Goal: Answer question/provide support: Share knowledge or assist other users

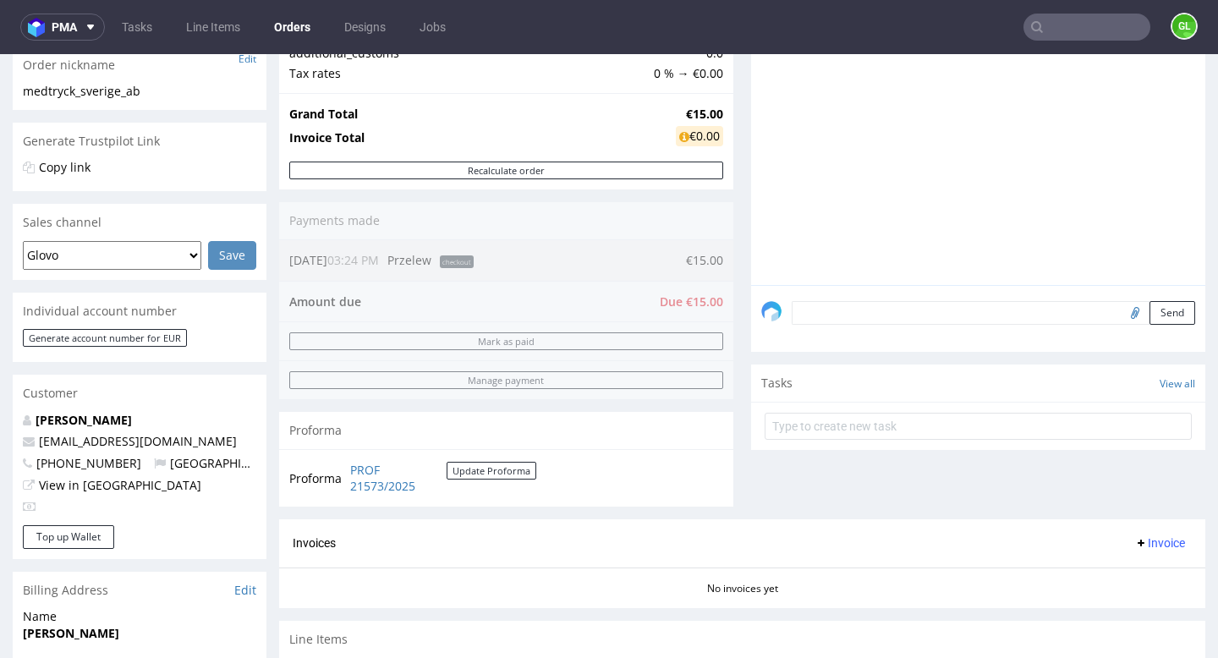
scroll to position [4, 0]
click at [1087, 34] on input "text" at bounding box center [1086, 27] width 127 height 27
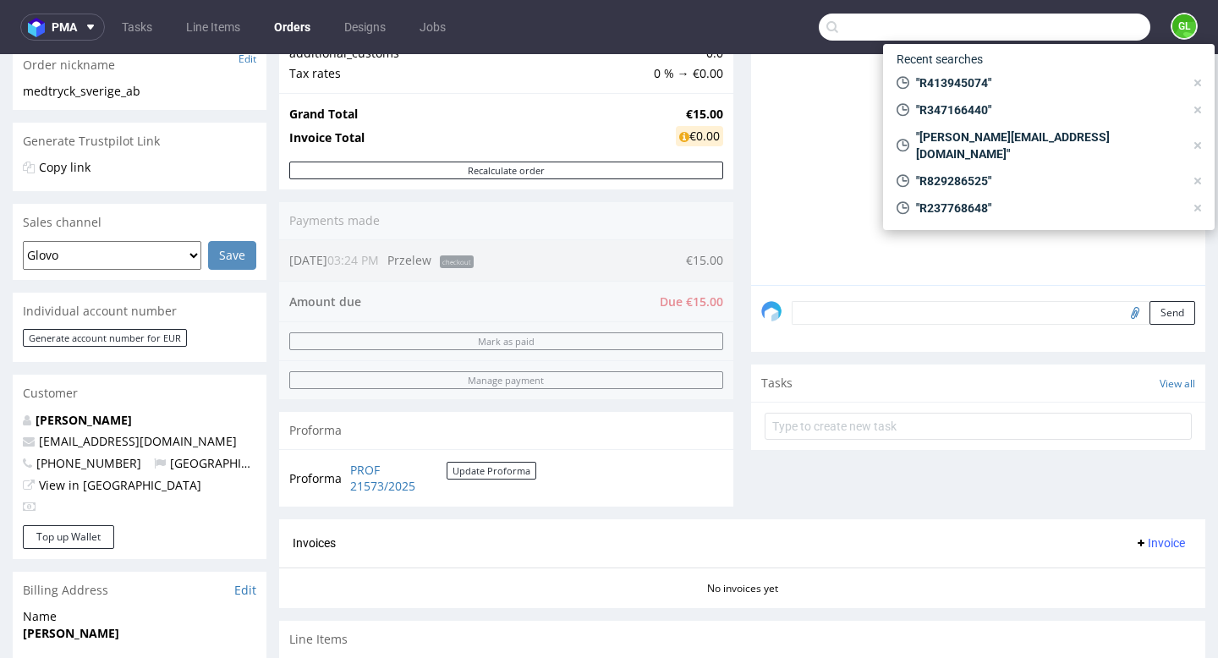
paste input "R907083895"
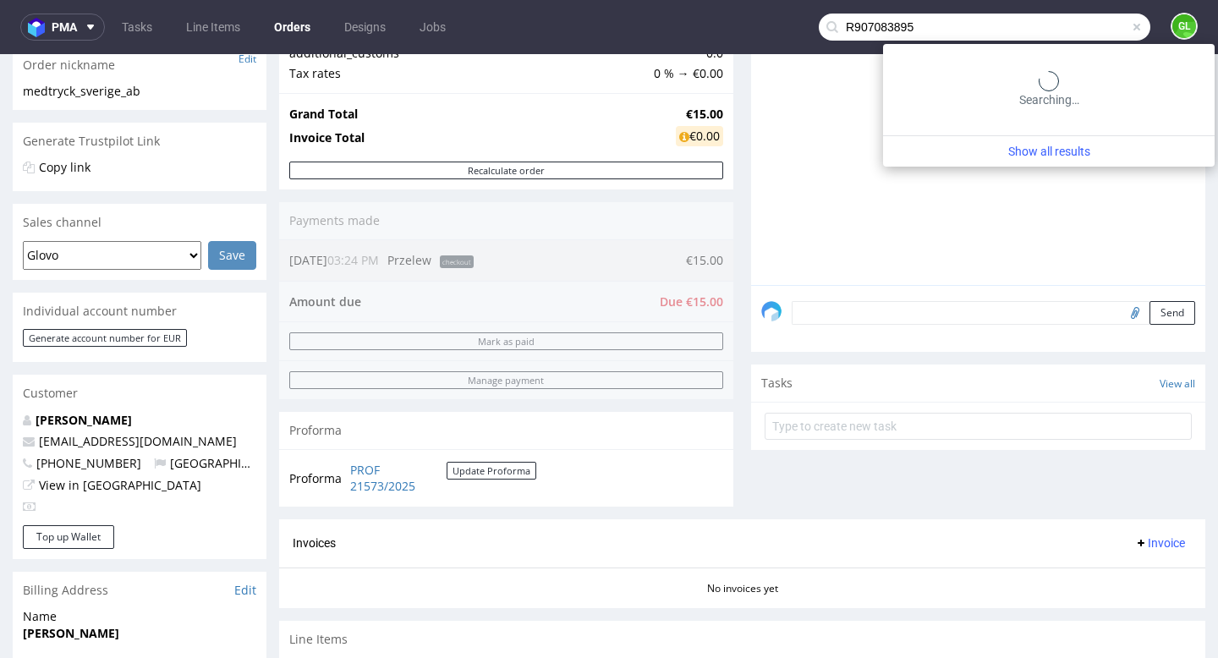
type input "R907083895"
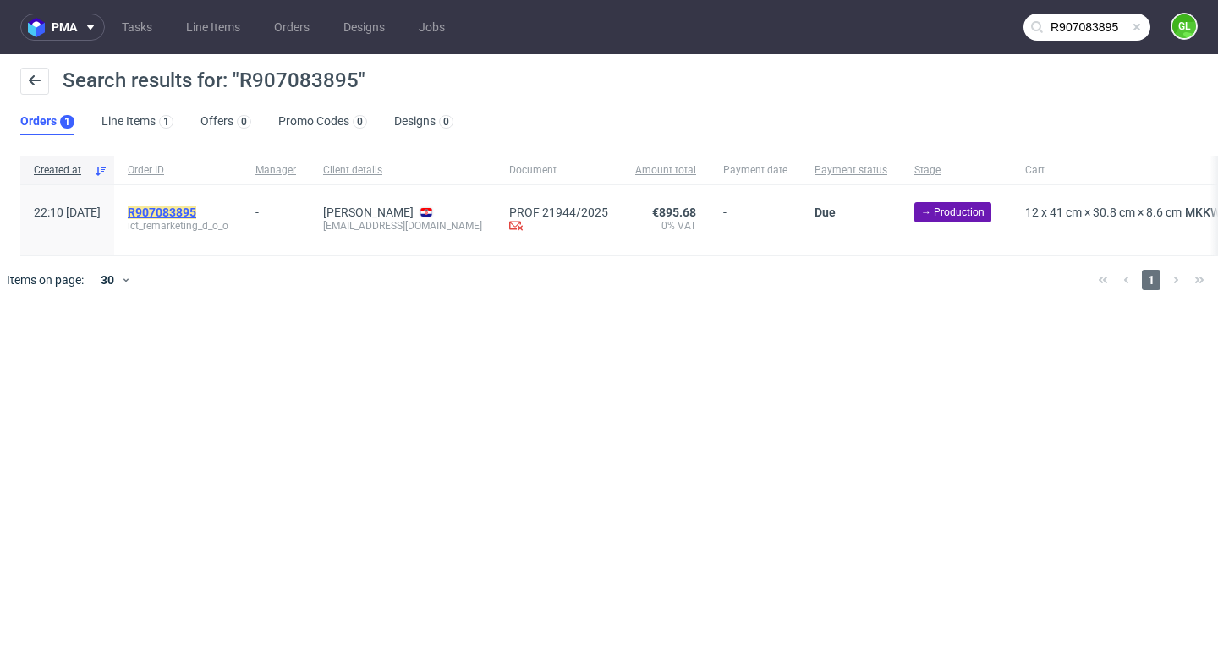
click at [196, 213] on mark "R907083895" at bounding box center [162, 213] width 69 height 14
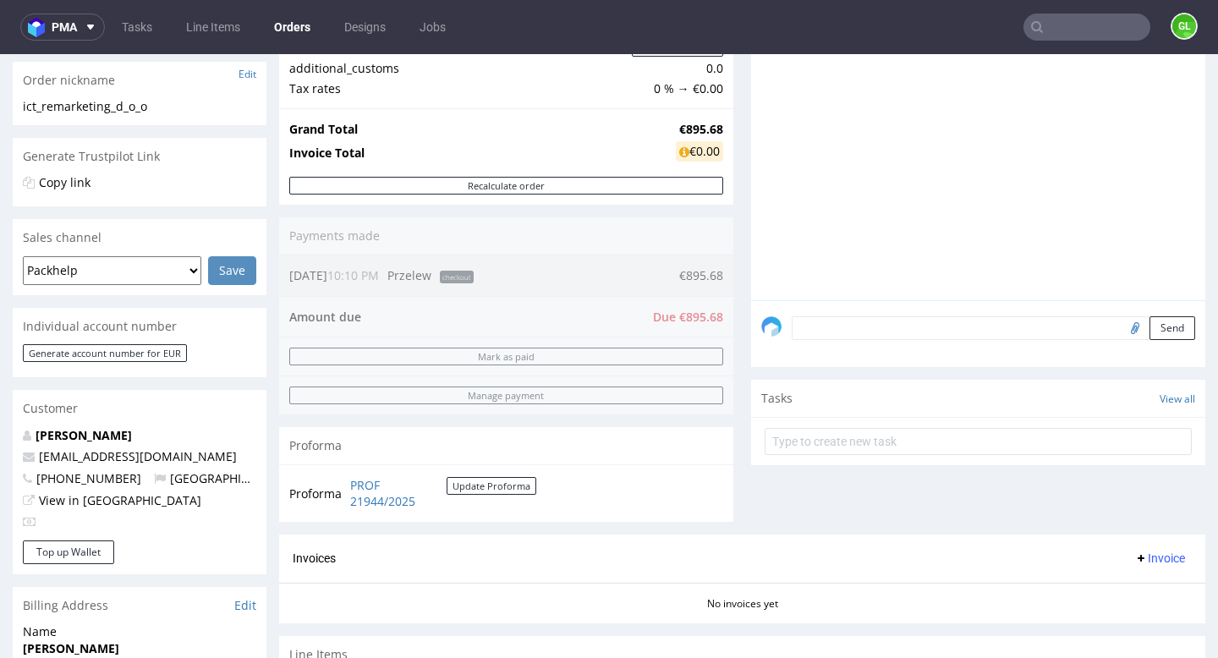
scroll to position [269, 0]
click at [140, 25] on link "Tasks" at bounding box center [137, 27] width 51 height 27
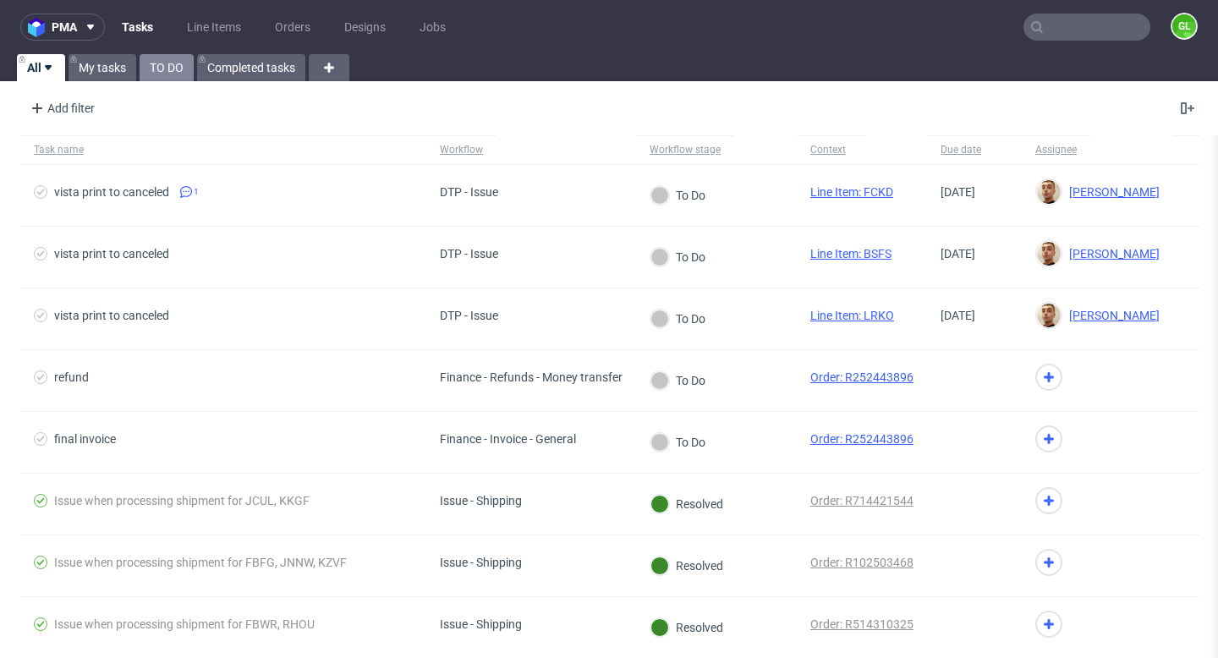
click at [159, 62] on link "TO DO" at bounding box center [167, 67] width 54 height 27
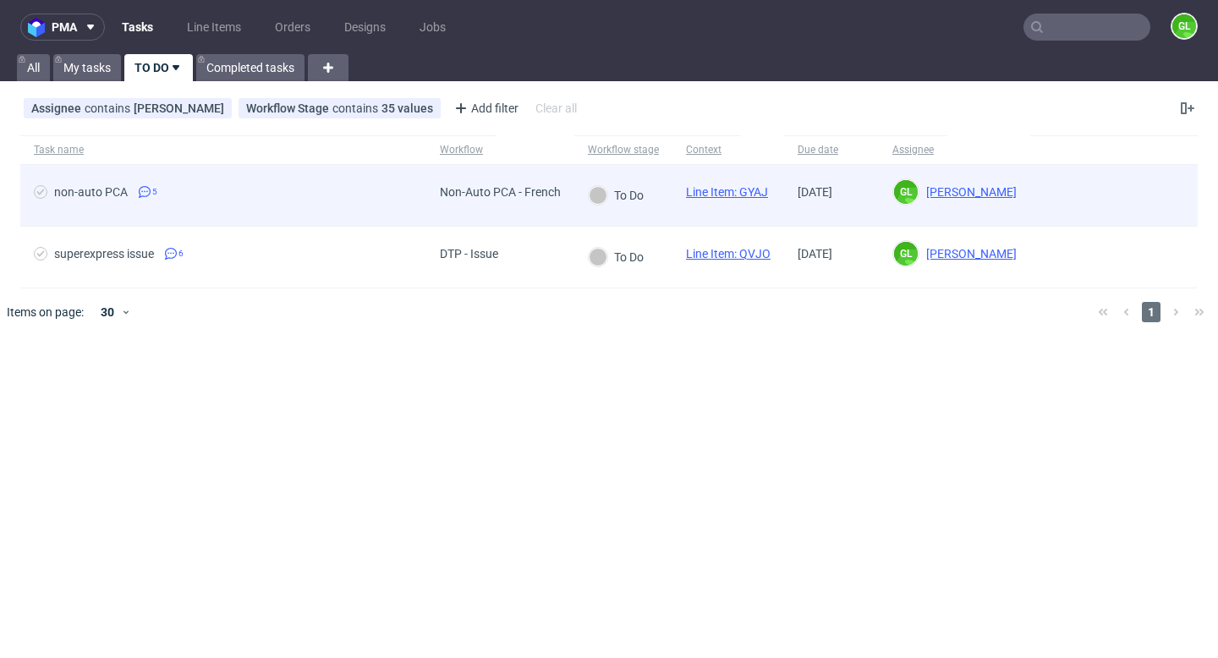
click at [296, 179] on div "non-auto PCA 5" at bounding box center [223, 195] width 406 height 61
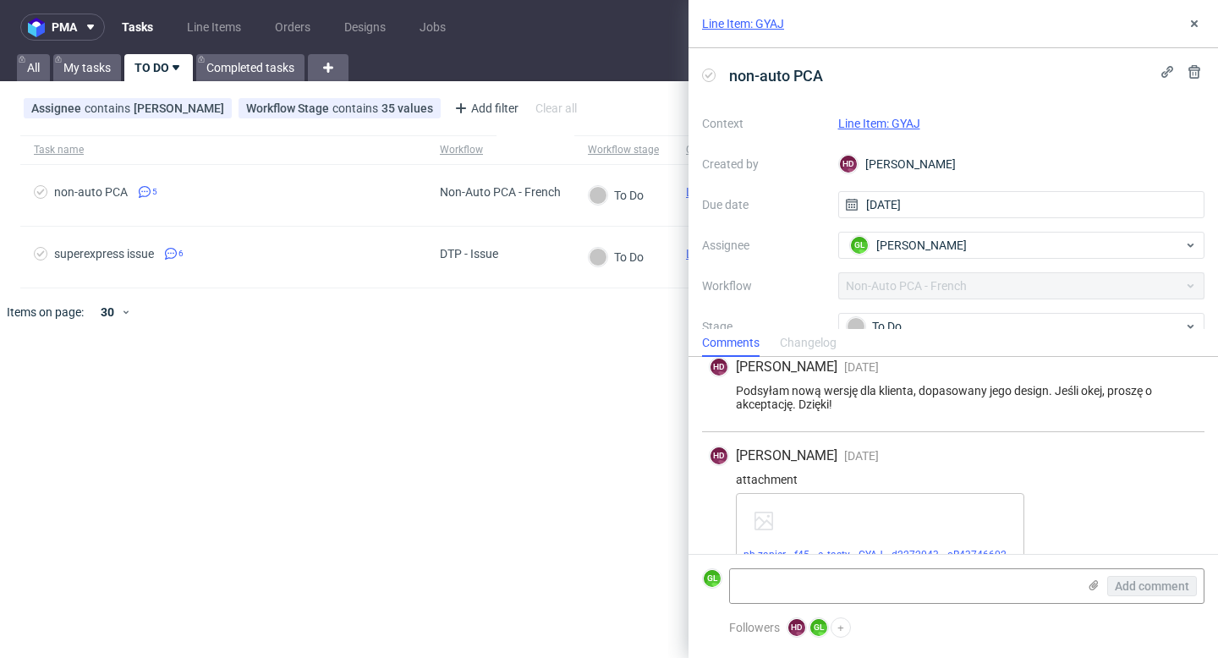
scroll to position [442, 0]
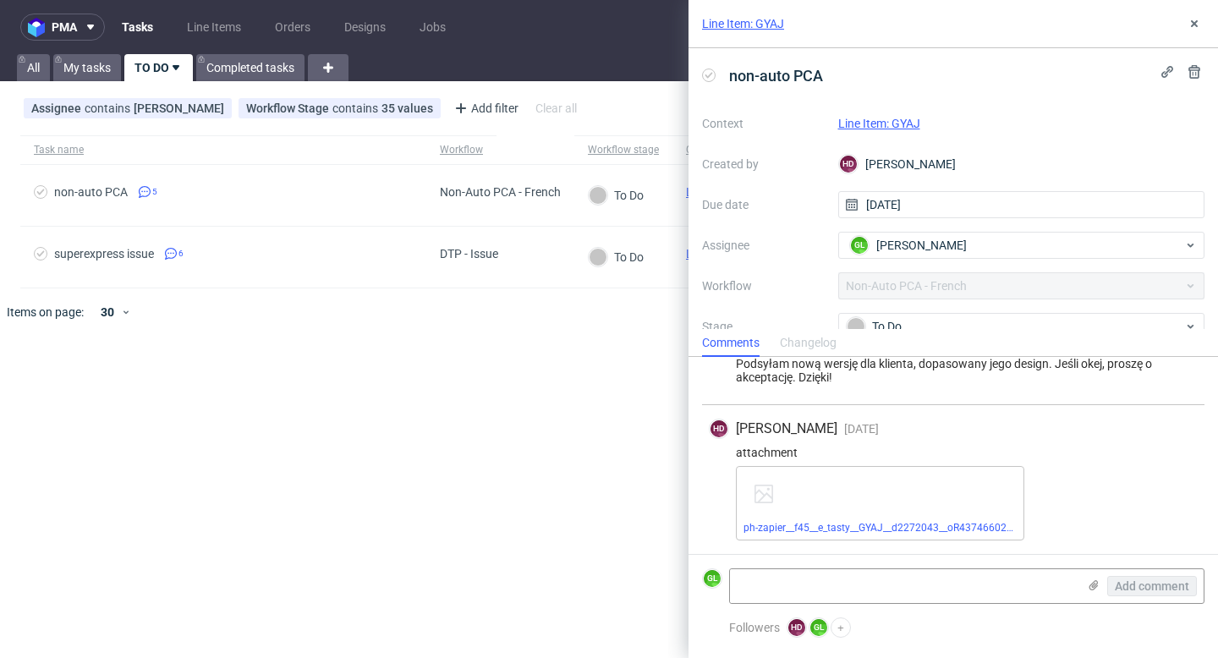
click at [885, 124] on link "Line Item: GYAJ" at bounding box center [879, 124] width 82 height 14
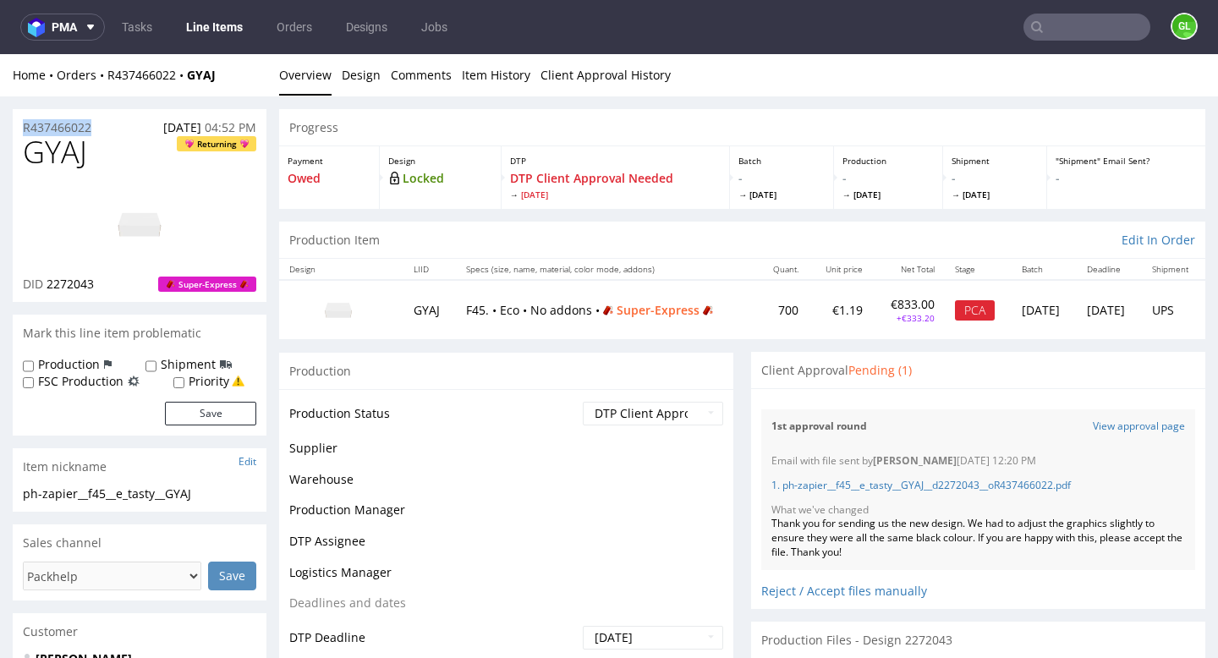
drag, startPoint x: 110, startPoint y: 129, endPoint x: 19, endPoint y: 123, distance: 91.5
click at [19, 123] on div "R437466022 07.10.2025 04:52 PM" at bounding box center [140, 122] width 254 height 27
copy p "R437466022"
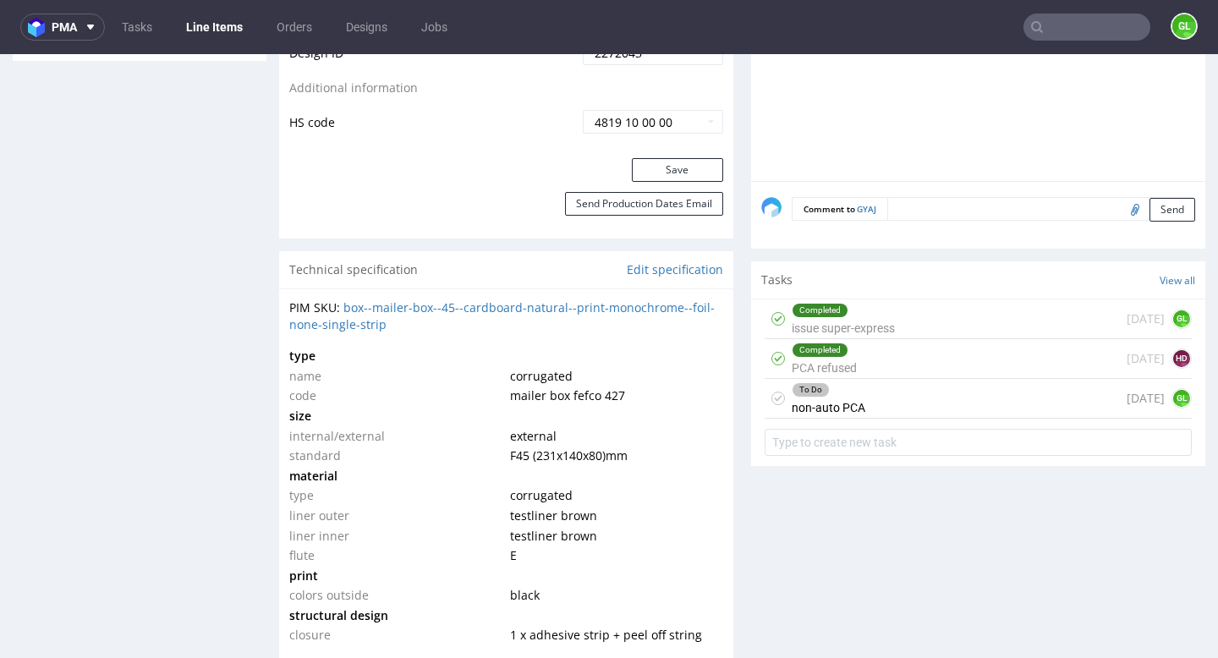
scroll to position [995, 0]
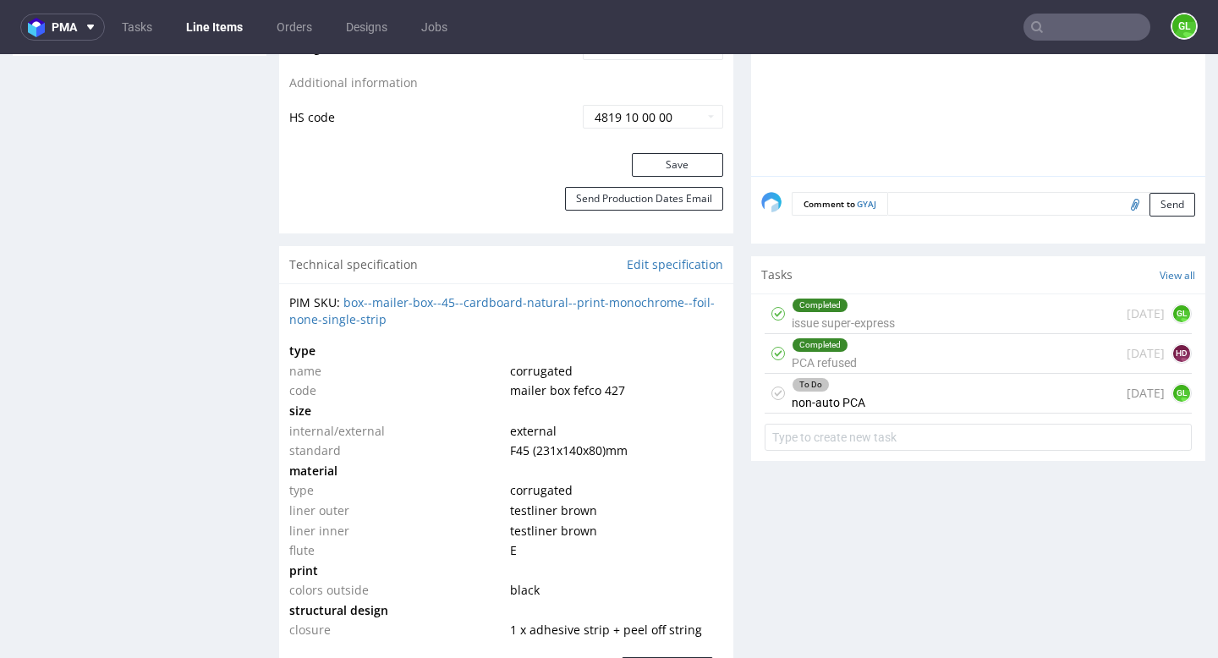
click at [874, 386] on div "To Do non-auto PCA 5 days ago GL" at bounding box center [978, 394] width 427 height 40
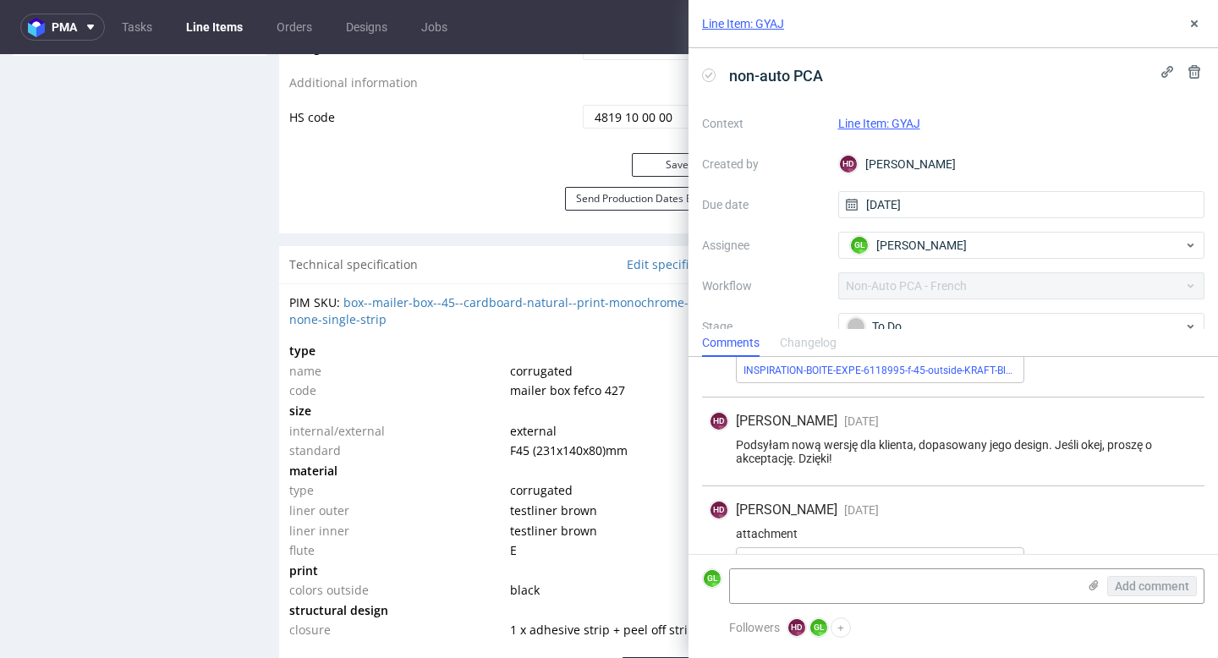
scroll to position [442, 0]
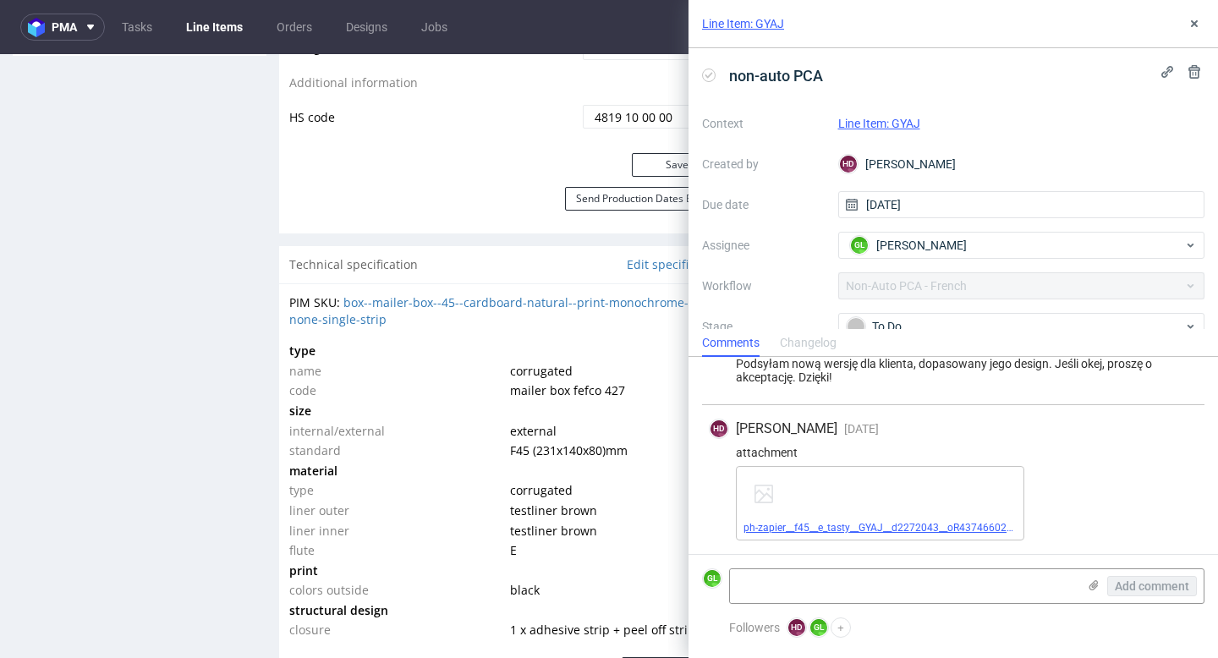
click at [871, 525] on link "ph-zapier__f45__e_tasty__GYAJ__d2272043__oR437466022__outside.pdf" at bounding box center [907, 528] width 329 height 12
click at [956, 316] on span "To Do" at bounding box center [1015, 326] width 338 height 20
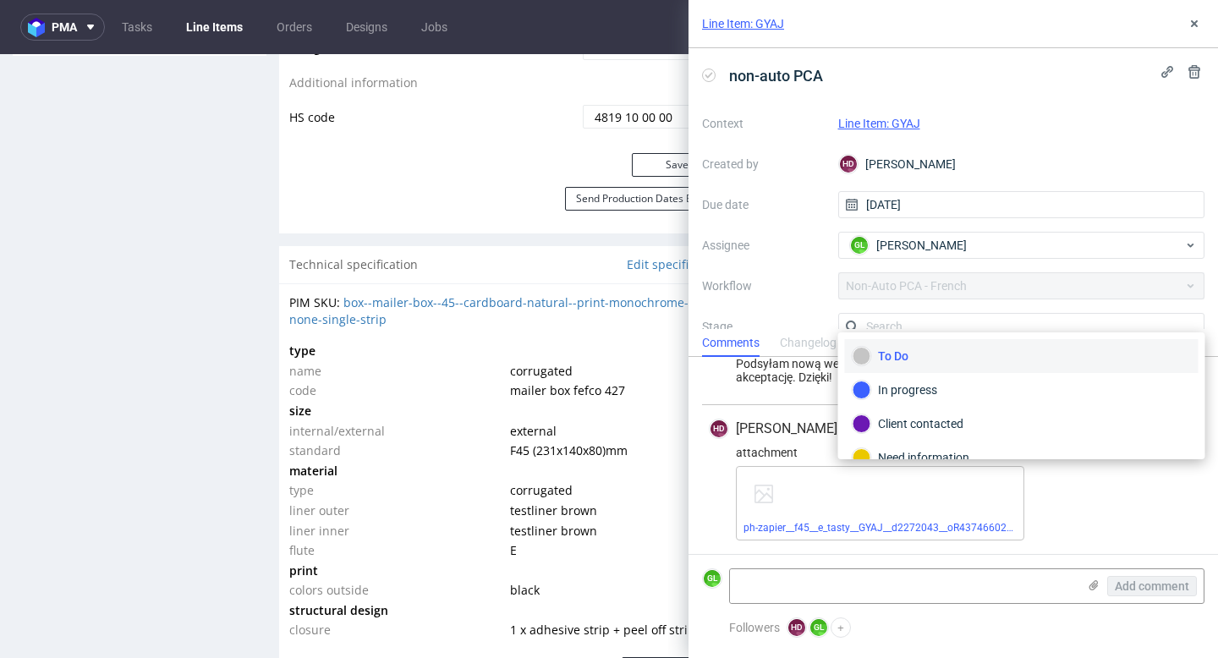
scroll to position [11, 0]
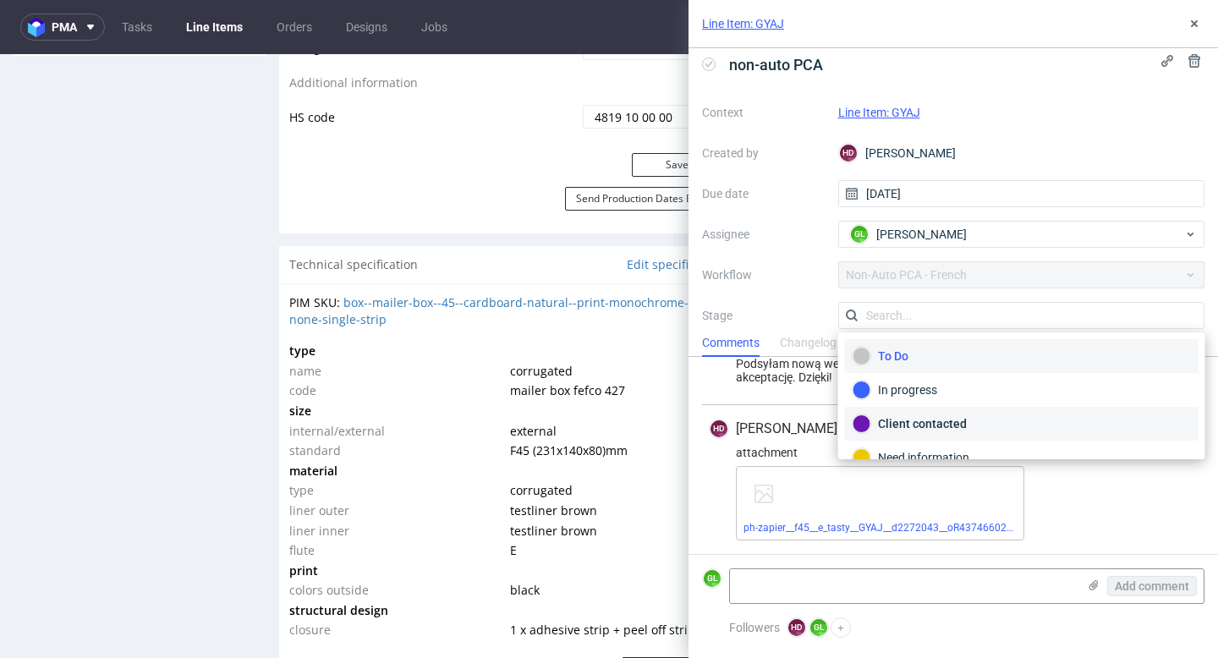
click at [937, 419] on div "Client contacted" at bounding box center [1021, 423] width 338 height 19
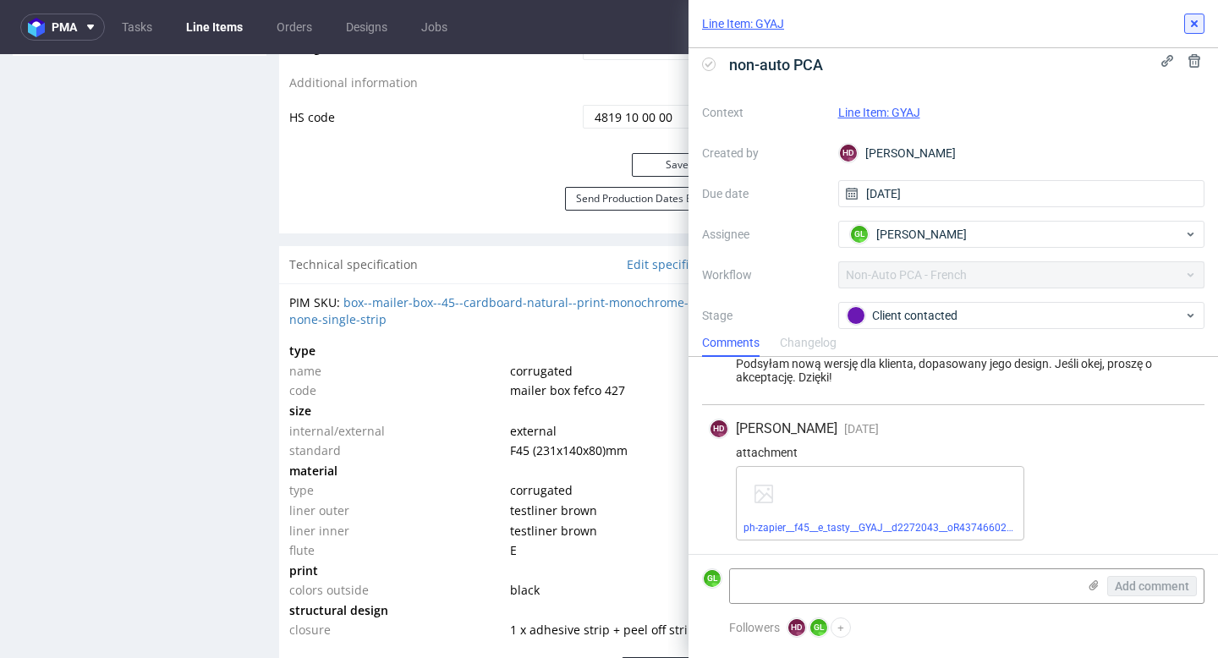
click at [1195, 22] on use at bounding box center [1194, 23] width 7 height 7
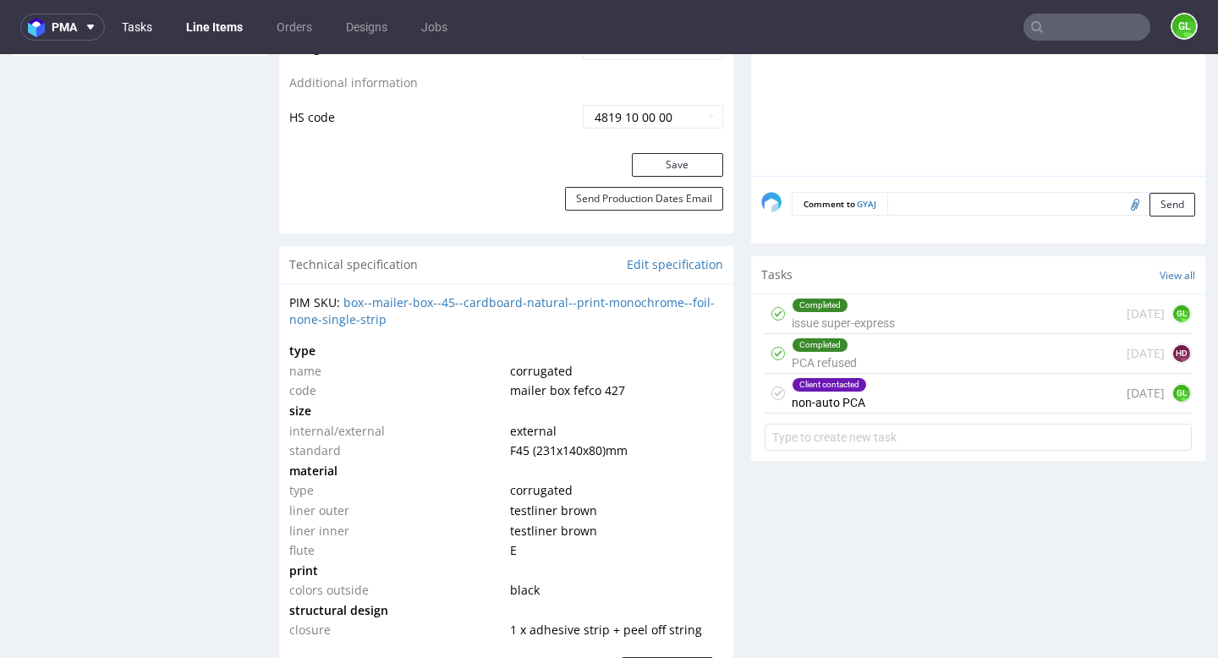
click at [134, 20] on link "Tasks" at bounding box center [137, 27] width 51 height 27
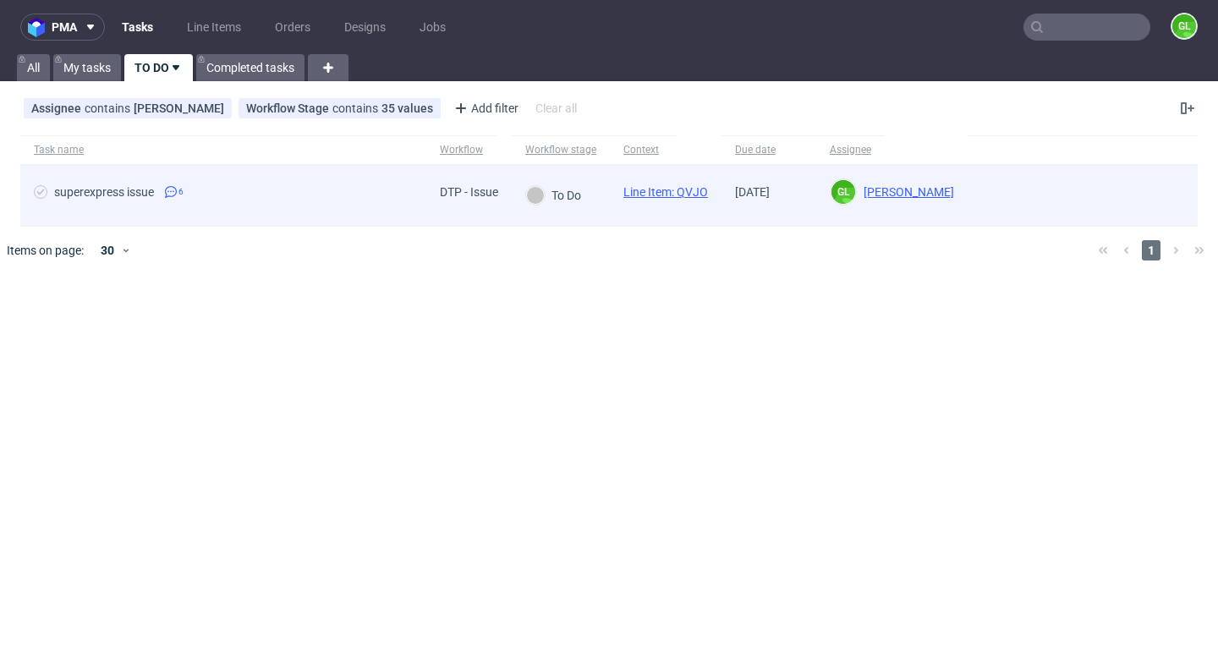
click at [246, 179] on div "superexpress issue 6" at bounding box center [223, 195] width 406 height 61
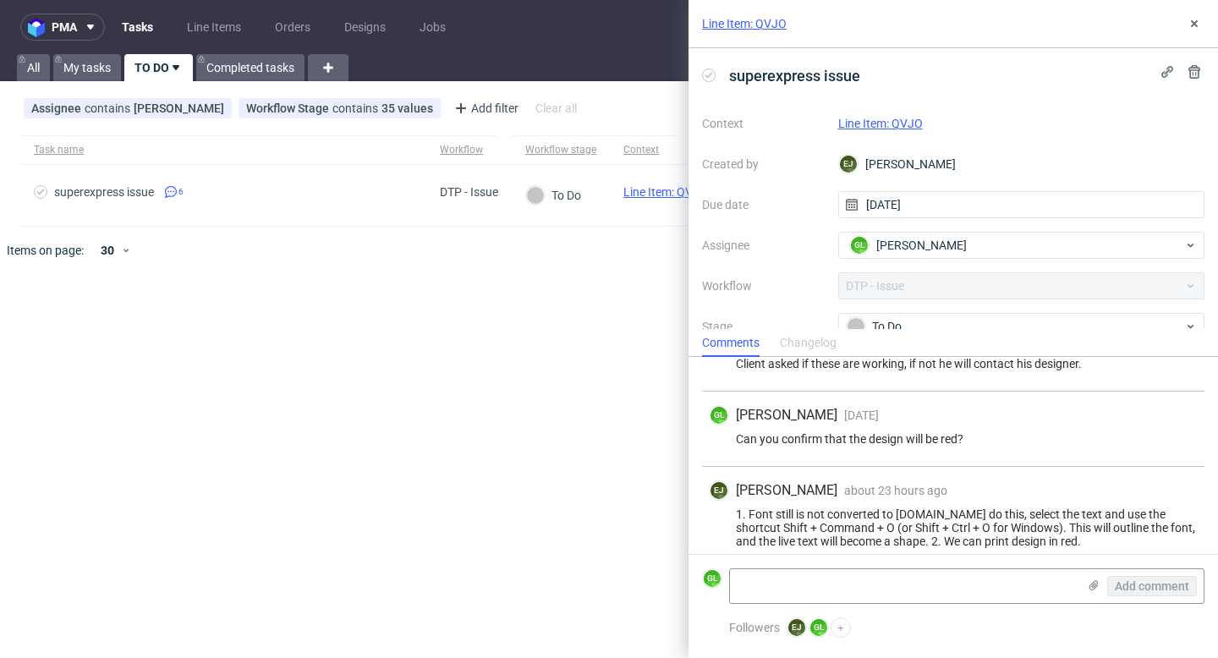
scroll to position [430, 0]
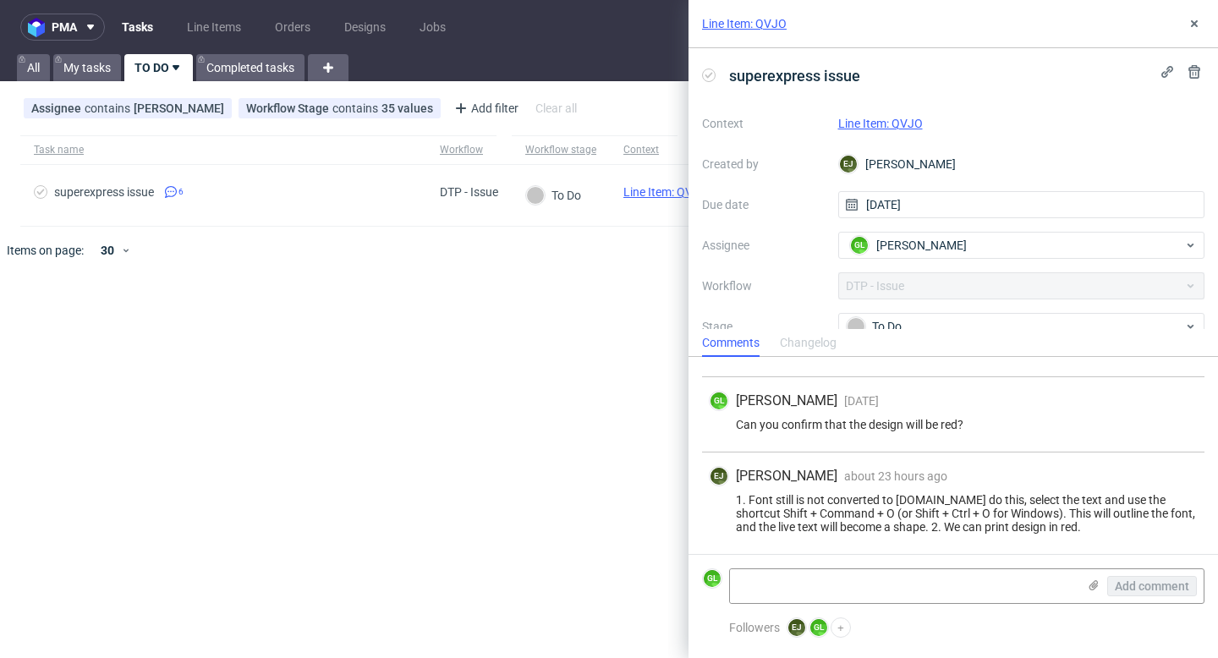
click at [882, 130] on div "Line Item: QVJO" at bounding box center [1021, 123] width 367 height 20
click at [882, 117] on link "Line Item: QVJO" at bounding box center [880, 124] width 85 height 14
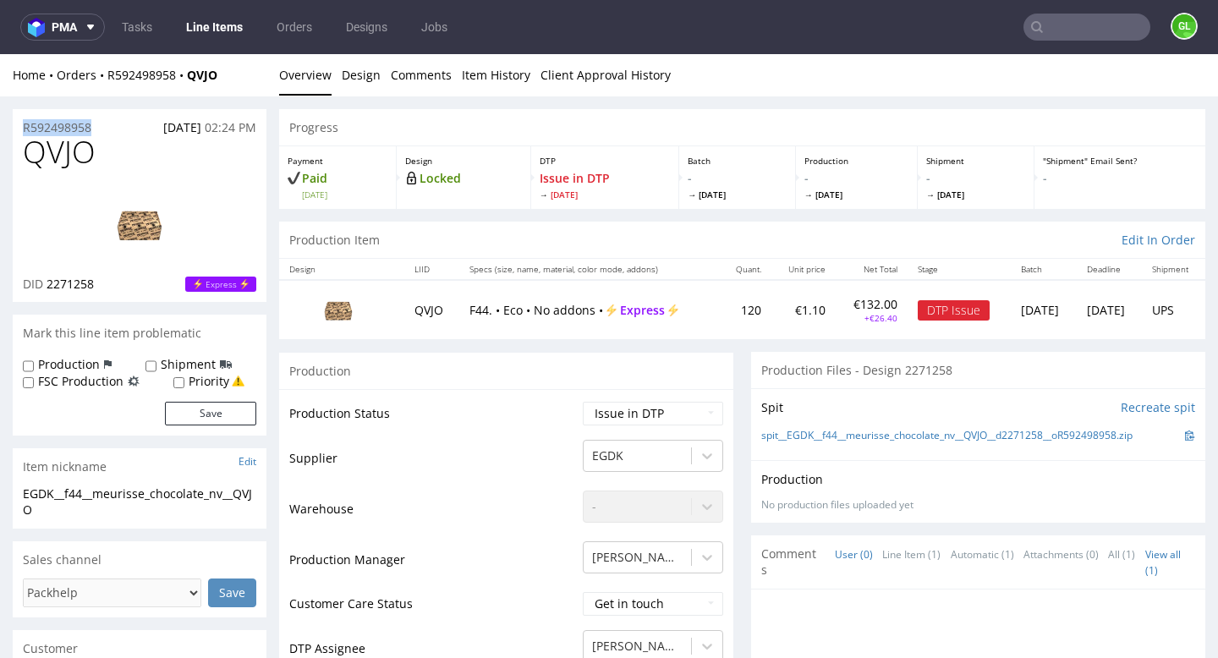
drag, startPoint x: 101, startPoint y: 126, endPoint x: 17, endPoint y: 124, distance: 84.6
click at [16, 123] on div "R592498958 [DATE] 02:24 PM" at bounding box center [140, 122] width 254 height 27
copy p "R592498958"
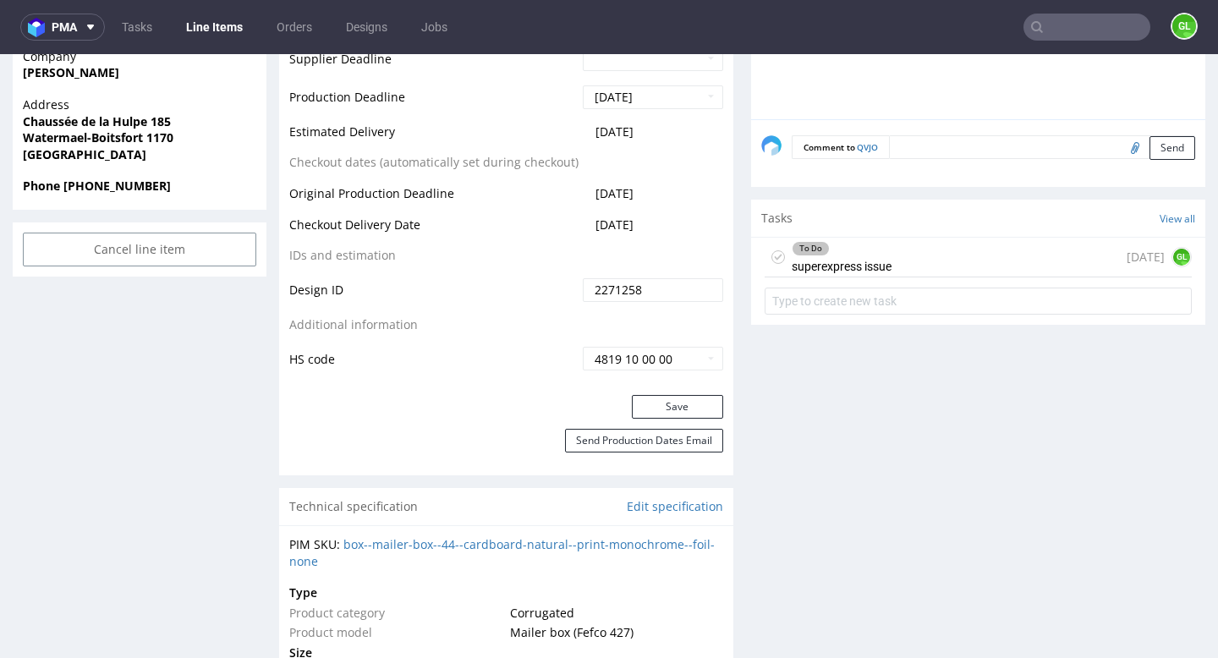
scroll to position [794, 0]
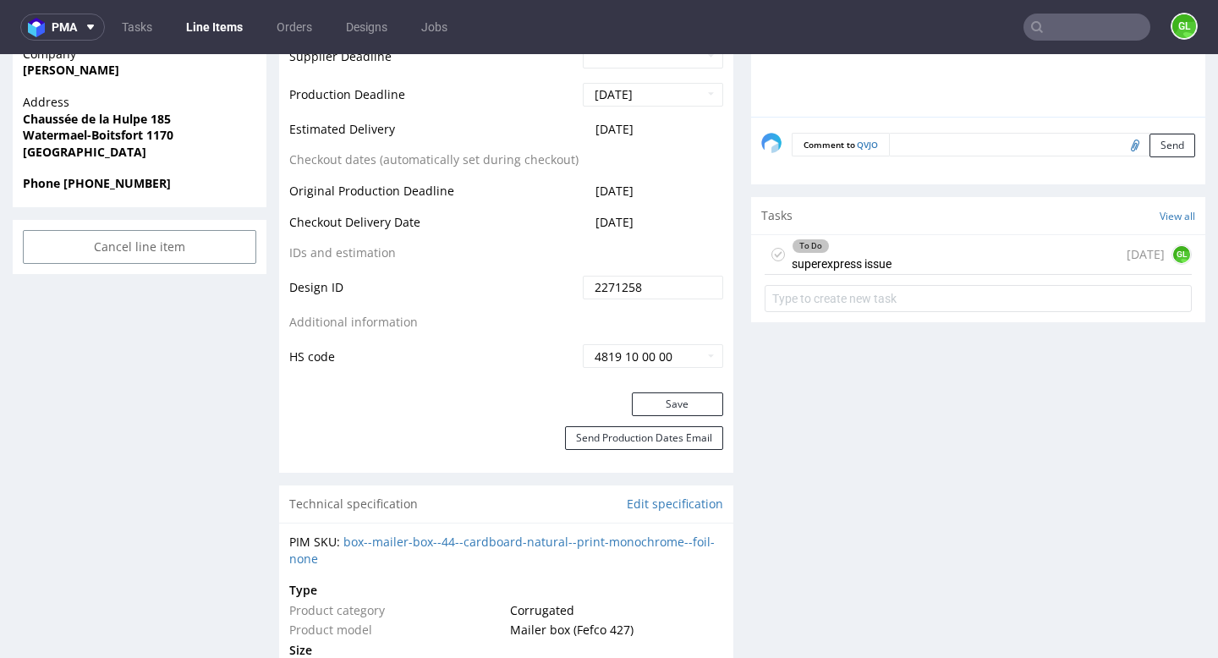
click at [913, 258] on div "To Do superexpress issue [DATE] GL" at bounding box center [978, 255] width 427 height 40
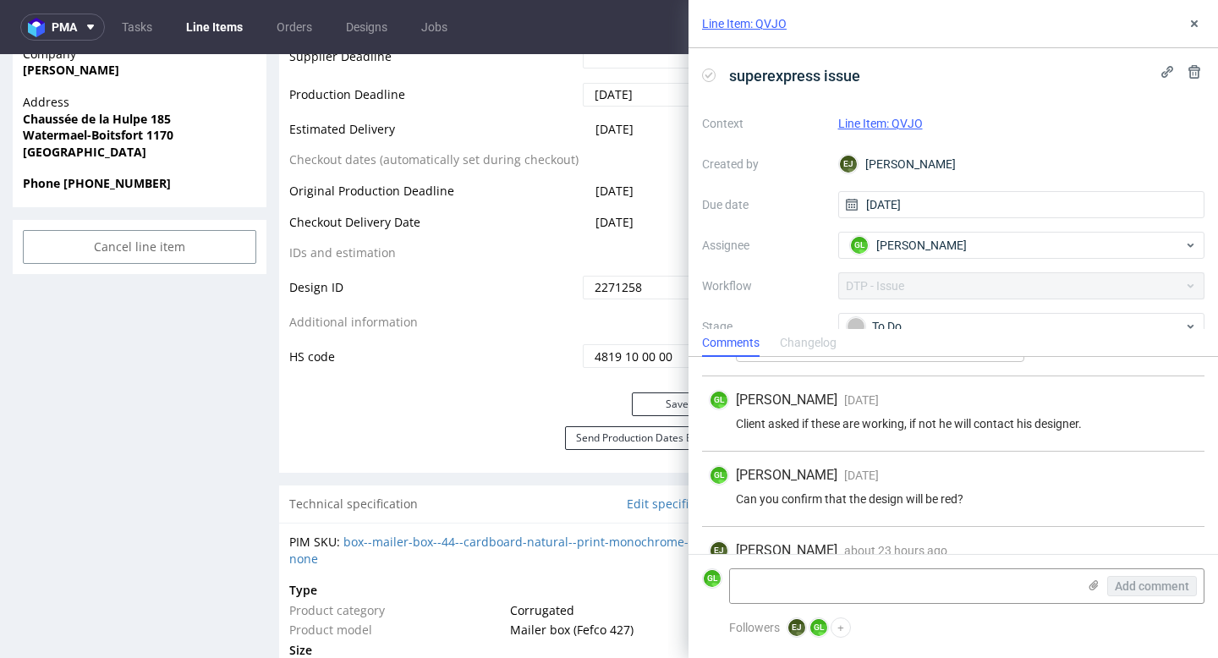
scroll to position [430, 0]
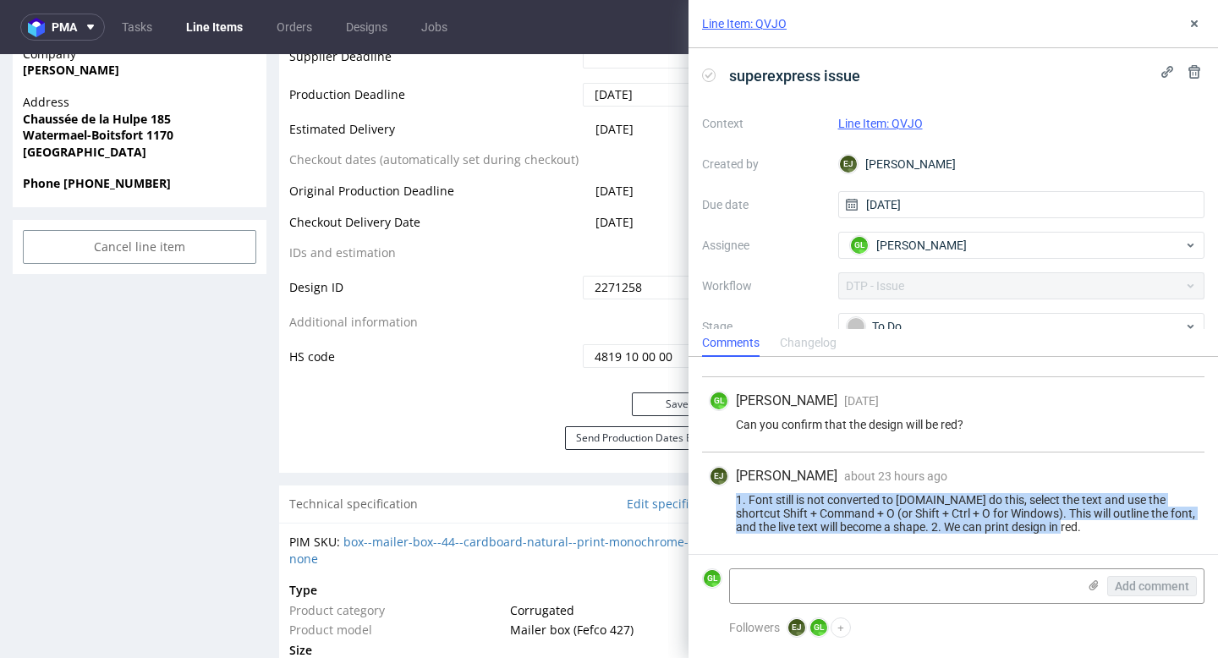
drag, startPoint x: 734, startPoint y: 499, endPoint x: 1064, endPoint y: 520, distance: 330.5
click at [1064, 520] on div "1. Font still is not converted to [DOMAIN_NAME] do this, select the text and us…" at bounding box center [953, 513] width 489 height 41
copy div "1. Font still is not converted to [DOMAIN_NAME] do this, select the text and us…"
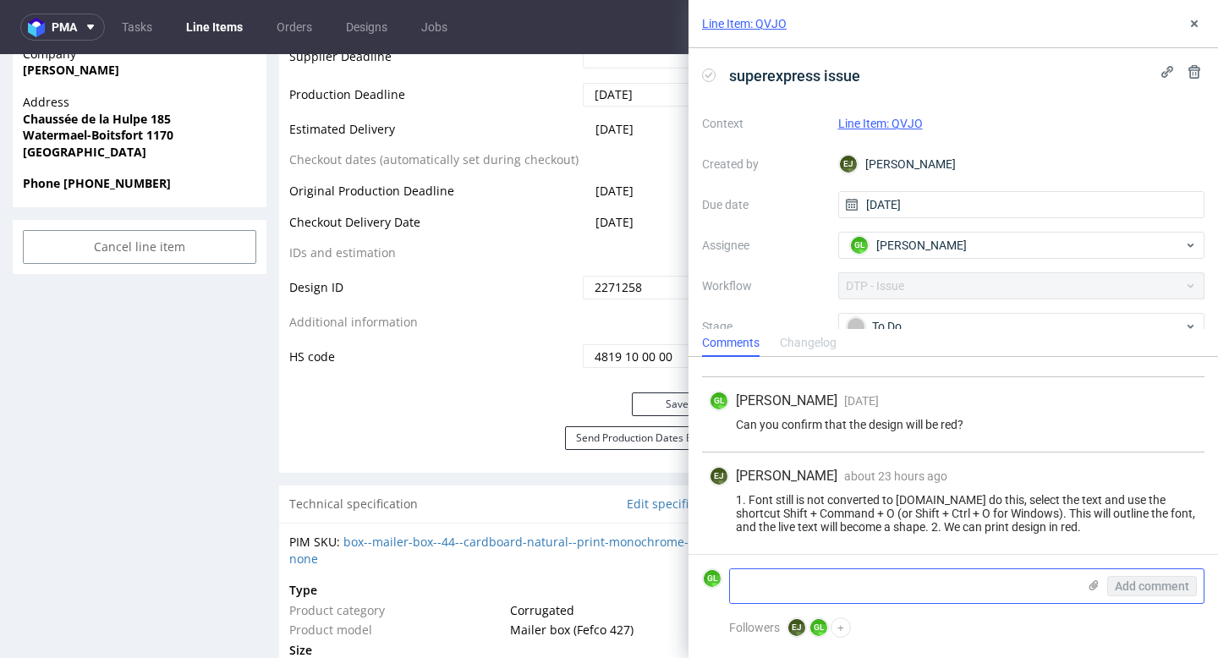
click at [923, 593] on textarea at bounding box center [903, 586] width 347 height 34
click at [951, 327] on div "To Do" at bounding box center [1015, 326] width 337 height 19
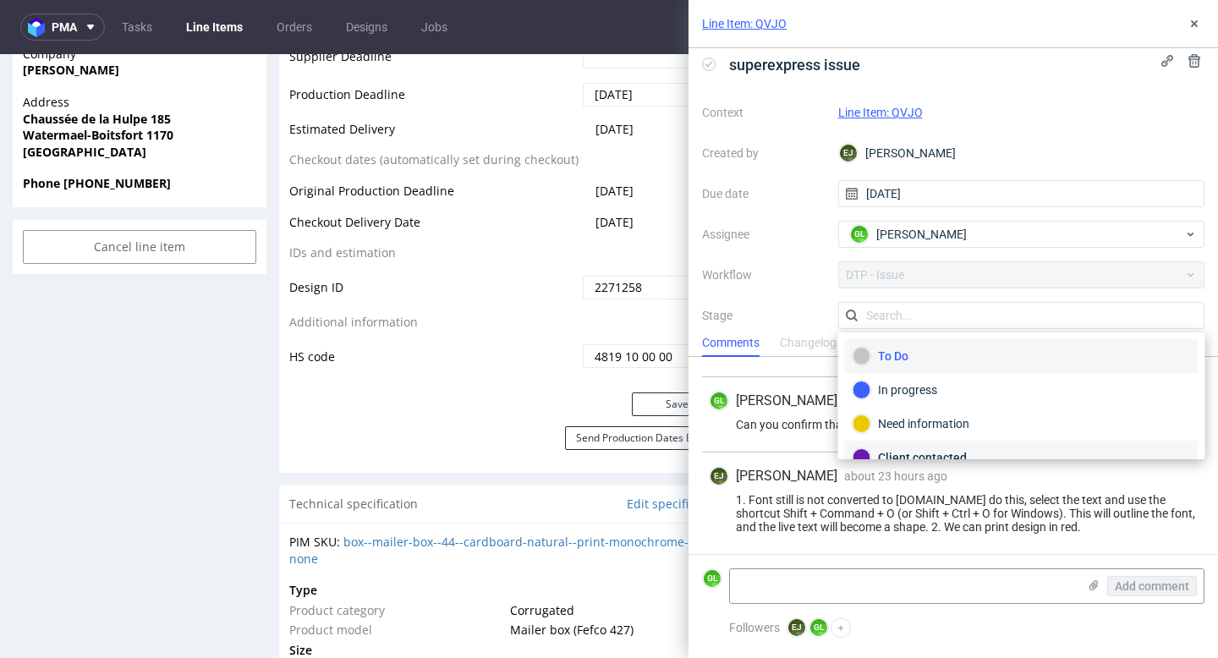
click at [922, 445] on div "Client contacted" at bounding box center [1022, 458] width 354 height 34
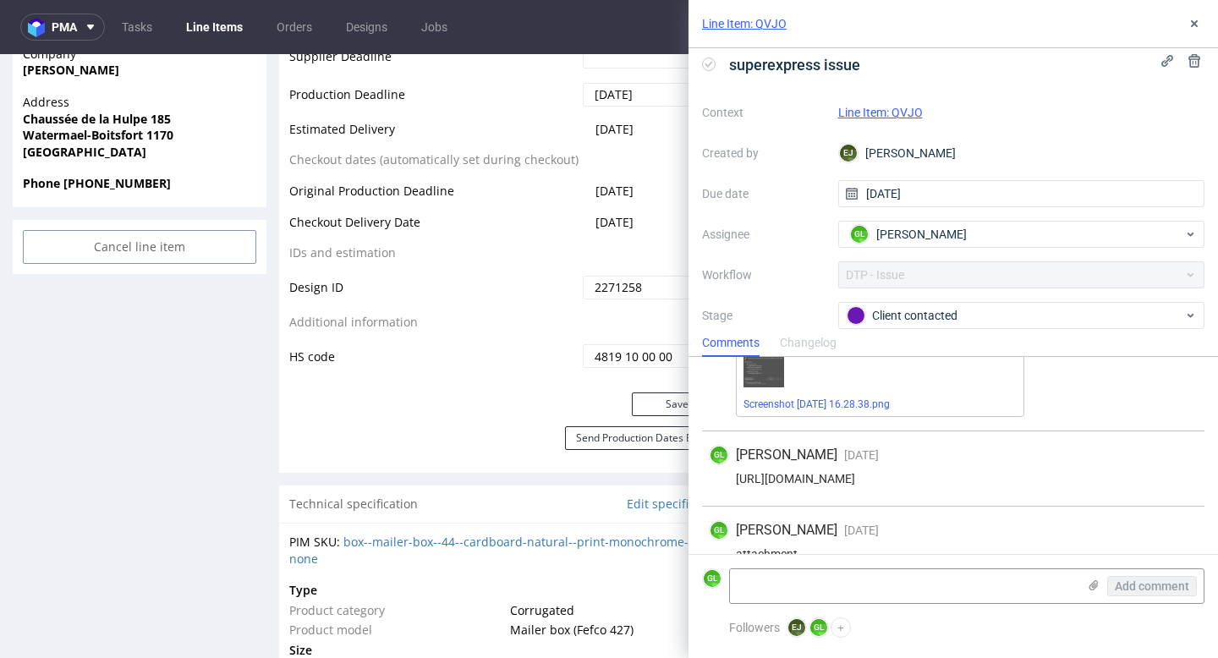
scroll to position [430, 0]
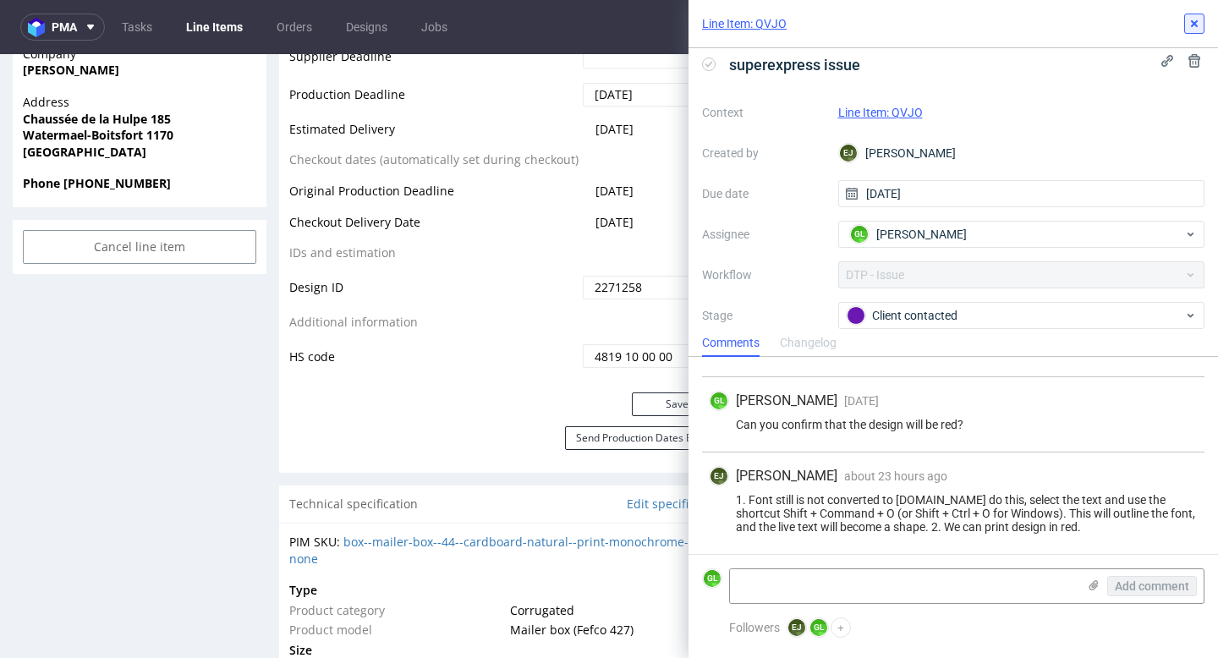
click at [1196, 23] on icon at bounding box center [1194, 24] width 14 height 14
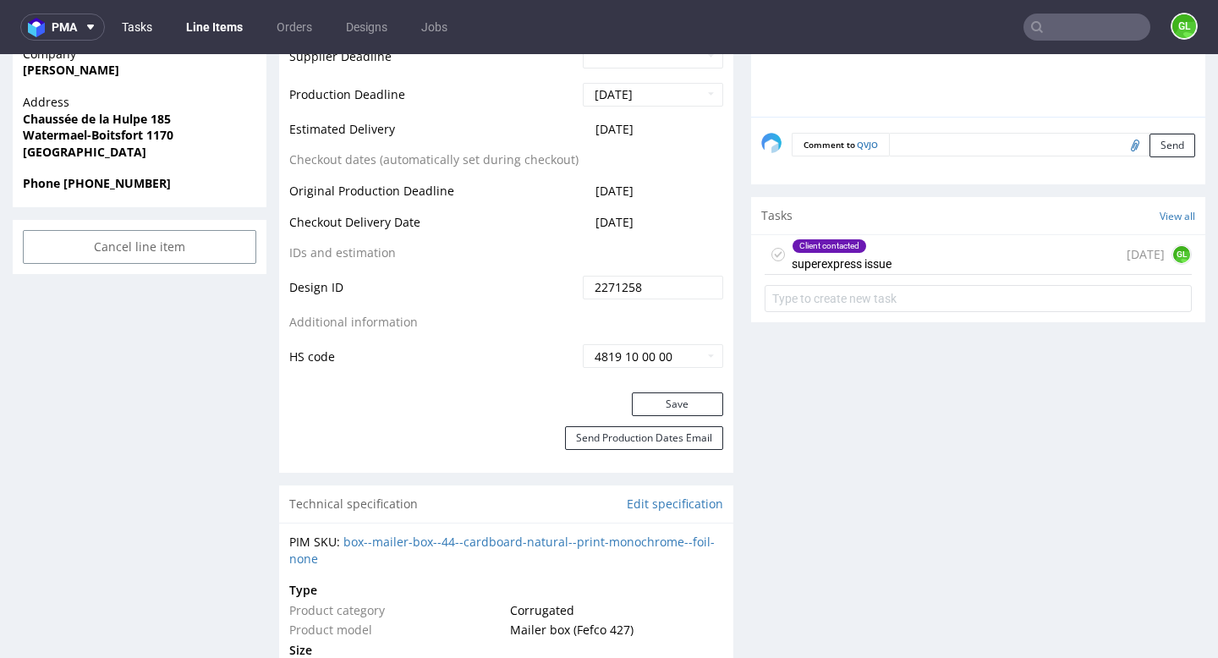
click at [140, 30] on link "Tasks" at bounding box center [137, 27] width 51 height 27
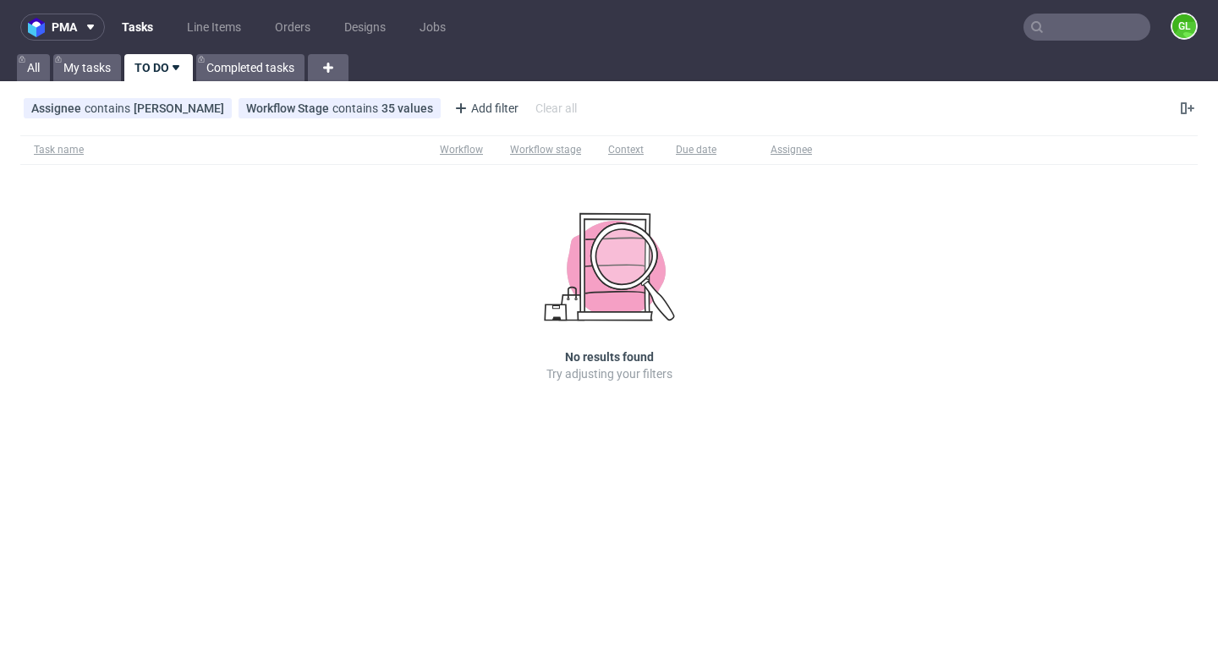
click at [1104, 31] on input "text" at bounding box center [1086, 27] width 127 height 27
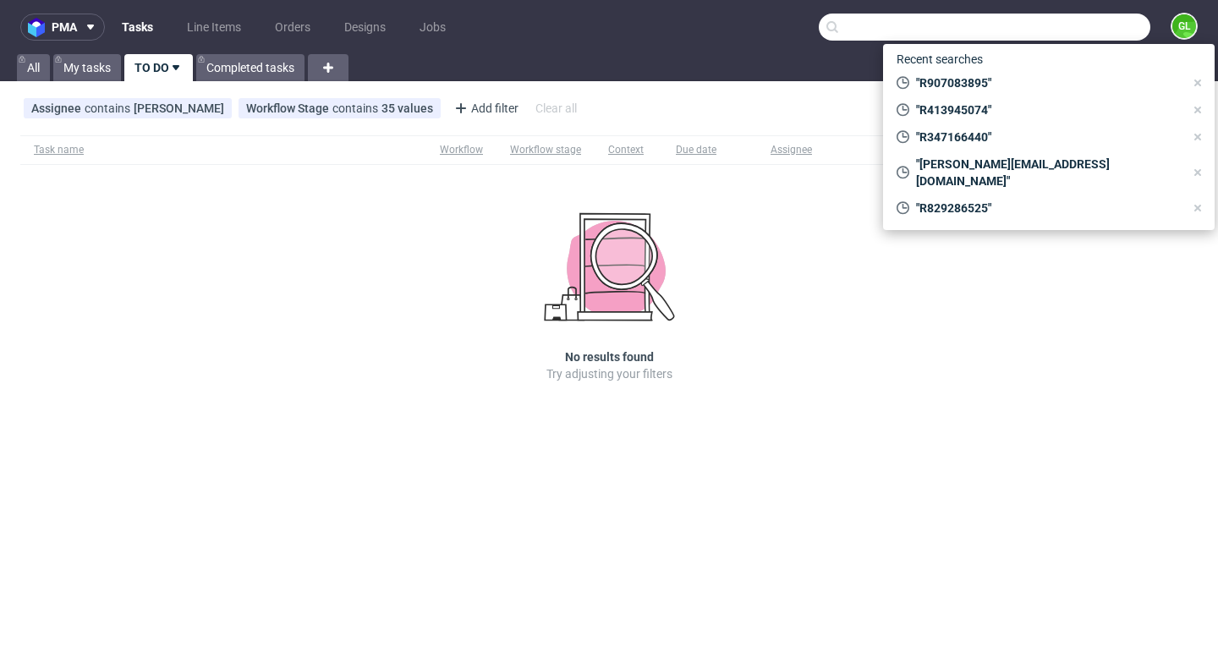
paste input "R437466022"
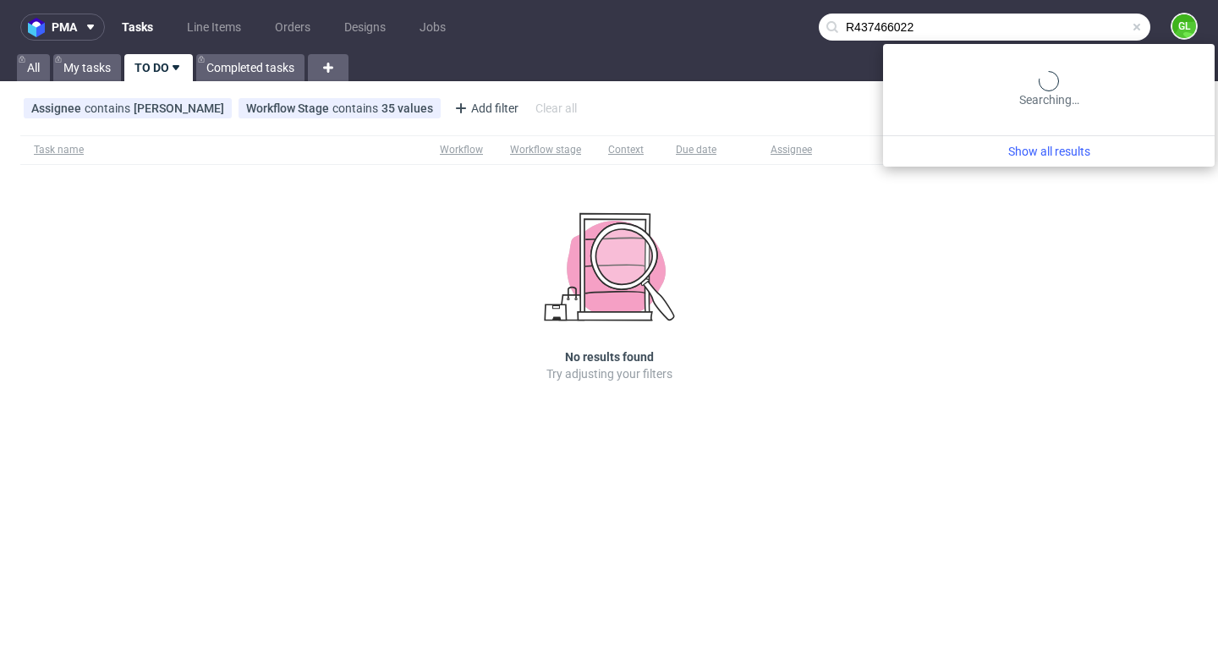
type input "R437466022"
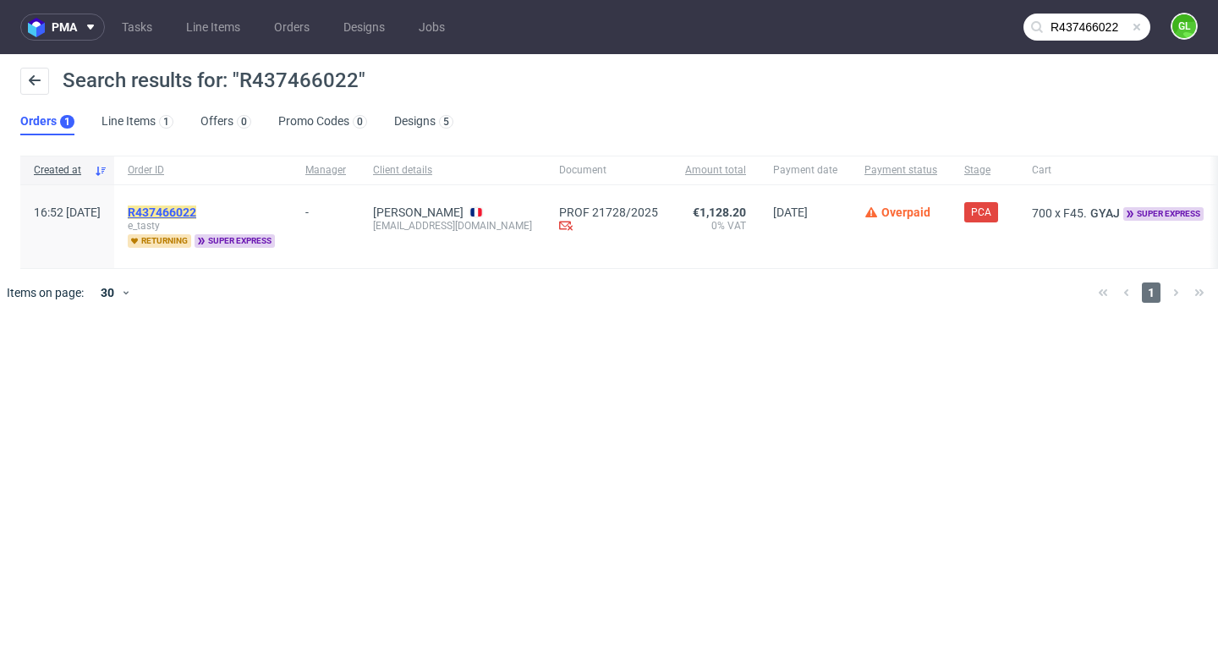
click at [196, 212] on mark "R437466022" at bounding box center [162, 213] width 69 height 14
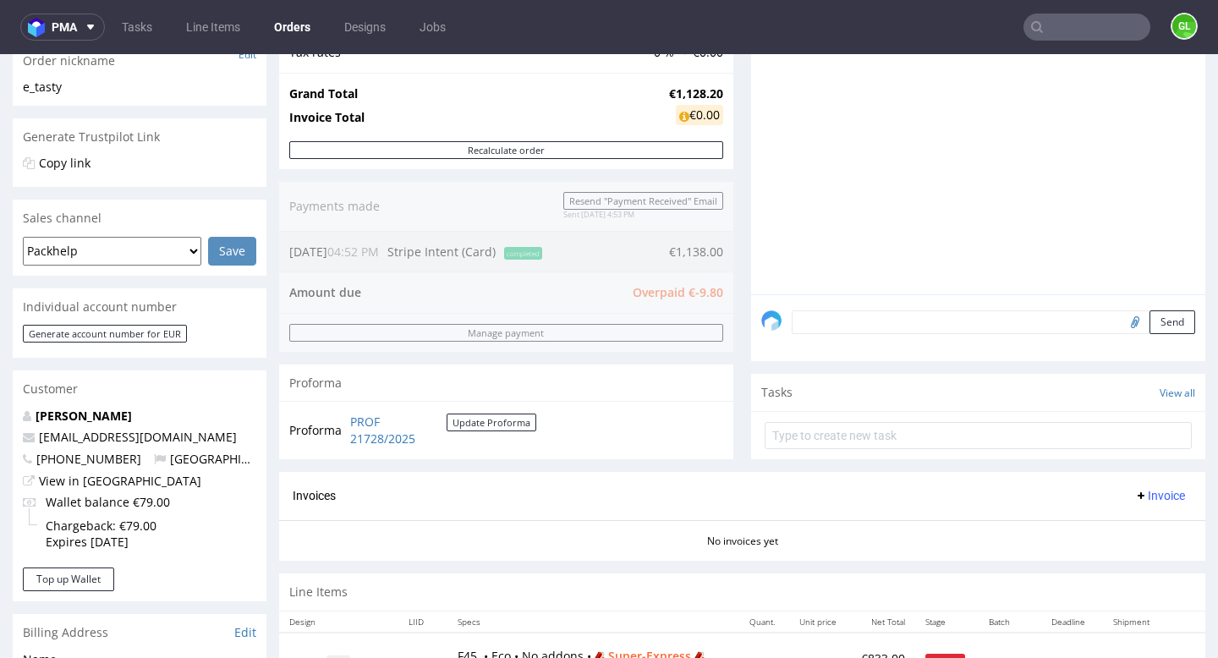
scroll to position [381, 0]
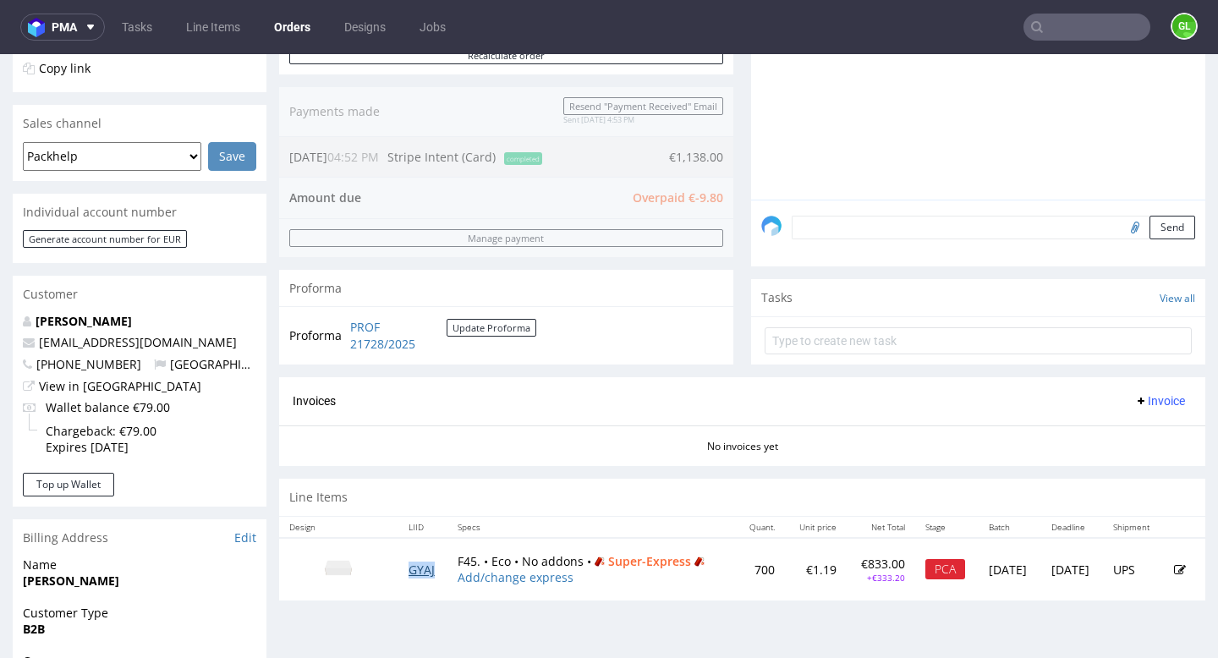
click at [416, 578] on link "GYAJ" at bounding box center [421, 570] width 26 height 16
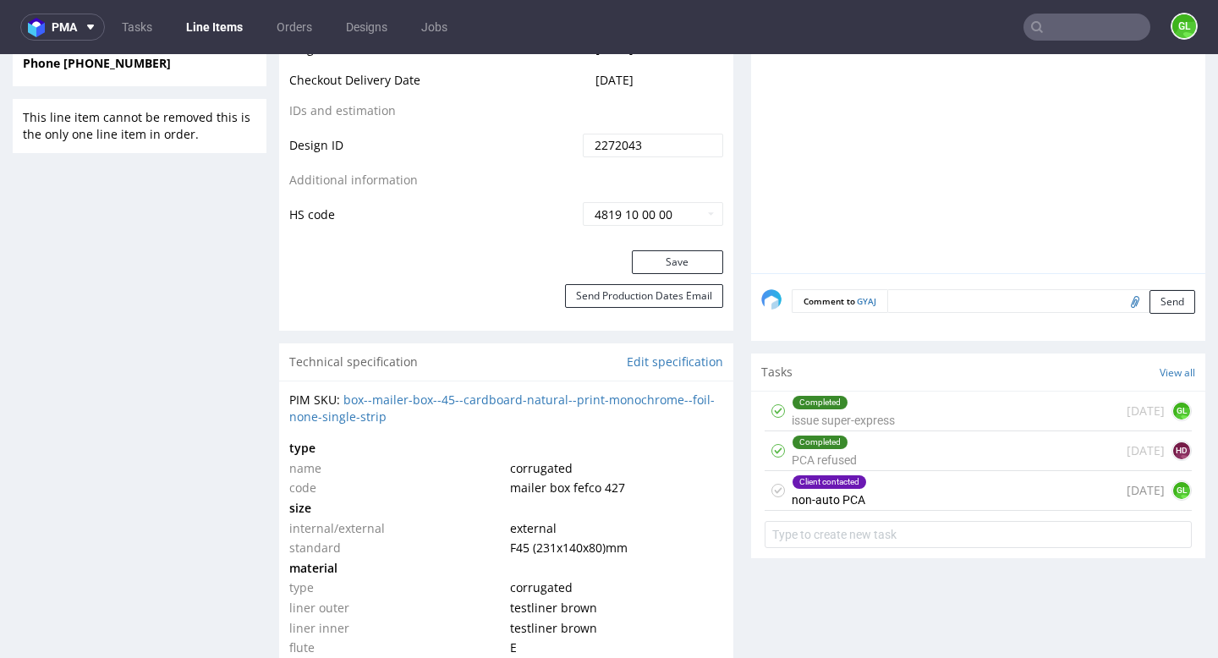
scroll to position [814, 0]
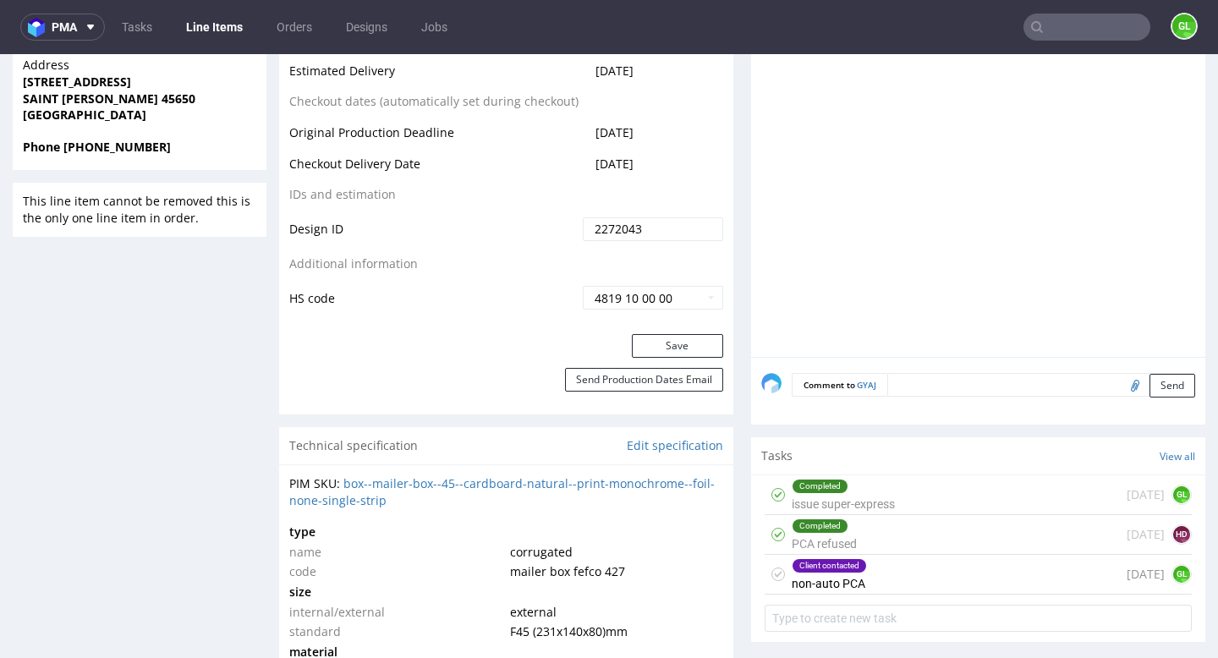
click at [877, 573] on div "Client contacted non-auto PCA 5 days ago GL" at bounding box center [978, 575] width 427 height 40
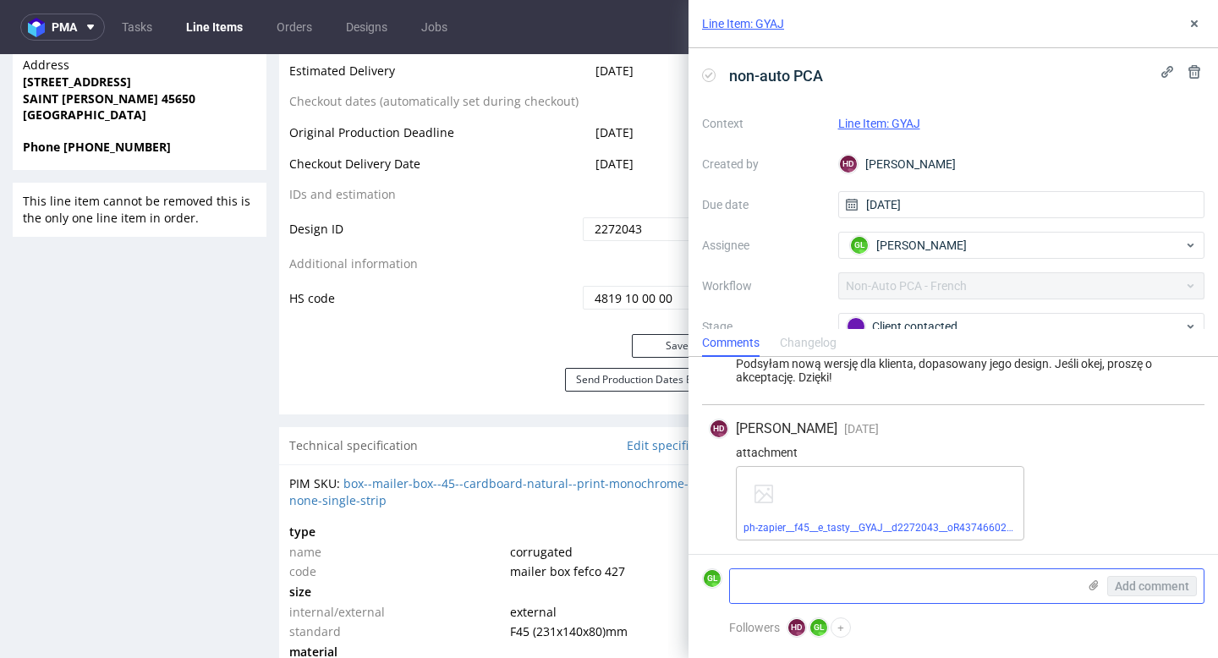
scroll to position [442, 0]
click at [904, 584] on textarea at bounding box center [903, 586] width 347 height 34
type textarea "Client accepetd the design"
click at [1166, 582] on span "Add comment" at bounding box center [1152, 586] width 74 height 12
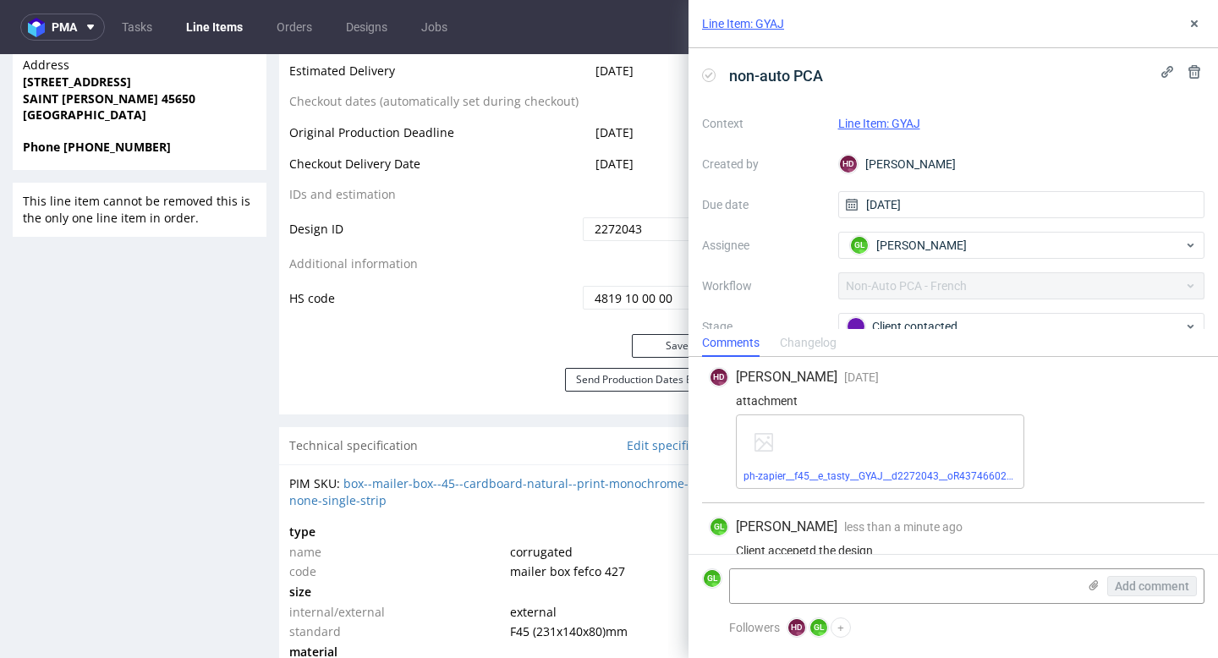
scroll to position [518, 0]
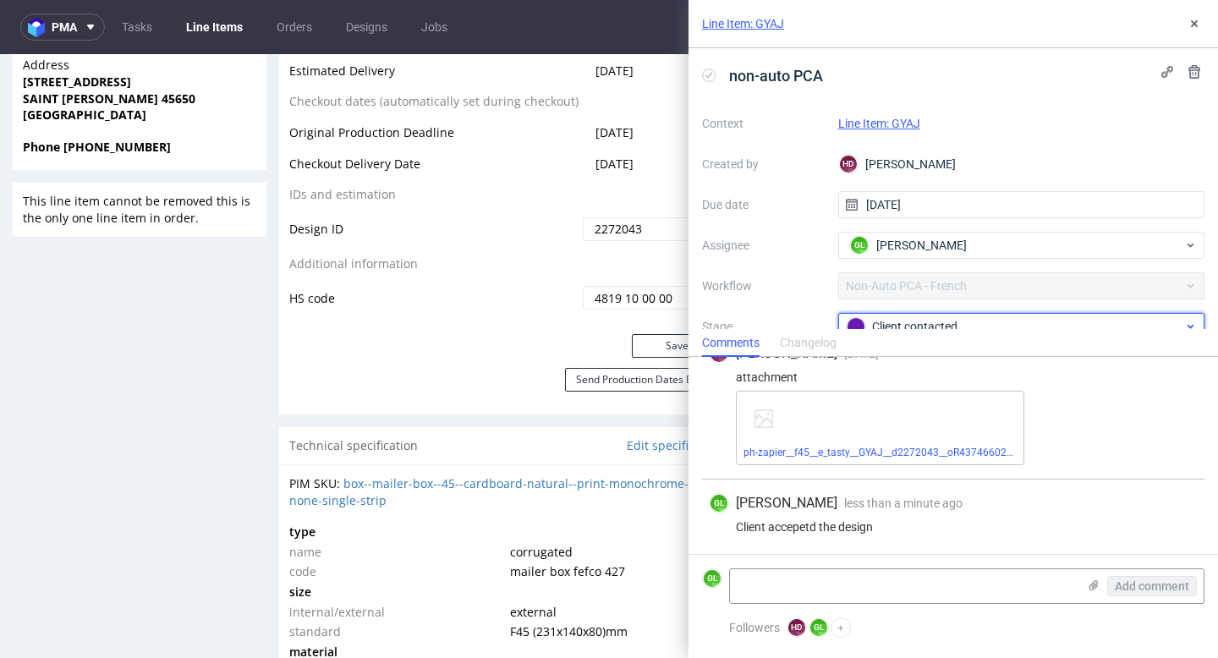
click at [994, 321] on div "Client contacted" at bounding box center [1015, 326] width 337 height 19
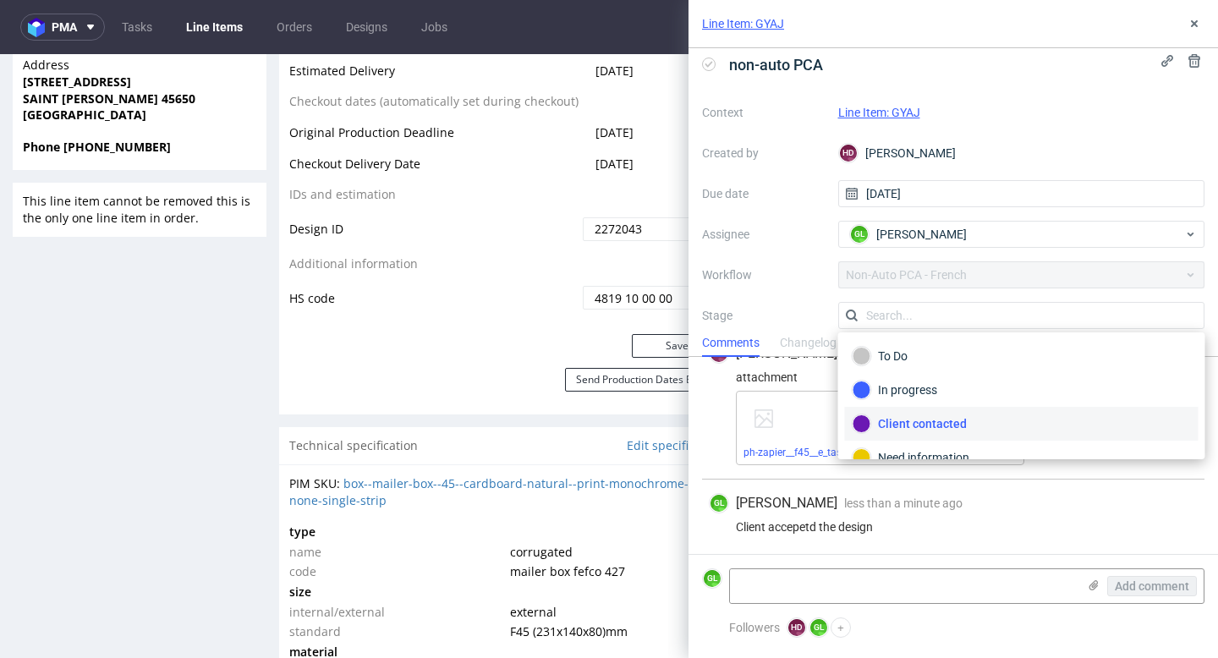
scroll to position [90, 0]
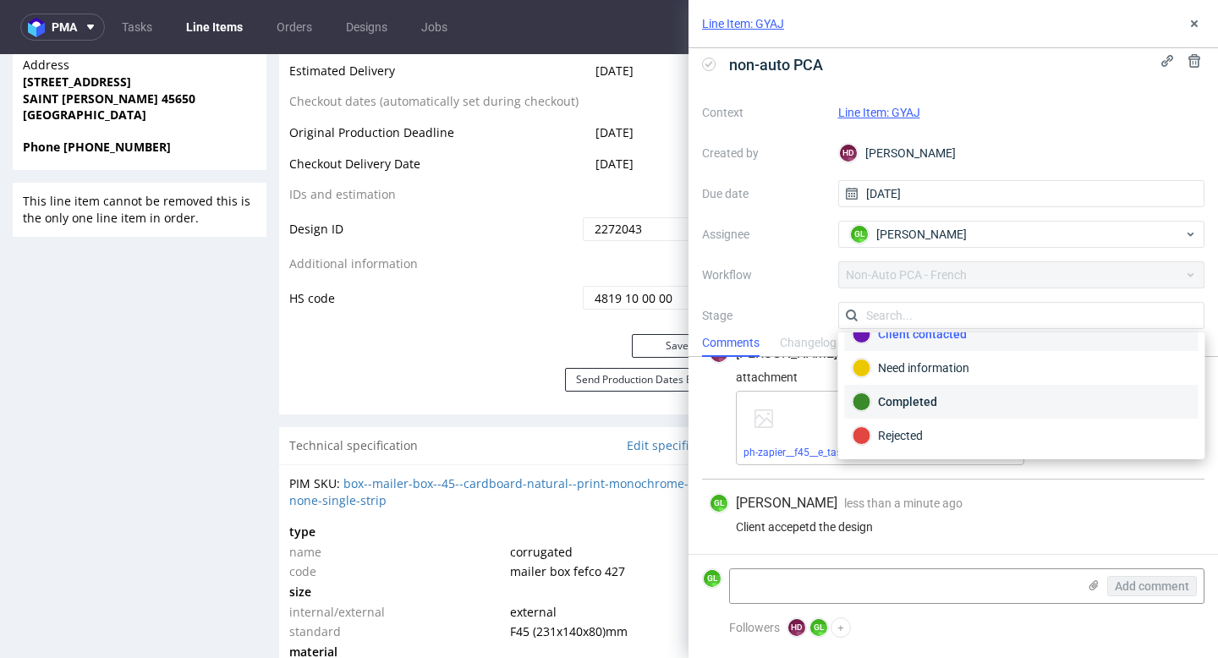
click at [939, 408] on div "Completed" at bounding box center [1021, 401] width 338 height 19
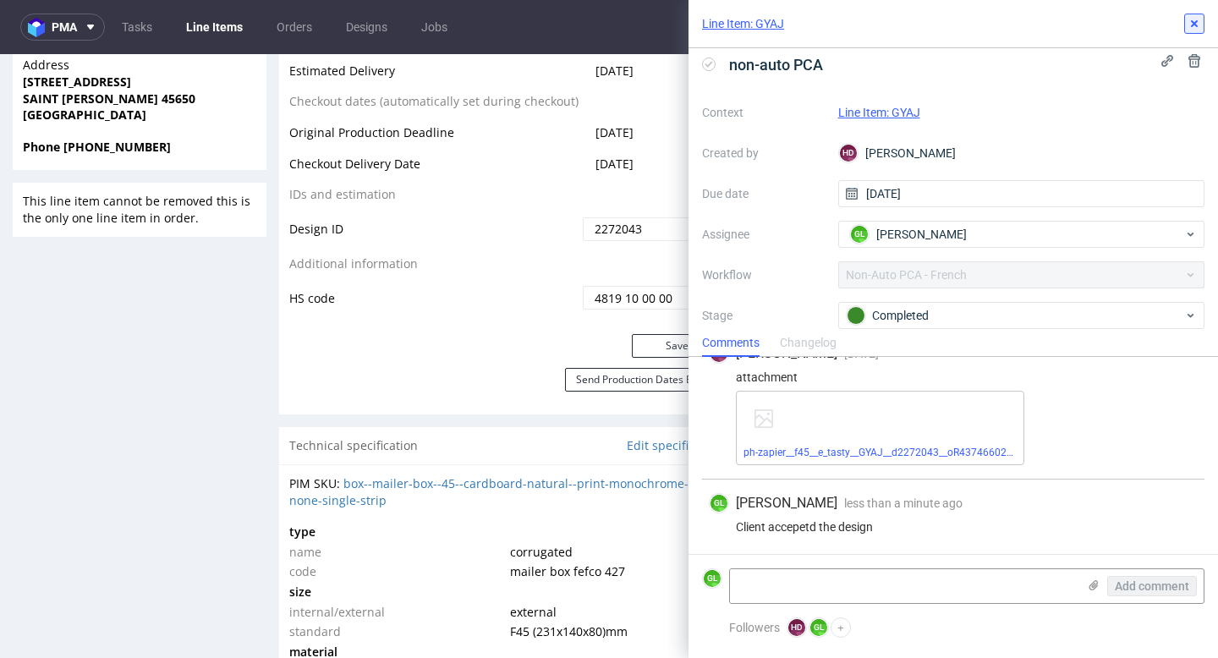
click at [1194, 27] on icon at bounding box center [1194, 24] width 14 height 14
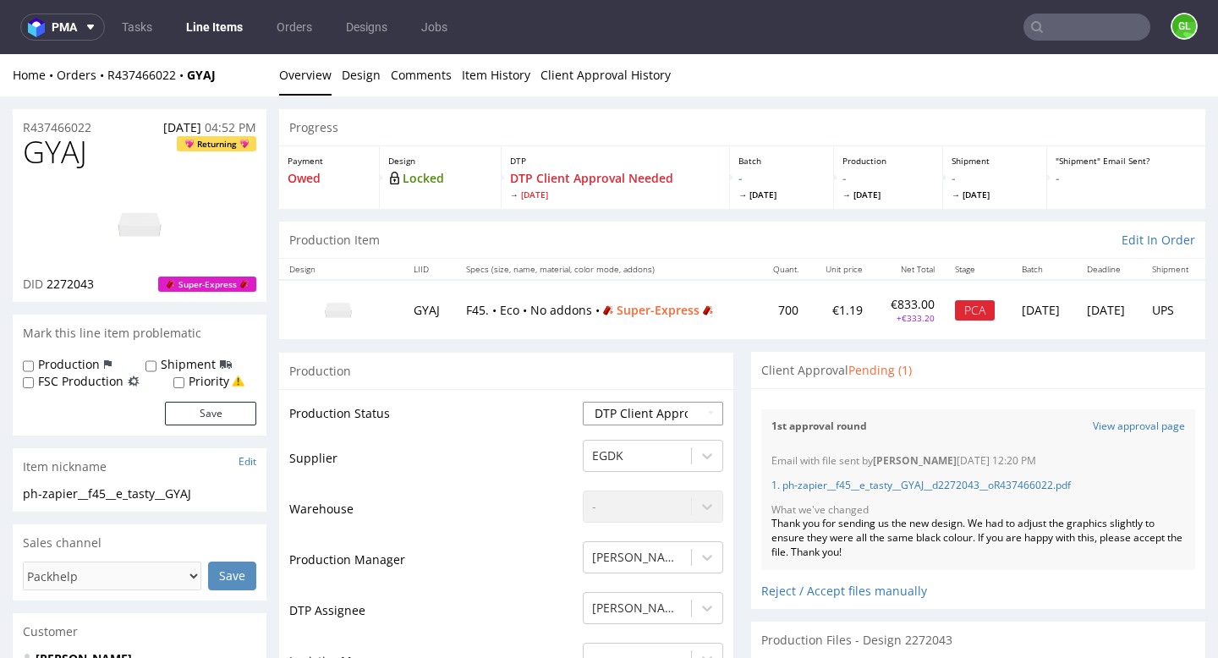
click at [646, 419] on select "Waiting for Artwork Waiting for Diecut Waiting for Mockup Waiting for DTP Waiti…" at bounding box center [653, 414] width 140 height 24
select select "back_for_dtp"
click at [583, 402] on select "Waiting for Artwork Waiting for Diecut Waiting for Mockup Waiting for DTP Waiti…" at bounding box center [653, 414] width 140 height 24
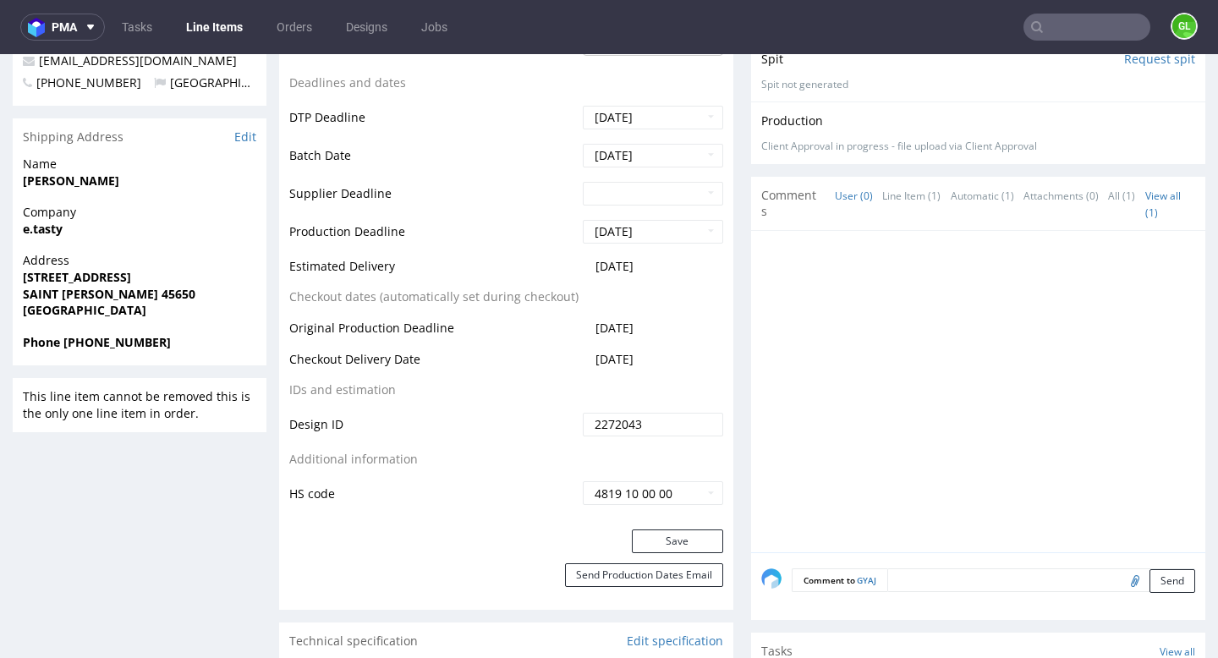
scroll to position [680, 0]
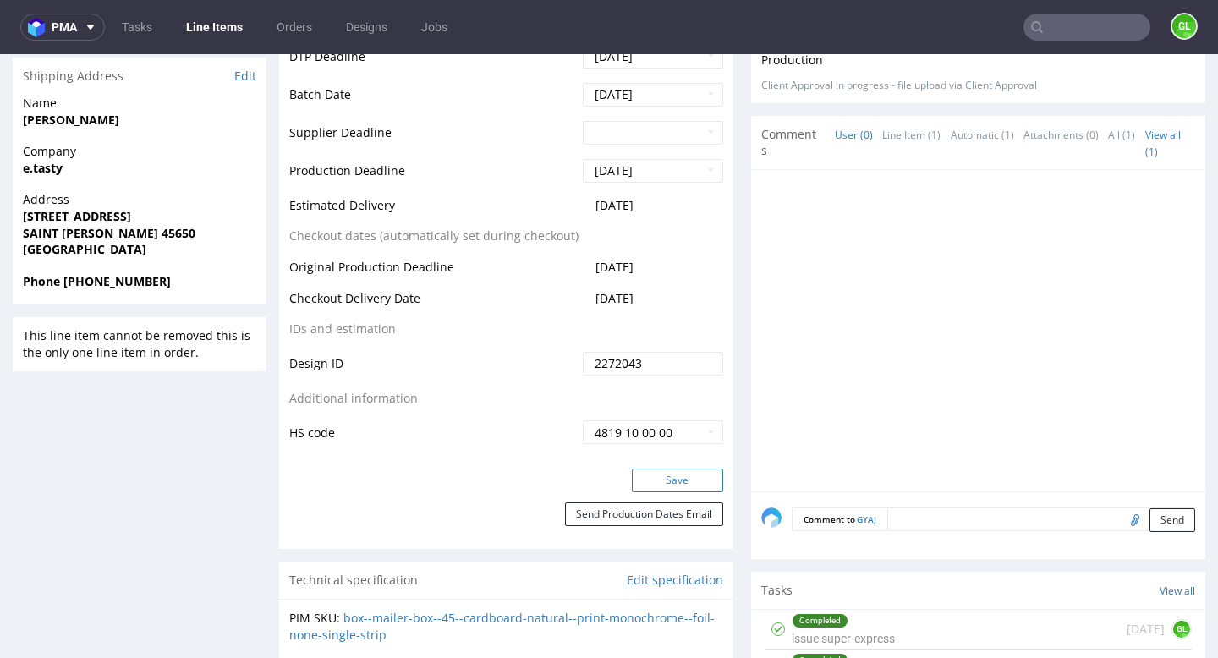
click at [700, 480] on button "Save" at bounding box center [677, 481] width 91 height 24
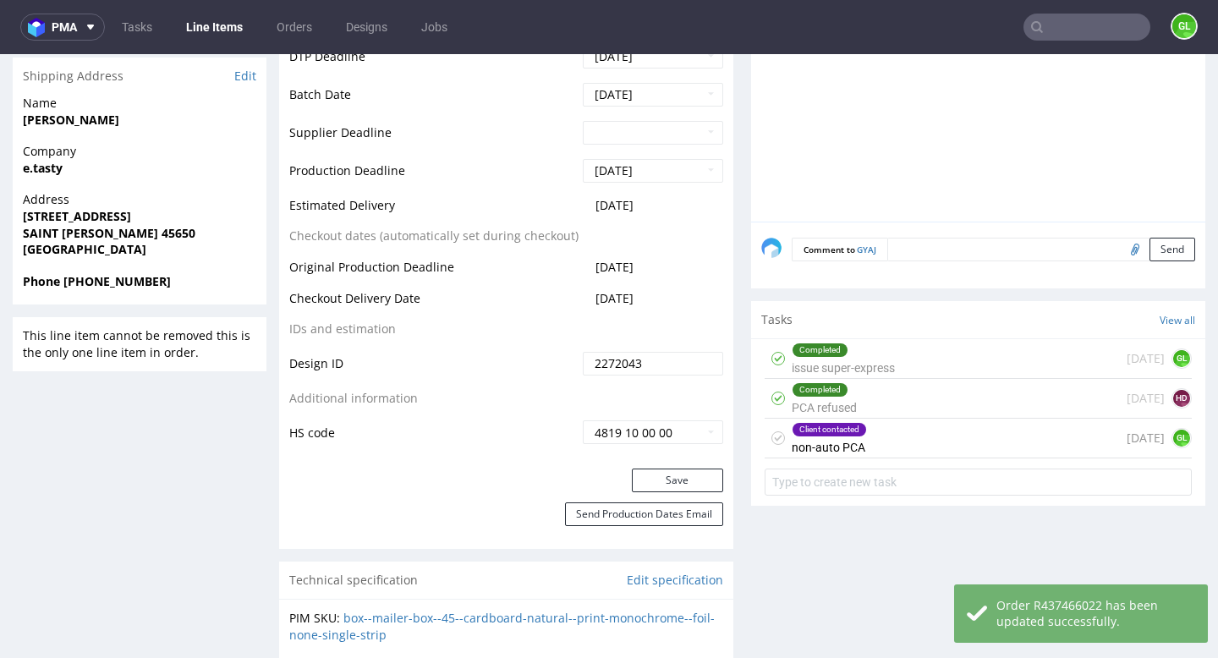
click at [918, 439] on div "Client contacted non-auto PCA 5 days ago GL" at bounding box center [978, 439] width 427 height 40
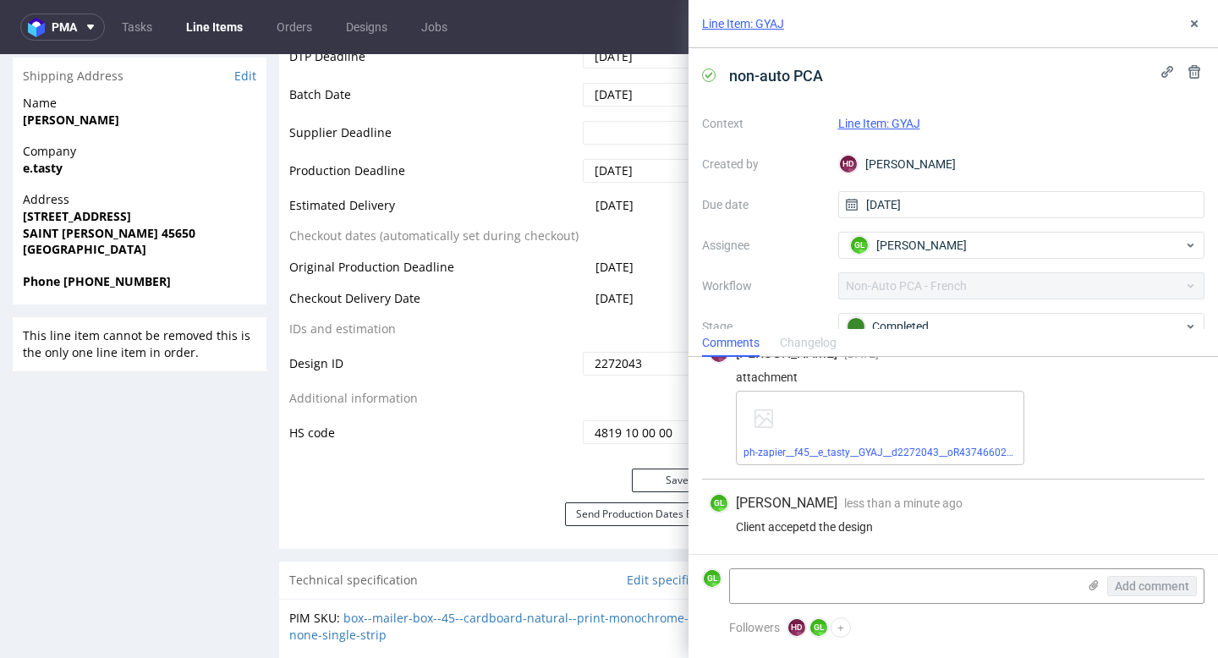
scroll to position [518, 0]
click at [616, 406] on table "Production Status Waiting for Artwork Waiting for Diecut Waiting for Mockup Wai…" at bounding box center [506, 83] width 434 height 726
click at [1198, 24] on icon at bounding box center [1194, 24] width 14 height 14
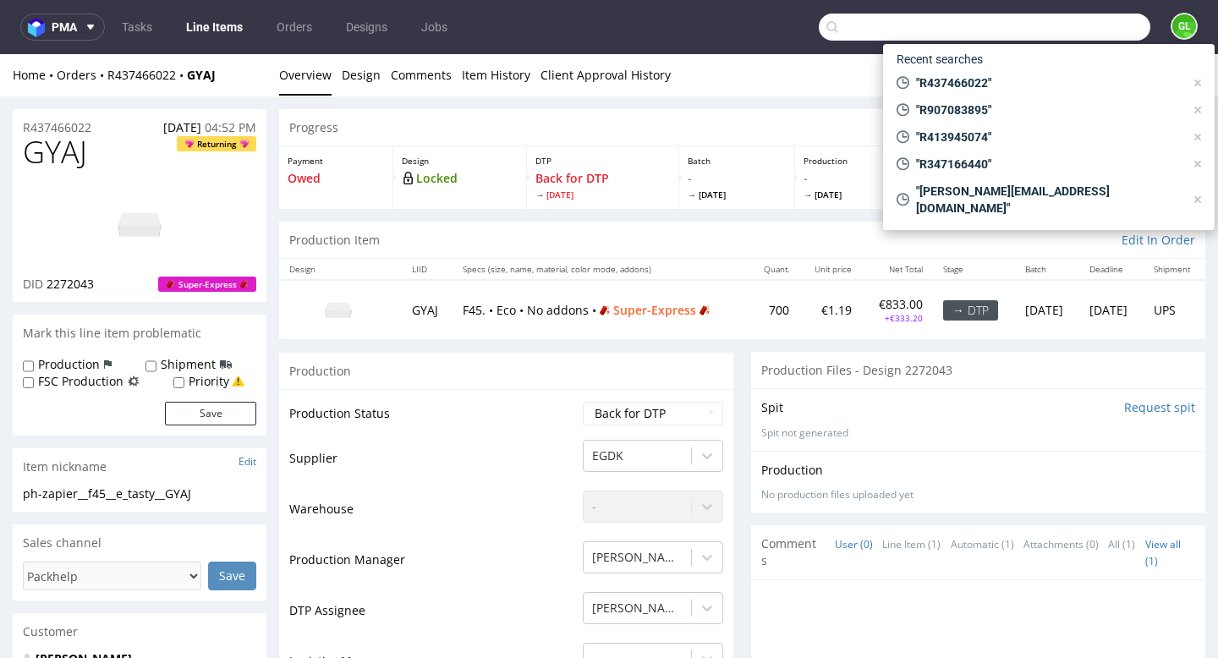
click at [1084, 25] on input "text" at bounding box center [985, 27] width 332 height 27
paste input "R326998267"
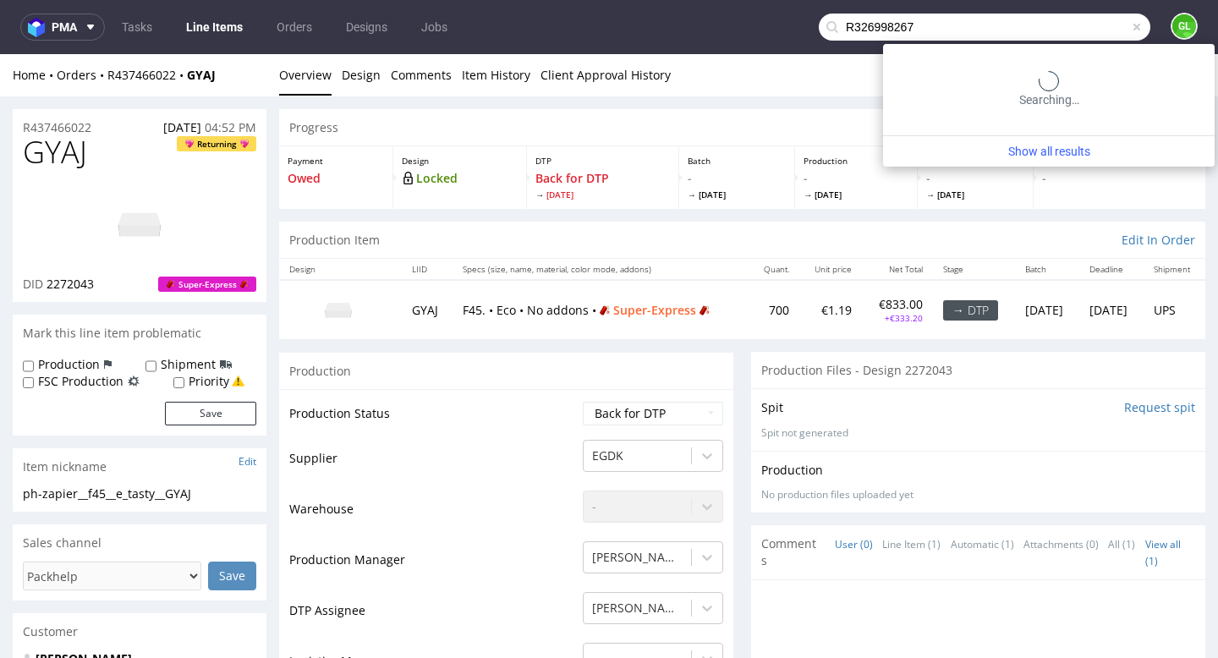
type input "R326998267"
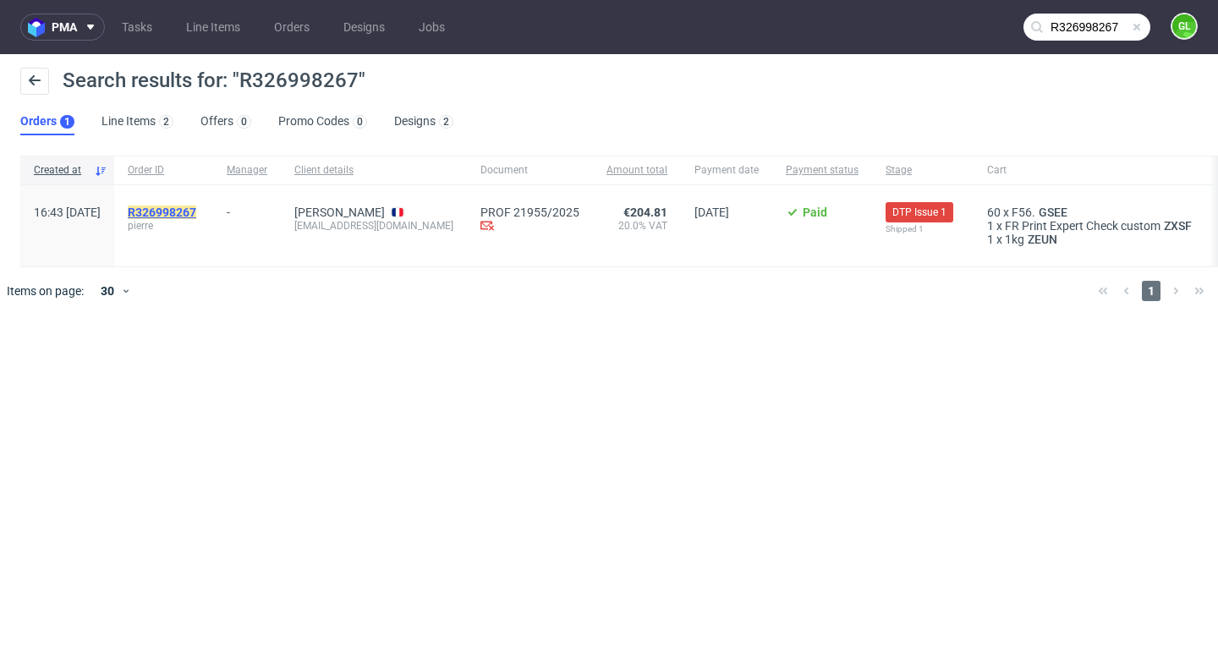
click at [196, 211] on mark "R326998267" at bounding box center [162, 213] width 69 height 14
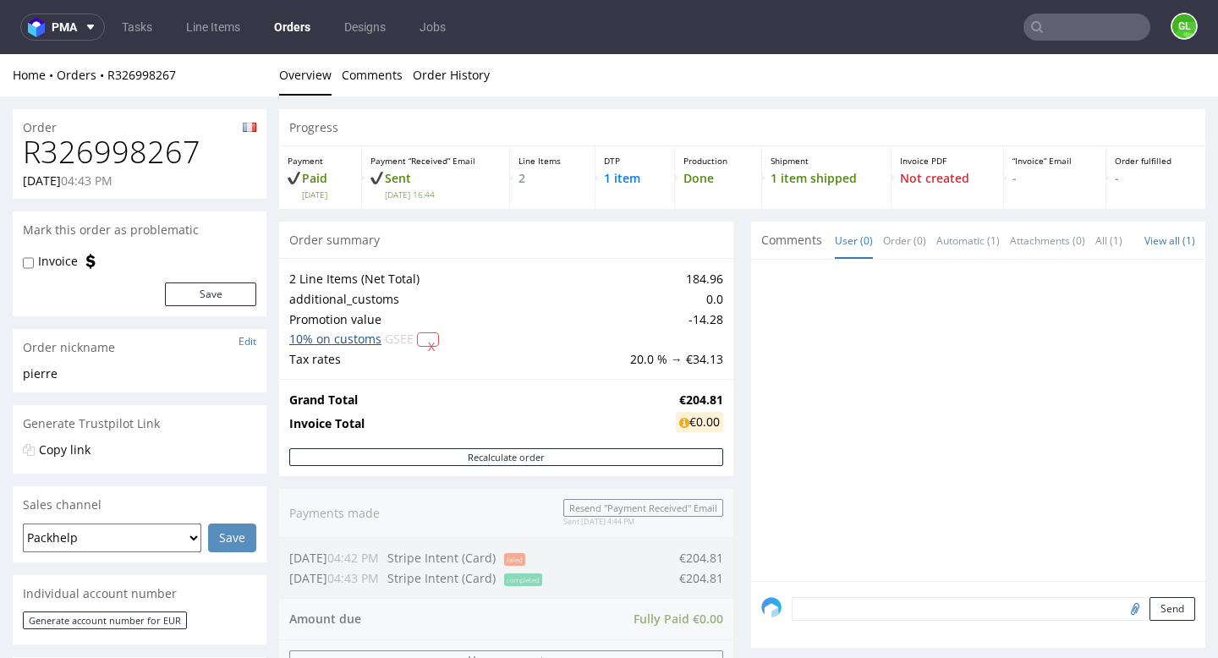
click at [349, 344] on link "10% on customs" at bounding box center [335, 339] width 92 height 16
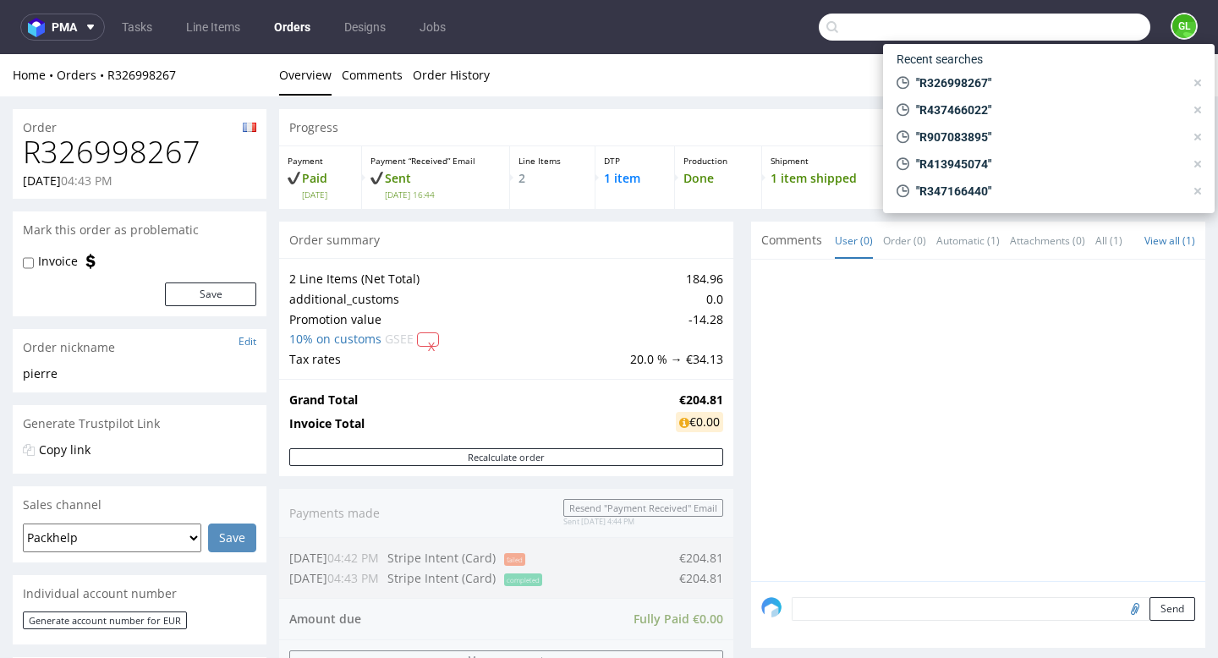
click at [1099, 31] on input "text" at bounding box center [985, 27] width 332 height 27
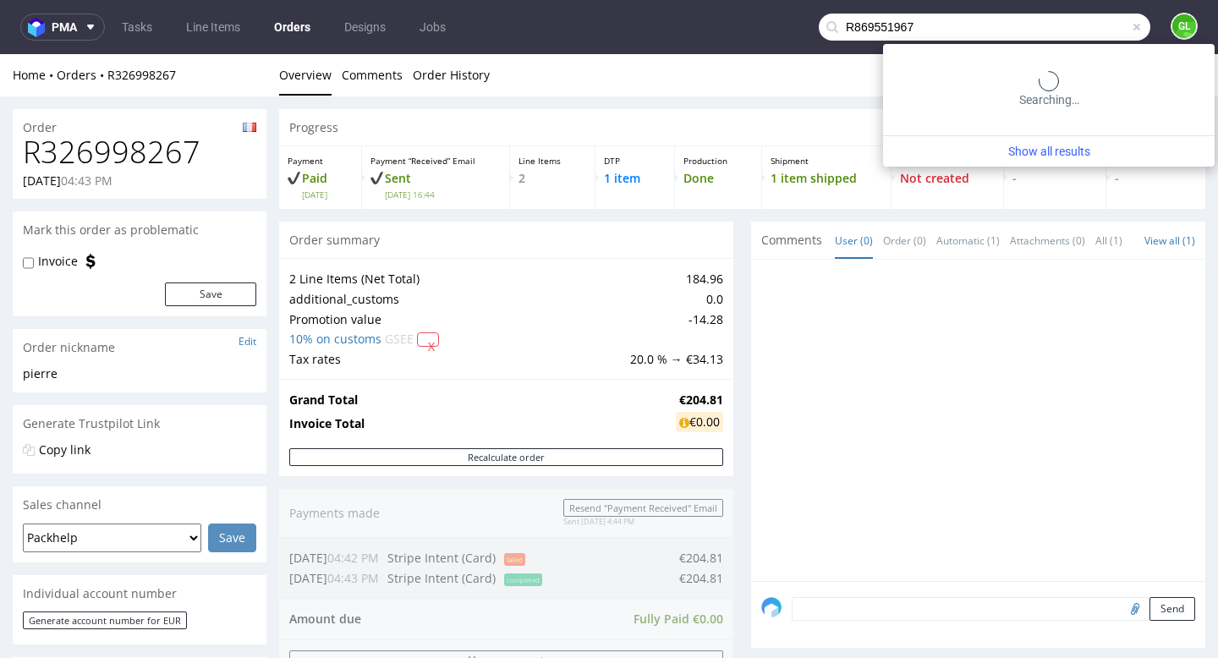
type input "R869551967"
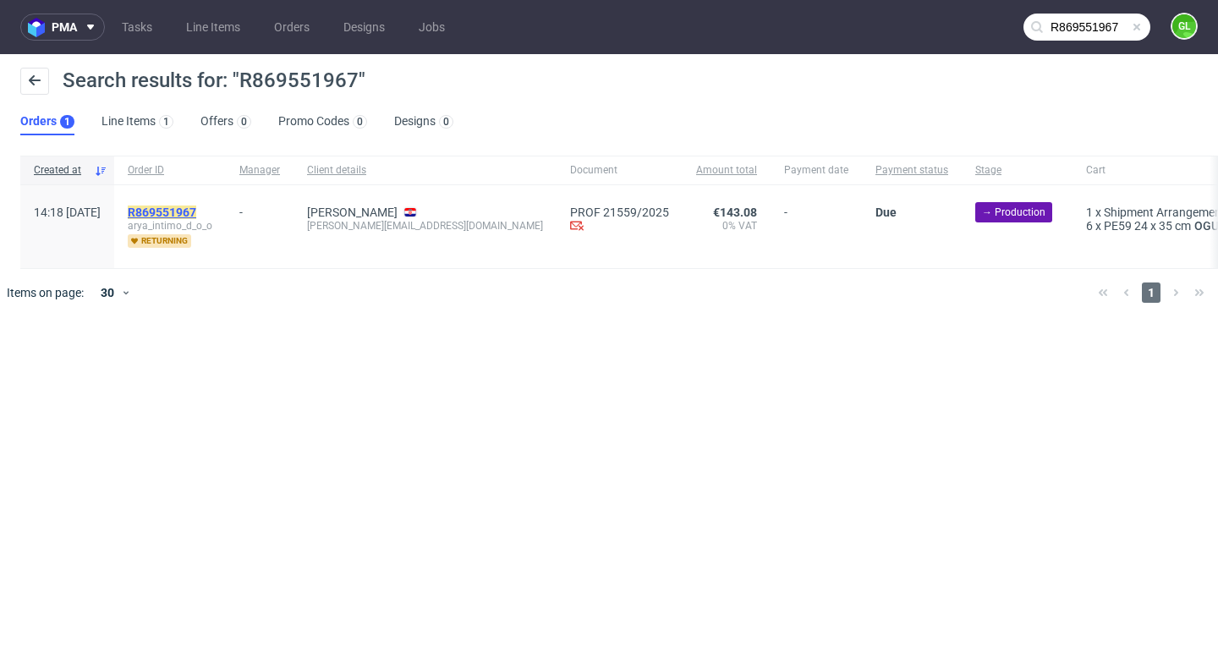
click at [196, 211] on mark "R869551967" at bounding box center [162, 213] width 69 height 14
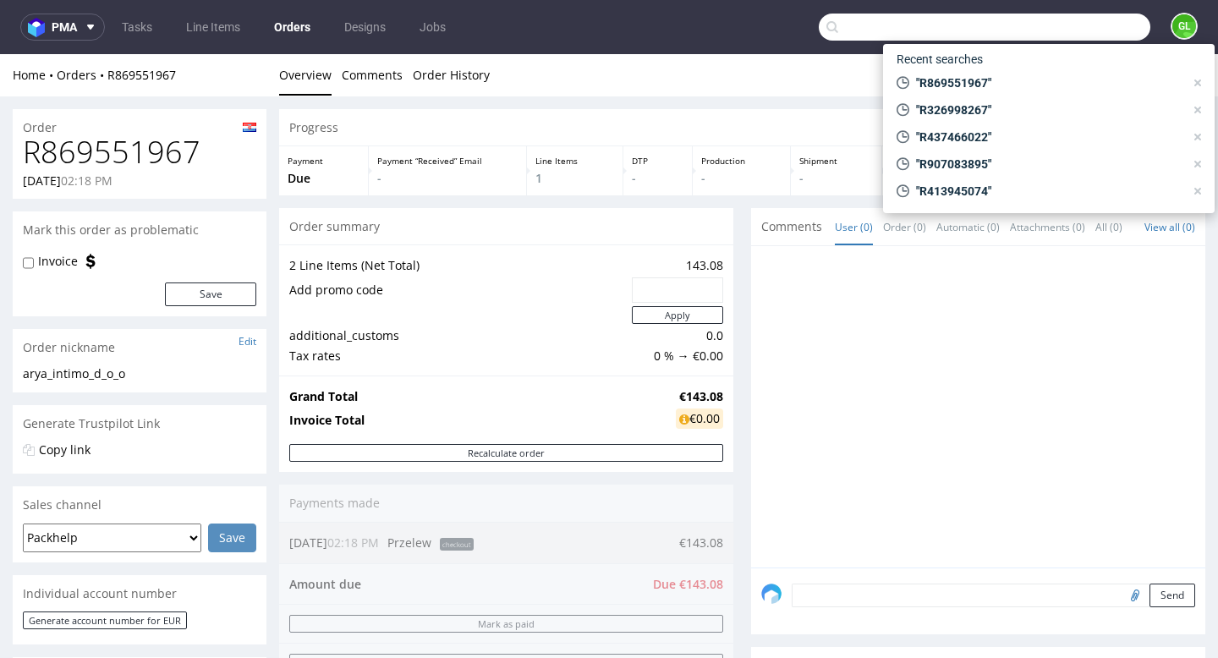
click at [1091, 37] on input "text" at bounding box center [985, 27] width 332 height 27
paste input "R367953828"
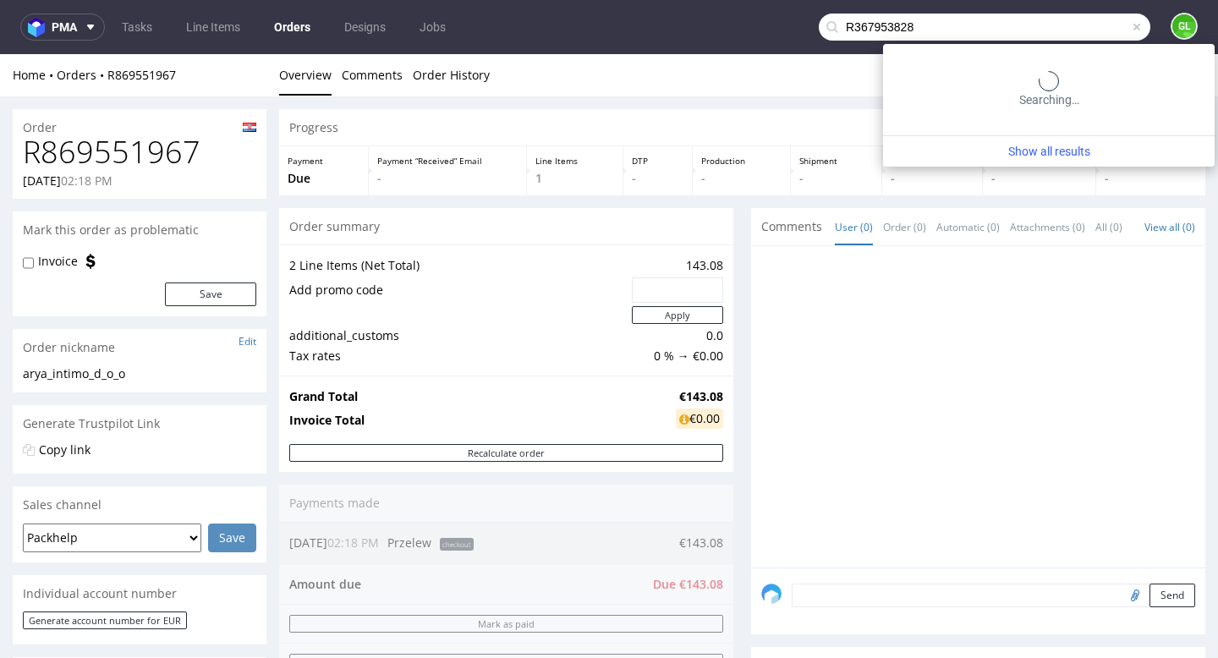
type input "R367953828"
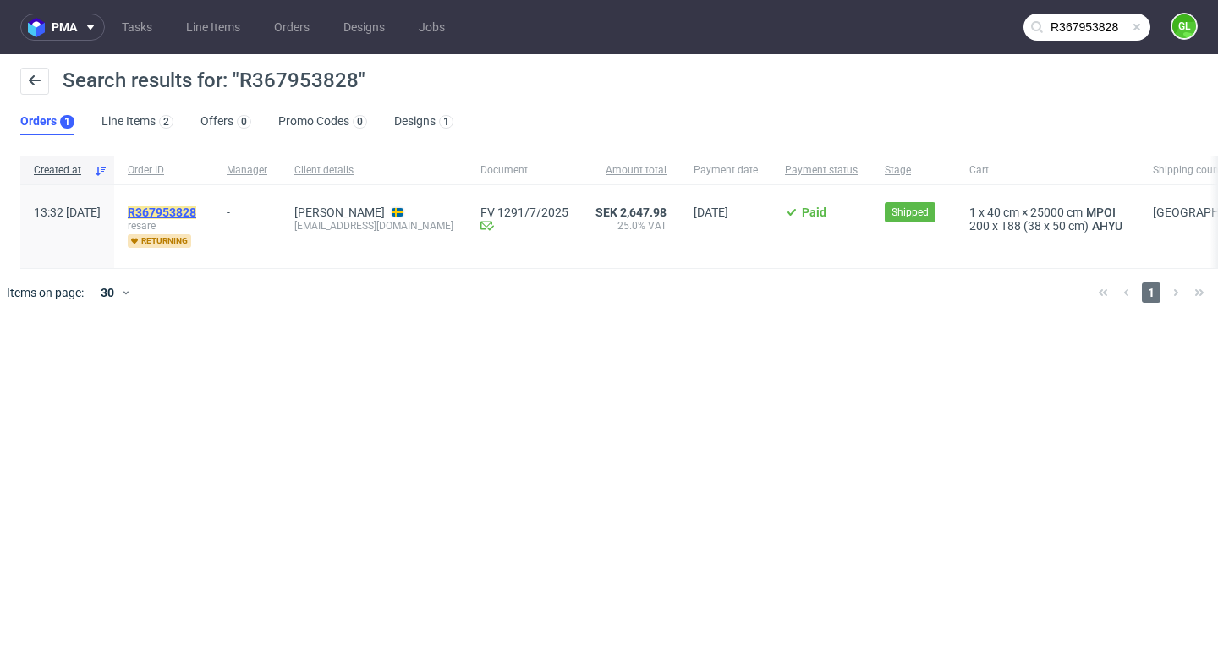
click at [196, 207] on mark "R367953828" at bounding box center [162, 213] width 69 height 14
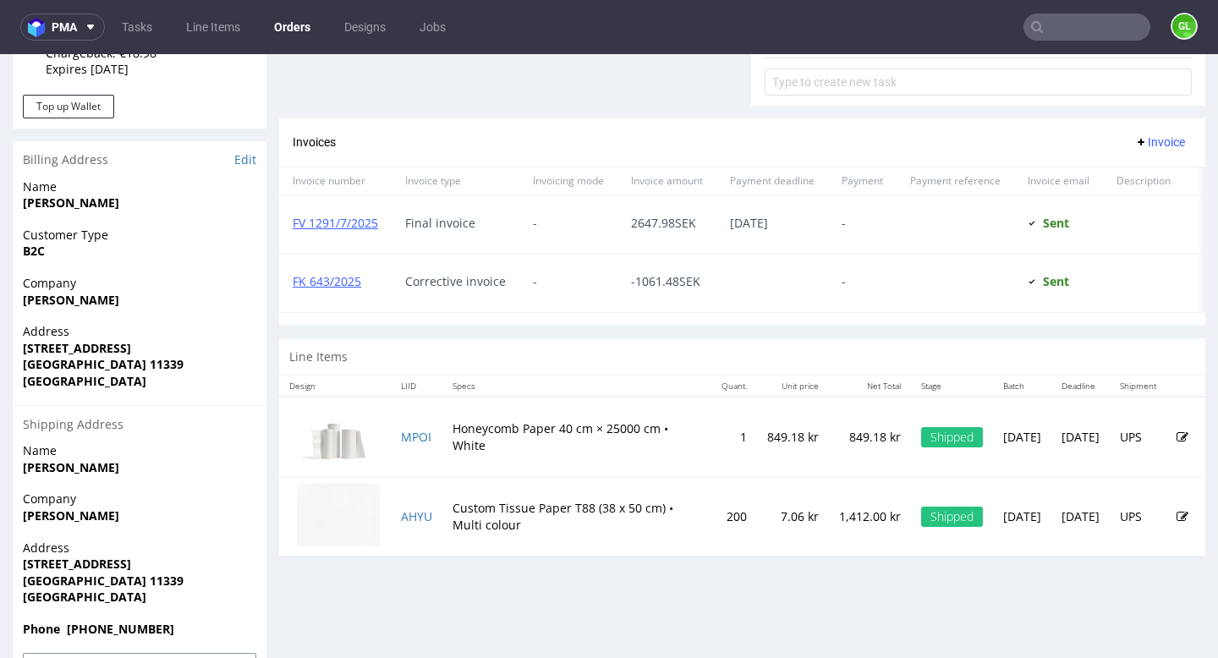
scroll to position [819, 0]
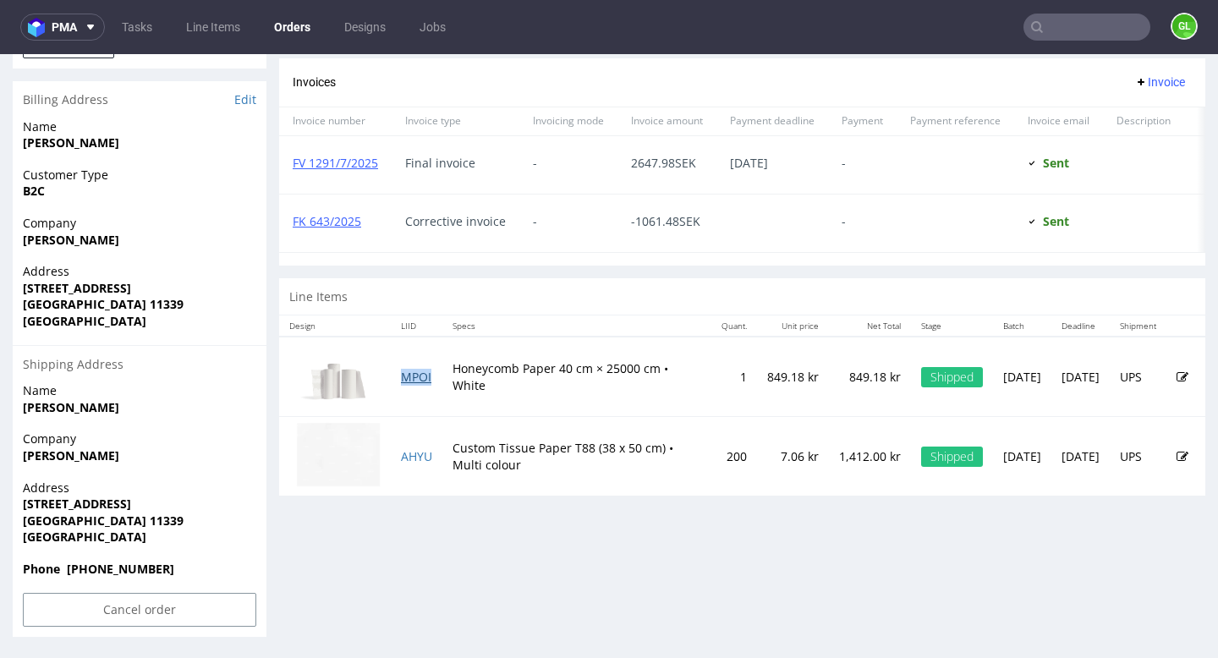
click at [416, 385] on link "MPOI" at bounding box center [416, 377] width 30 height 16
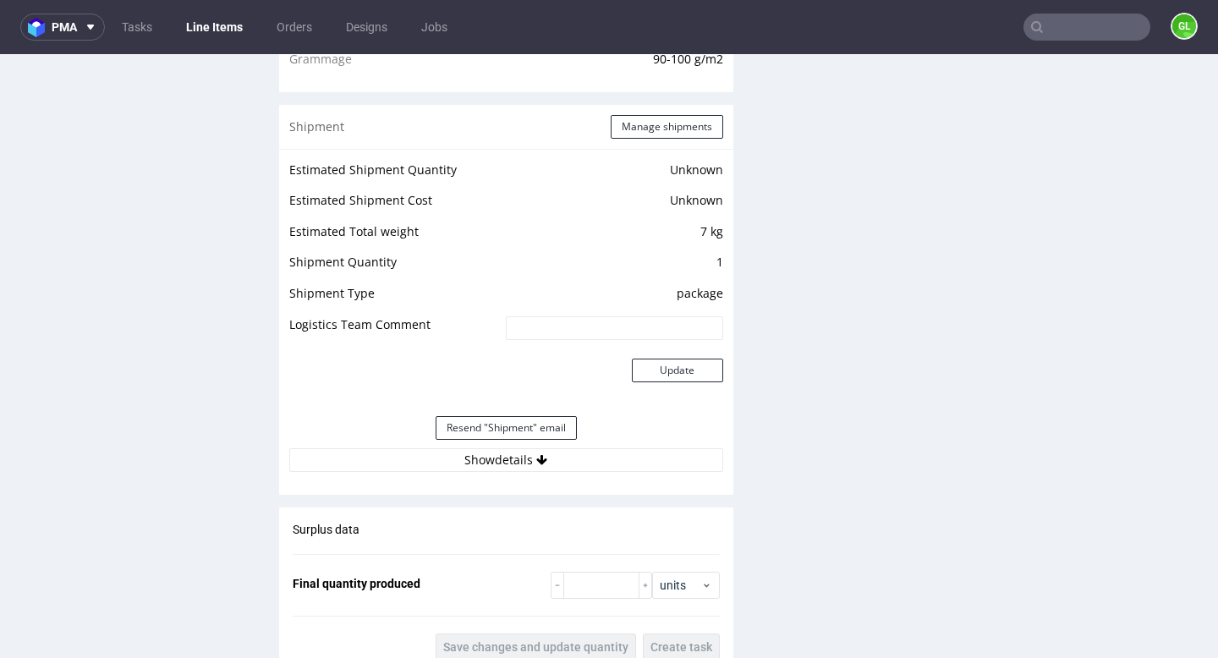
scroll to position [1598, 0]
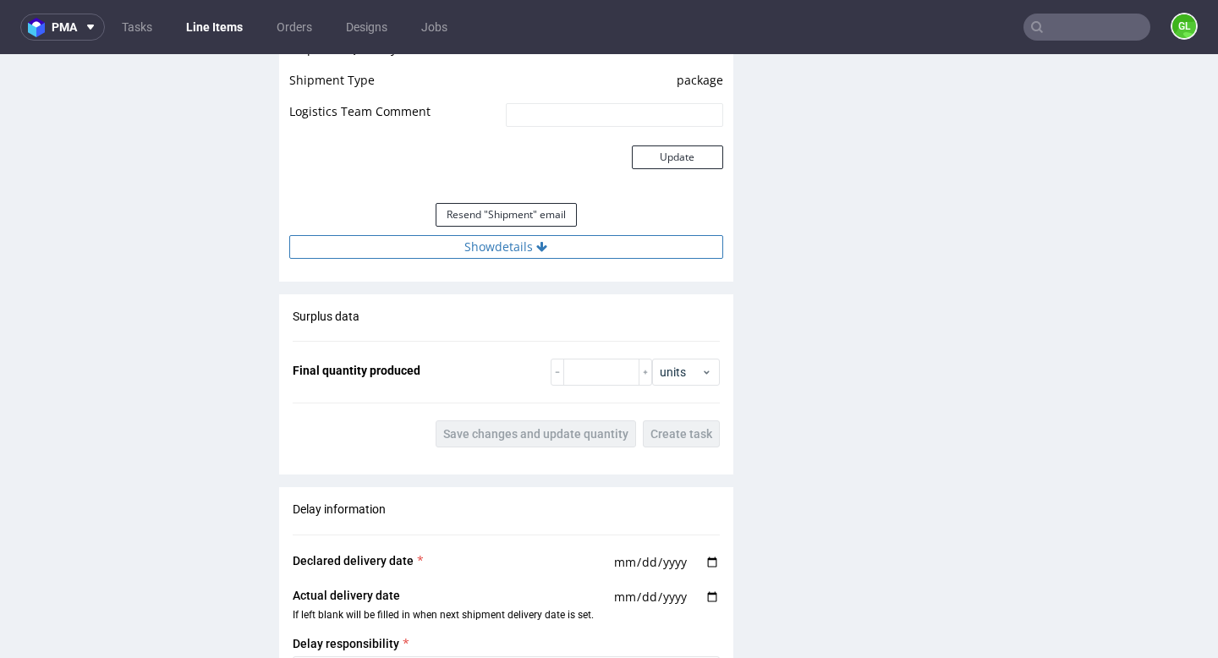
click at [533, 251] on button "Show details" at bounding box center [506, 247] width 434 height 24
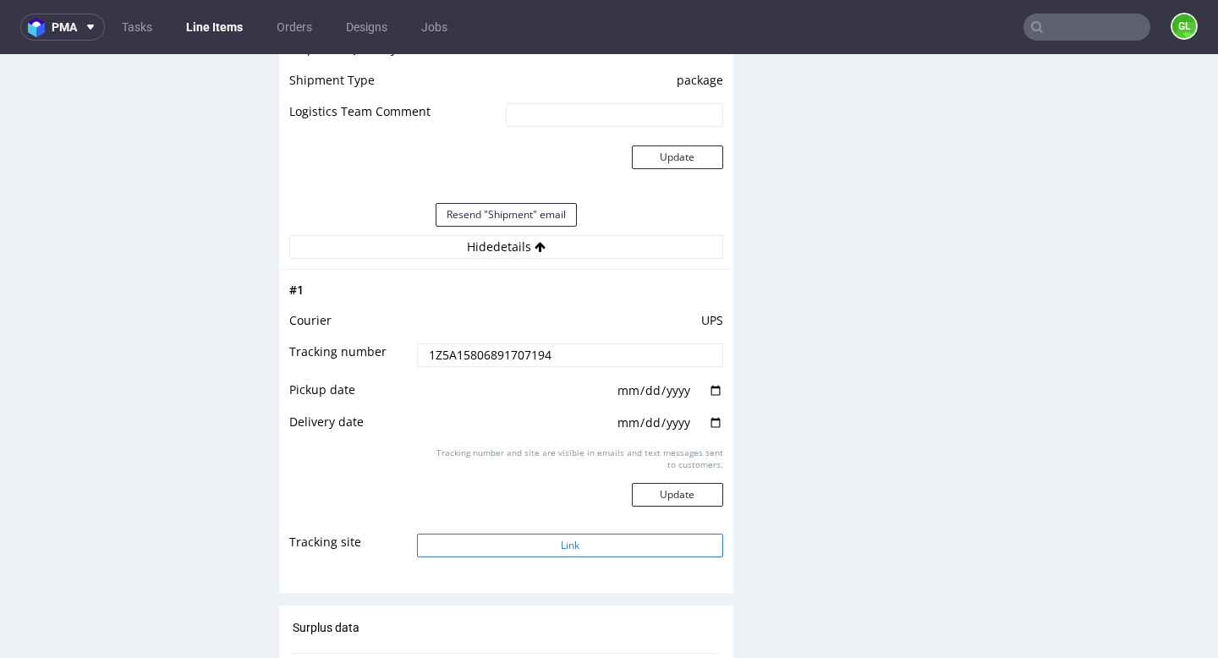
click at [538, 539] on button "Link" at bounding box center [569, 546] width 305 height 24
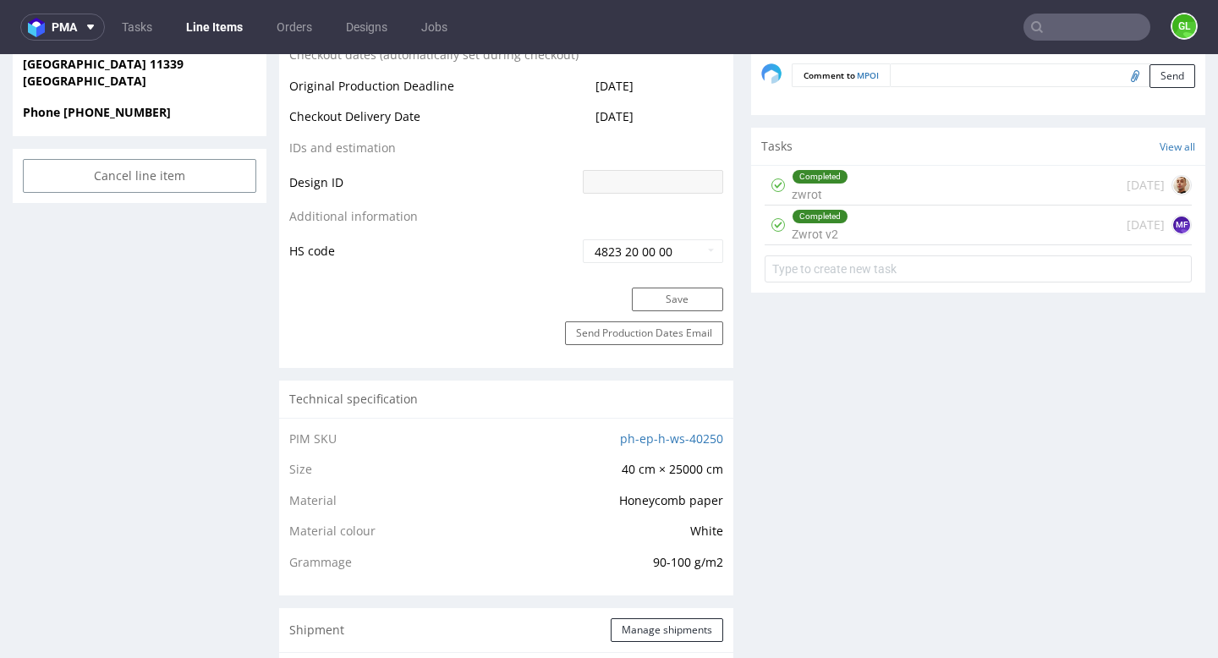
scroll to position [861, 0]
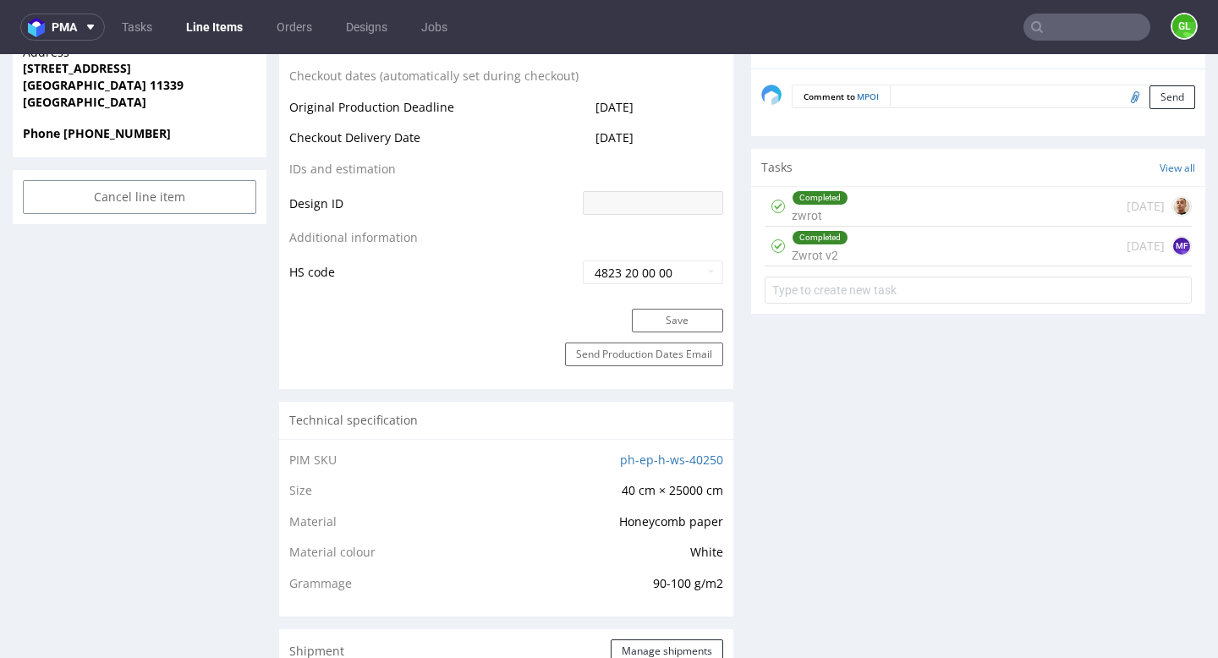
click at [944, 244] on div "Completed Zwrot v2 14 days ago MF" at bounding box center [978, 247] width 427 height 40
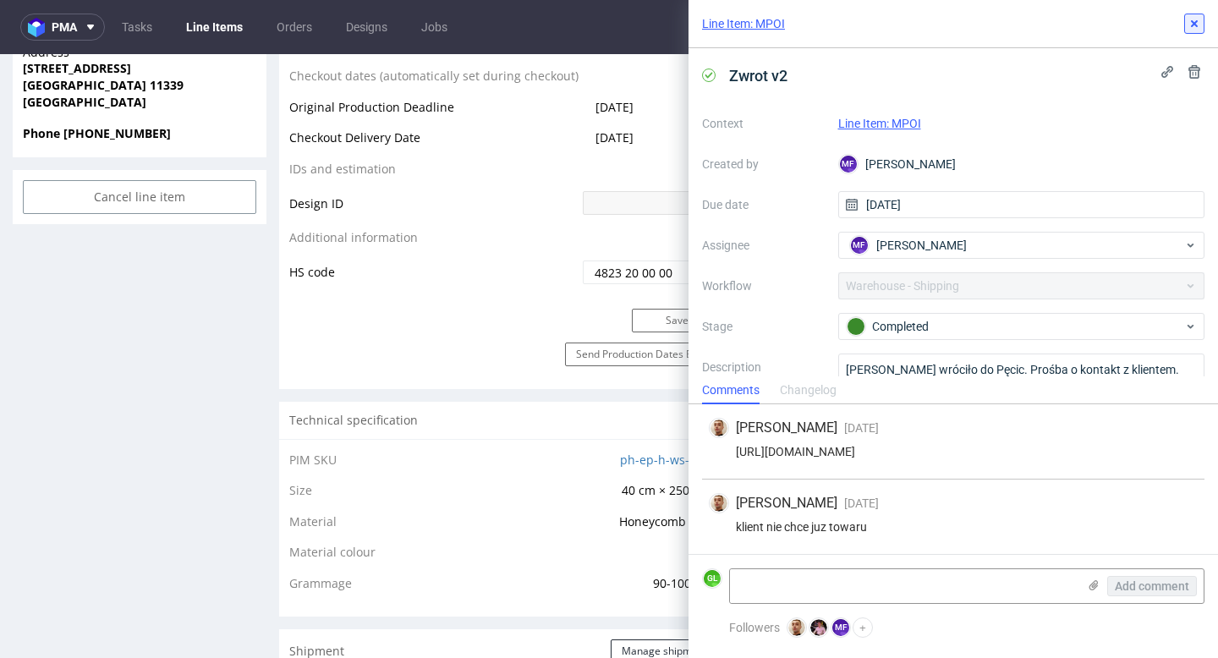
click at [1190, 26] on icon at bounding box center [1194, 24] width 14 height 14
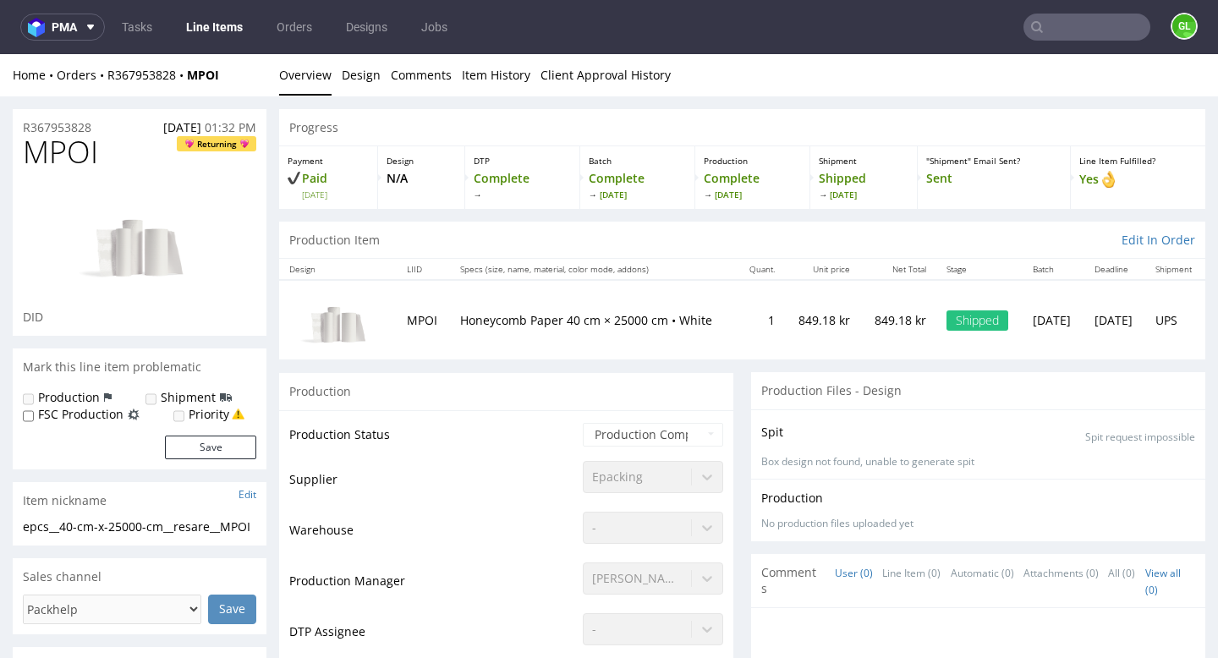
click at [1077, 30] on input "text" at bounding box center [1086, 27] width 127 height 27
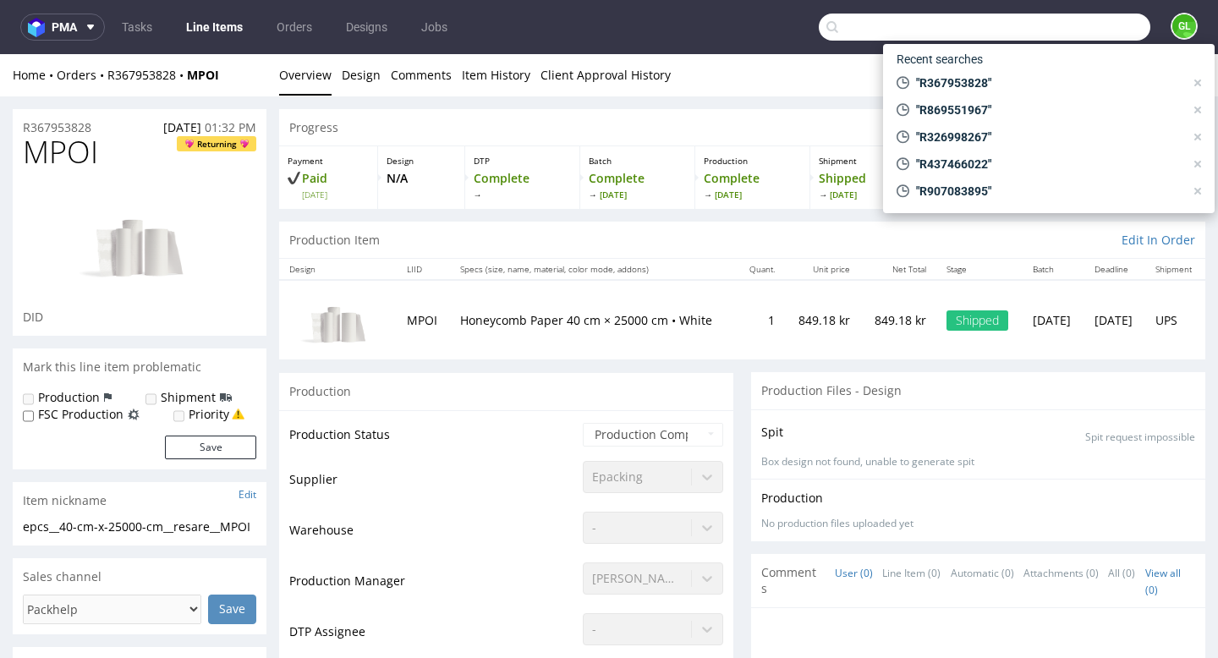
paste input "R941516499"
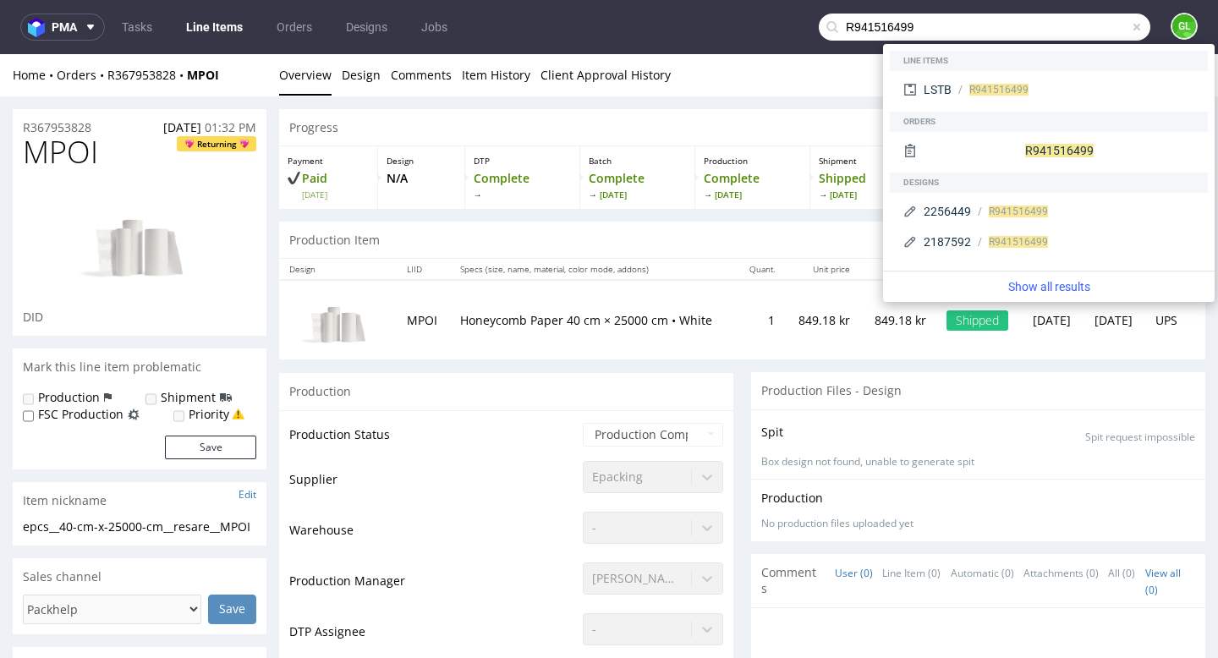
click at [942, 29] on input "R941516499" at bounding box center [985, 27] width 332 height 27
type input "R941516499"
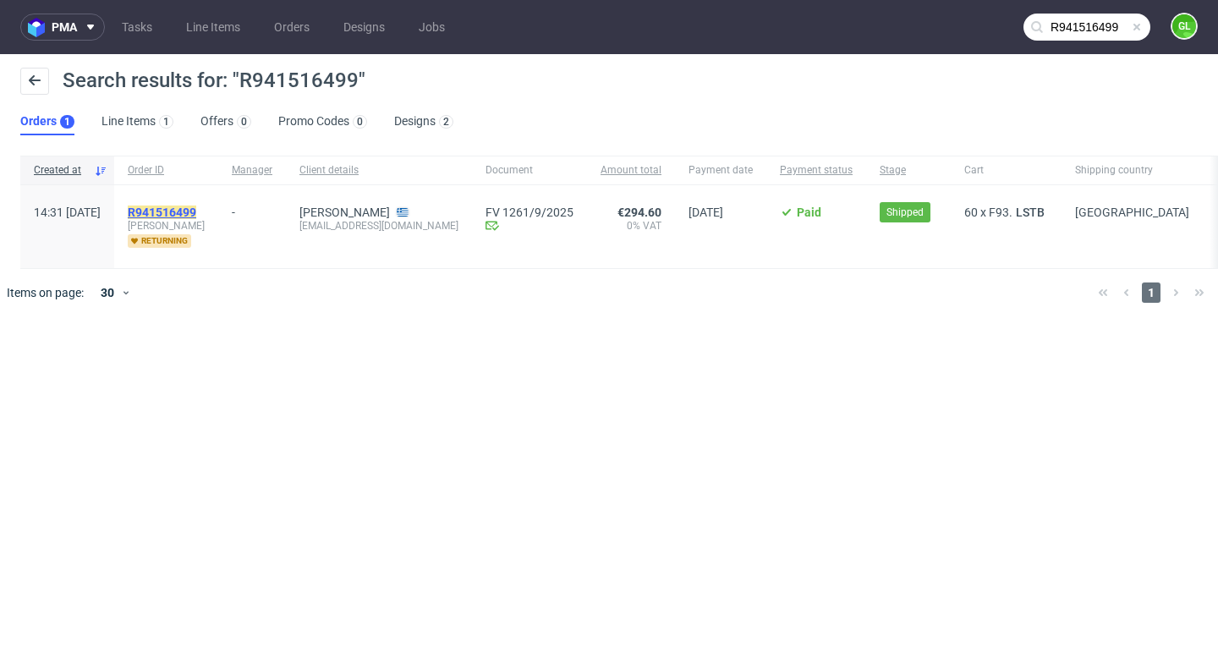
click at [196, 212] on mark "R941516499" at bounding box center [162, 213] width 69 height 14
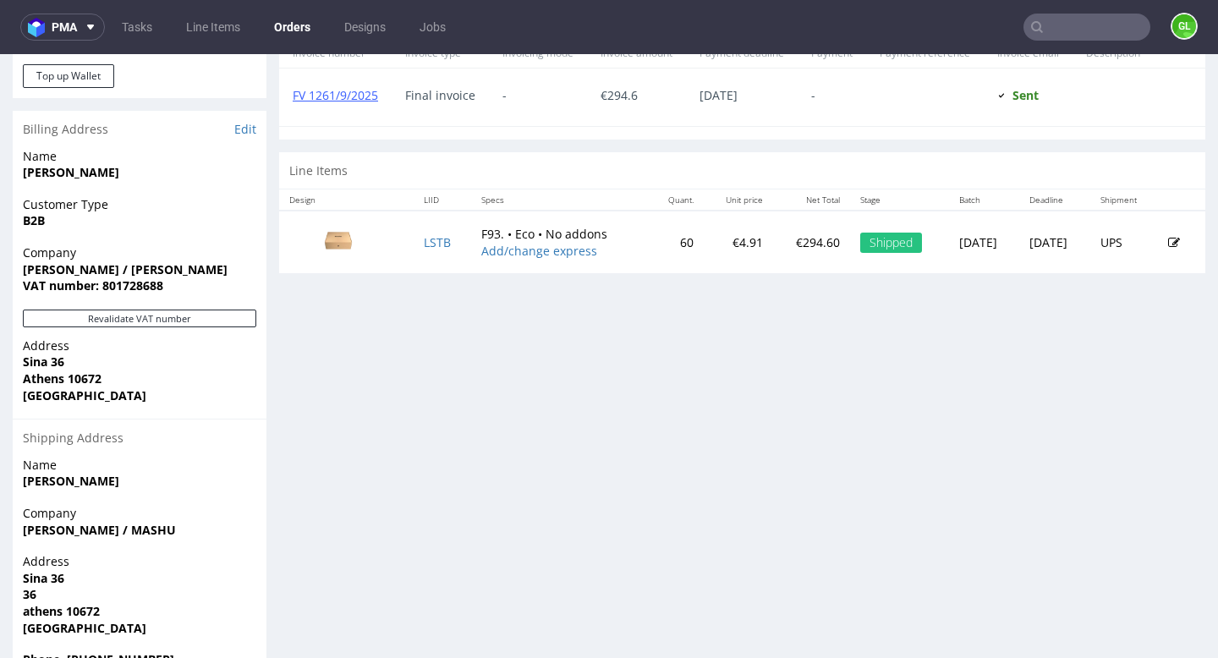
scroll to position [736, 0]
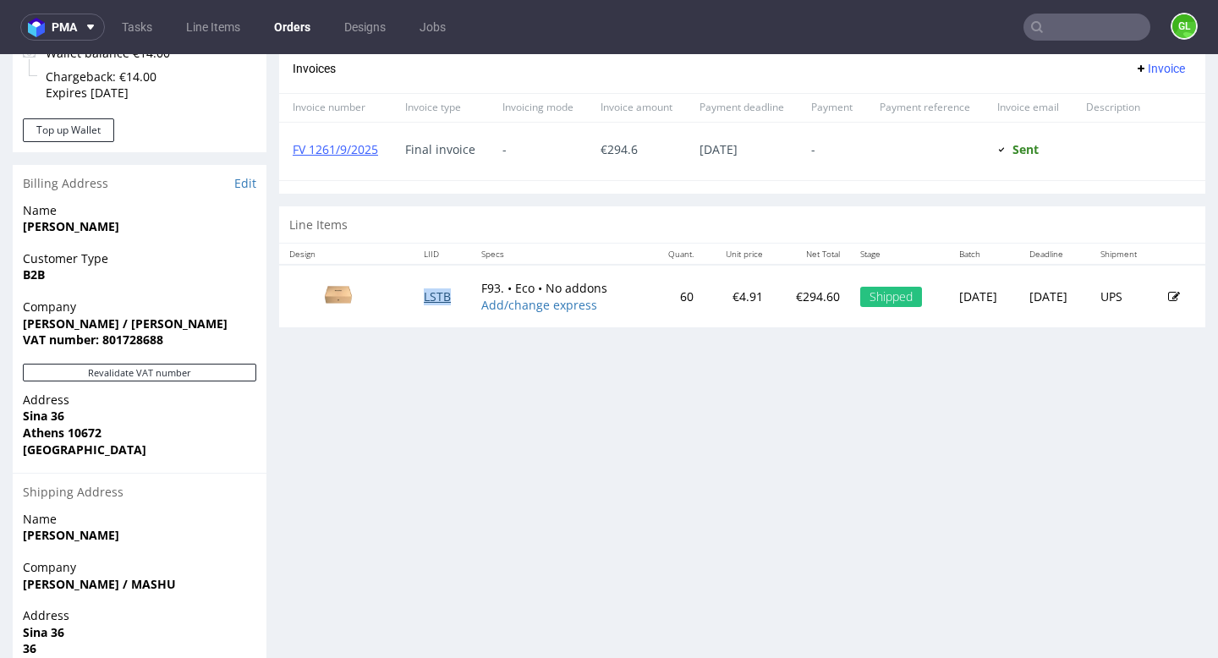
click at [424, 302] on link "LSTB" at bounding box center [437, 296] width 27 height 16
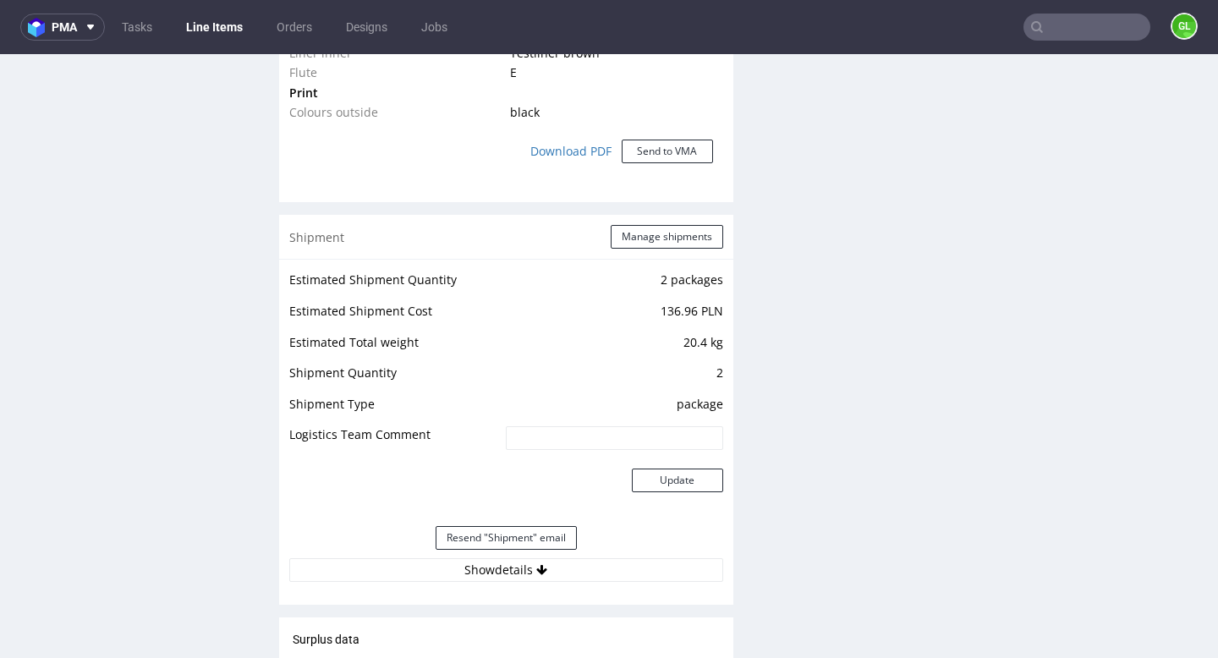
scroll to position [1668, 0]
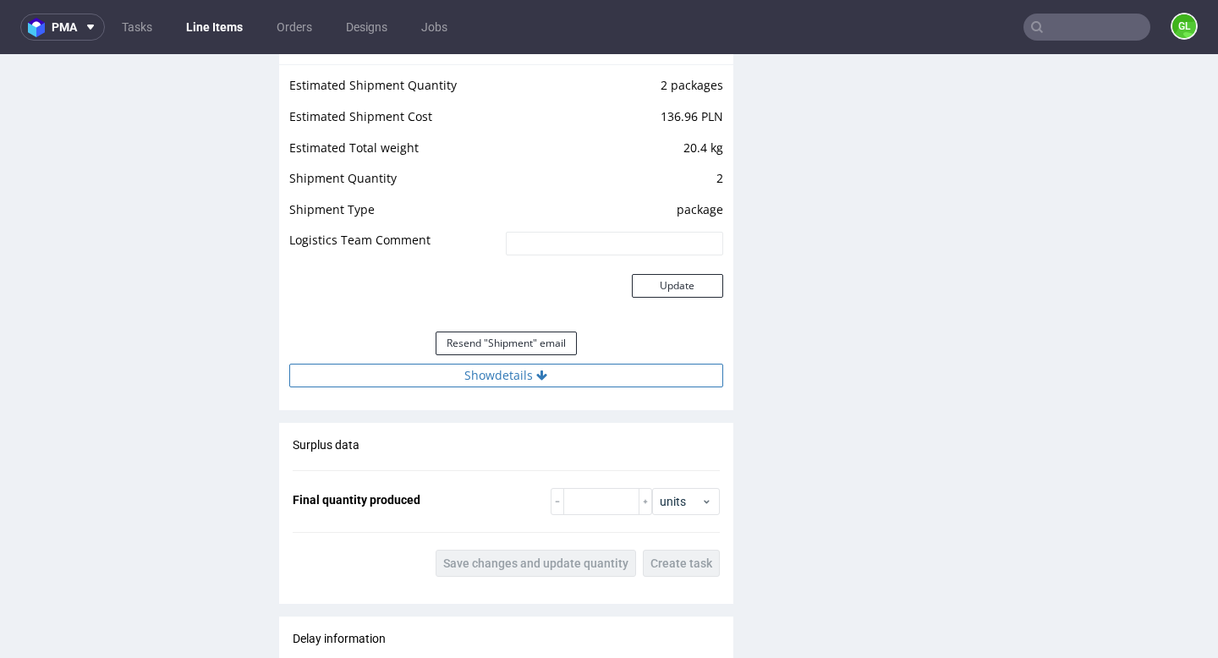
click at [485, 386] on button "Show details" at bounding box center [506, 376] width 434 height 24
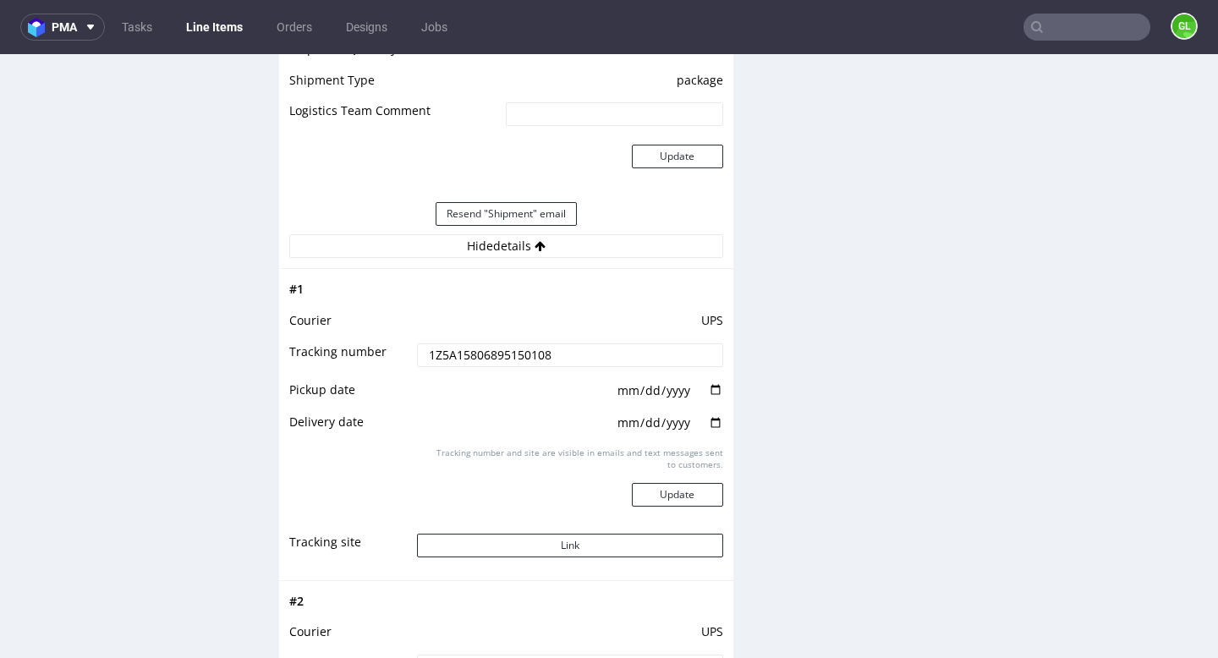
scroll to position [1806, 0]
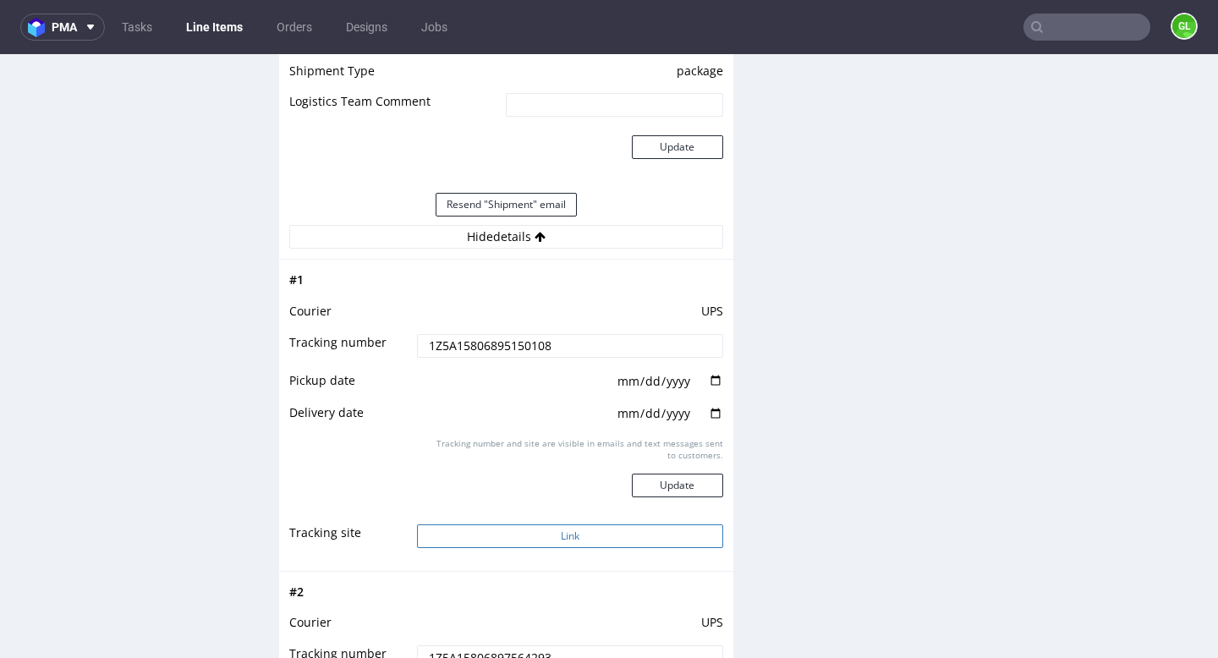
click at [524, 538] on button "Link" at bounding box center [569, 536] width 305 height 24
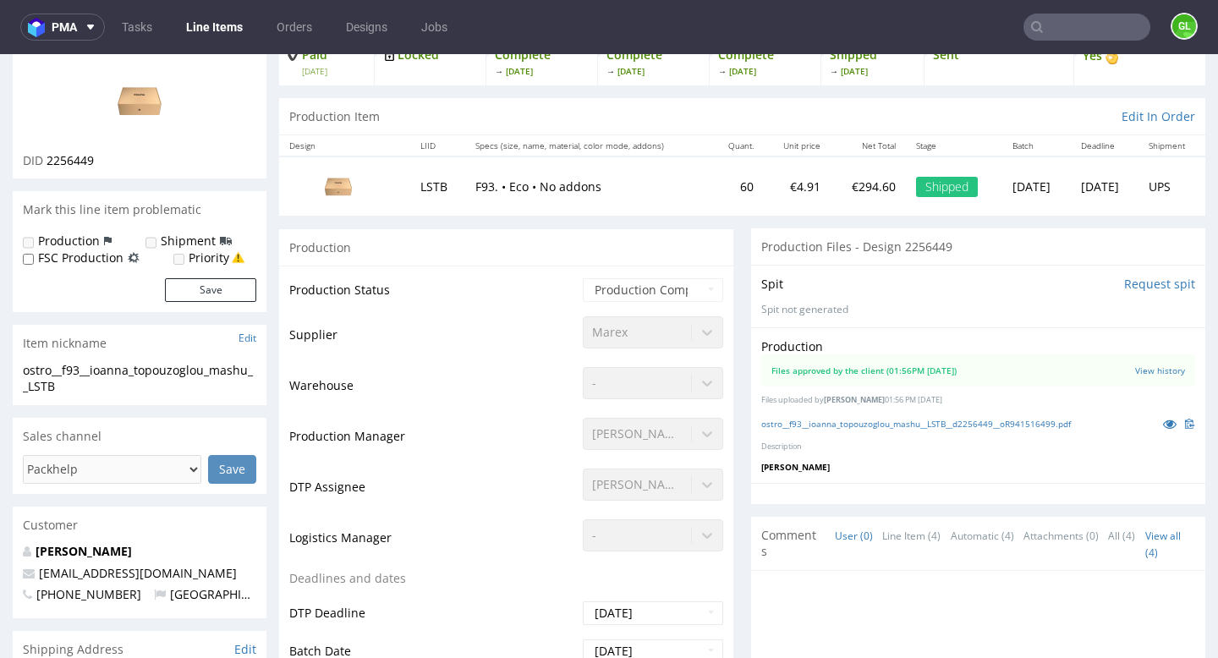
scroll to position [0, 0]
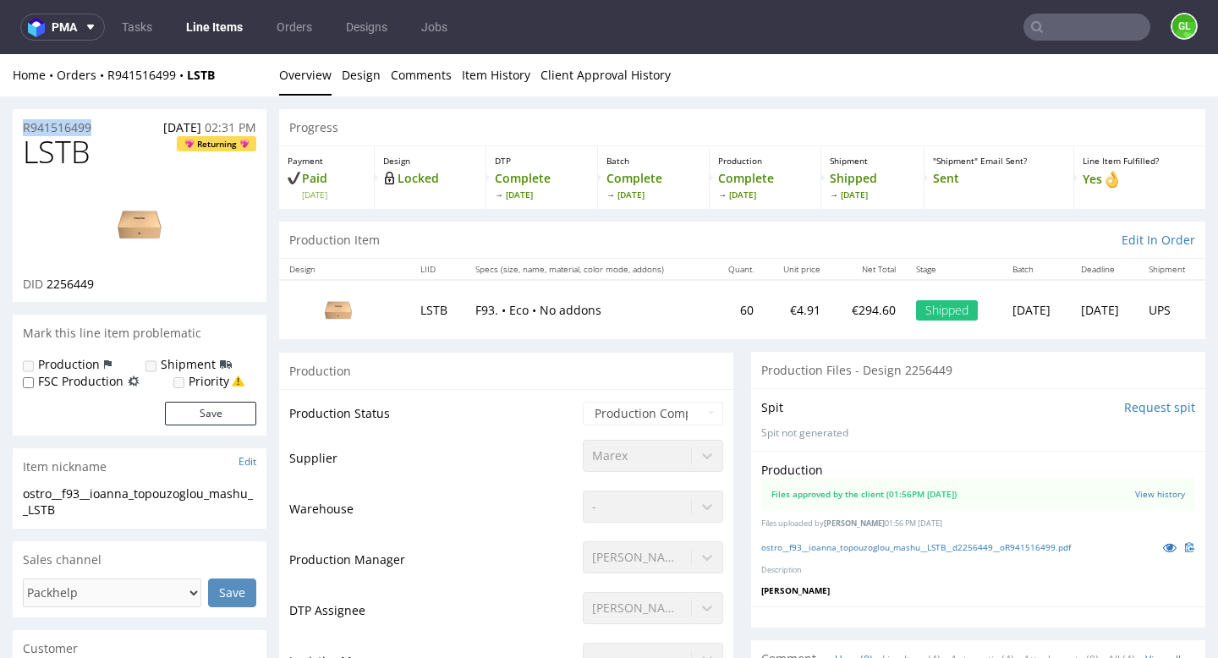
drag, startPoint x: 99, startPoint y: 125, endPoint x: 19, endPoint y: 124, distance: 80.3
click at [19, 124] on div "R941516499 03.09.2025 02:31 PM" at bounding box center [140, 122] width 254 height 27
copy p "R941516499"
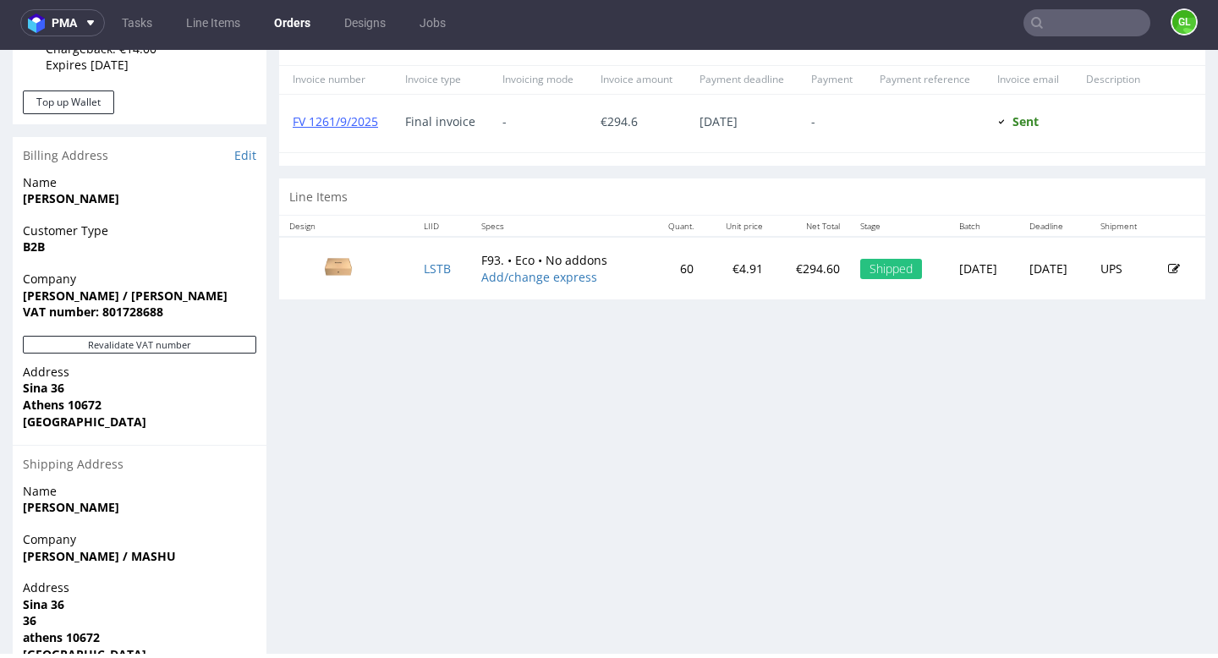
scroll to position [757, 0]
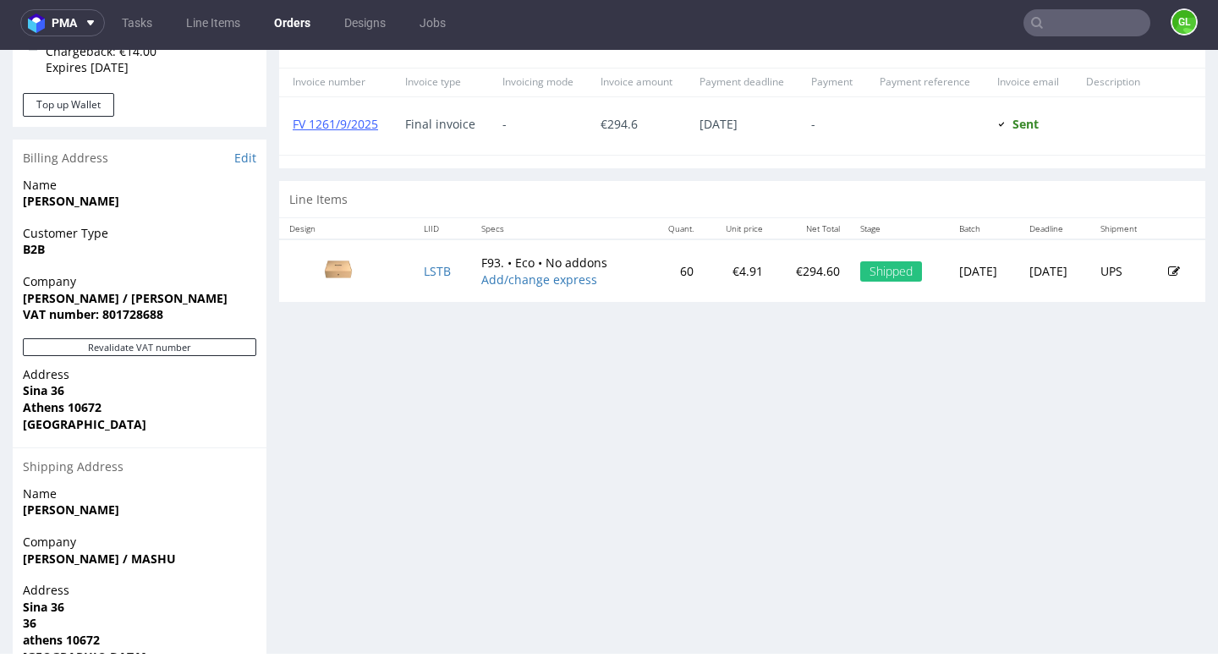
click at [1086, 29] on input "text" at bounding box center [1086, 22] width 127 height 27
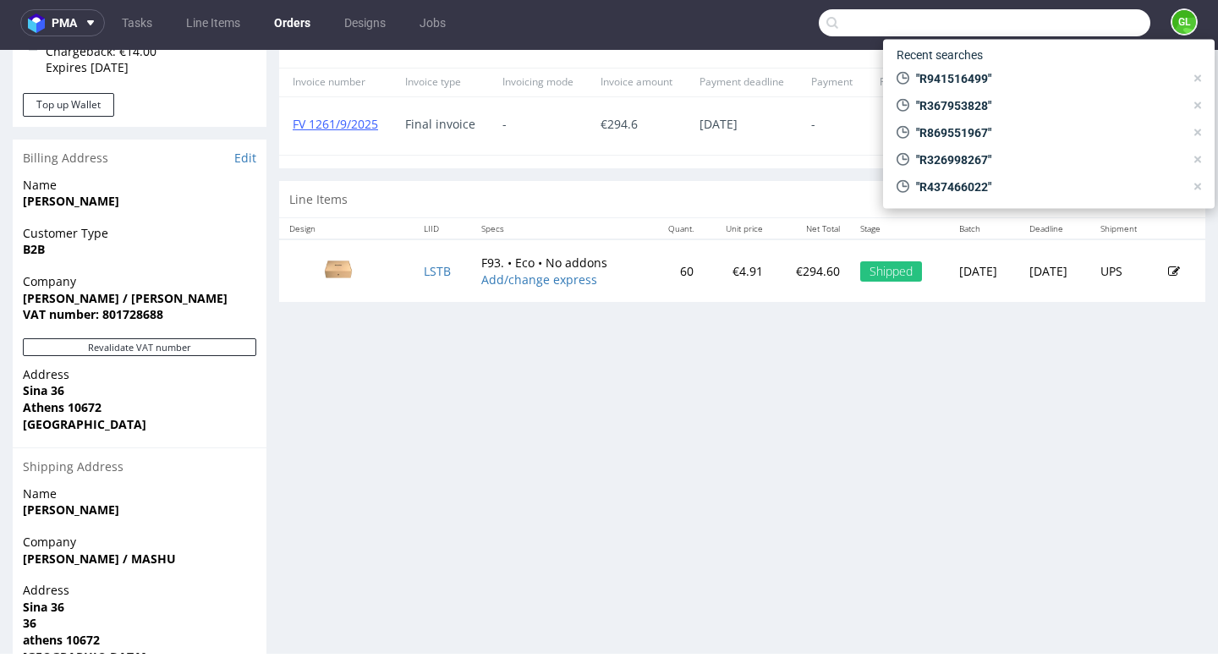
paste input "glassytech31@gmail.com"
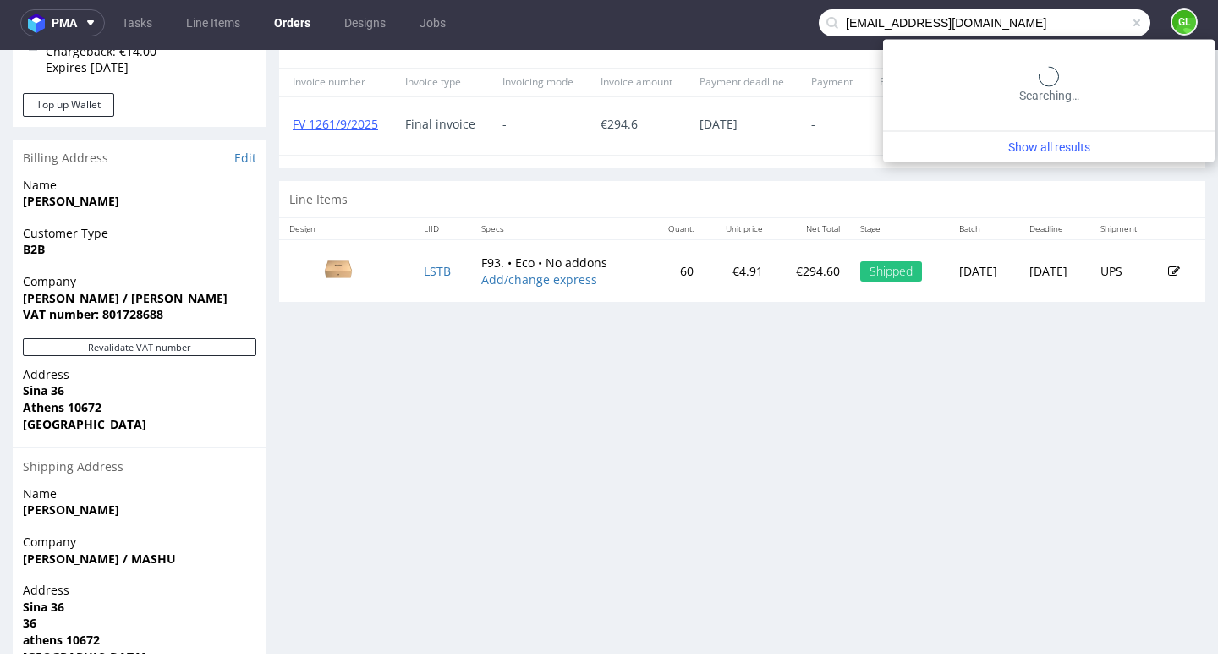
type input "glassytech31@gmail.com"
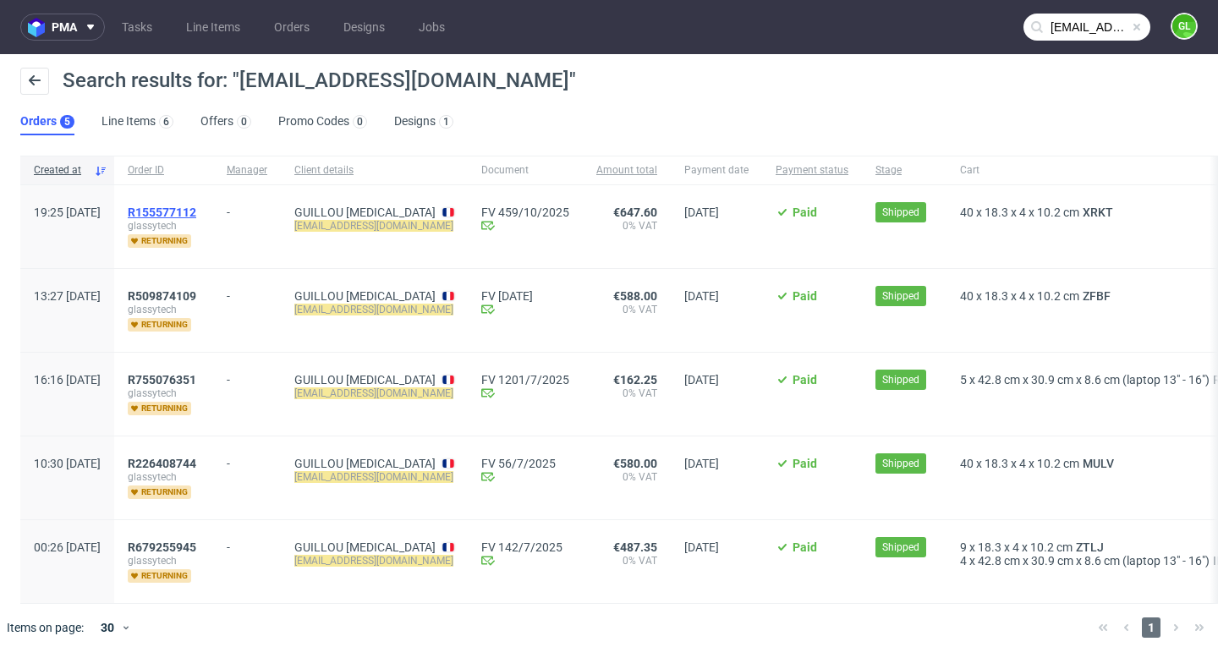
click at [196, 218] on span "R155577112" at bounding box center [162, 213] width 69 height 14
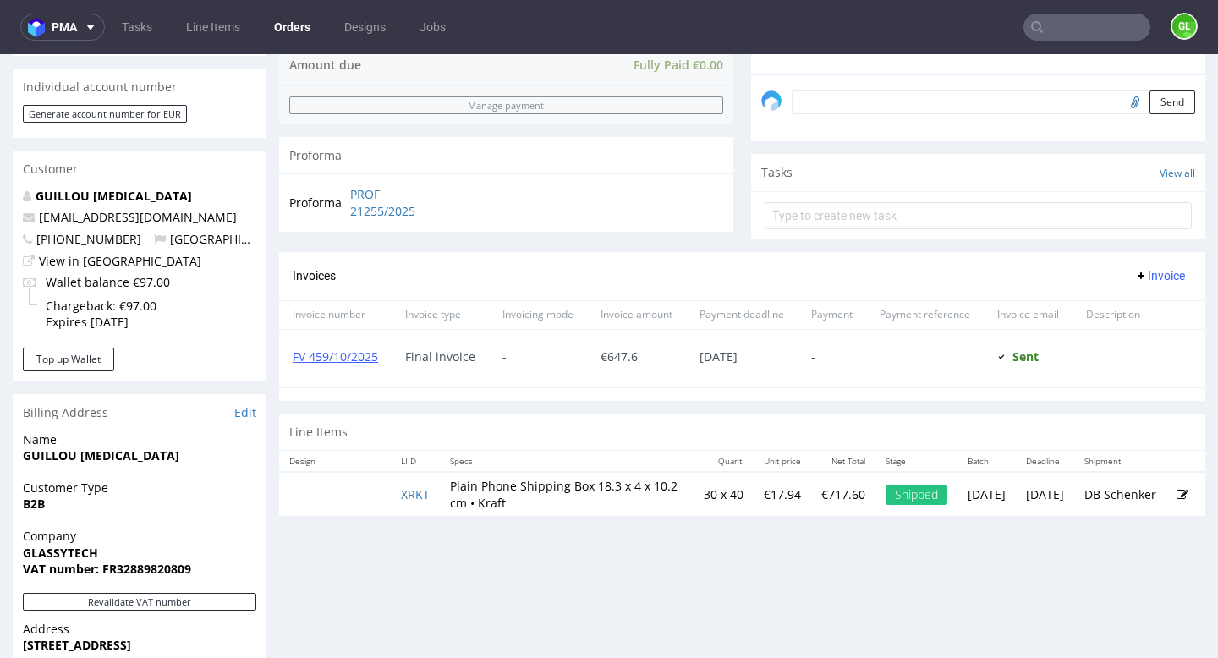
scroll to position [709, 0]
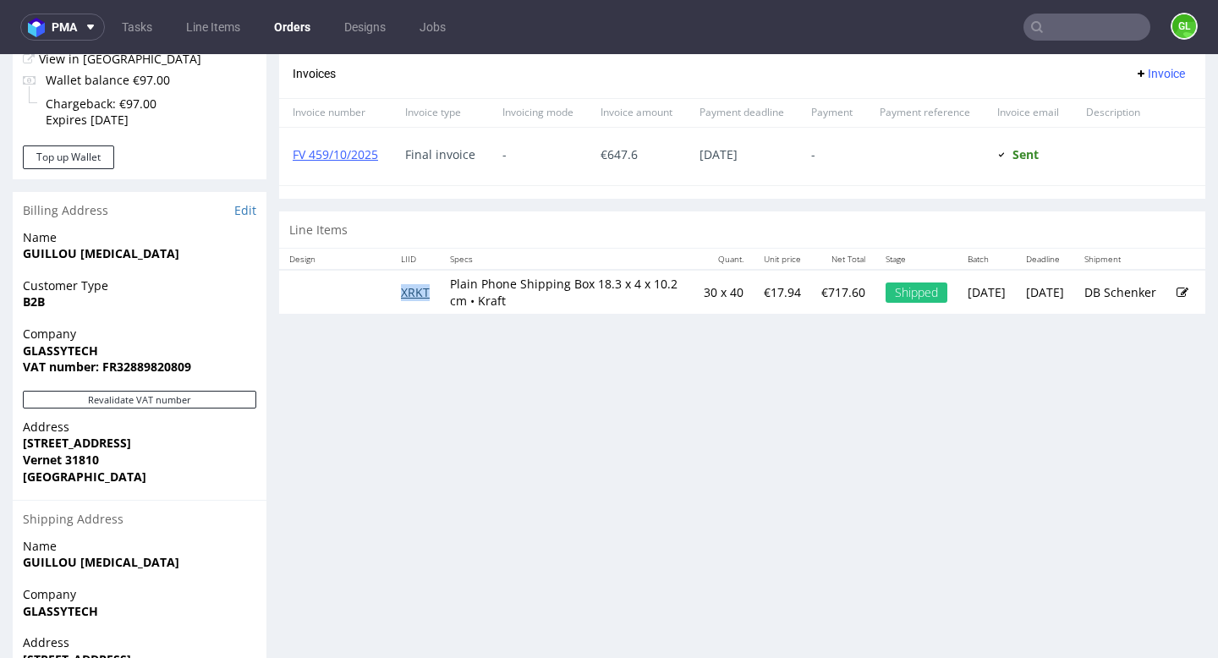
click at [419, 291] on link "XRKT" at bounding box center [415, 292] width 29 height 16
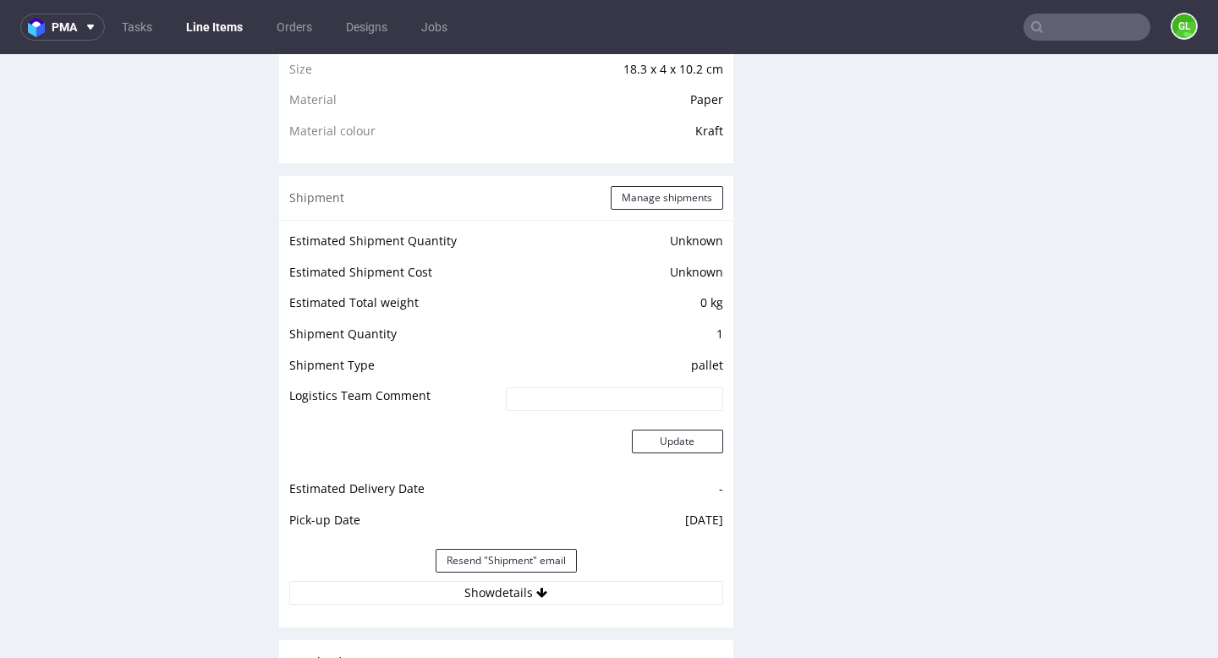
scroll to position [1724, 0]
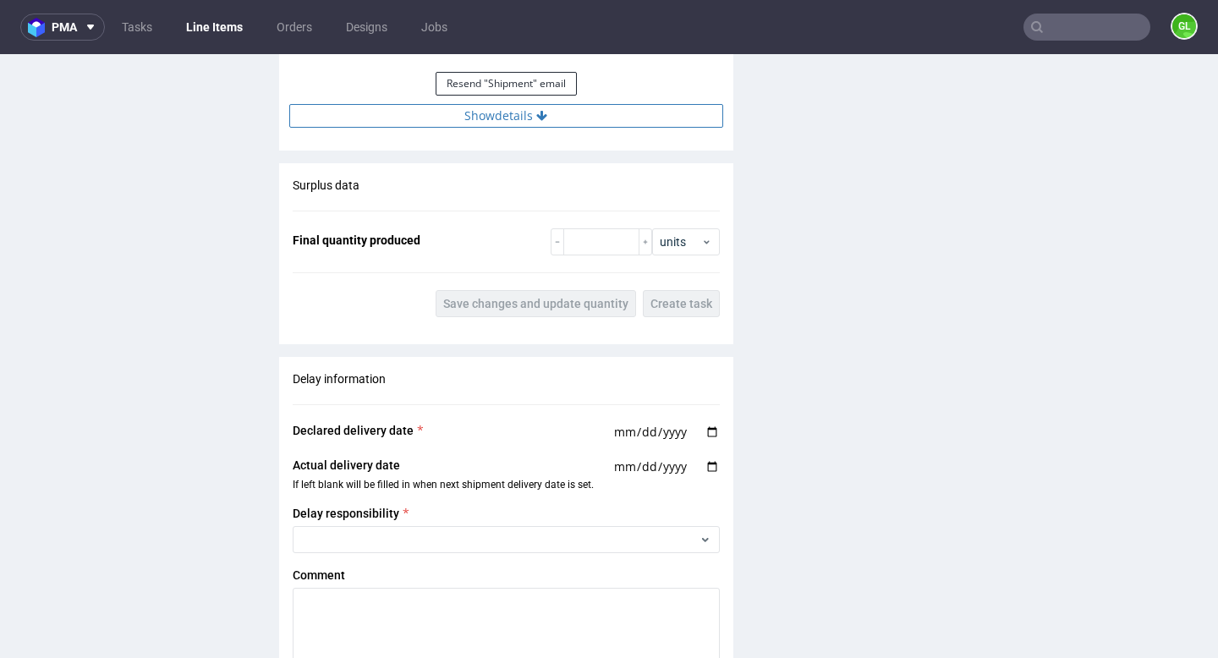
click at [500, 116] on button "Show details" at bounding box center [506, 116] width 434 height 24
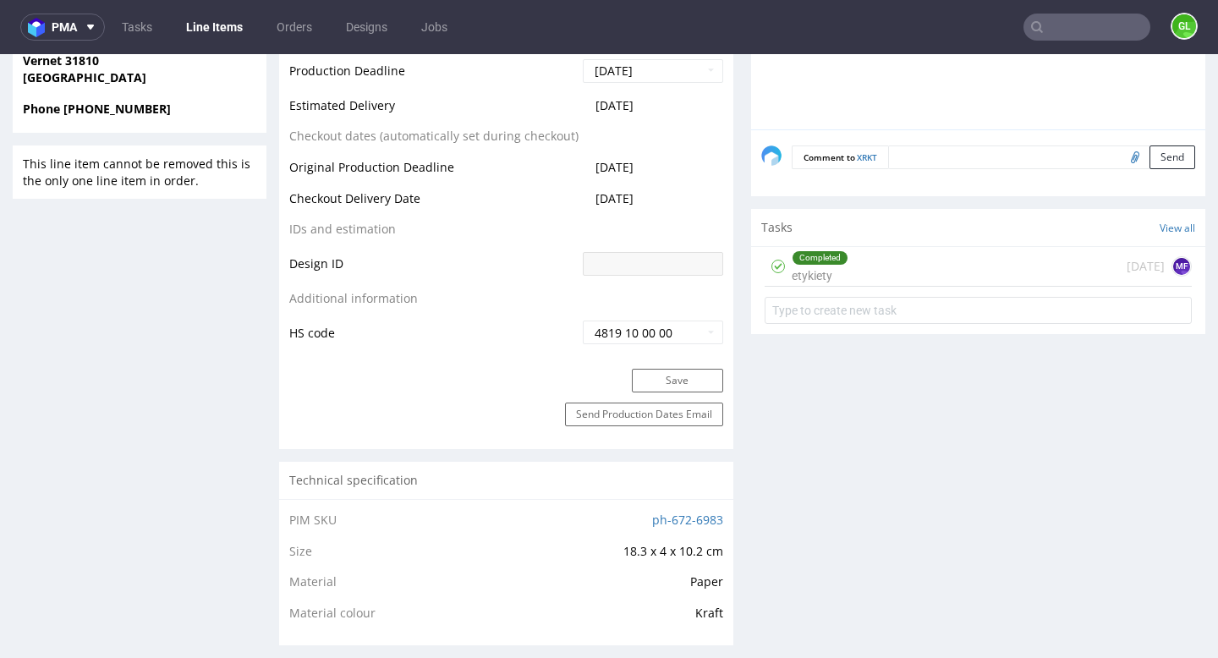
scroll to position [557, 0]
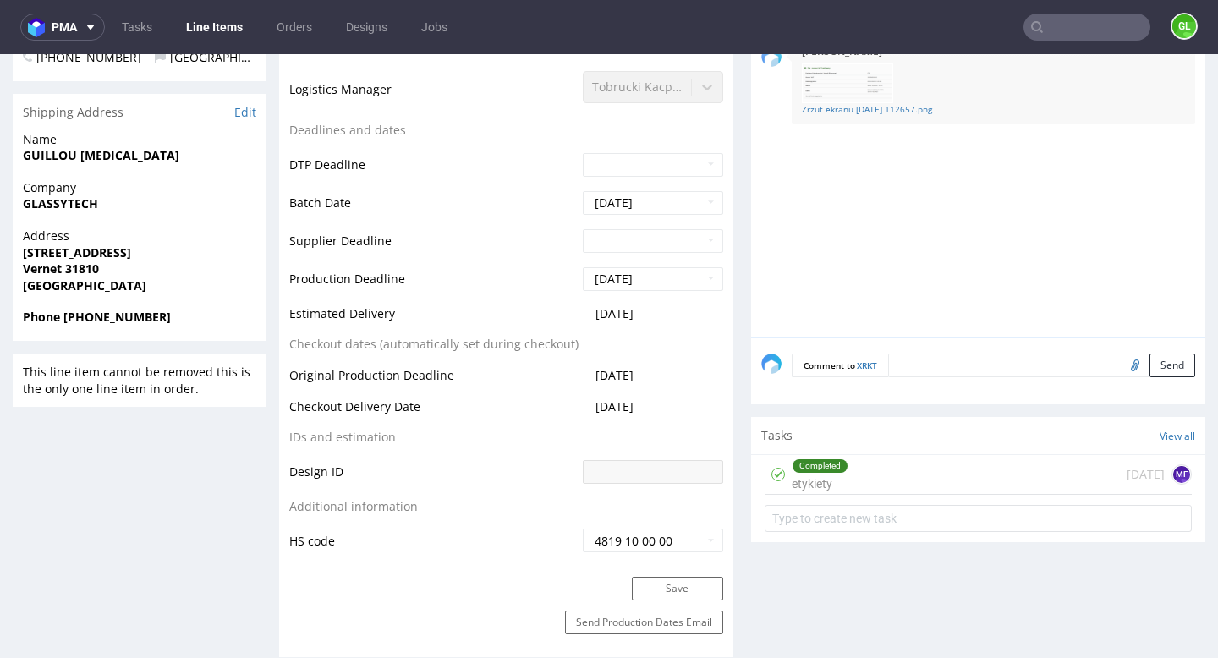
click at [950, 480] on div "Completed etykiety 6 days ago MF" at bounding box center [978, 475] width 427 height 40
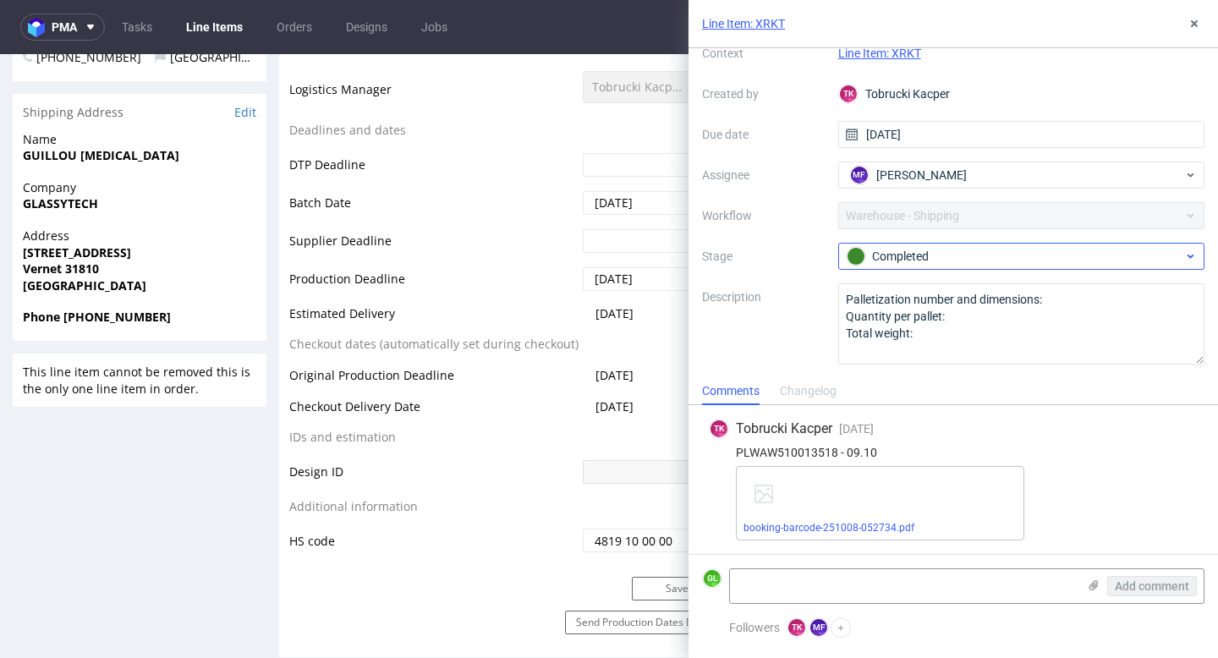
scroll to position [71, 0]
click at [1190, 25] on icon at bounding box center [1194, 24] width 14 height 14
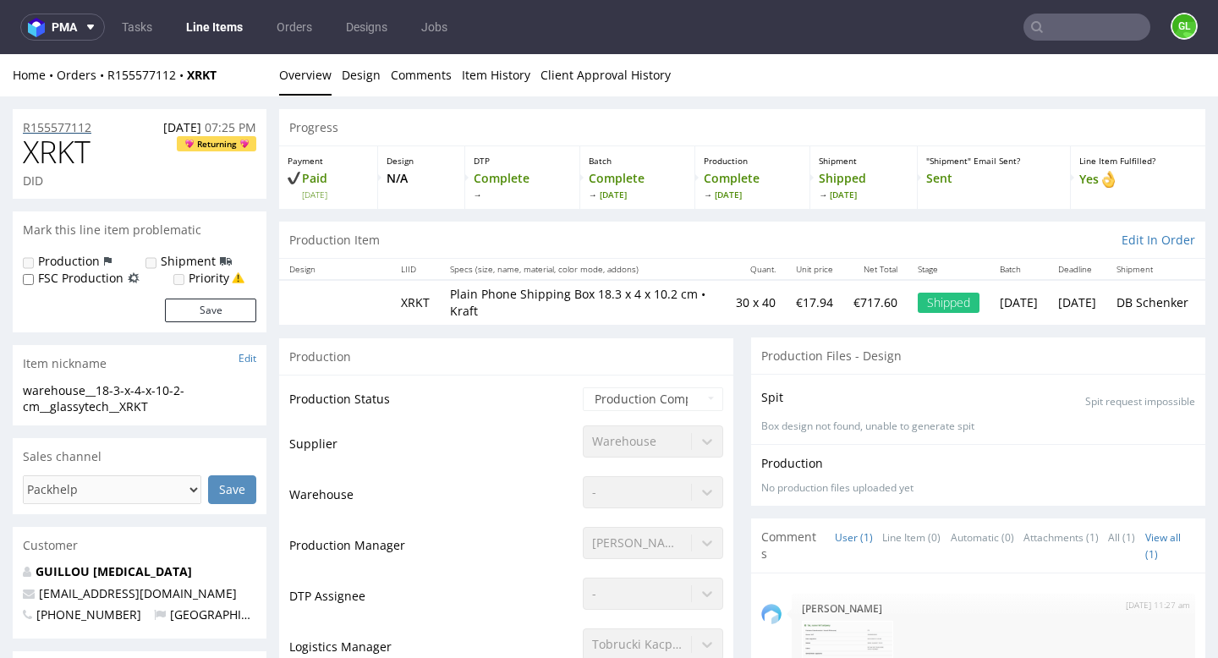
click at [66, 128] on p "R155577112" at bounding box center [57, 127] width 69 height 17
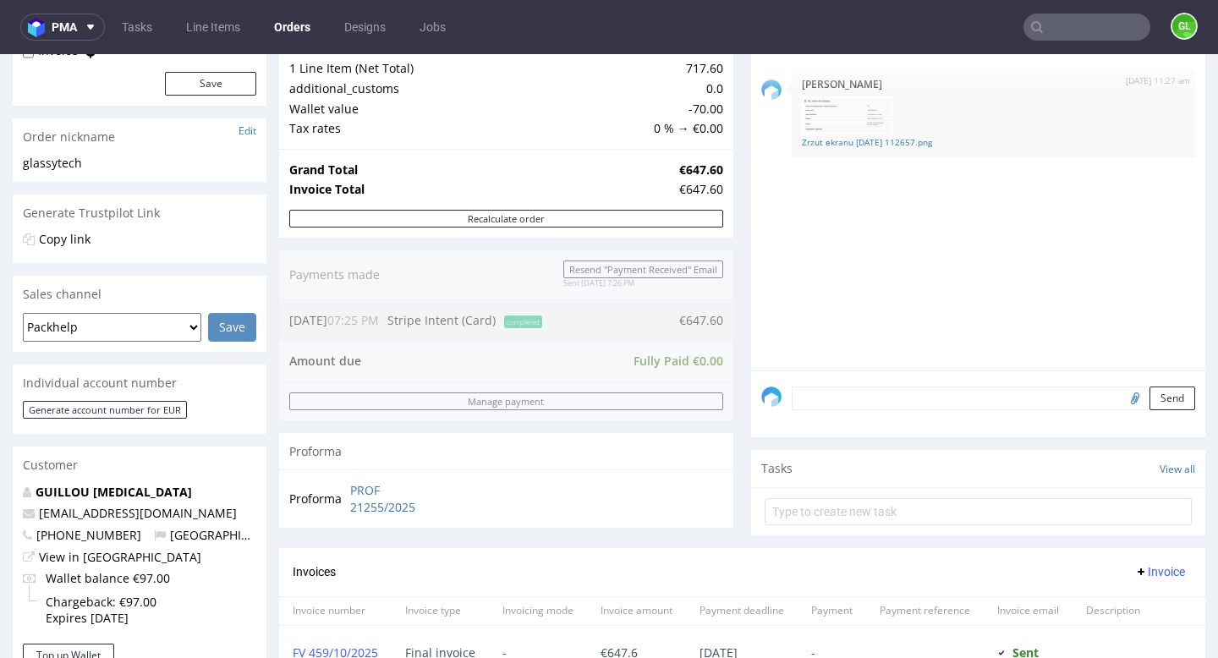
scroll to position [466, 0]
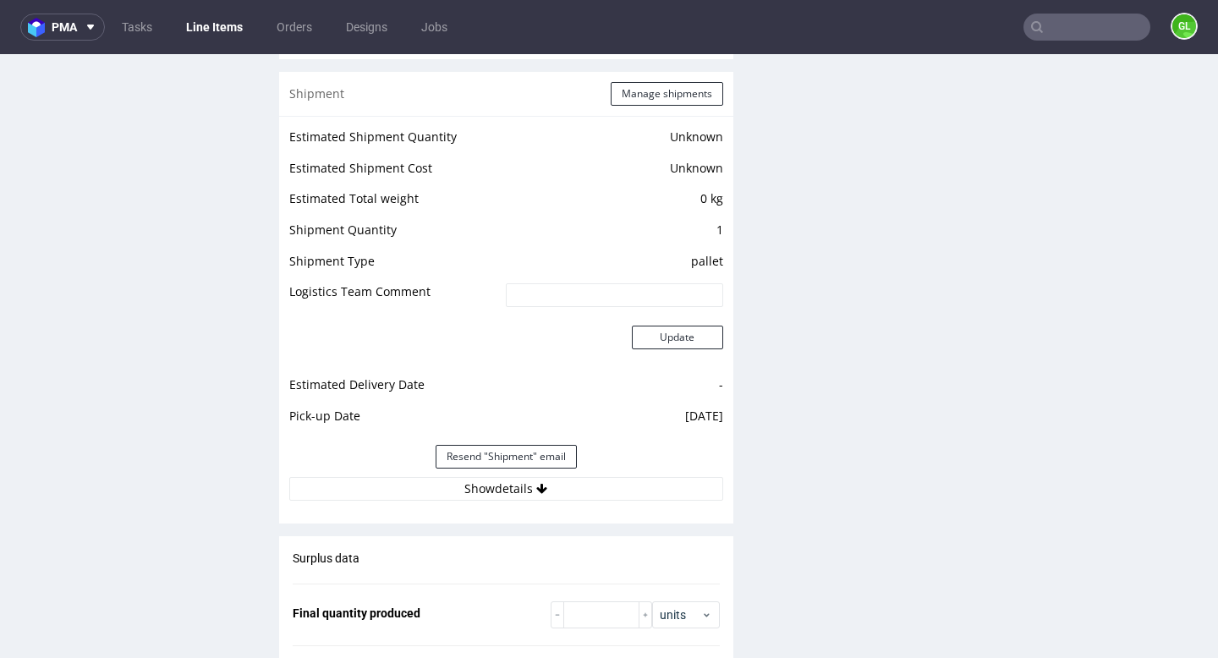
scroll to position [1481, 0]
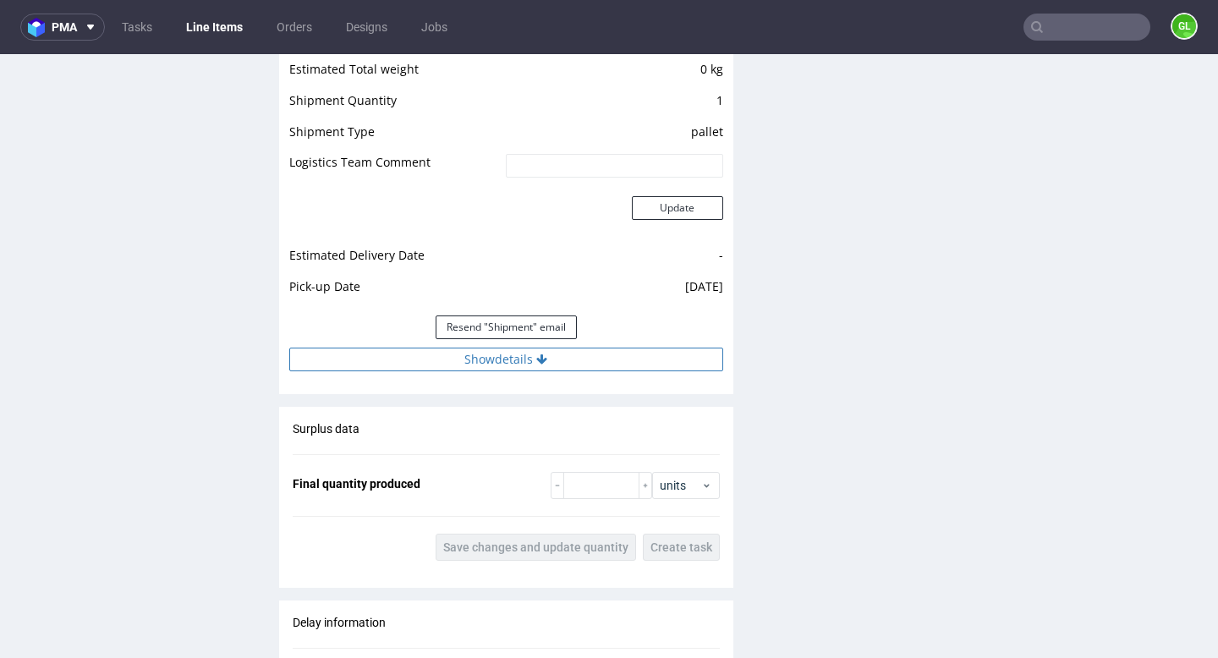
click at [496, 364] on button "Show details" at bounding box center [506, 360] width 434 height 24
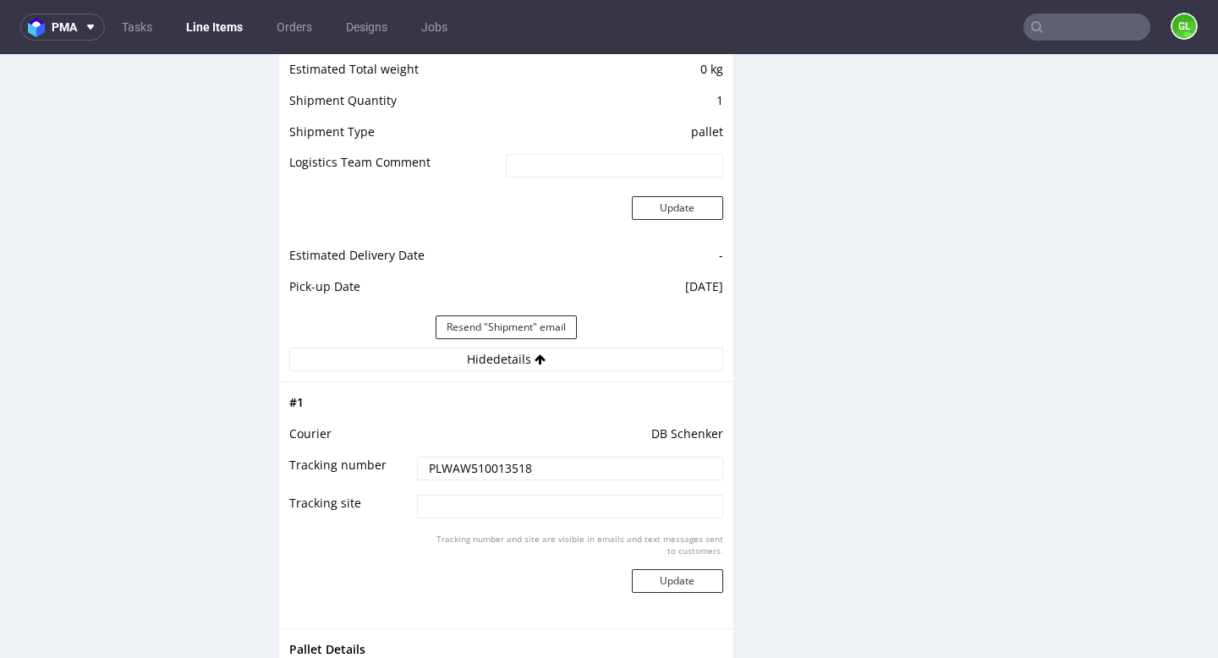
scroll to position [1562, 0]
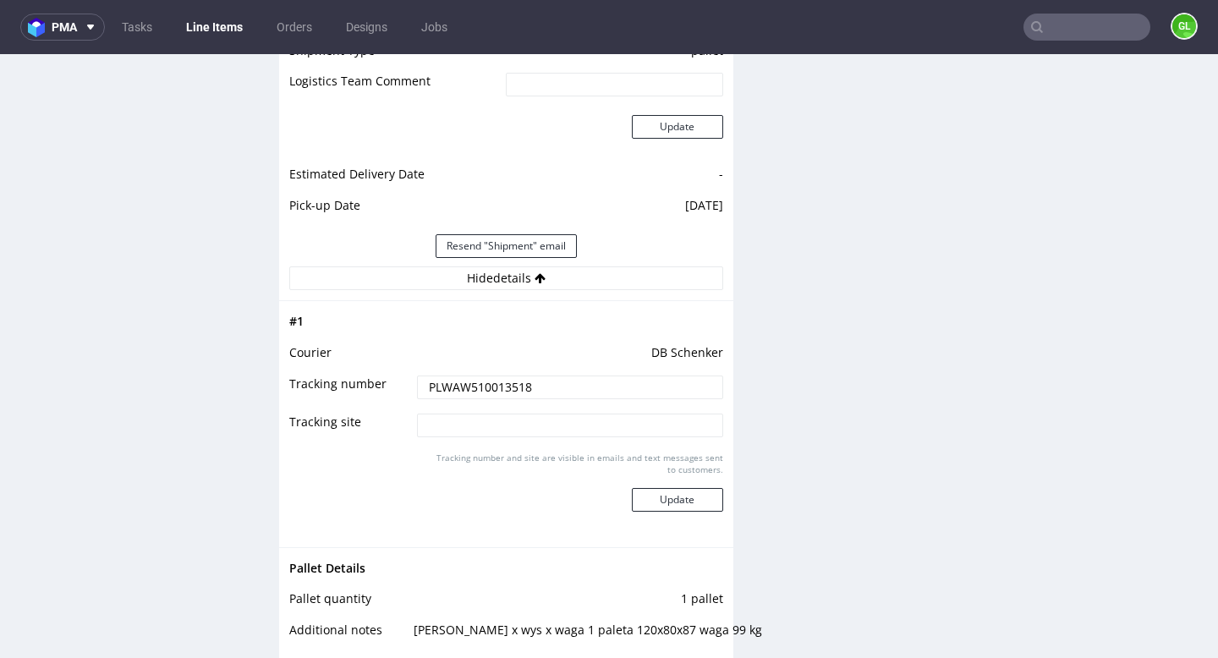
drag, startPoint x: 542, startPoint y: 383, endPoint x: 393, endPoint y: 383, distance: 148.8
click at [393, 383] on tr "Tracking number PLWAW510013518" at bounding box center [506, 393] width 434 height 38
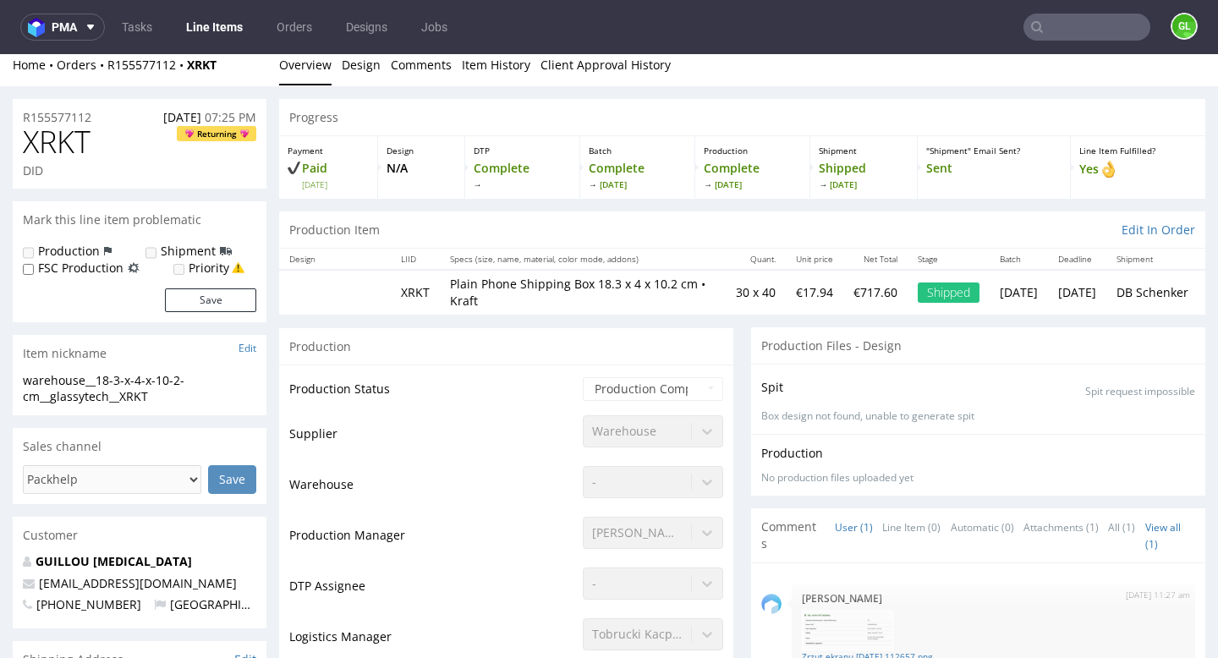
scroll to position [0, 0]
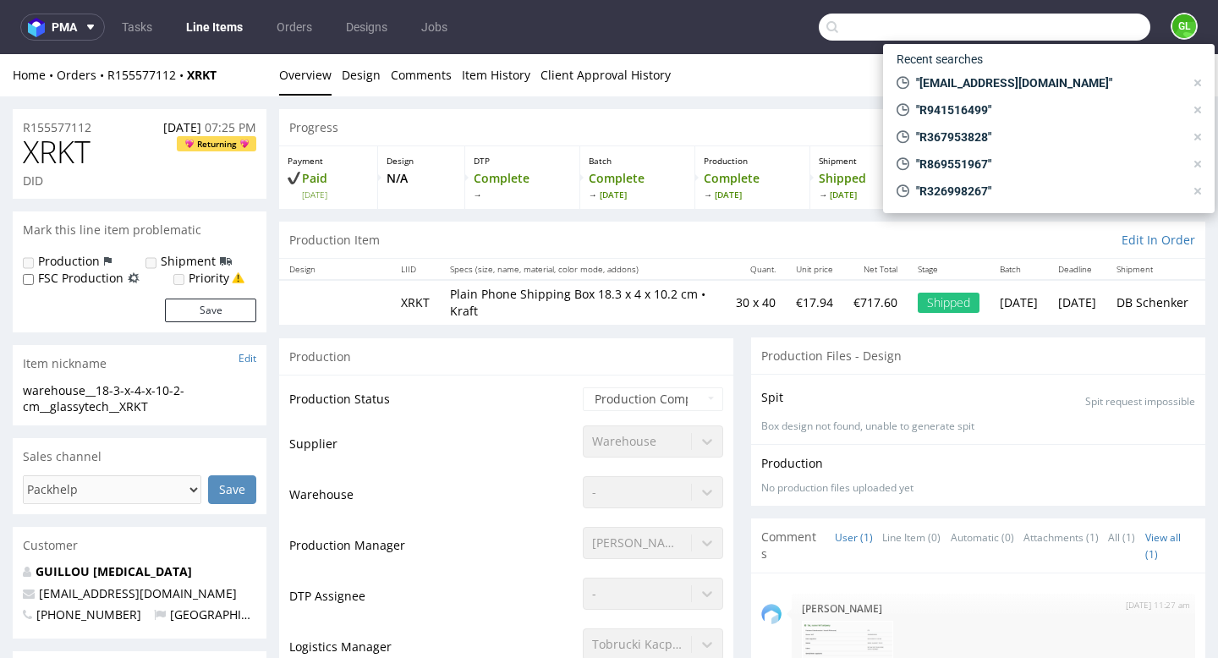
click at [1075, 25] on input "text" at bounding box center [985, 27] width 332 height 27
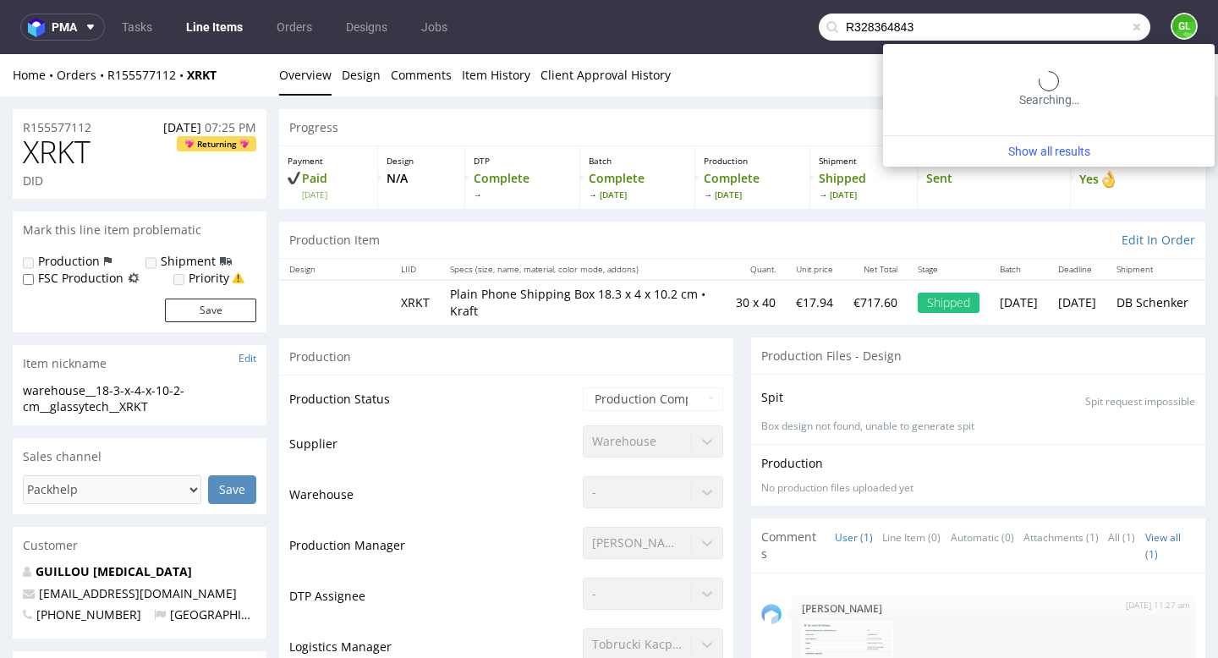
type input "R328364843"
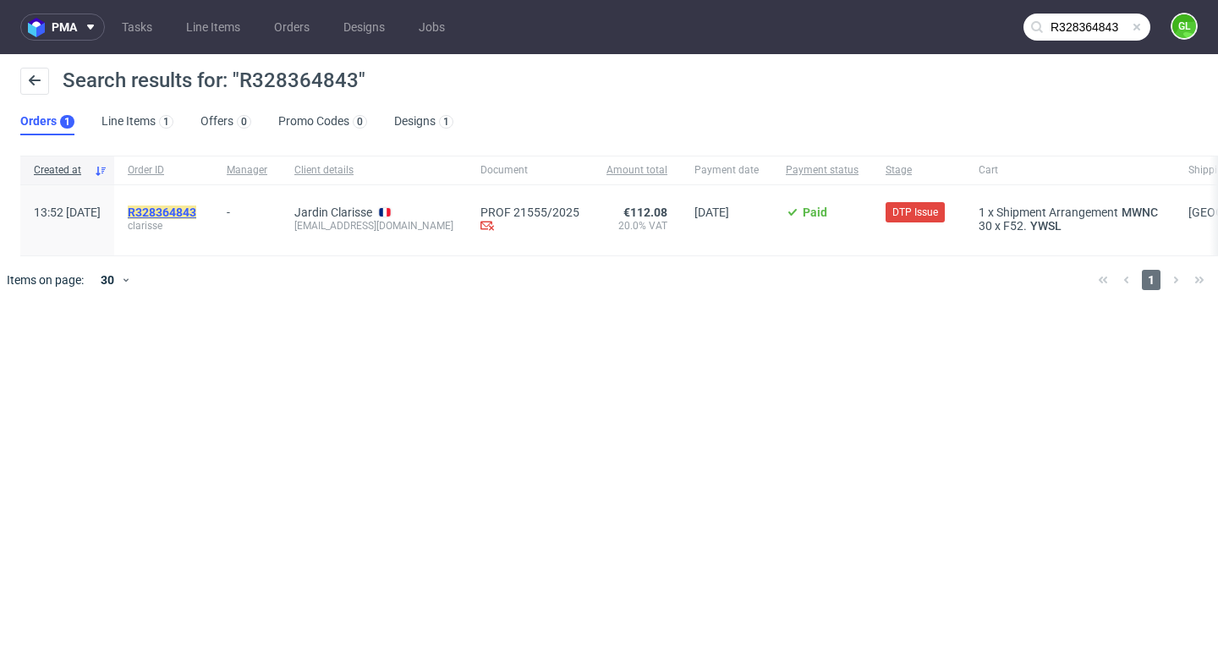
click at [196, 209] on mark "R328364843" at bounding box center [162, 213] width 69 height 14
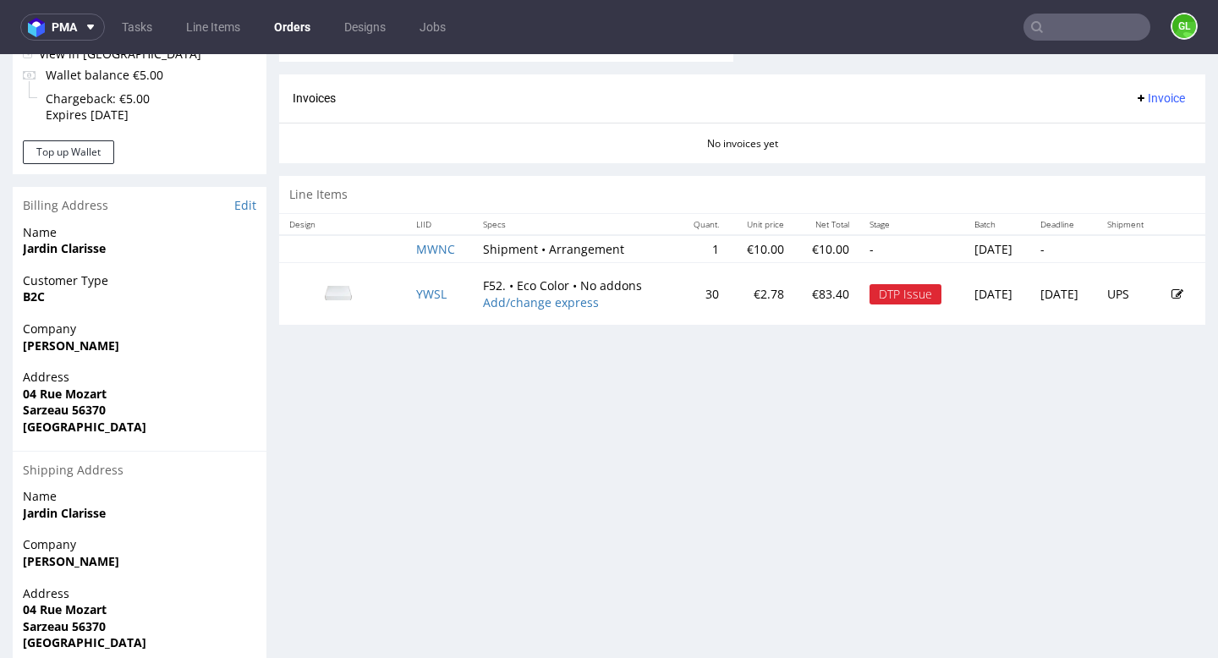
scroll to position [710, 0]
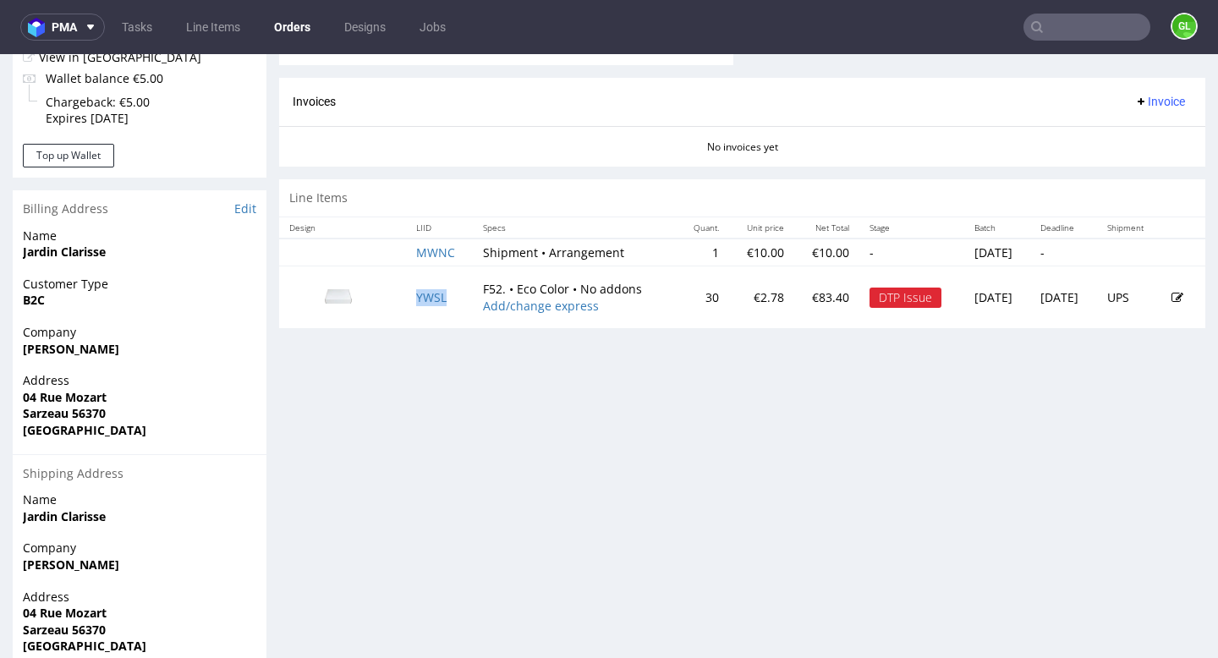
click at [414, 307] on td "YWSL" at bounding box center [440, 297] width 68 height 62
click at [419, 299] on link "YWSL" at bounding box center [431, 297] width 30 height 16
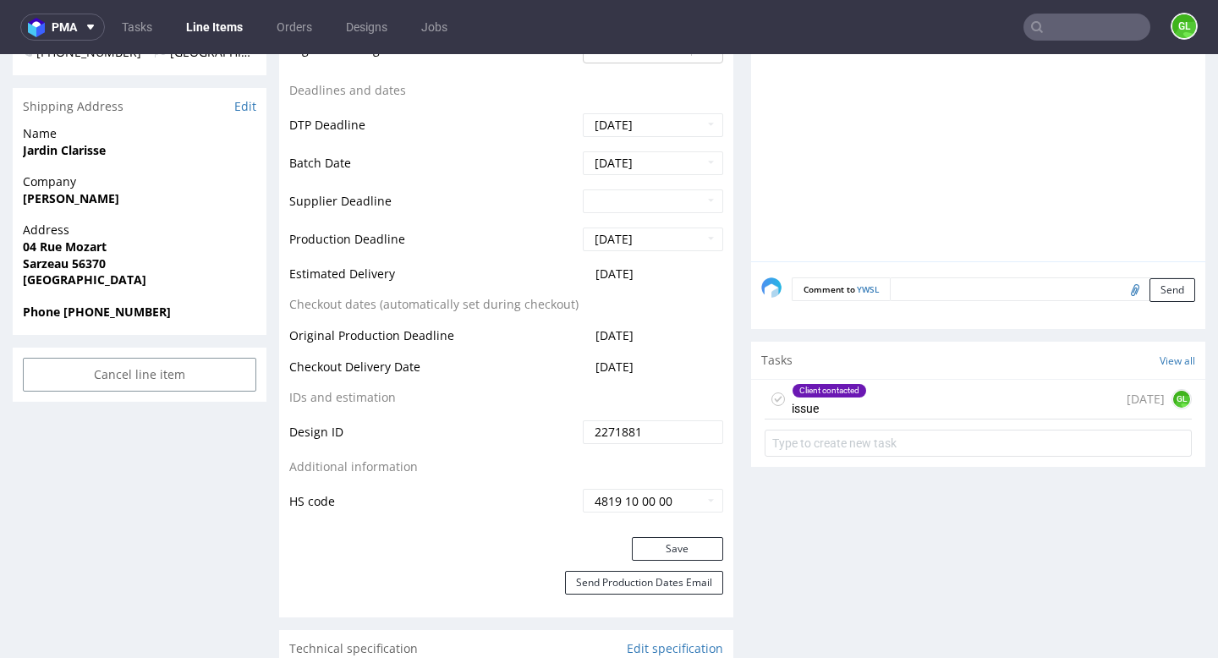
scroll to position [651, 0]
click at [904, 392] on div "Client contacted issue 4 days ago GL" at bounding box center [978, 398] width 427 height 40
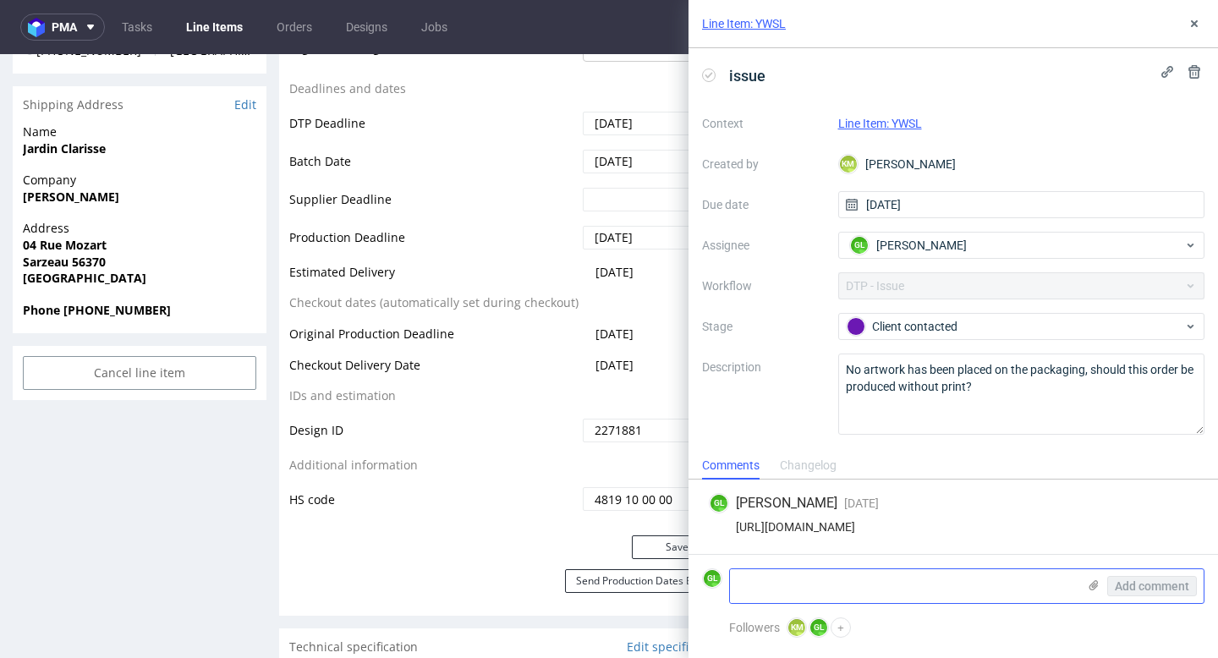
click at [839, 581] on textarea at bounding box center [903, 586] width 347 height 34
click at [1091, 587] on icon at bounding box center [1094, 585] width 14 height 14
click at [0, 0] on input "file" at bounding box center [0, 0] width 0 height 0
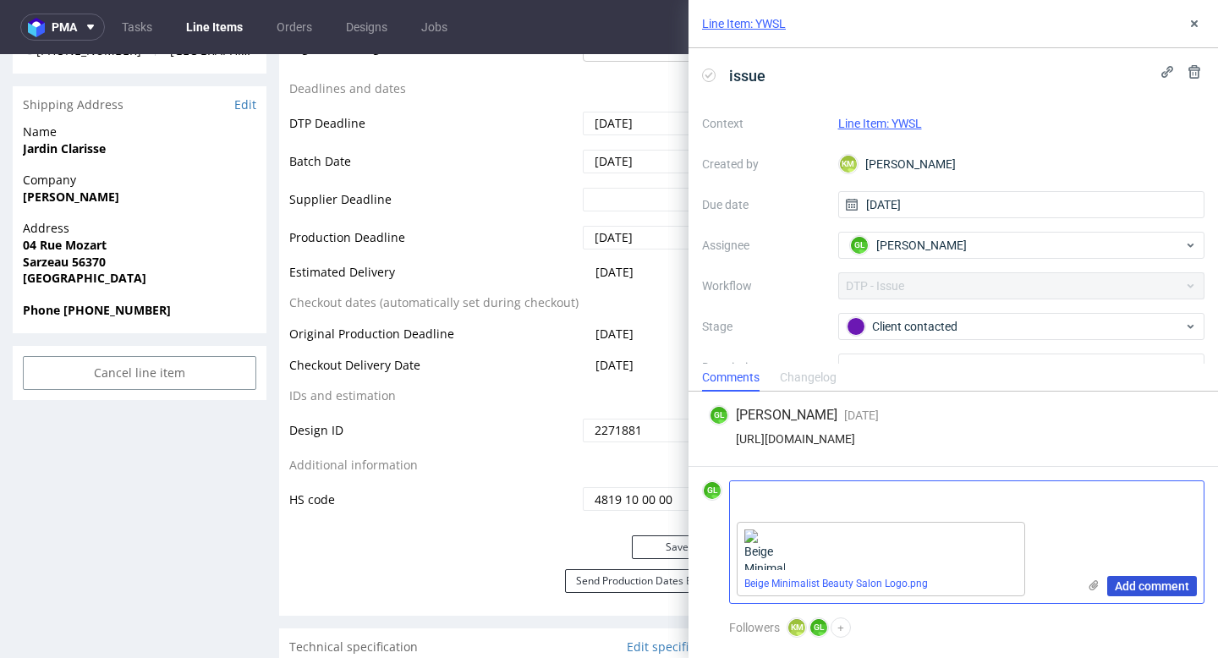
click at [1150, 587] on span "Add comment" at bounding box center [1152, 586] width 74 height 12
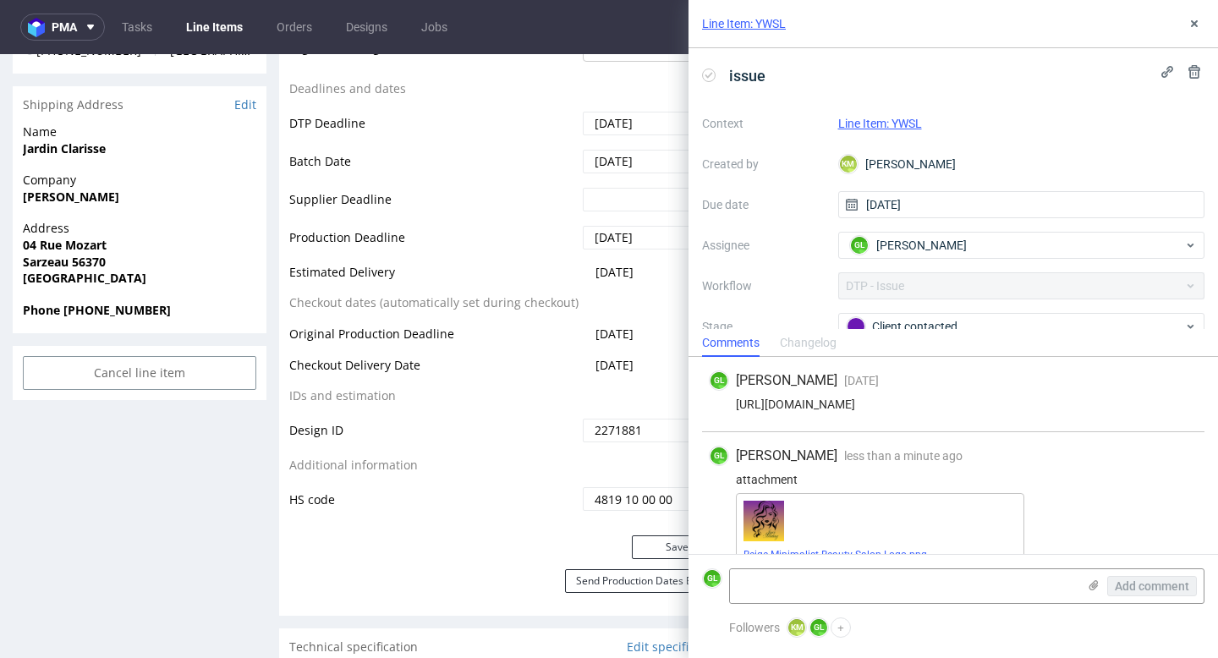
scroll to position [27, 0]
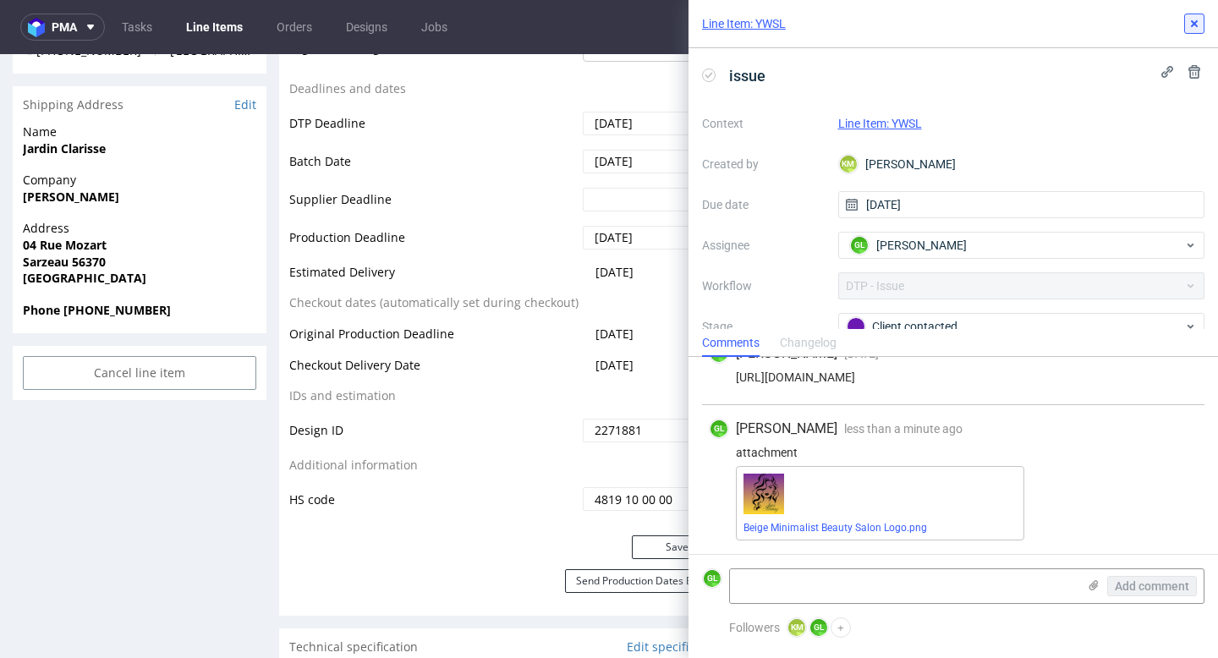
click at [1192, 21] on use at bounding box center [1194, 23] width 7 height 7
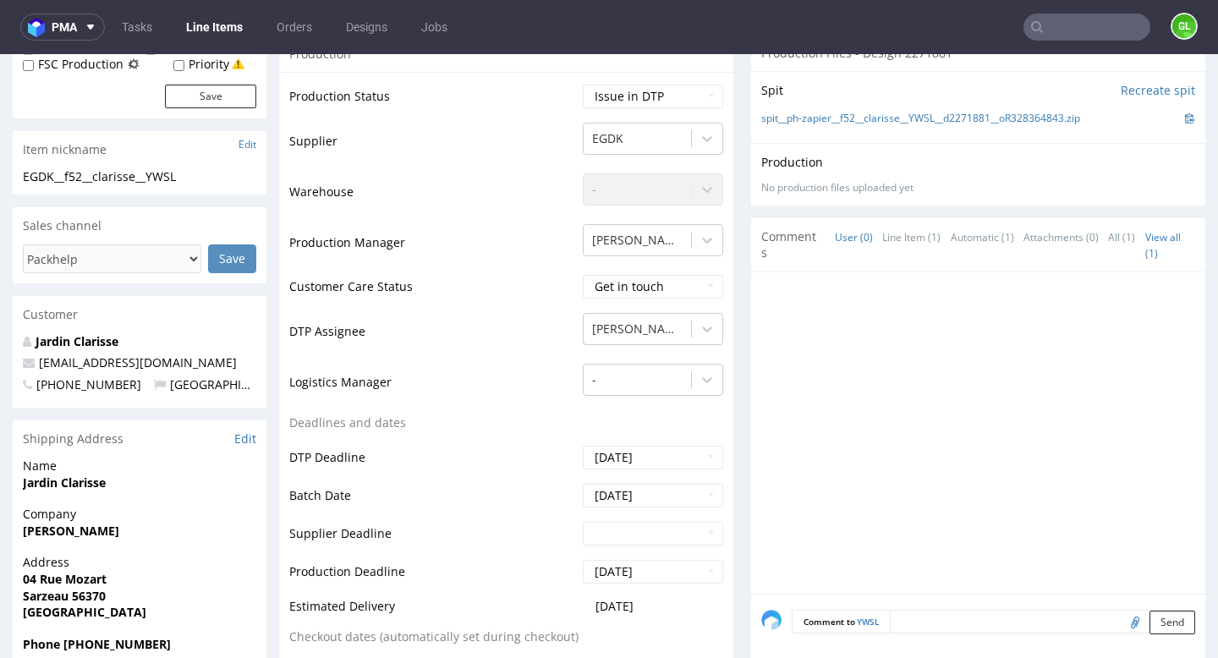
scroll to position [754, 0]
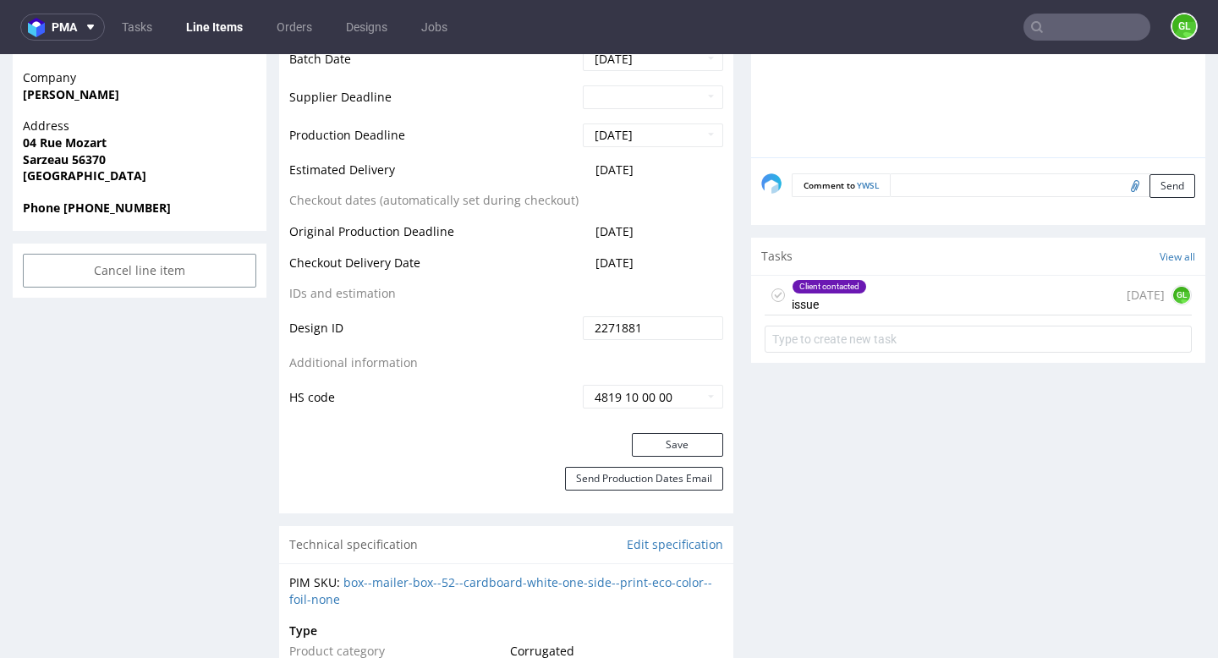
click at [888, 282] on div "Client contacted issue 4 days ago GL" at bounding box center [978, 296] width 427 height 40
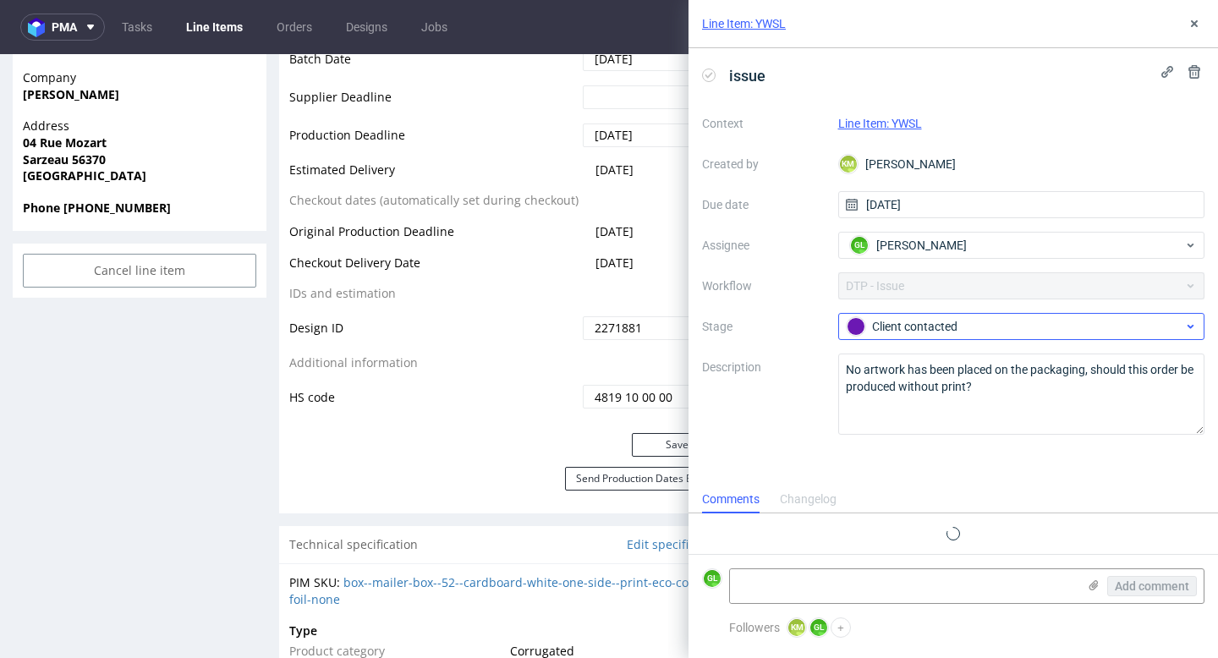
scroll to position [27, 0]
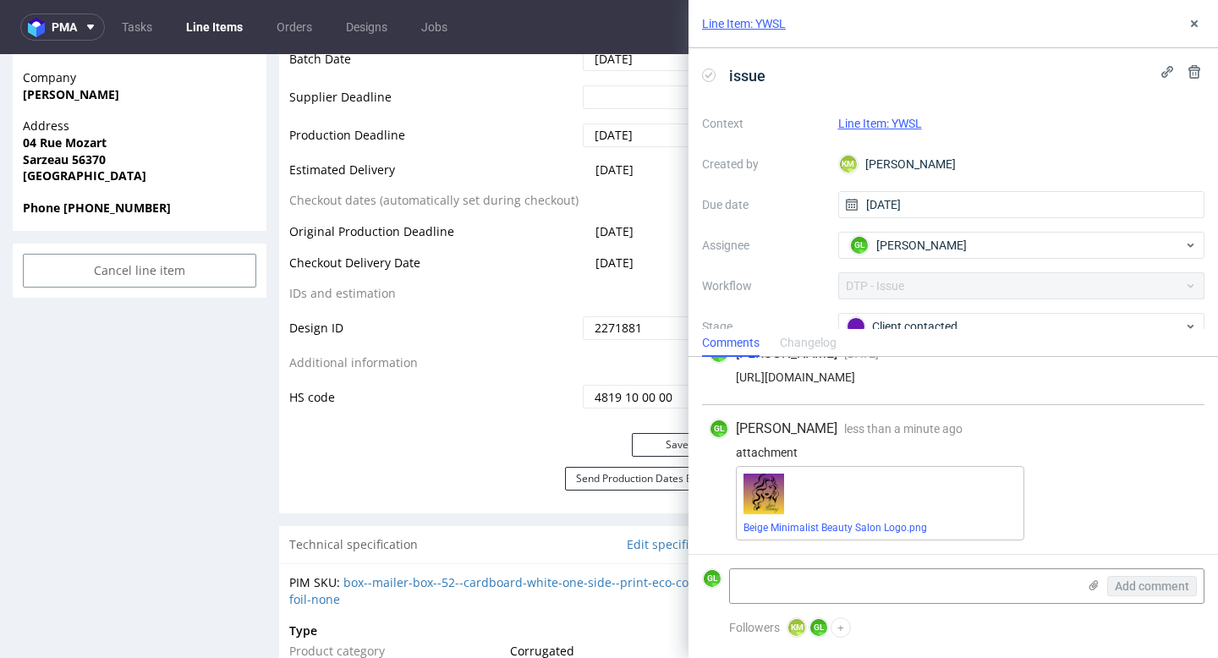
click at [930, 333] on div "Comments Changelog" at bounding box center [952, 342] width 529 height 27
click at [929, 321] on div "Client contacted" at bounding box center [1015, 326] width 337 height 19
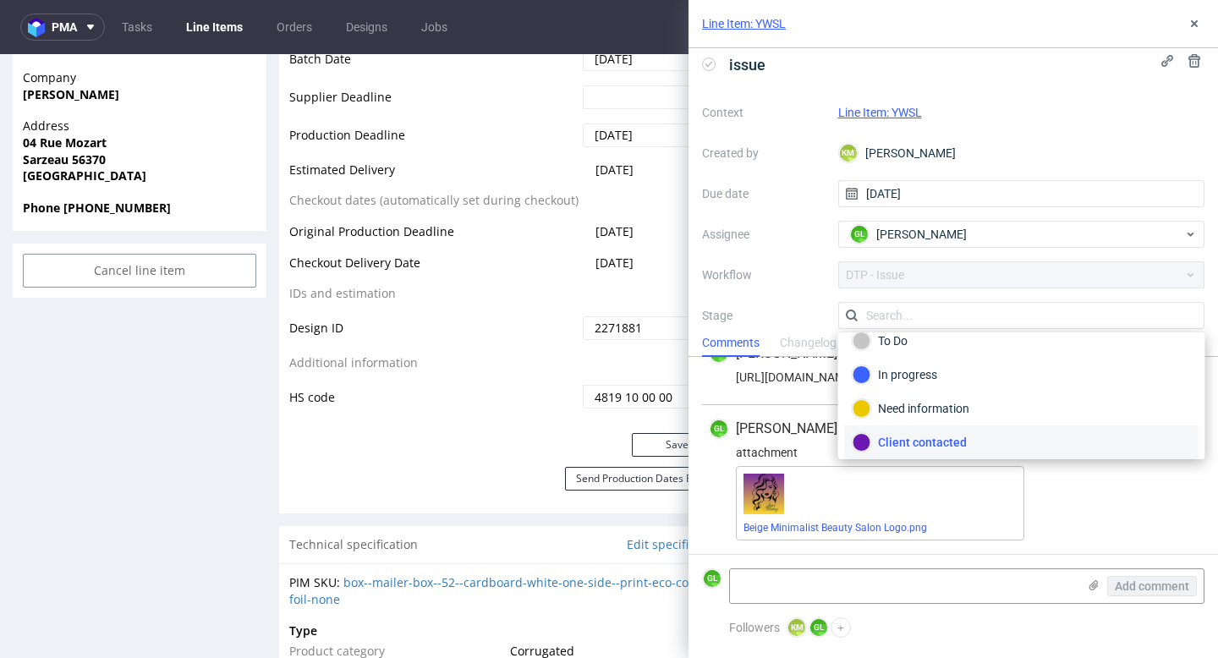
scroll to position [123, 0]
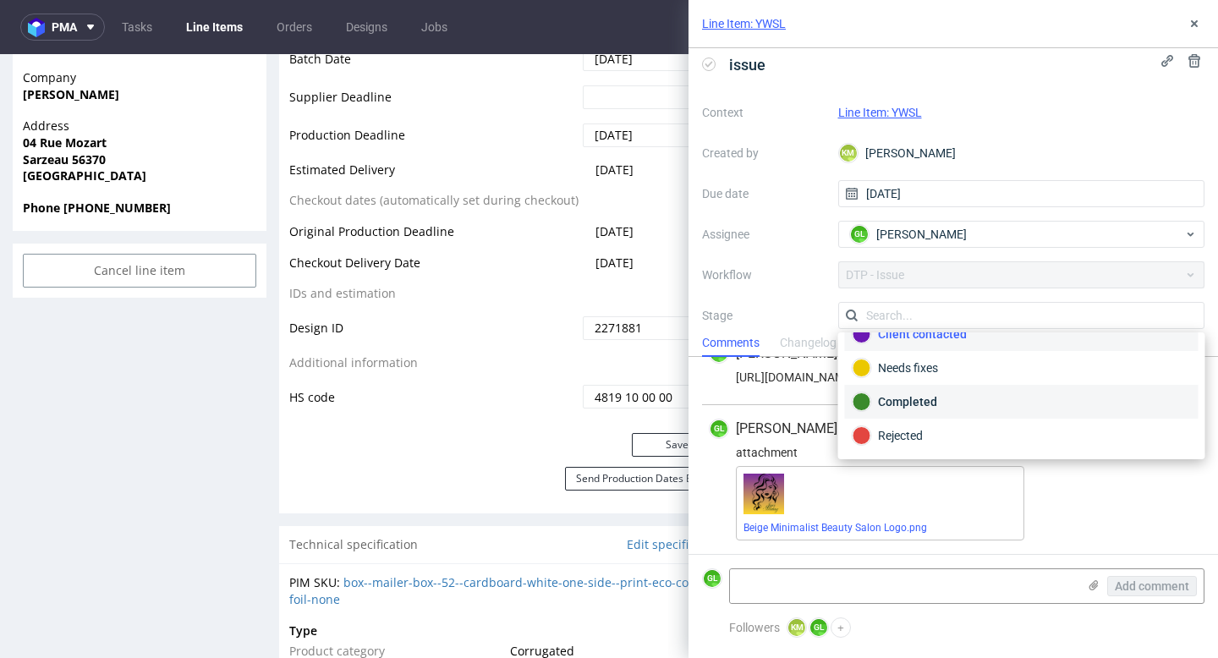
click at [915, 395] on div "Completed" at bounding box center [1021, 401] width 338 height 19
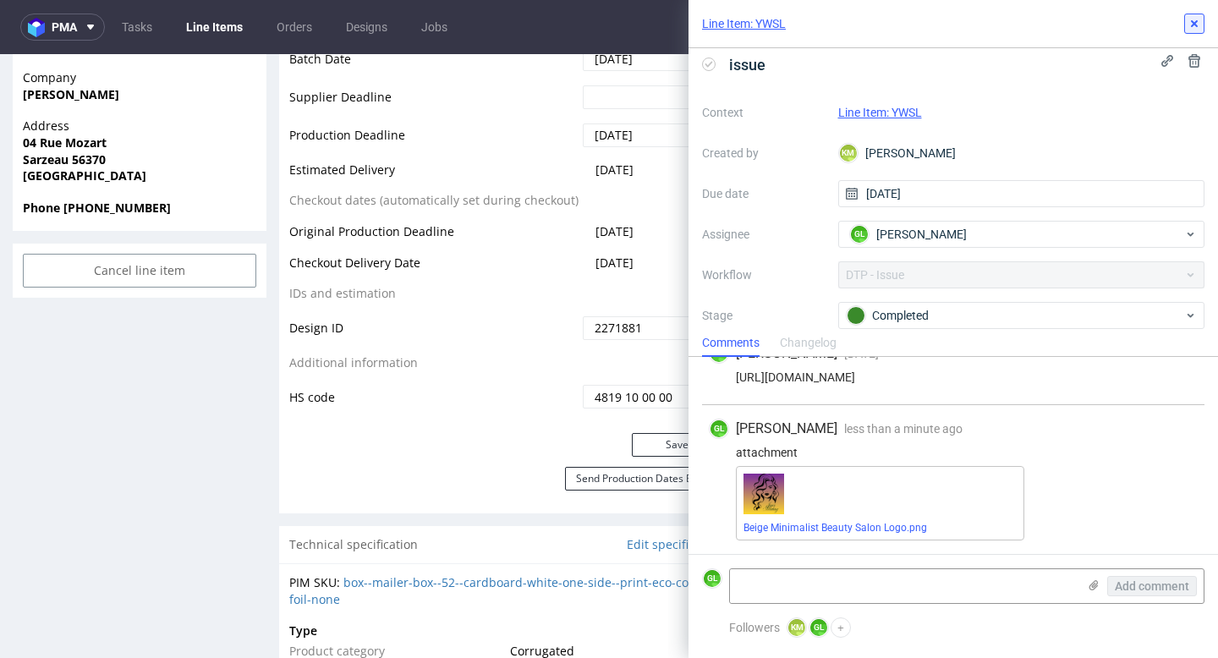
click at [1198, 23] on icon at bounding box center [1194, 24] width 14 height 14
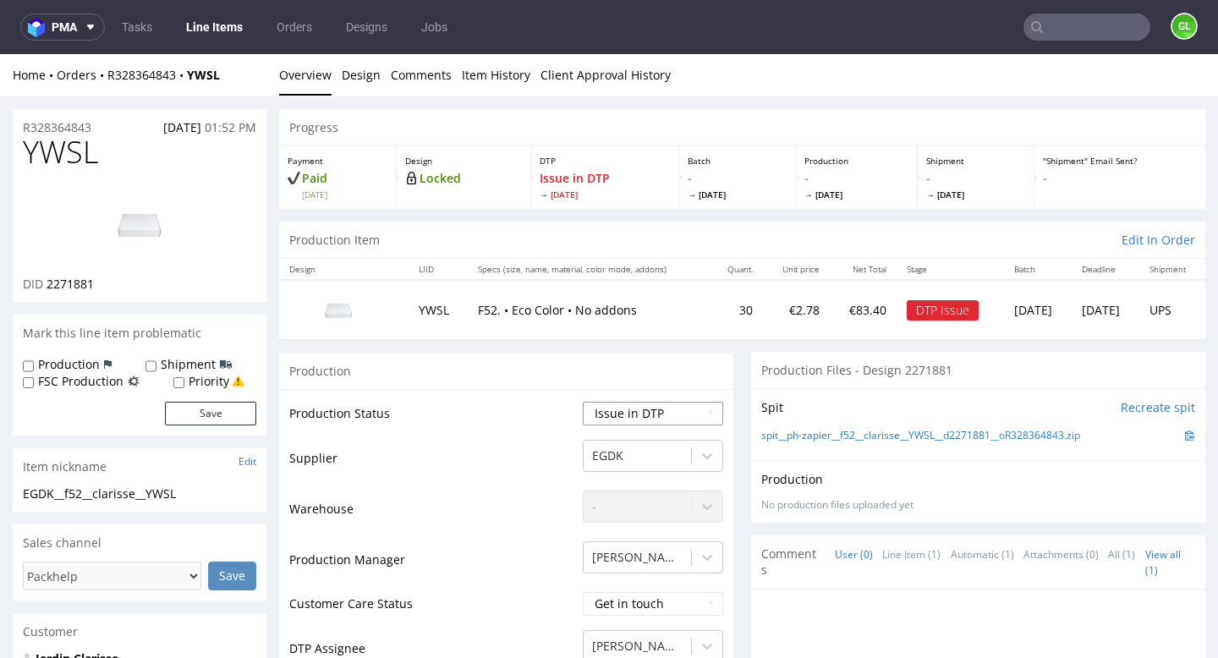
click at [638, 414] on select "Waiting for Artwork Waiting for Diecut Waiting for Mockup Waiting for DTP Waiti…" at bounding box center [653, 414] width 140 height 24
click at [583, 402] on select "Waiting for Artwork Waiting for Diecut Waiting for Mockup Waiting for DTP Waiti…" at bounding box center [653, 414] width 140 height 24
click at [657, 406] on select "Waiting for Artwork Waiting for Diecut Waiting for Mockup Waiting for DTP Waiti…" at bounding box center [653, 414] width 140 height 24
select select "back_for_dtp"
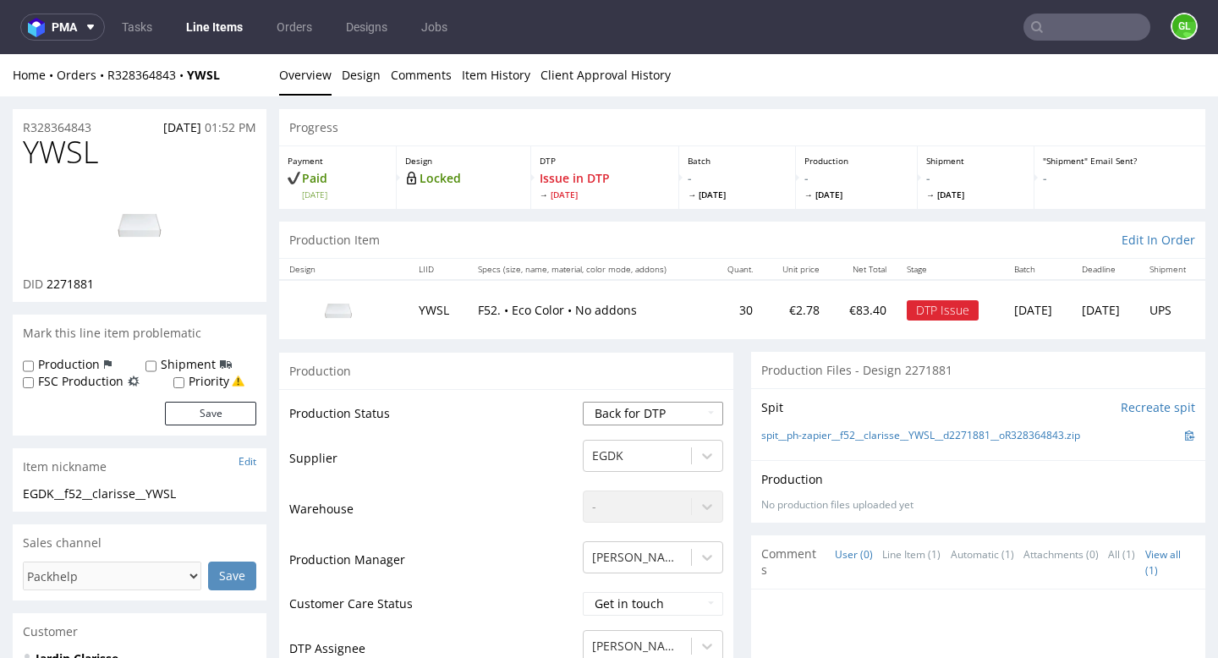
click at [583, 402] on select "Waiting for Artwork Waiting for Diecut Waiting for Mockup Waiting for DTP Waiti…" at bounding box center [653, 414] width 140 height 24
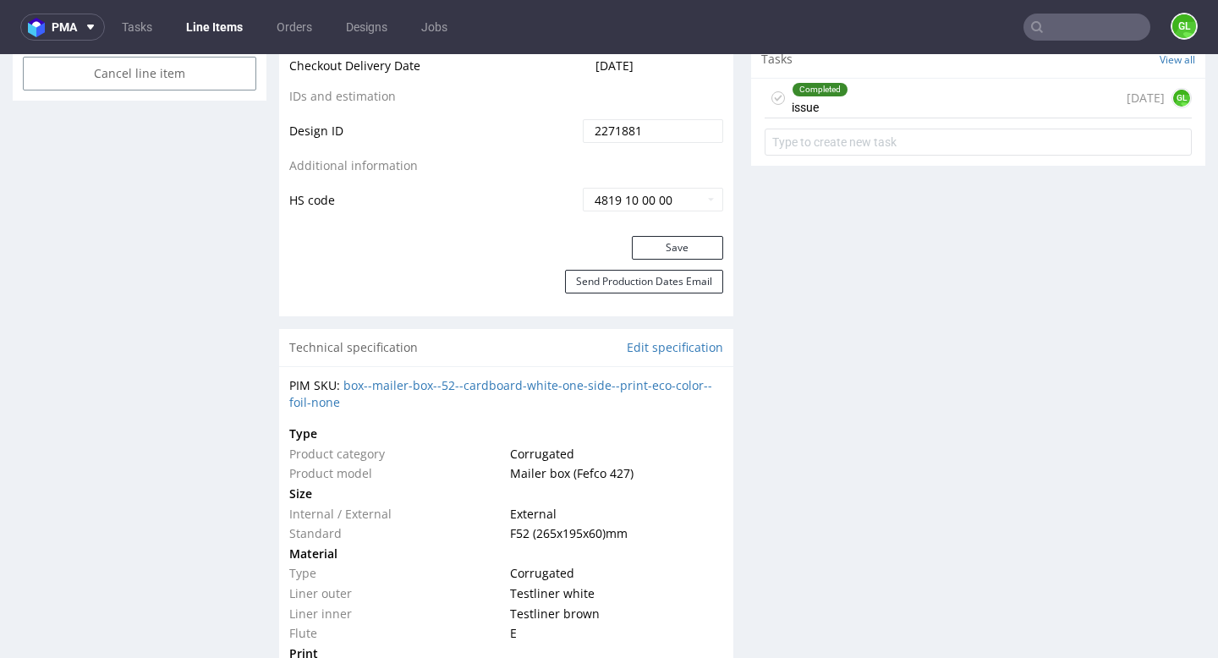
scroll to position [1082, 0]
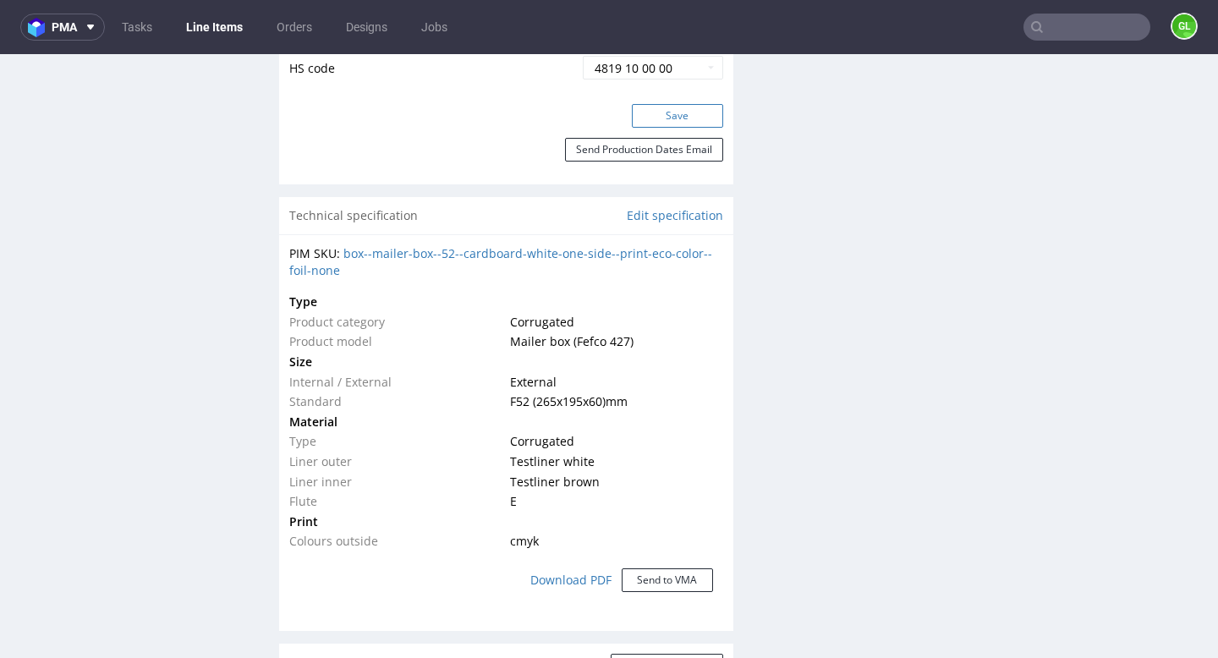
click at [664, 115] on button "Save" at bounding box center [677, 116] width 91 height 24
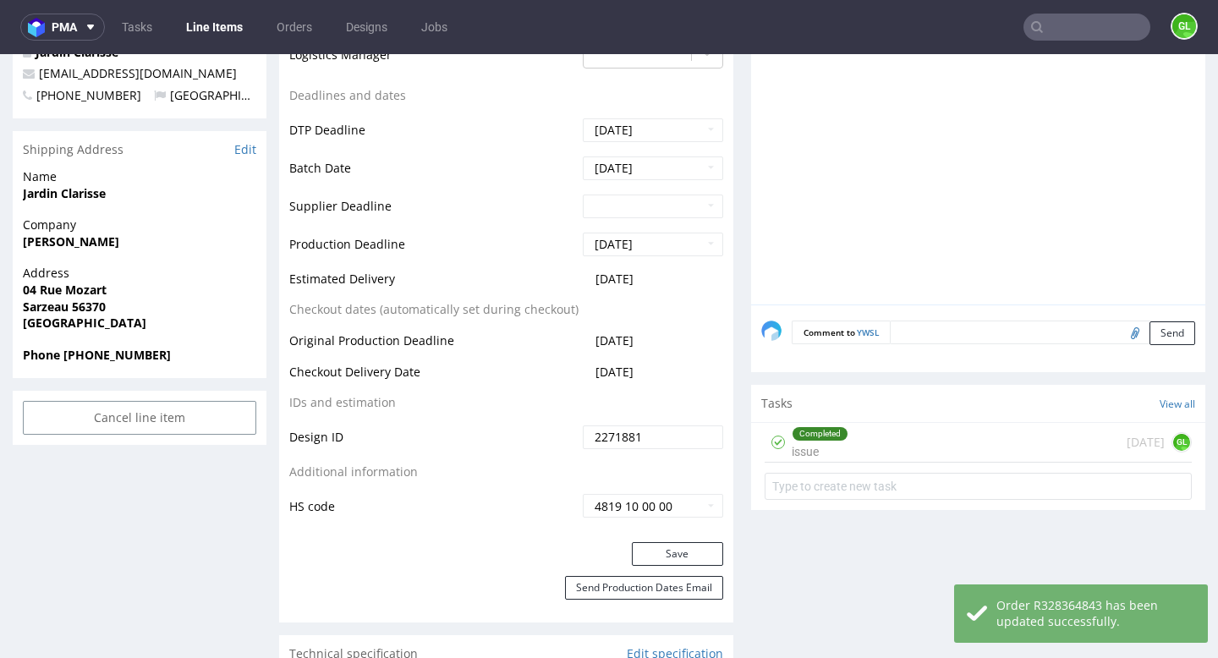
scroll to position [0, 0]
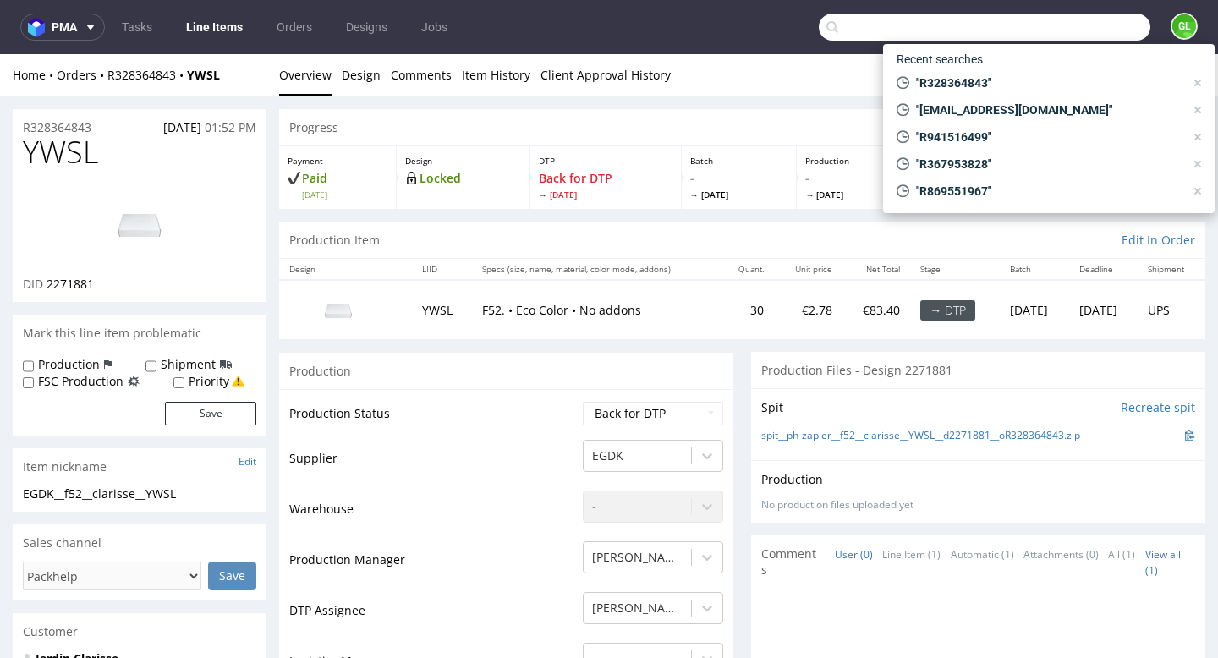
click at [1087, 33] on input "text" at bounding box center [985, 27] width 332 height 27
paste input "glassytech31@gmail.com"
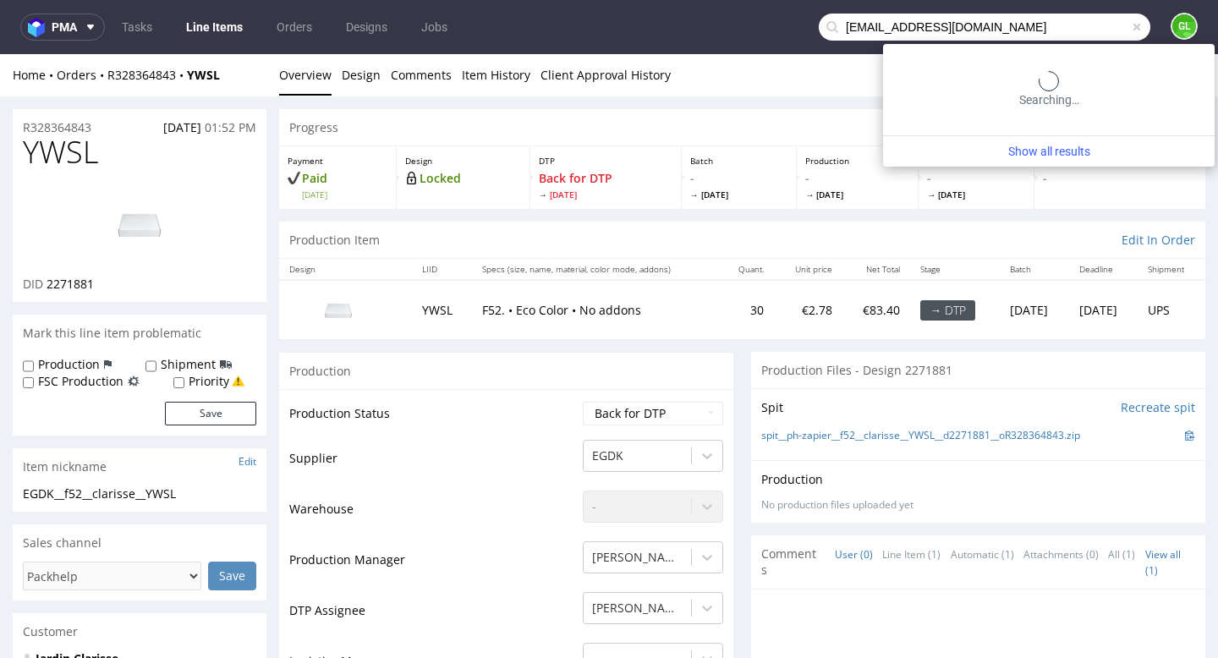
type input "glassytech31@gmail.com"
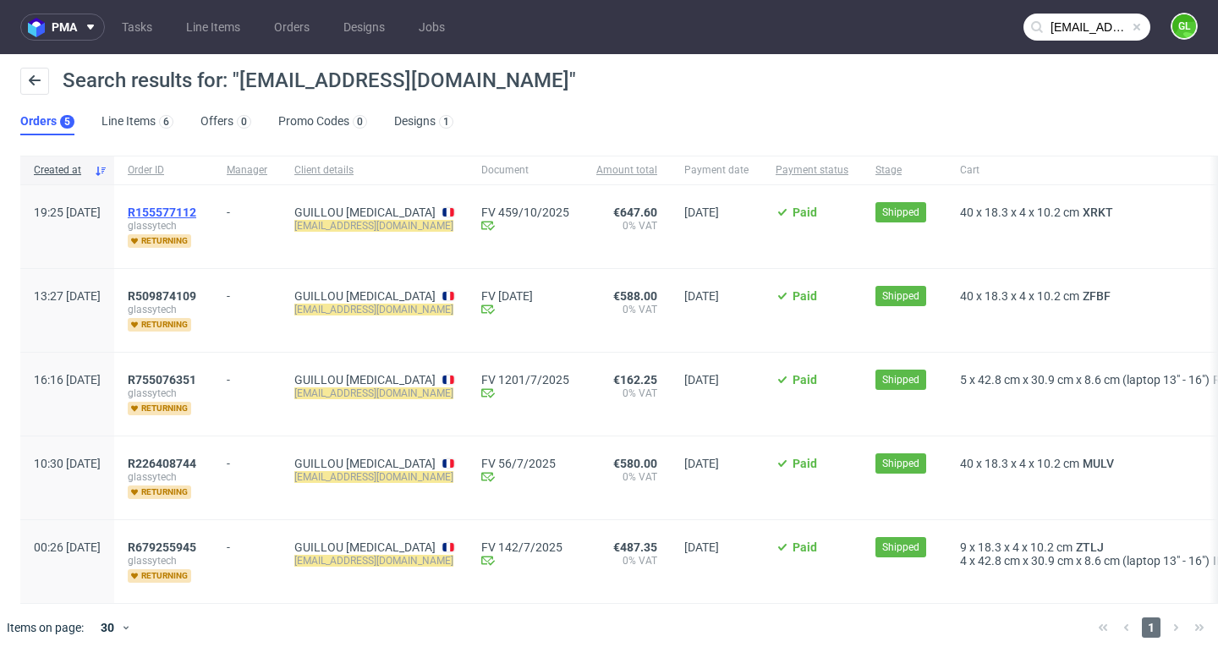
click at [196, 208] on span "R155577112" at bounding box center [162, 213] width 69 height 14
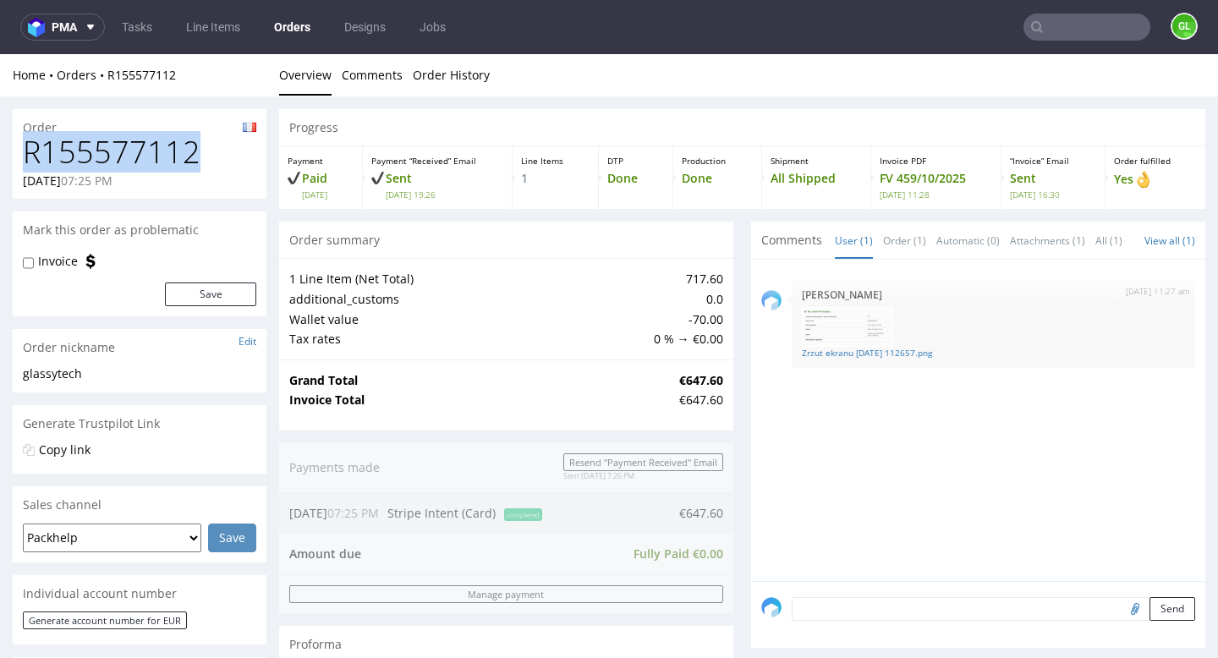
drag, startPoint x: 201, startPoint y: 153, endPoint x: 21, endPoint y: 156, distance: 180.2
click at [21, 156] on div "R155577112 02.10.2025 07:25 PM" at bounding box center [140, 166] width 254 height 63
copy h1 "R155577112"
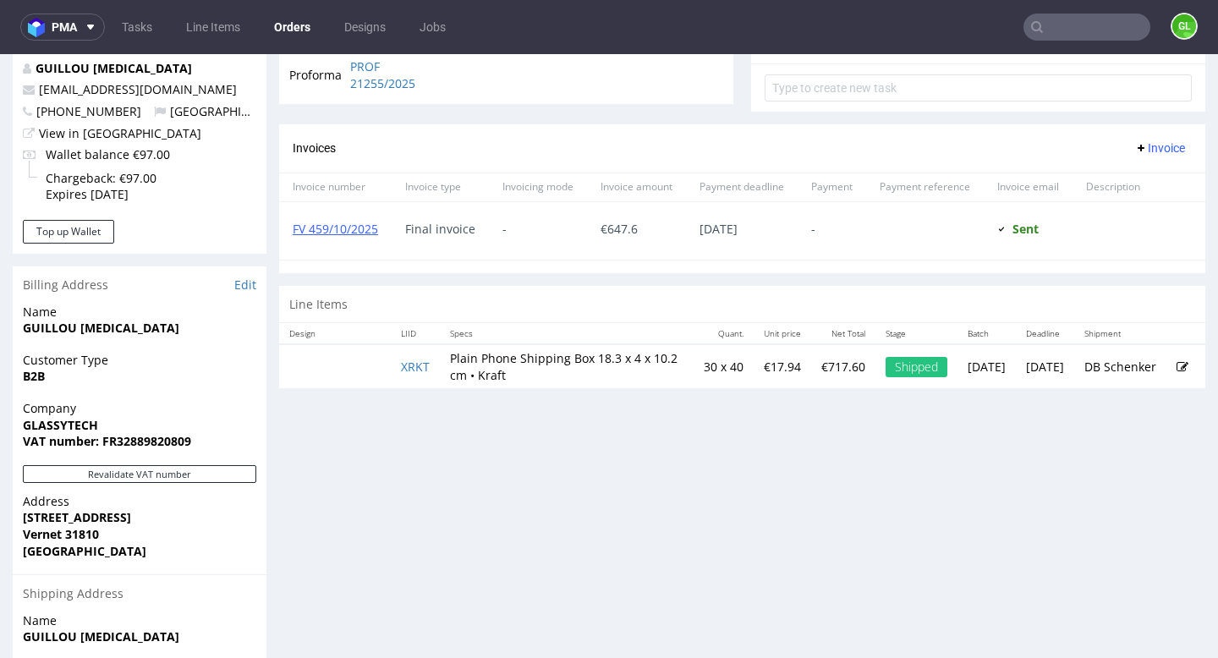
scroll to position [648, 0]
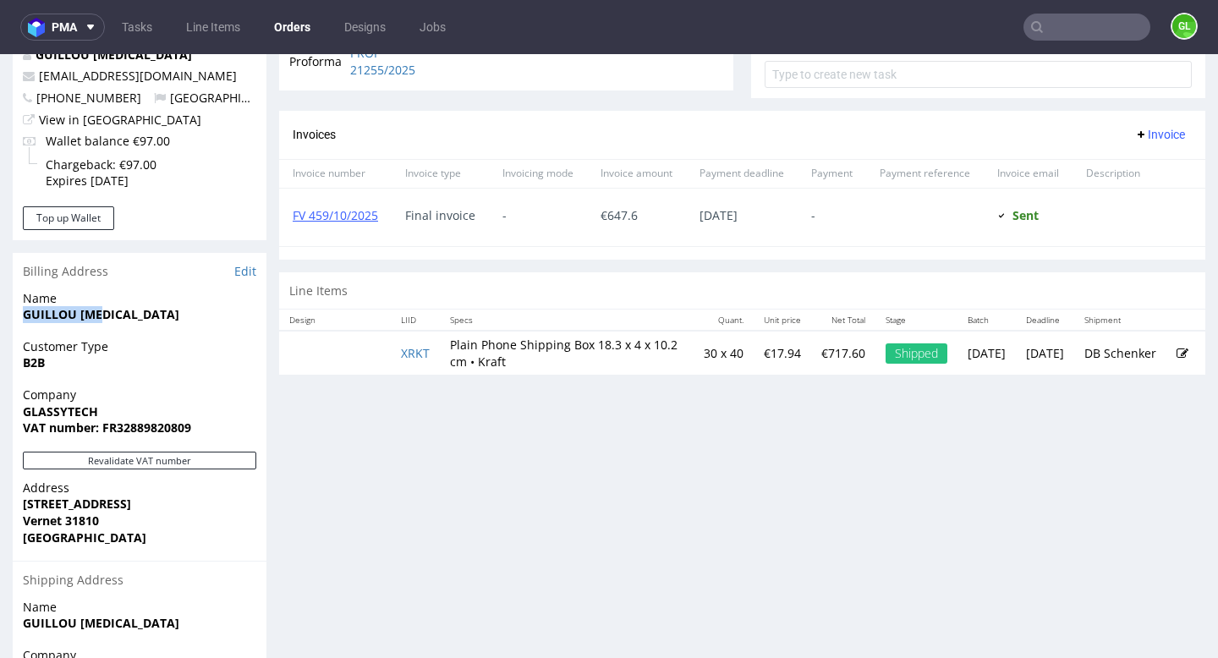
drag, startPoint x: 25, startPoint y: 314, endPoint x: 130, endPoint y: 318, distance: 105.0
click at [130, 318] on span "GUILLOU Tao" at bounding box center [139, 314] width 233 height 17
copy strong "GUILLOU Tao"
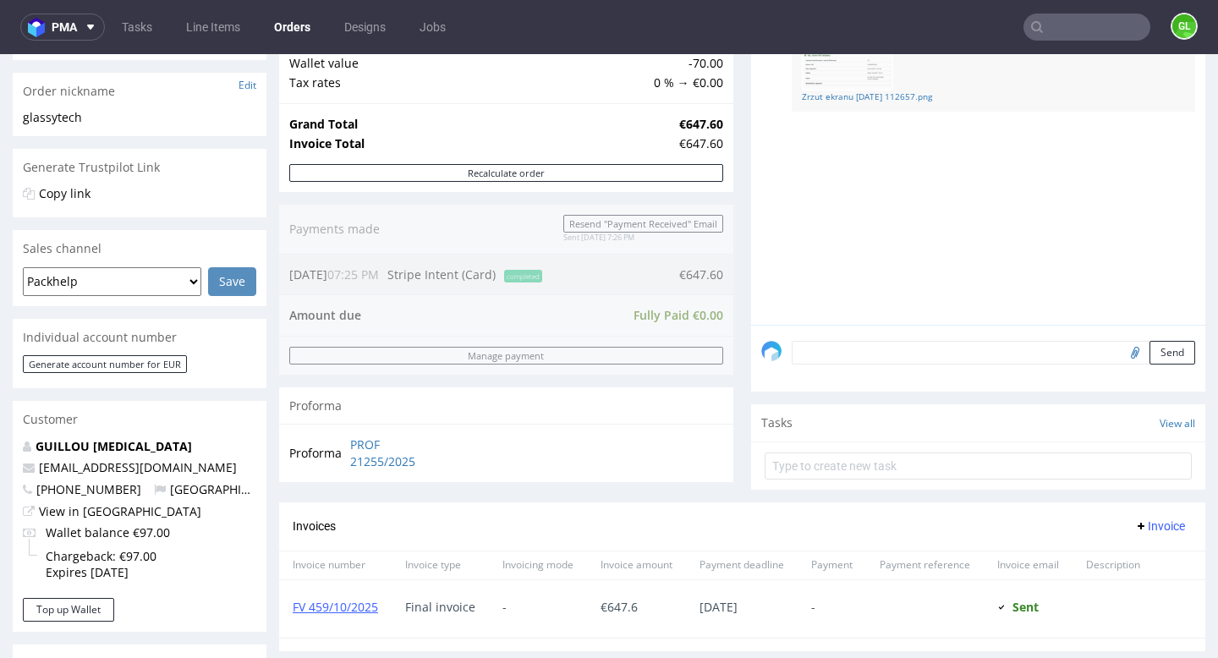
scroll to position [0, 0]
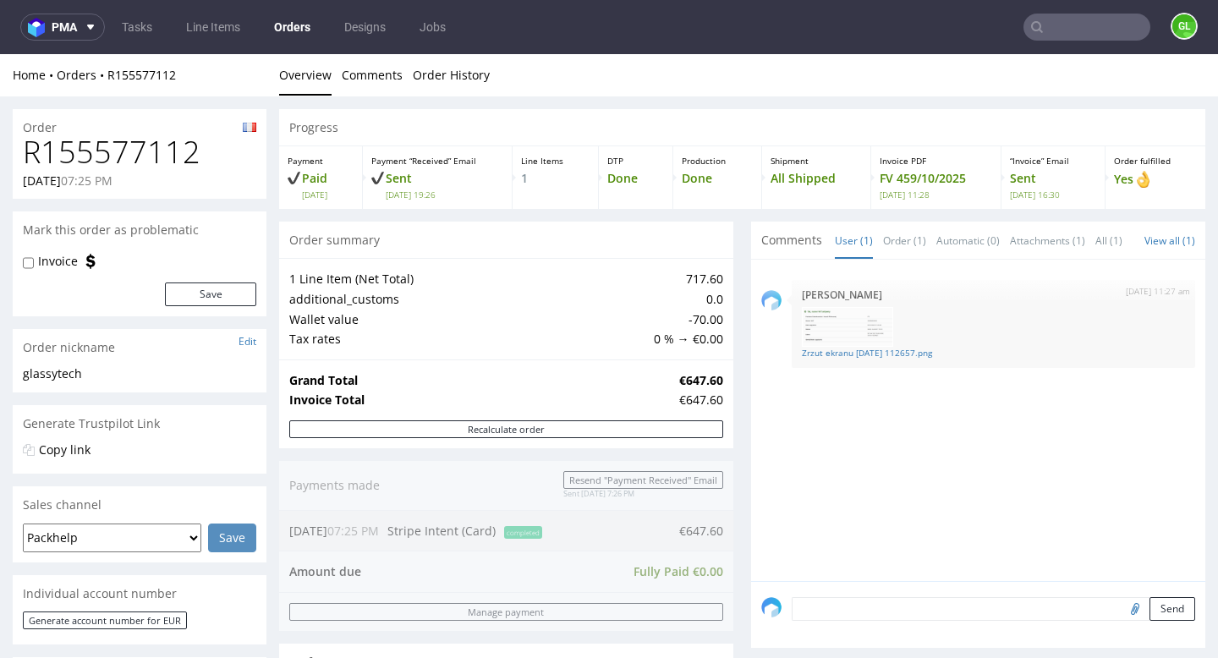
click at [1071, 26] on input "text" at bounding box center [1086, 27] width 127 height 27
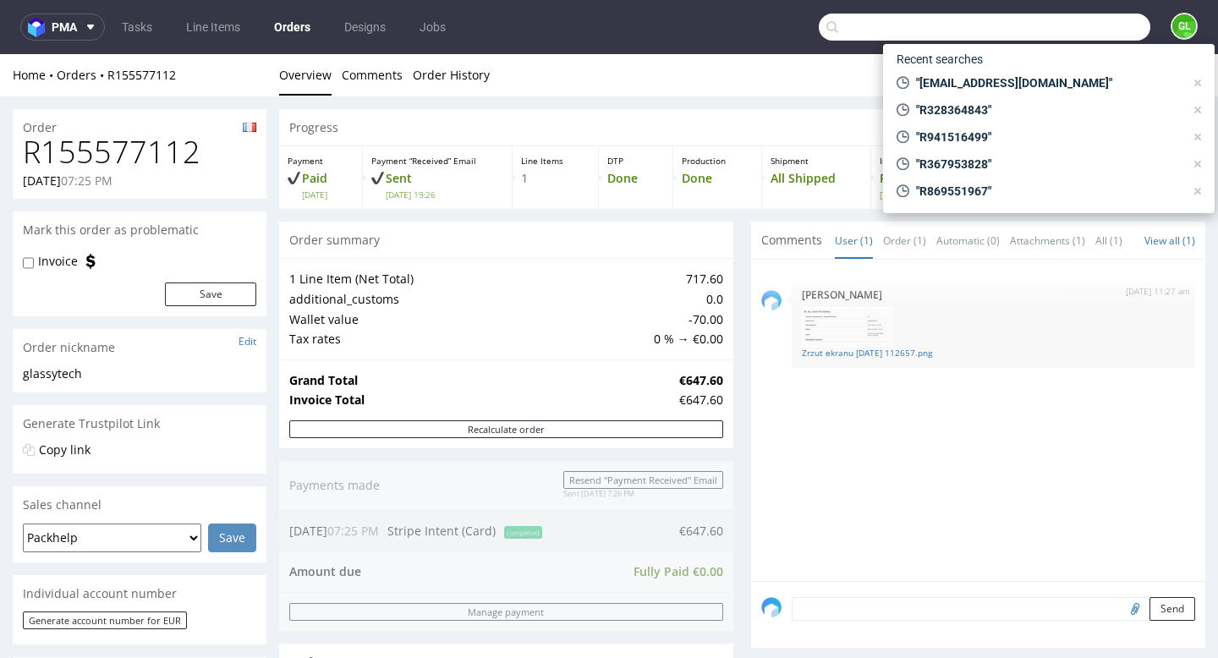
paste input "R477787006"
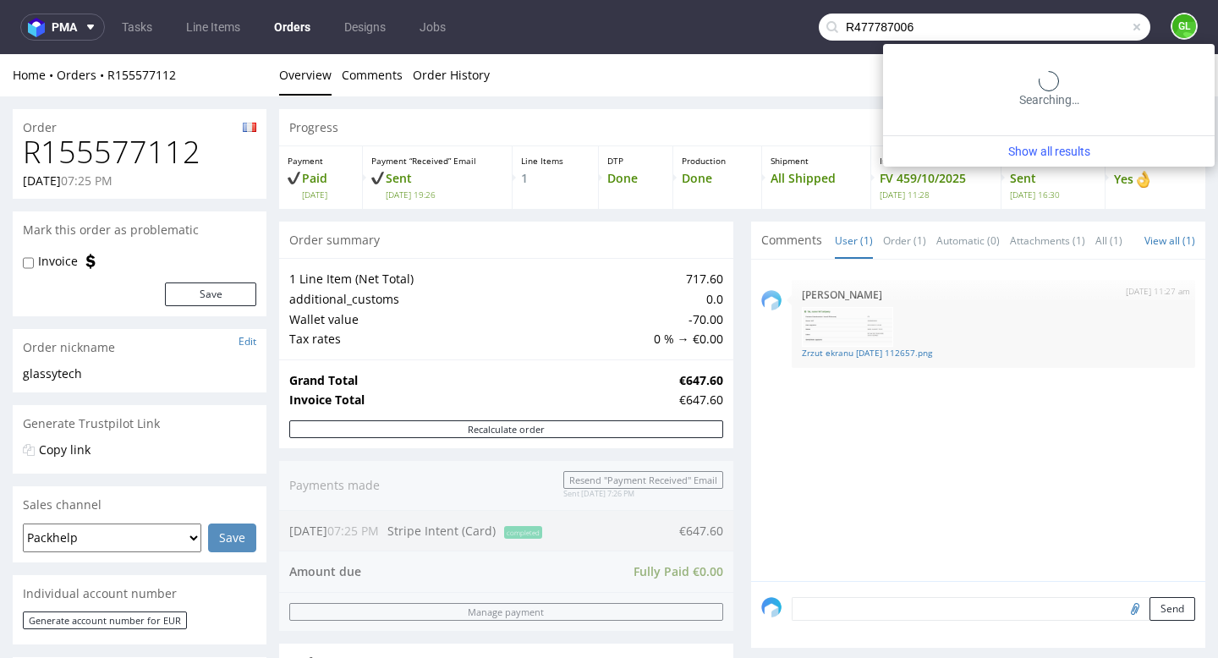
type input "R477787006"
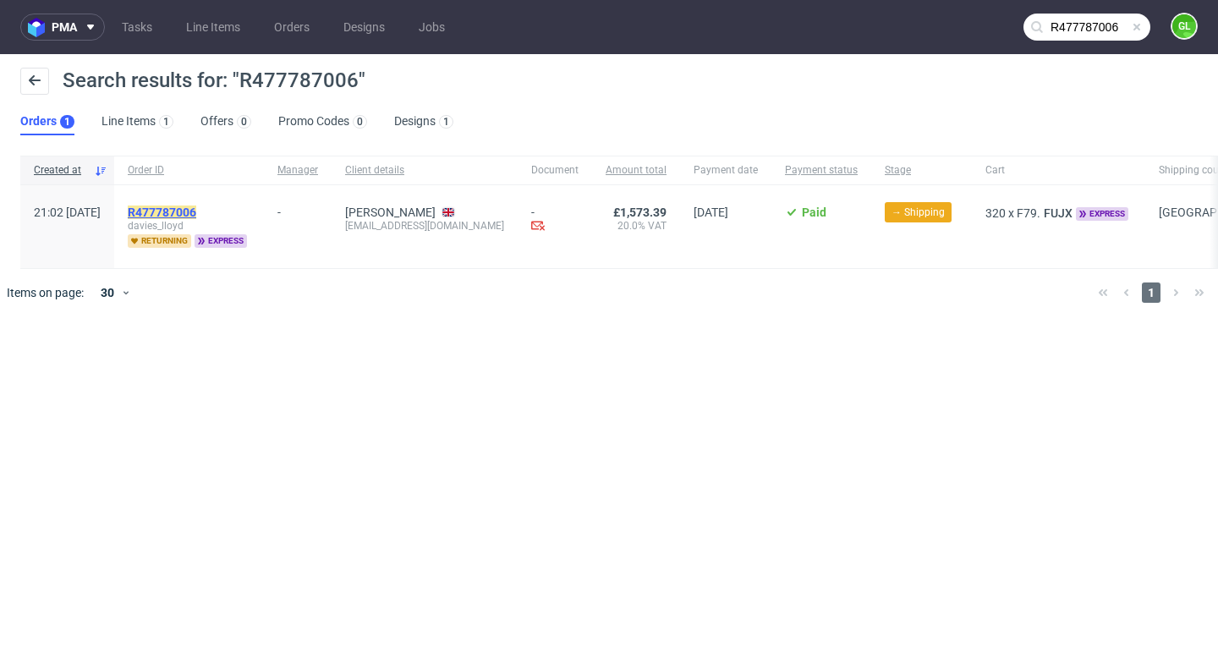
click at [196, 210] on mark "R477787006" at bounding box center [162, 213] width 69 height 14
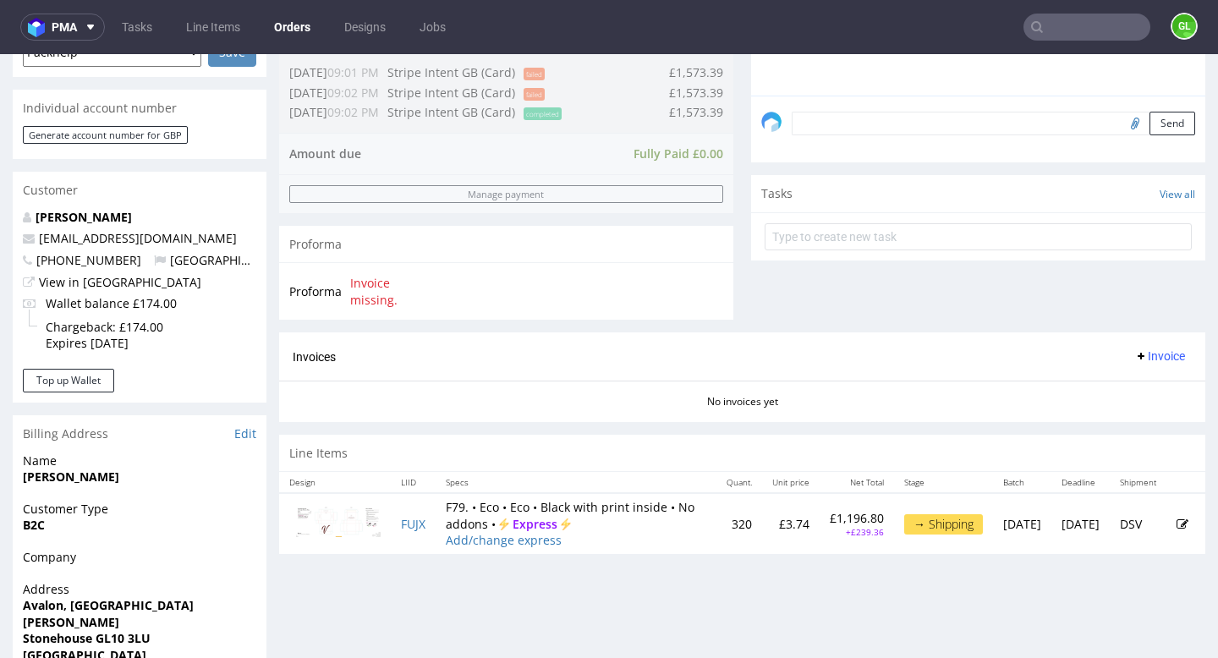
scroll to position [710, 0]
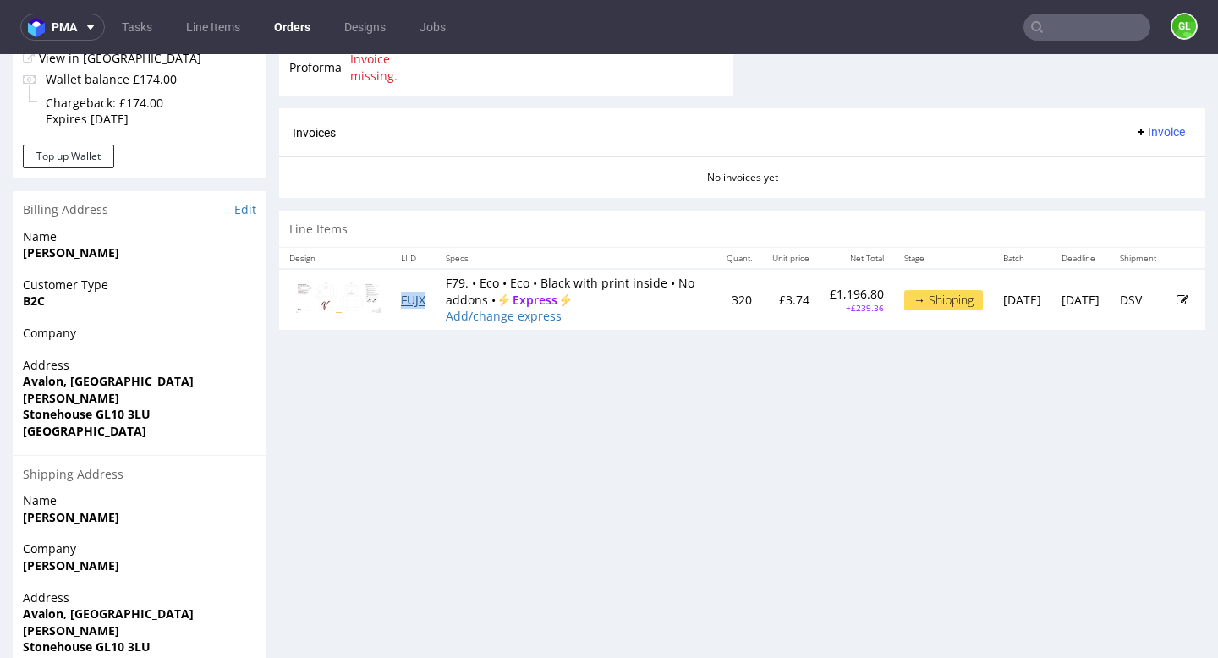
click at [409, 307] on link "FUJX" at bounding box center [413, 300] width 25 height 16
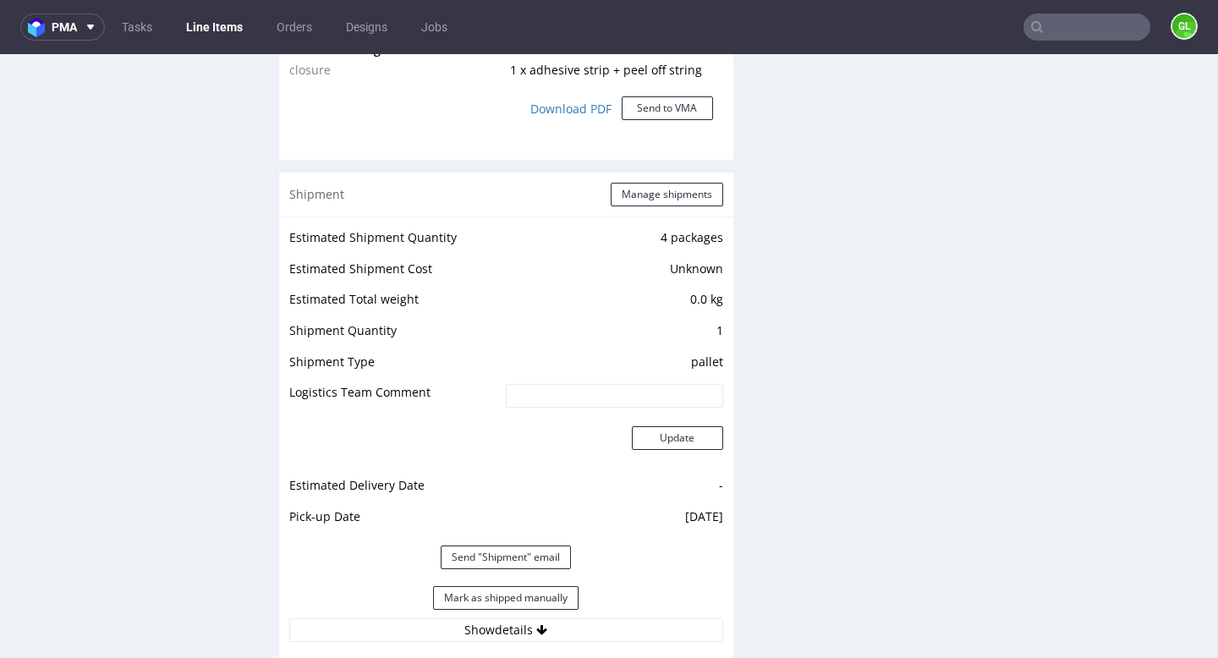
scroll to position [1609, 0]
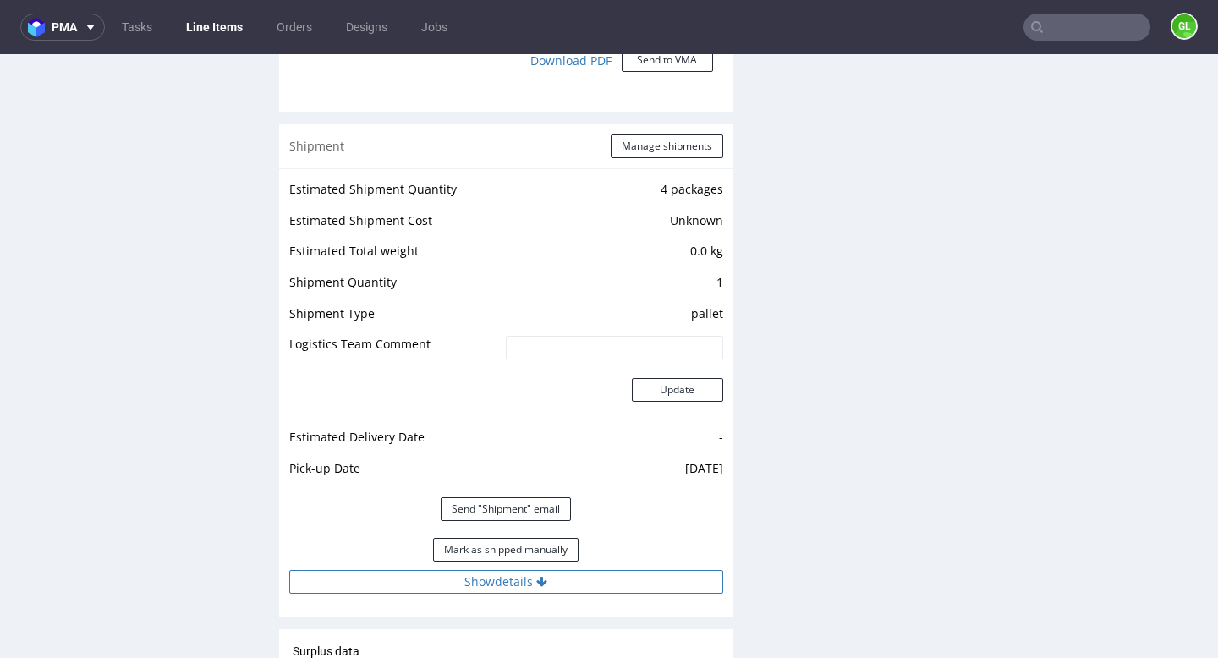
click at [490, 579] on button "Show details" at bounding box center [506, 582] width 434 height 24
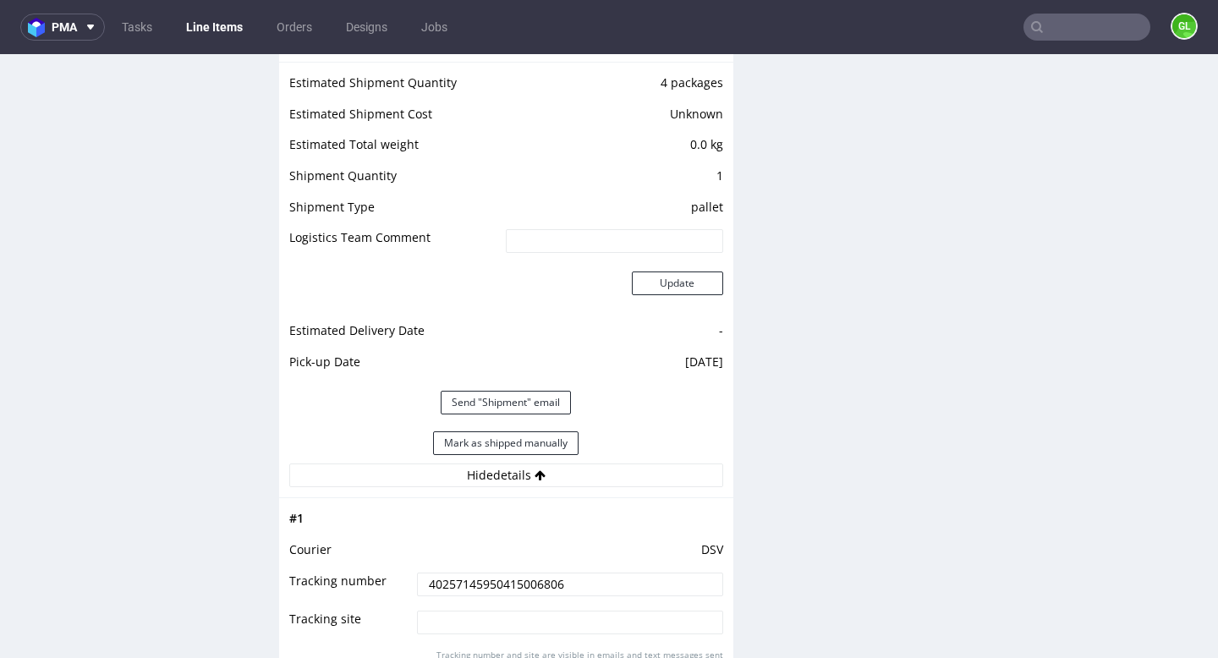
scroll to position [1807, 0]
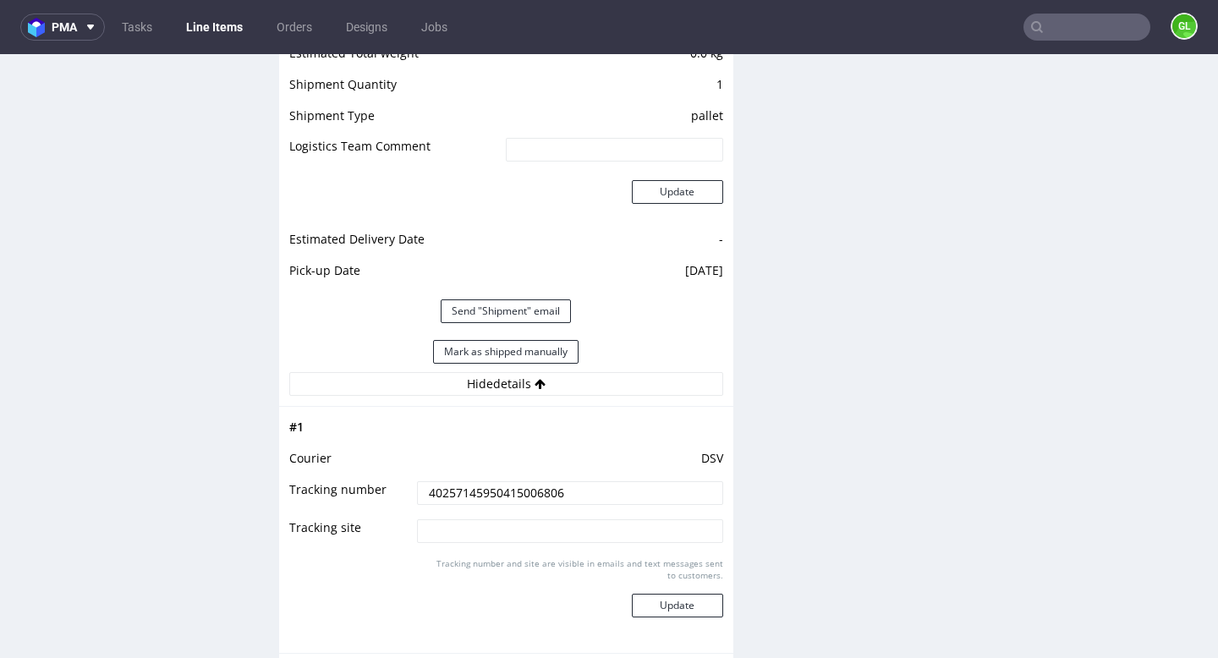
drag, startPoint x: 595, startPoint y: 493, endPoint x: 403, endPoint y: 494, distance: 192.8
click at [403, 494] on tr "Tracking number 40257145950415006806" at bounding box center [506, 499] width 434 height 38
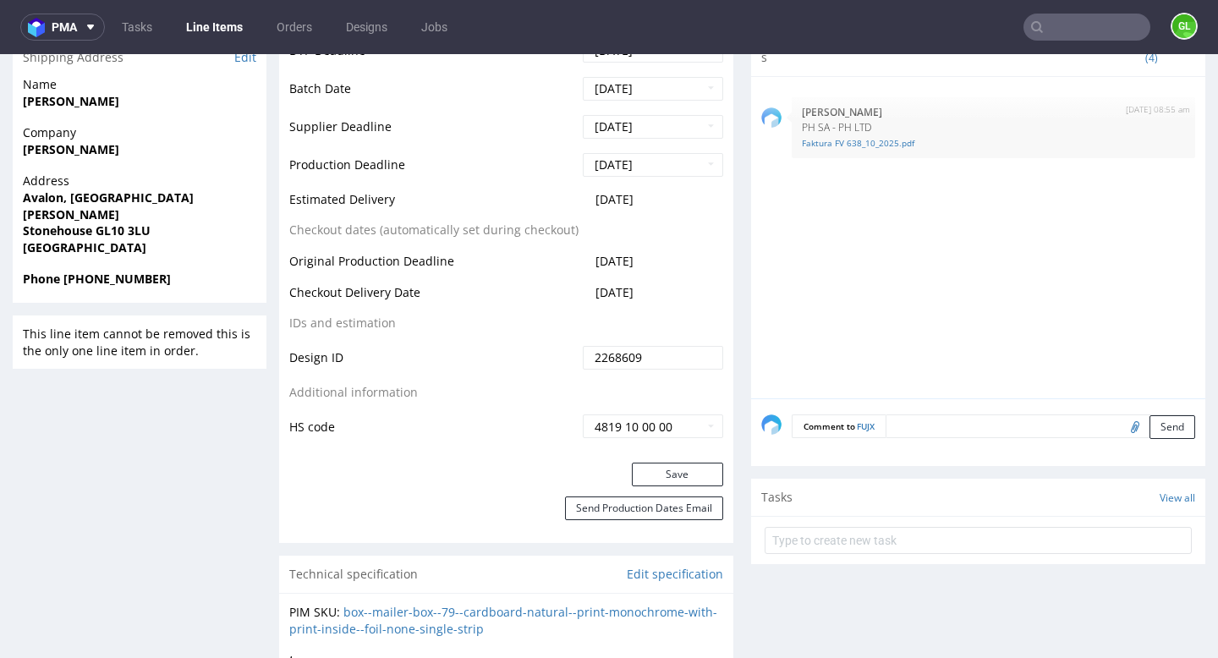
scroll to position [665, 0]
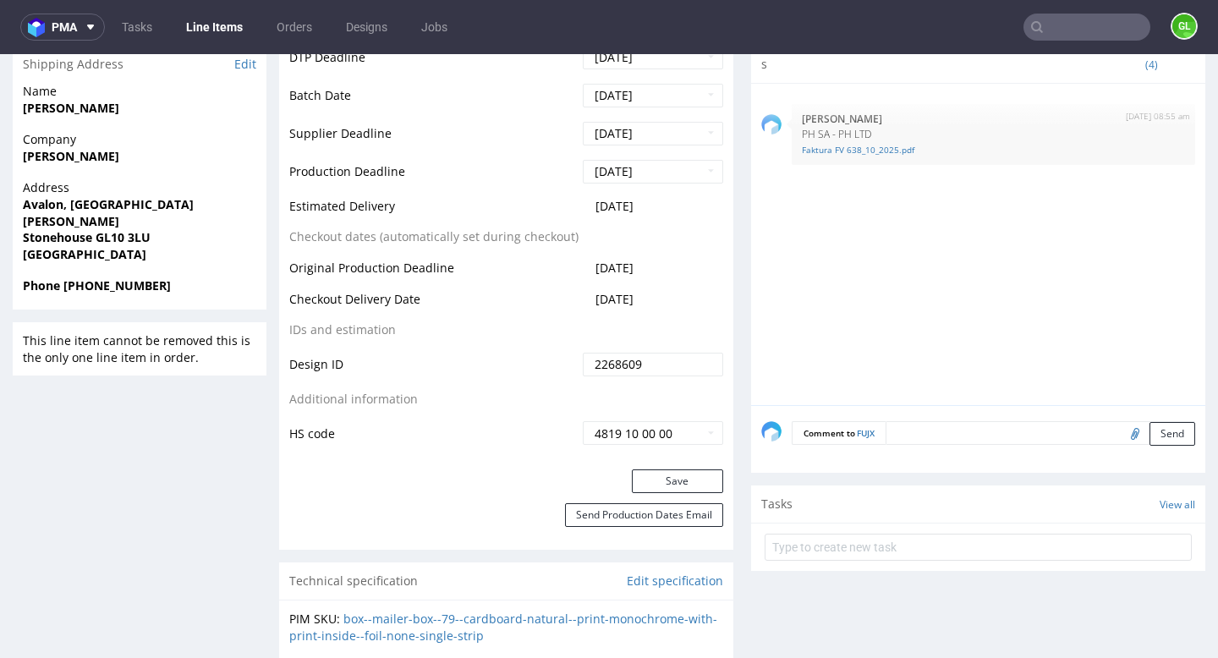
click at [1061, 25] on input "text" at bounding box center [1086, 27] width 127 height 27
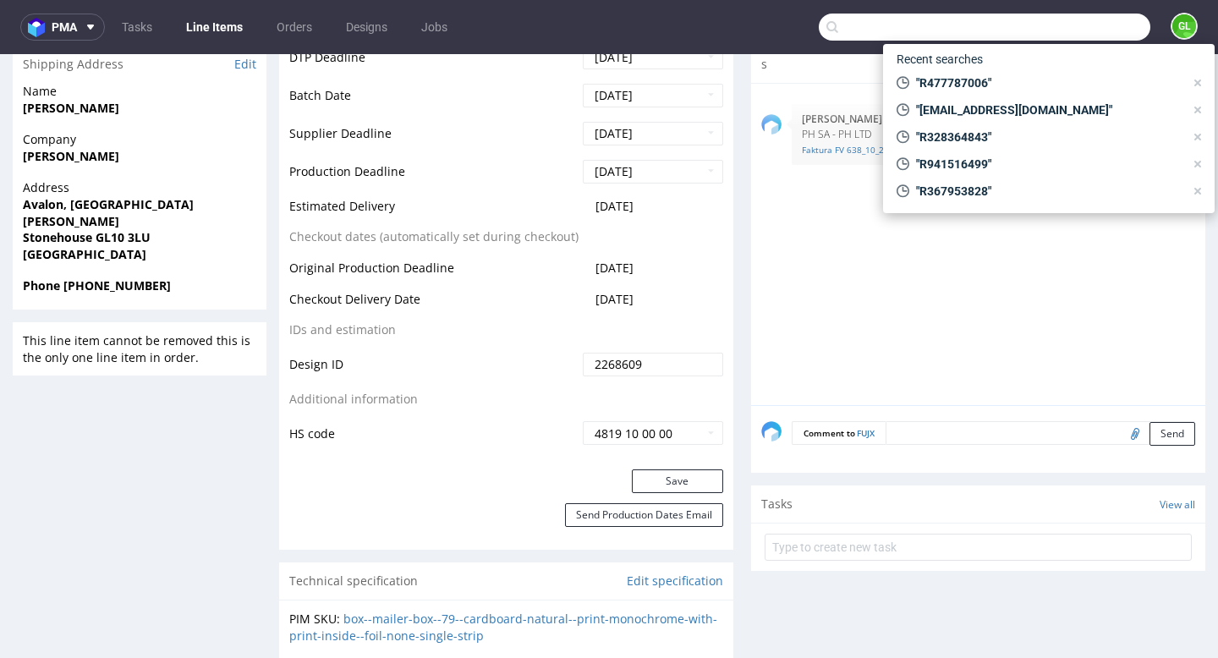
paste input "communication@utopy-cafe.fr"
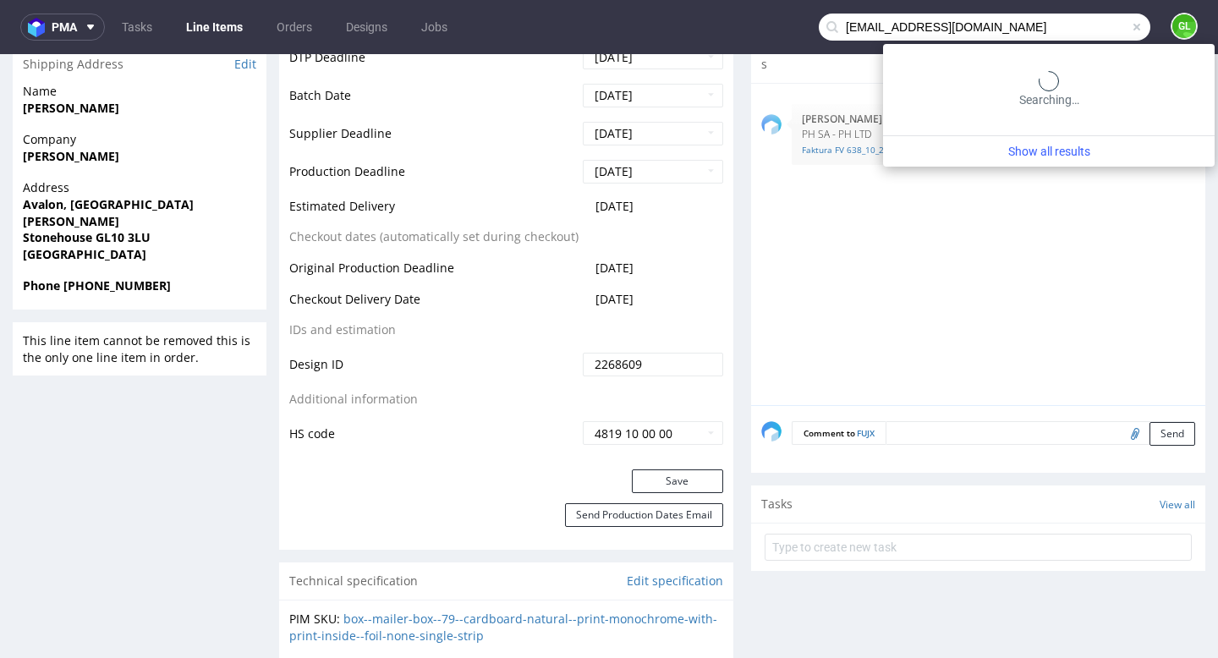
type input "communication@utopy-cafe.fr"
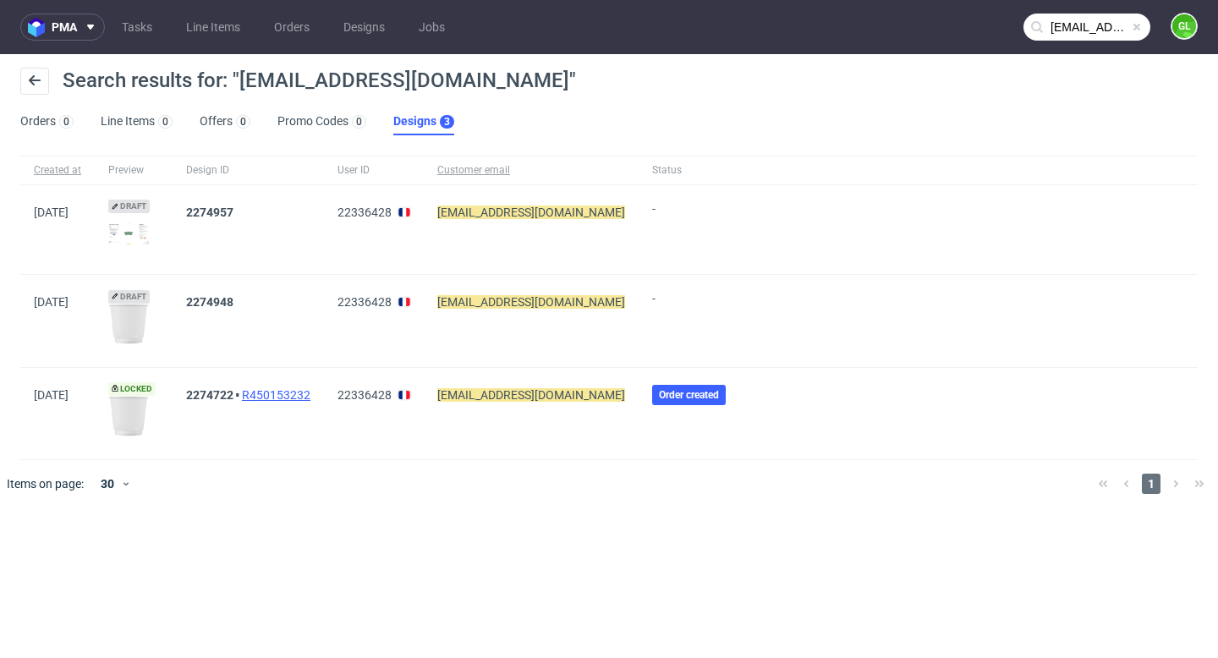
click at [306, 396] on link "R450153232" at bounding box center [276, 395] width 69 height 14
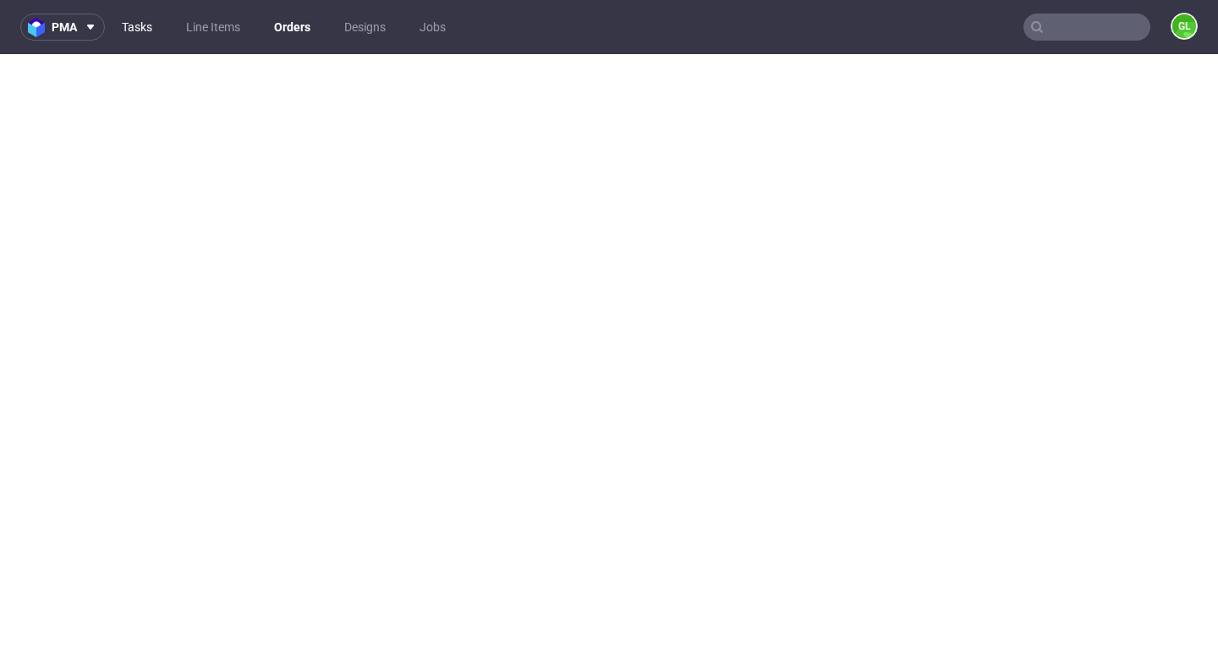
click at [132, 33] on link "Tasks" at bounding box center [137, 27] width 51 height 27
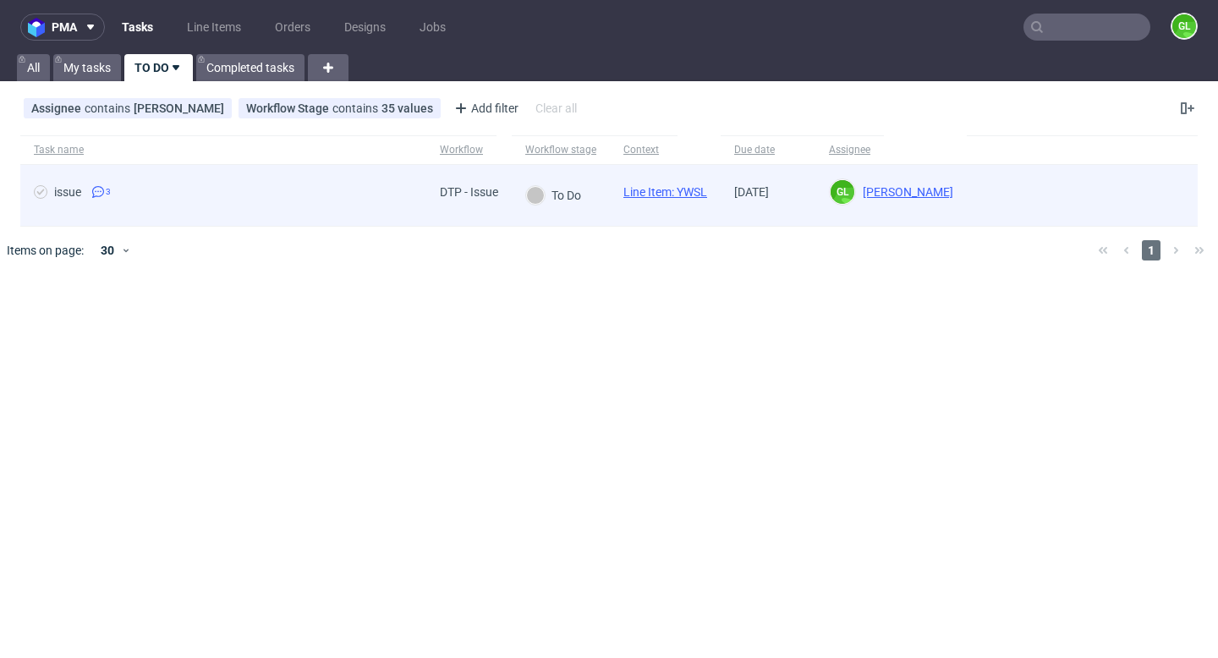
click at [182, 197] on span "issue 3" at bounding box center [223, 195] width 379 height 20
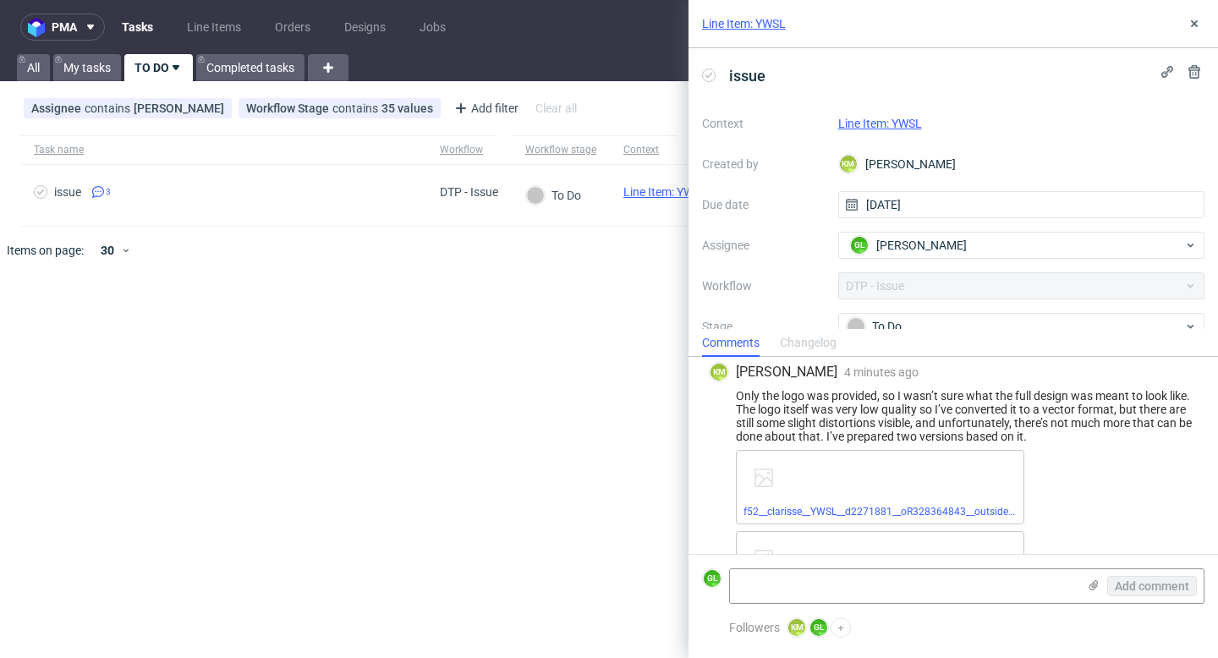
scroll to position [233, 0]
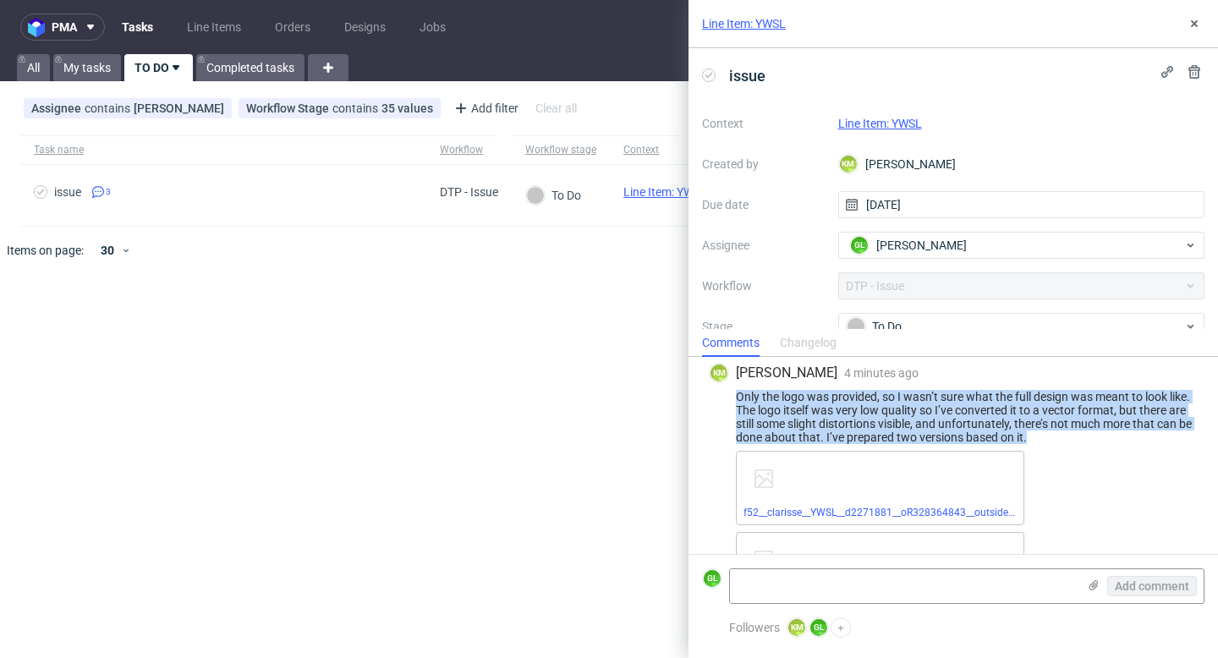
drag, startPoint x: 735, startPoint y: 394, endPoint x: 1078, endPoint y: 442, distance: 346.7
click at [1078, 442] on div "Only the logo was provided, so I wasn’t sure what the full design was meant to …" at bounding box center [953, 417] width 489 height 54
copy div "Only the logo was provided, so I wasn’t sure what the full design was meant to …"
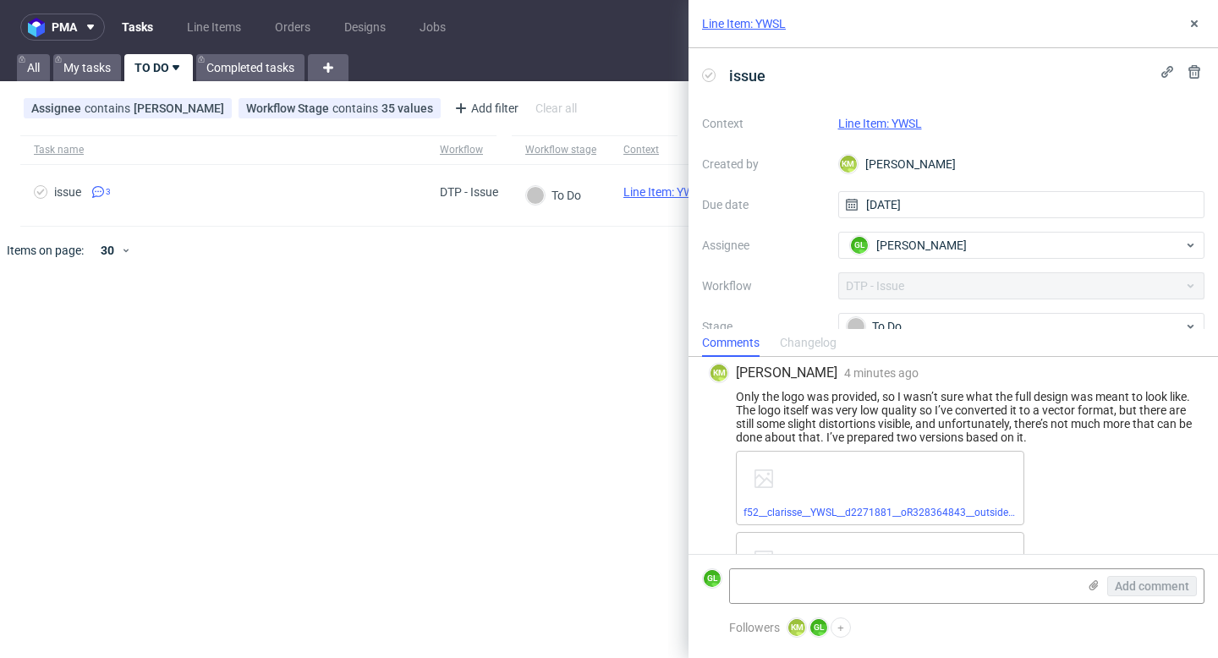
click at [875, 115] on div "Line Item: YWSL" at bounding box center [1021, 123] width 367 height 20
click at [869, 121] on link "Line Item: YWSL" at bounding box center [880, 124] width 84 height 14
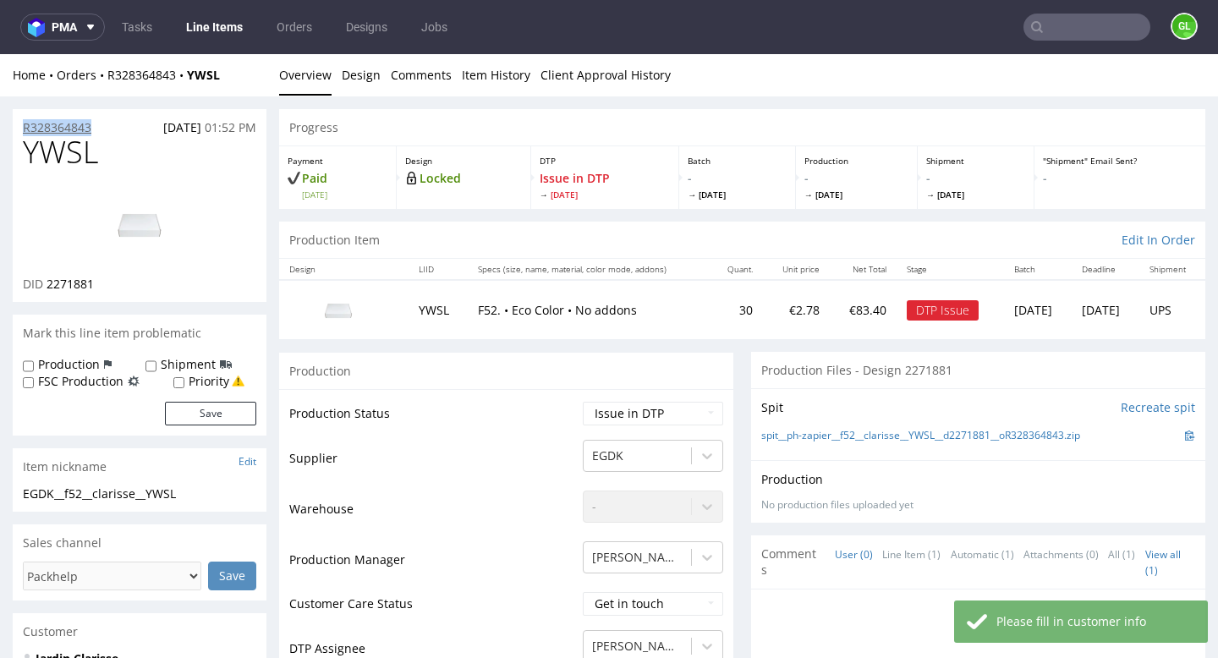
drag, startPoint x: 100, startPoint y: 127, endPoint x: 22, endPoint y: 128, distance: 77.8
click at [22, 128] on div "R328364843 07.10.2025 01:52 PM" at bounding box center [140, 122] width 254 height 27
copy p "R328364843"
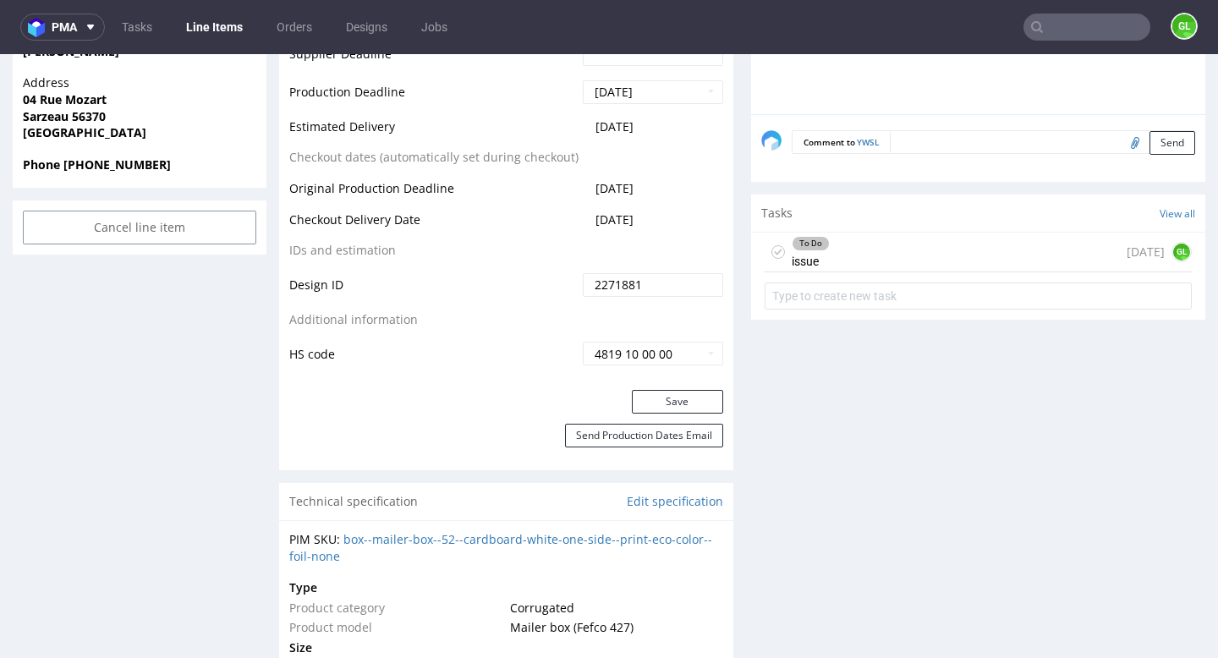
scroll to position [832, 0]
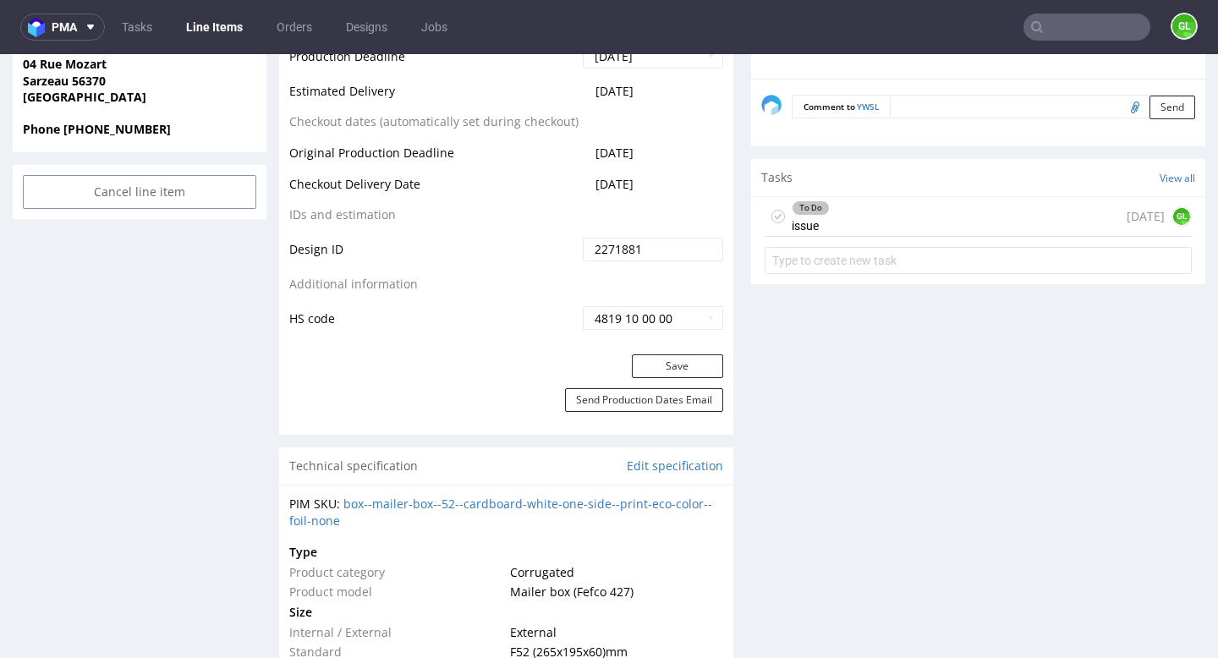
click at [908, 220] on div "To Do issue 4 days ago GL" at bounding box center [978, 217] width 427 height 40
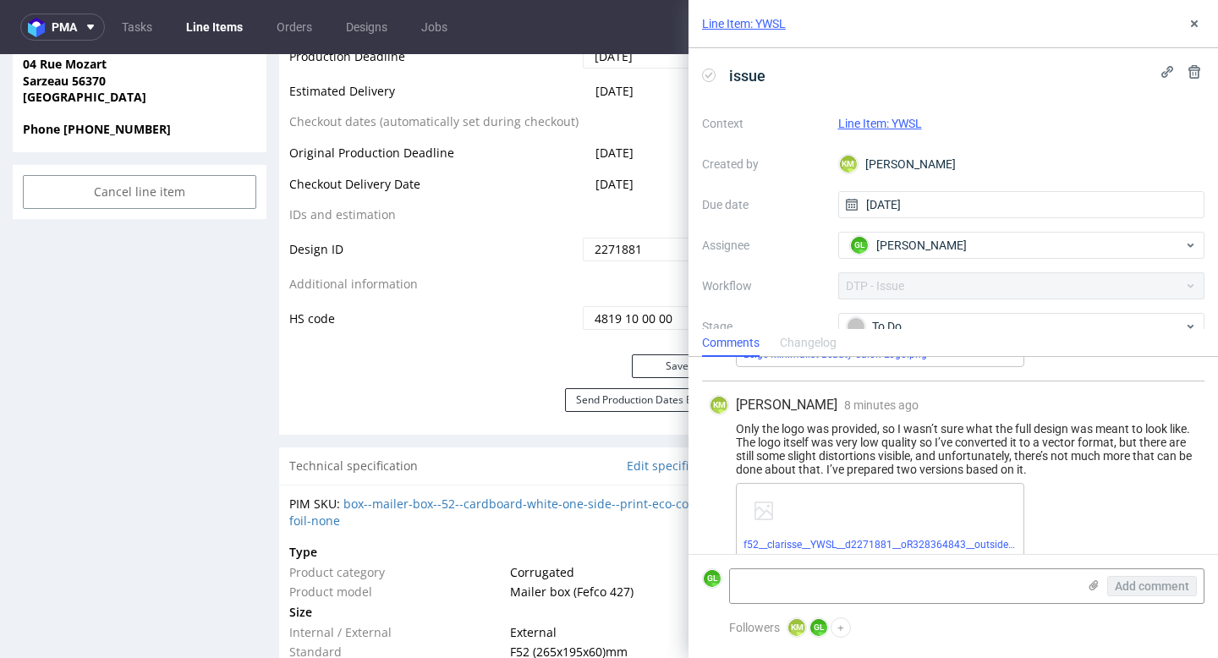
scroll to position [201, 0]
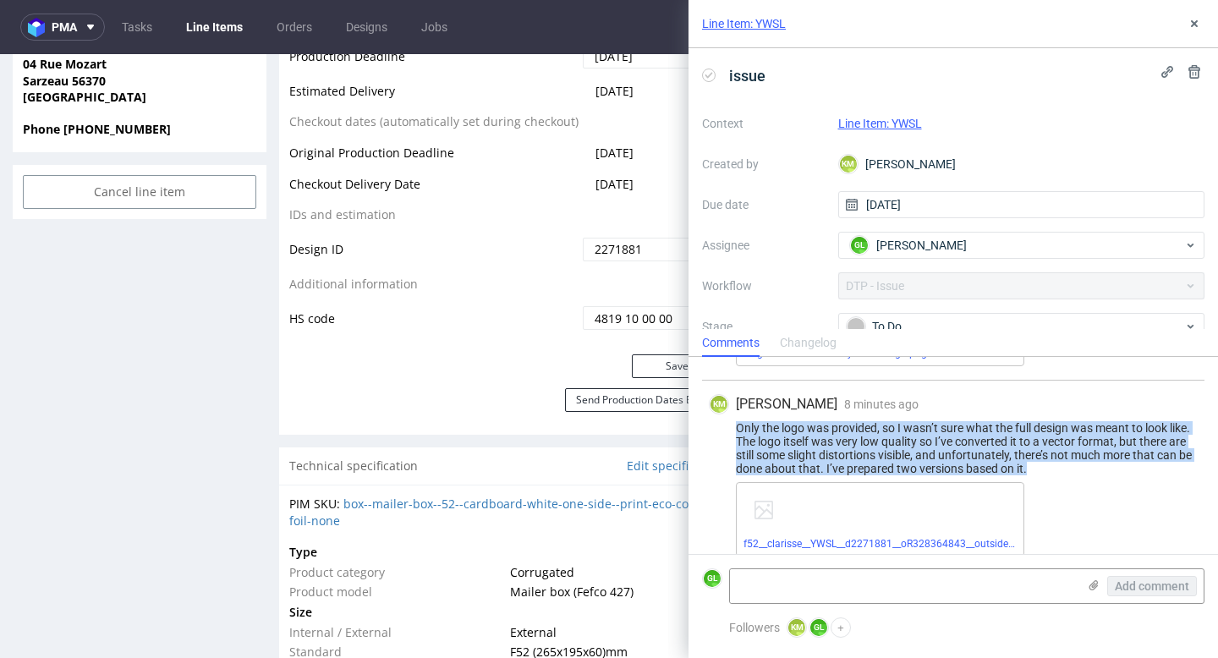
drag, startPoint x: 736, startPoint y: 429, endPoint x: 1102, endPoint y: 478, distance: 369.5
click at [1102, 478] on div "KM Karol Markowski 8 minutes ago 14th Oct 2025, 10:57 Only the logo was provide…" at bounding box center [953, 516] width 502 height 271
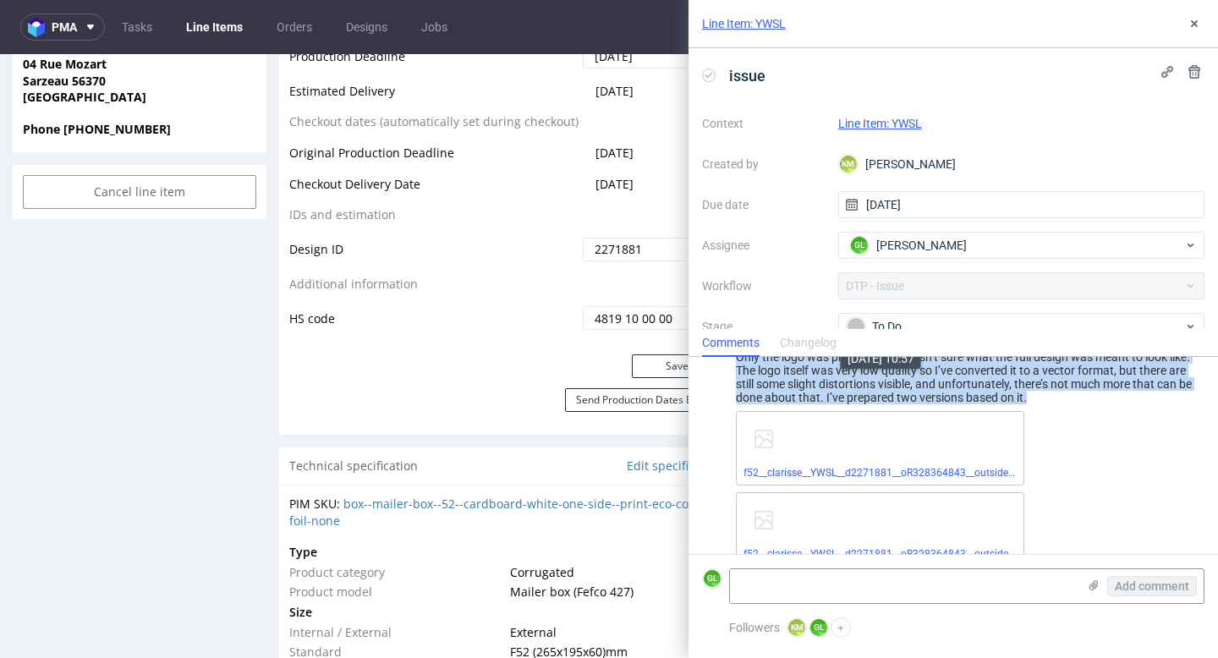
scroll to position [289, 0]
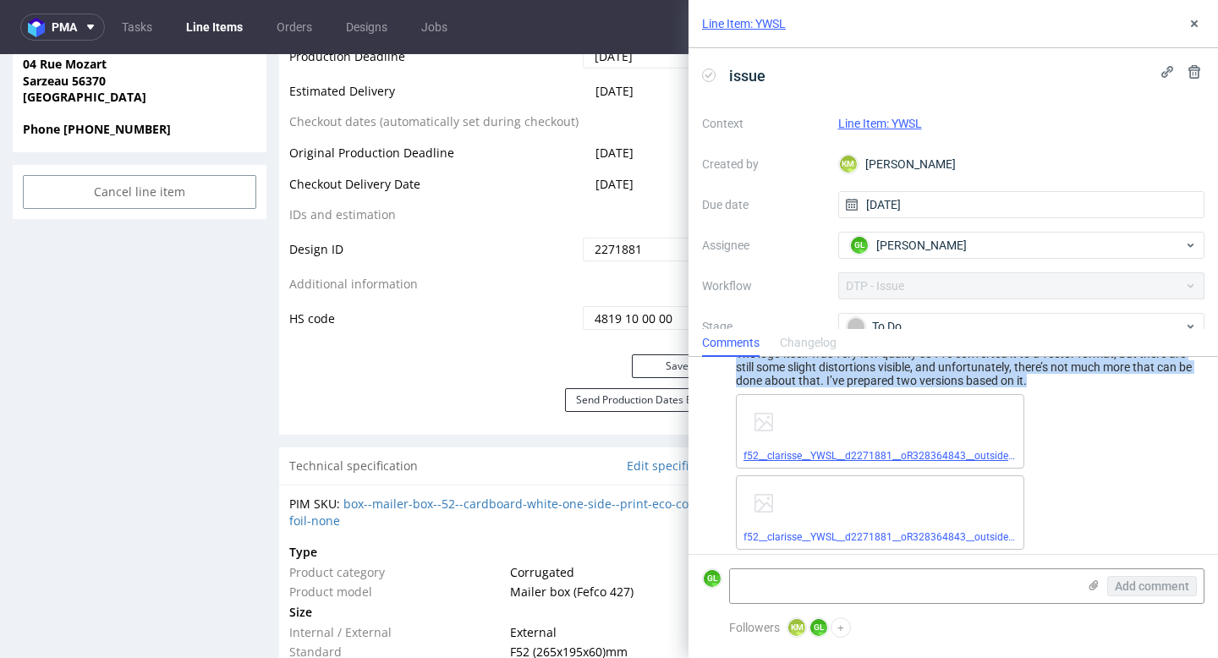
click at [844, 458] on link "f52__clarisse__YWSL__d2271881__oR328364843__outside__A.pdf" at bounding box center [892, 456] width 298 height 12
click at [807, 534] on link "f52__clarisse__YWSL__d2271881__oR328364843__outside__B.pdf" at bounding box center [891, 537] width 297 height 12
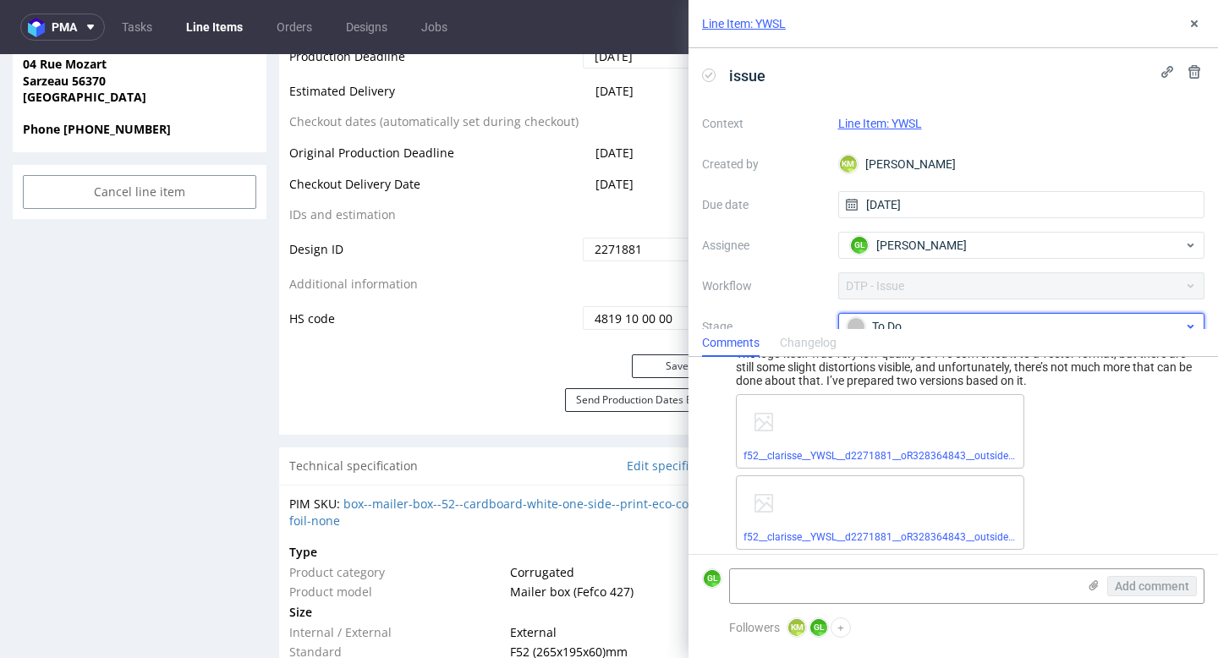
click at [948, 325] on div "To Do" at bounding box center [1015, 326] width 337 height 19
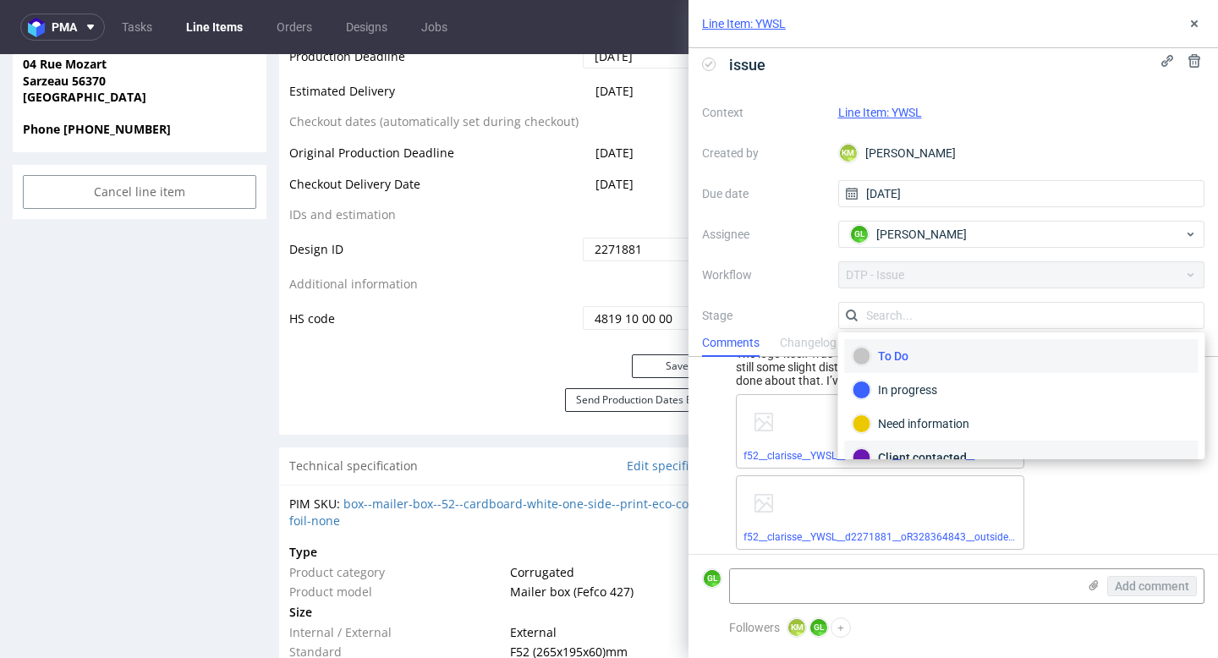
click at [934, 452] on div "Client contacted" at bounding box center [1021, 457] width 338 height 19
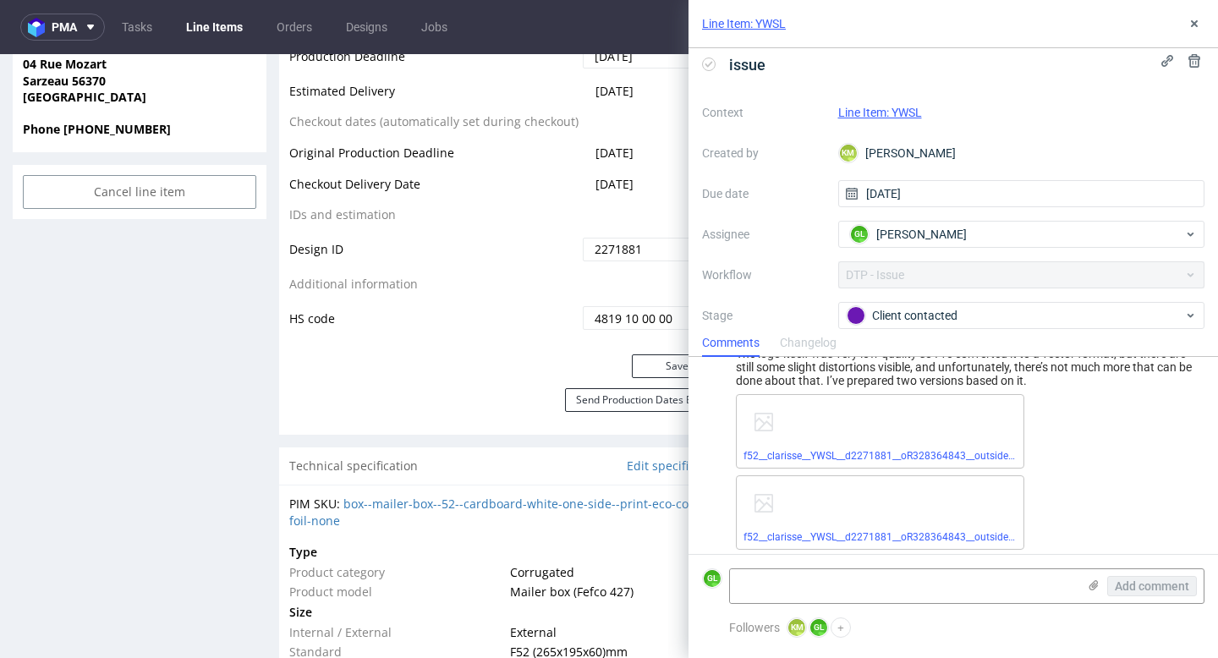
click at [1202, 26] on button at bounding box center [1194, 24] width 20 height 20
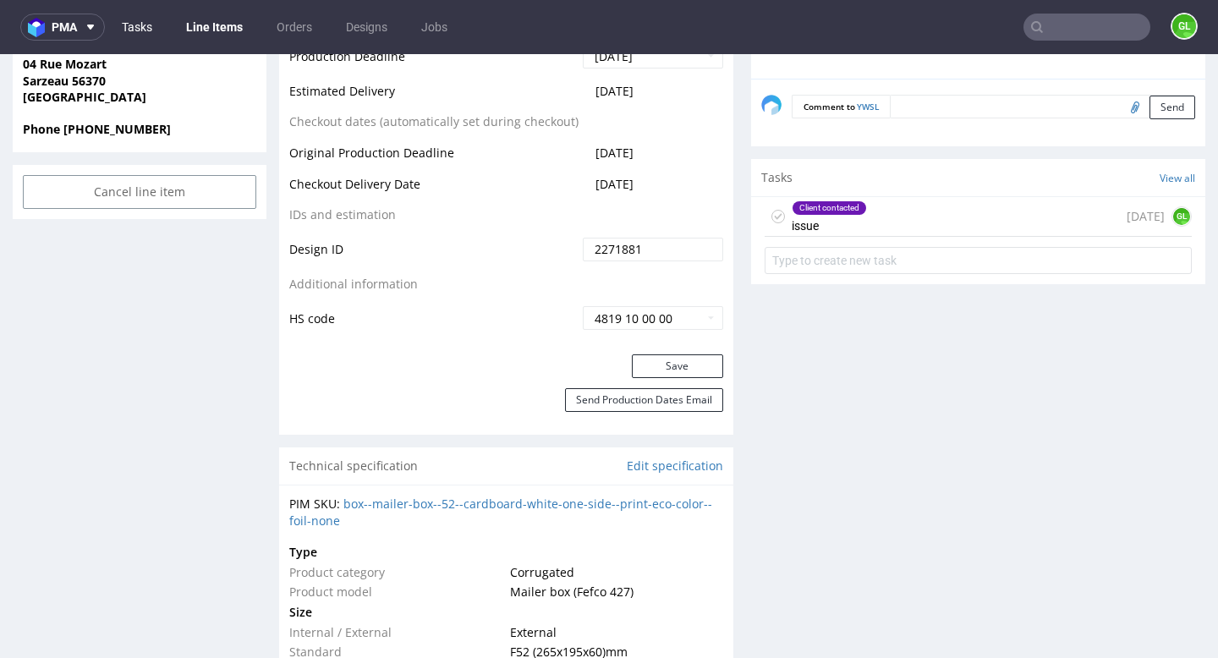
click at [148, 36] on link "Tasks" at bounding box center [137, 27] width 51 height 27
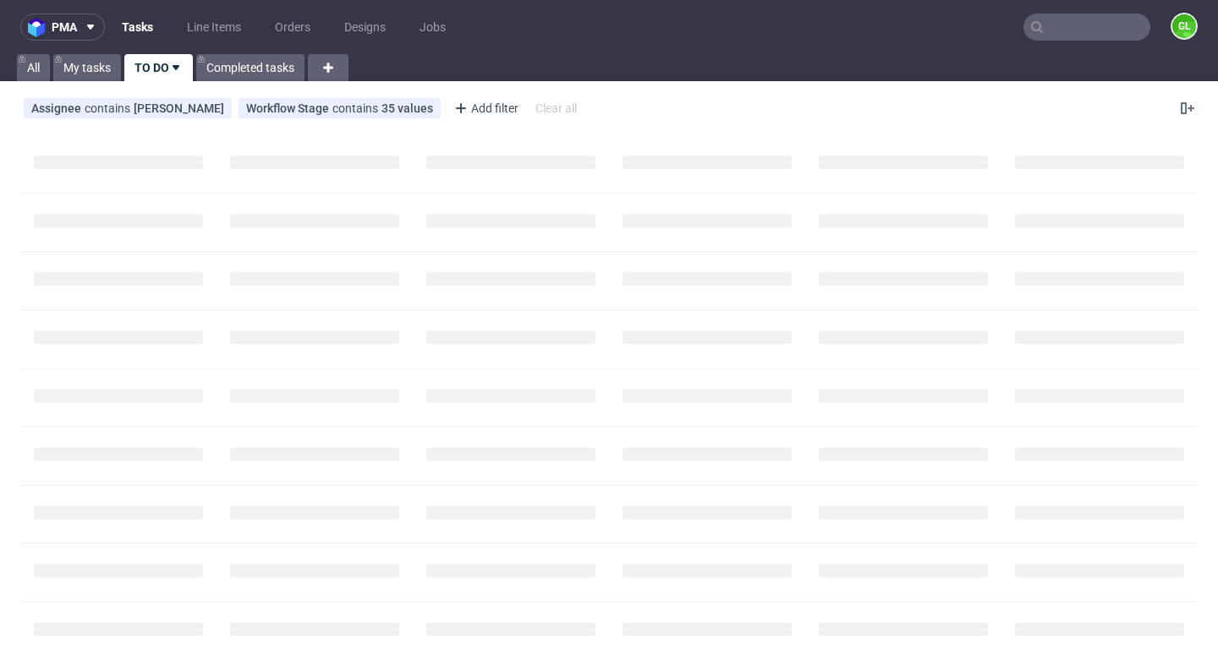
scroll to position [299, 0]
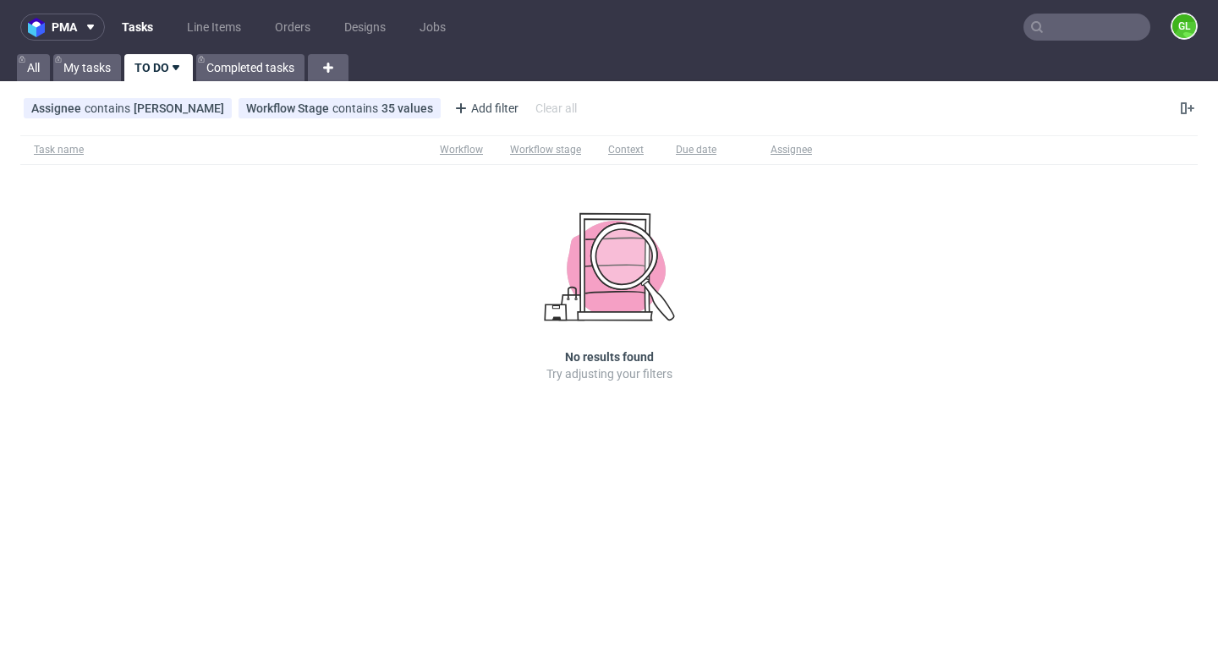
click at [1110, 36] on input "text" at bounding box center [1086, 27] width 127 height 27
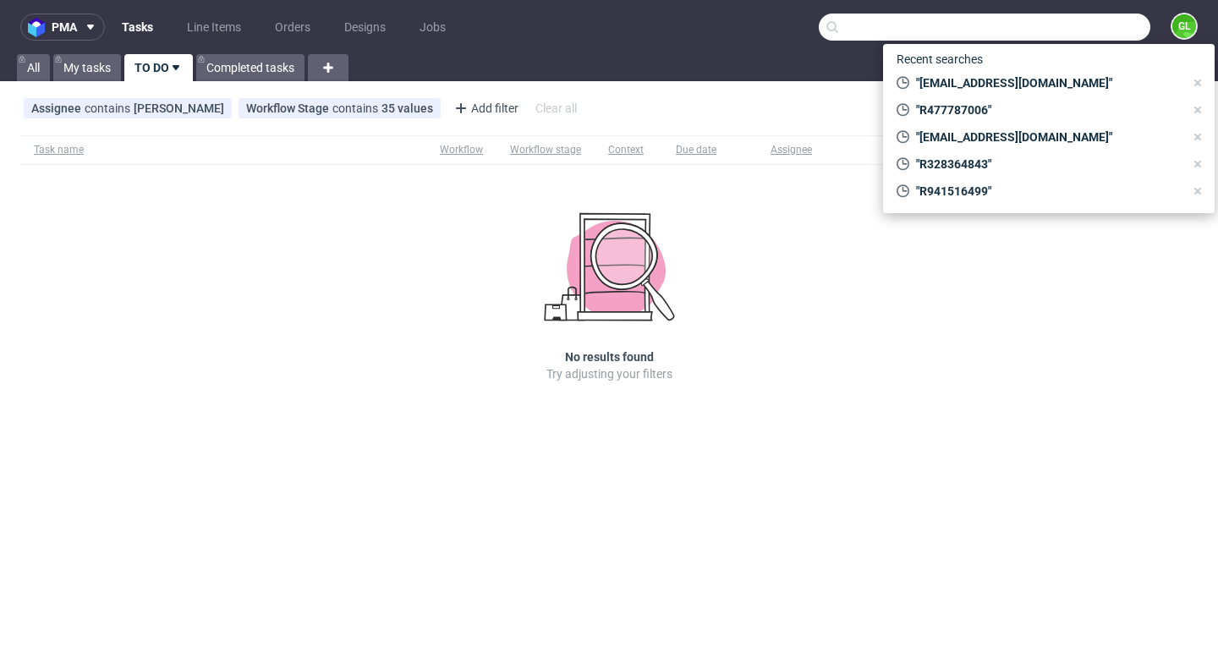
paste input "R547809087"
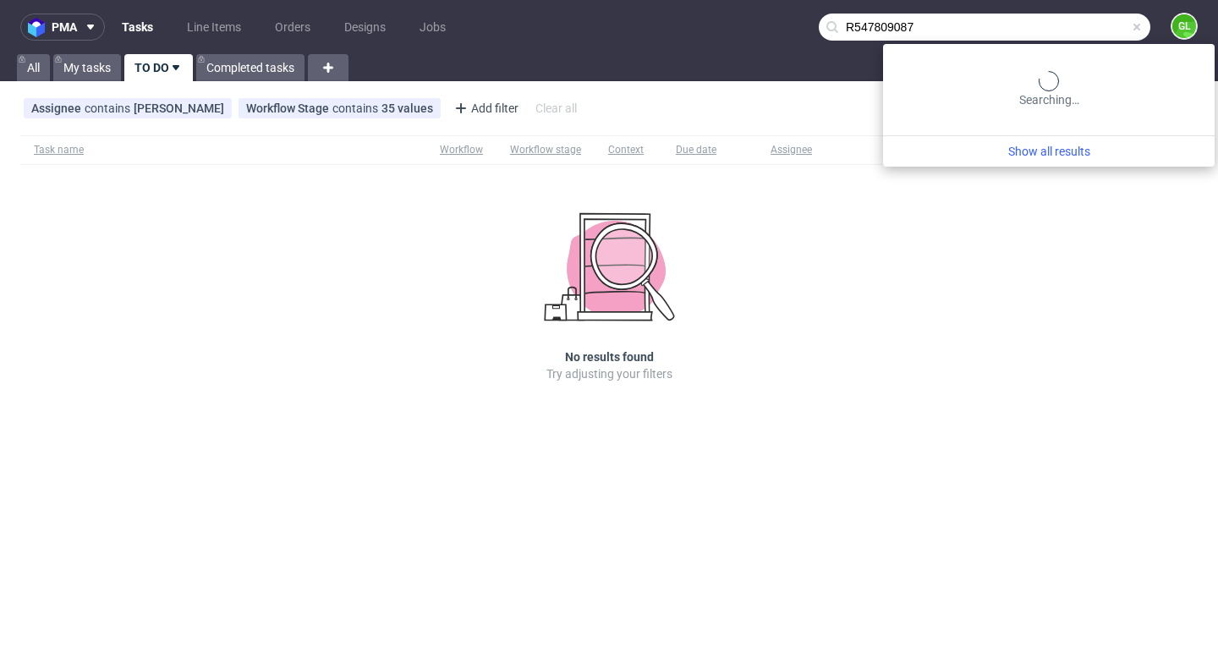
type input "R547809087"
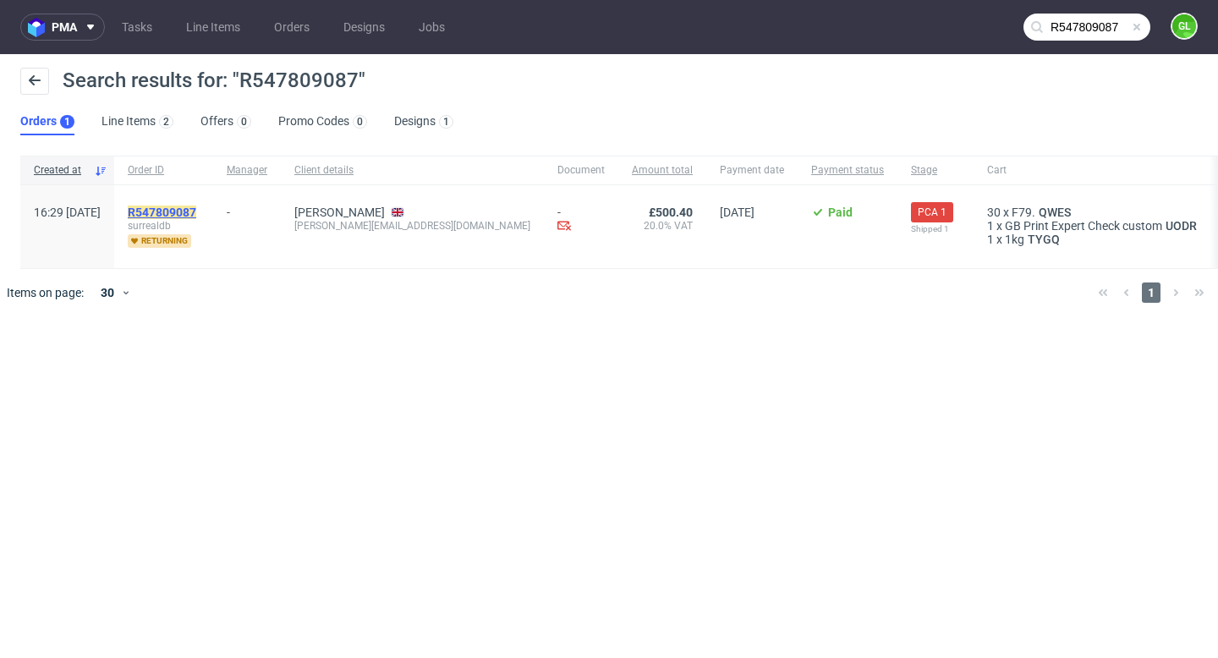
click at [196, 216] on mark "R547809087" at bounding box center [162, 213] width 69 height 14
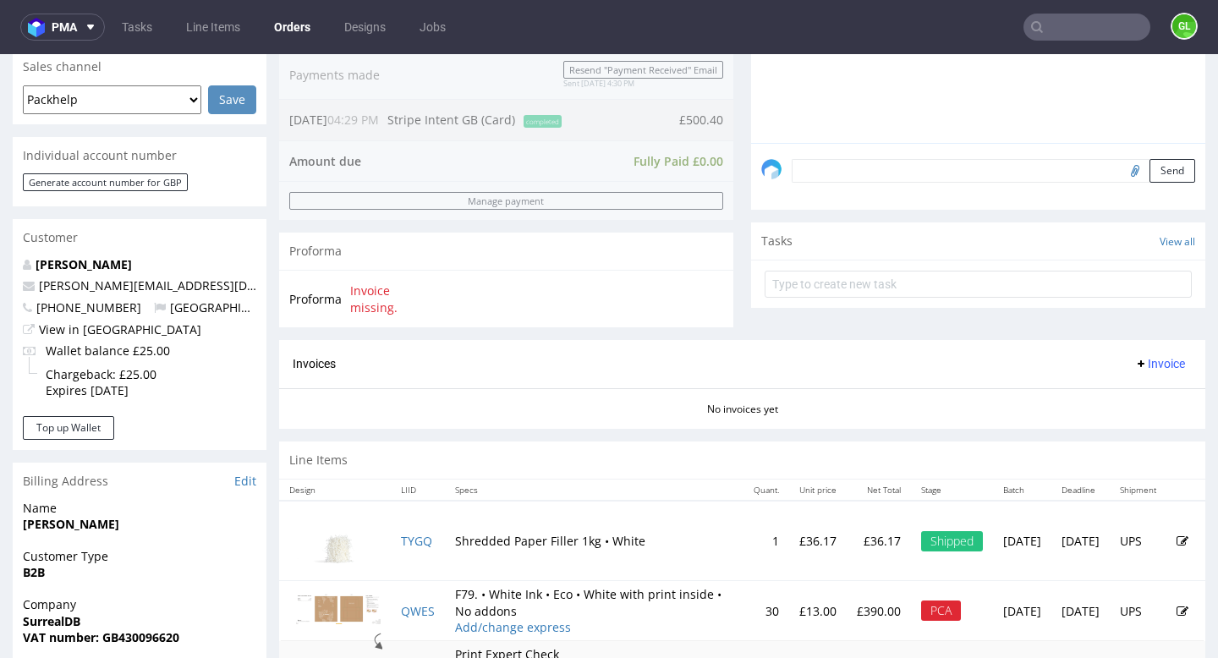
scroll to position [518, 0]
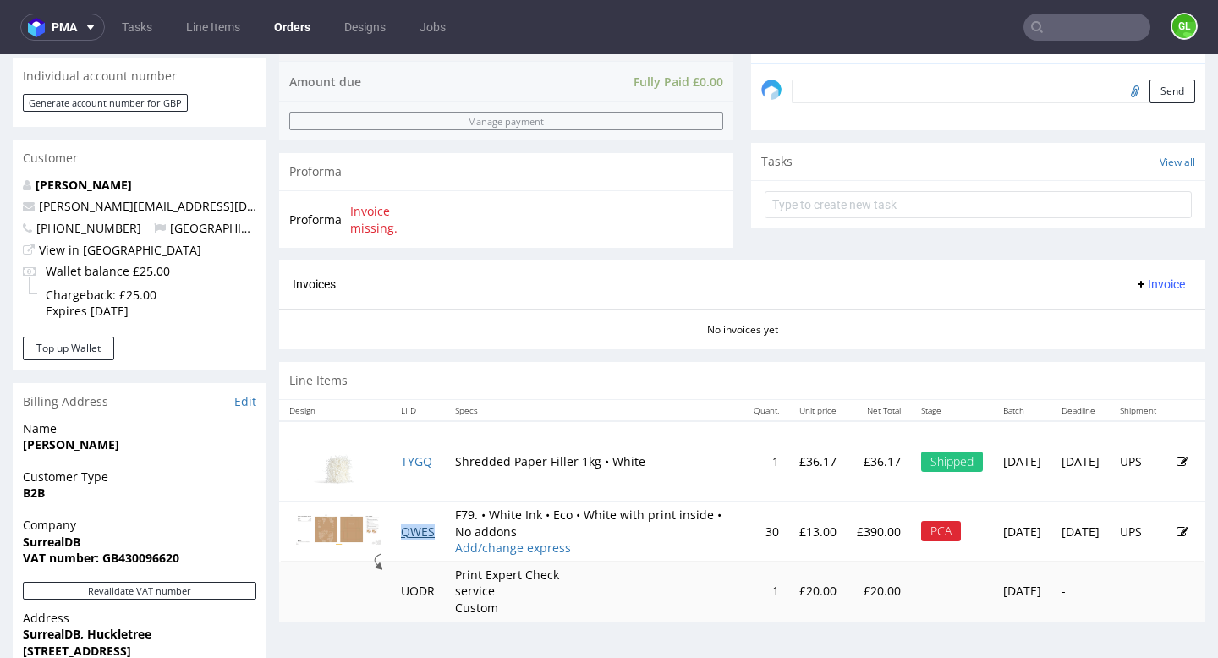
click at [425, 535] on link "QWES" at bounding box center [418, 531] width 34 height 16
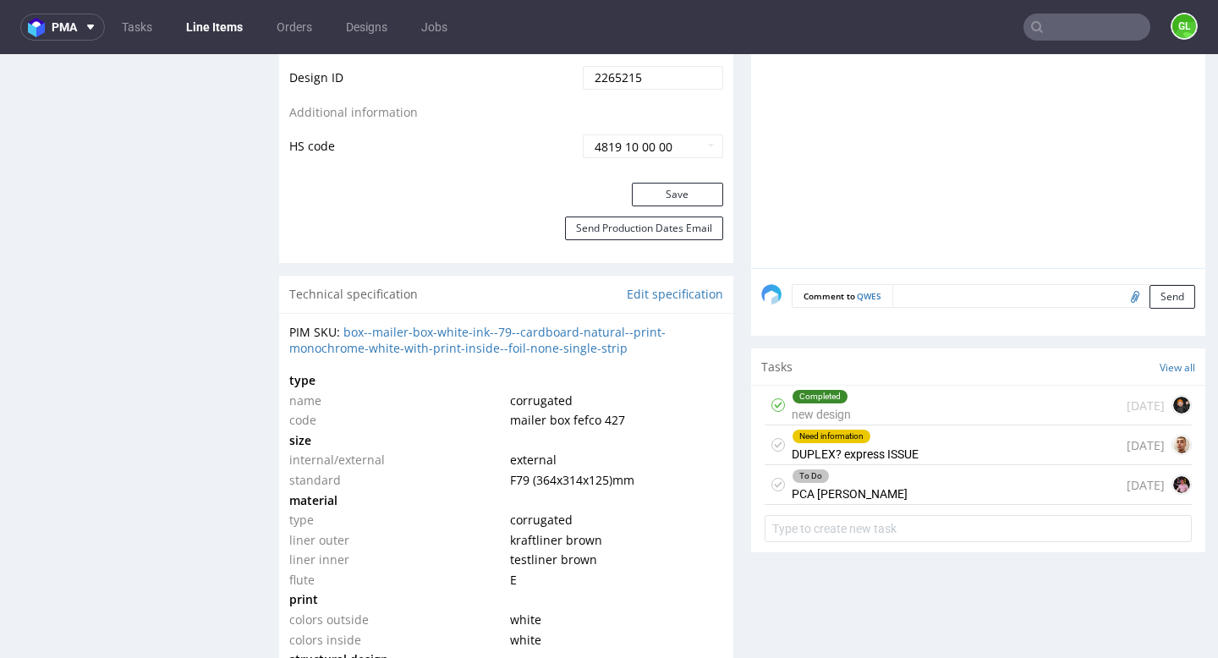
scroll to position [1013, 0]
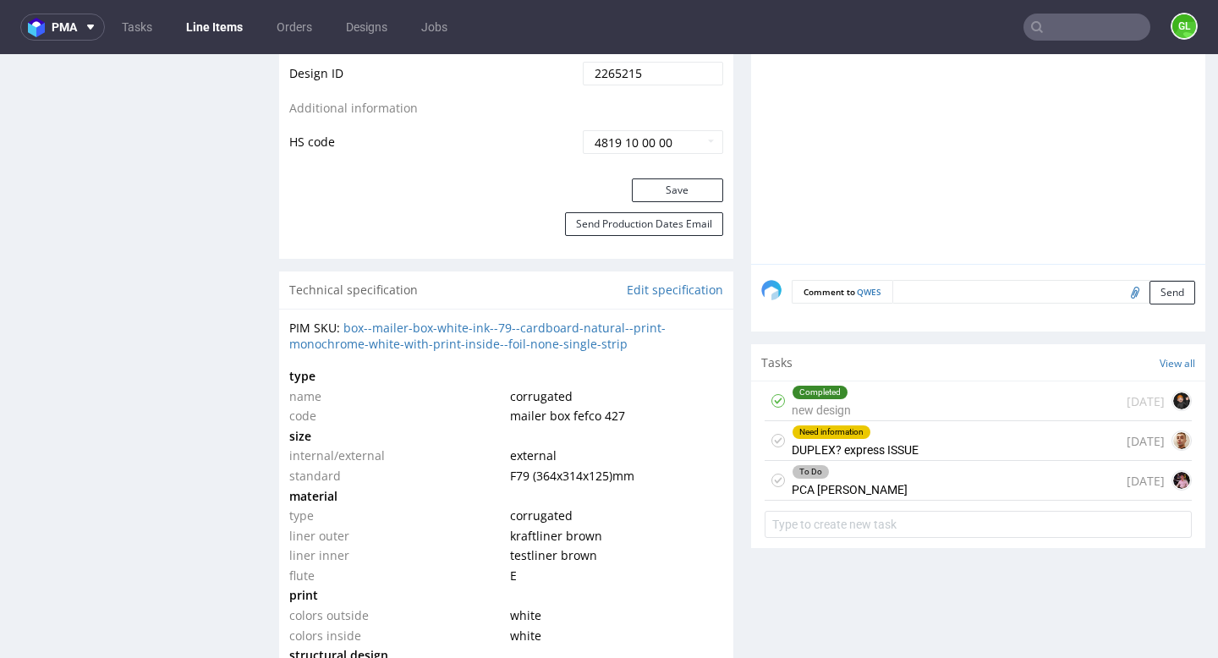
click at [1005, 447] on div "Need information DUPLEX? express ISSUE 7 days ago" at bounding box center [978, 441] width 427 height 40
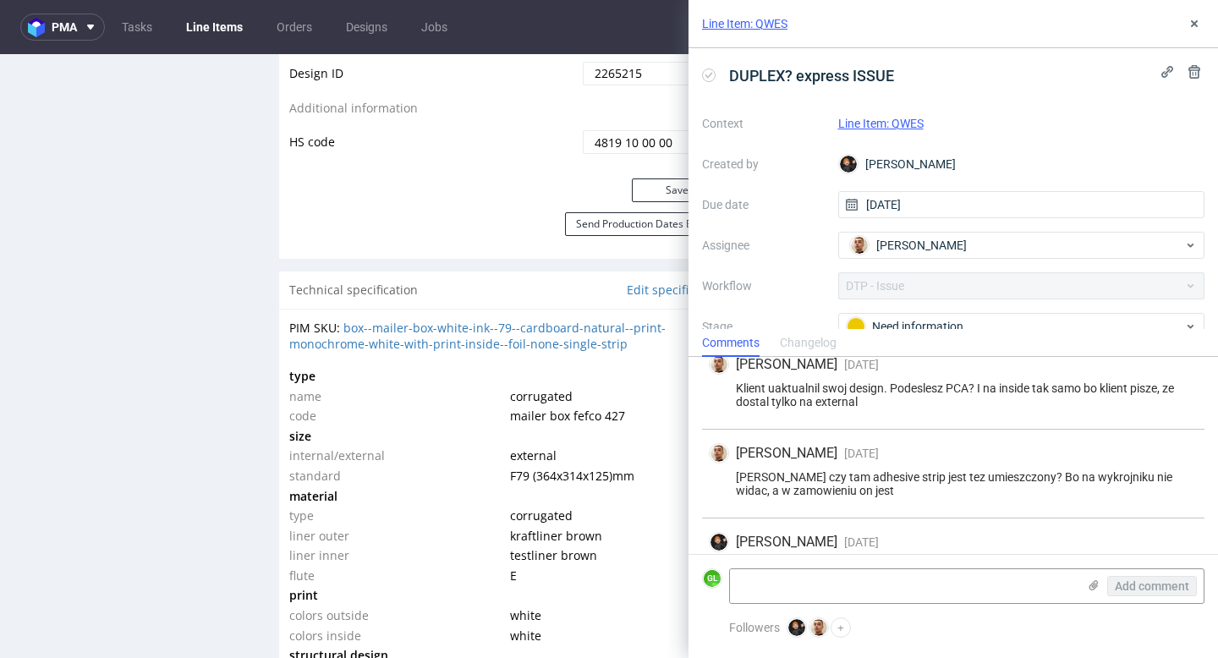
scroll to position [355, 0]
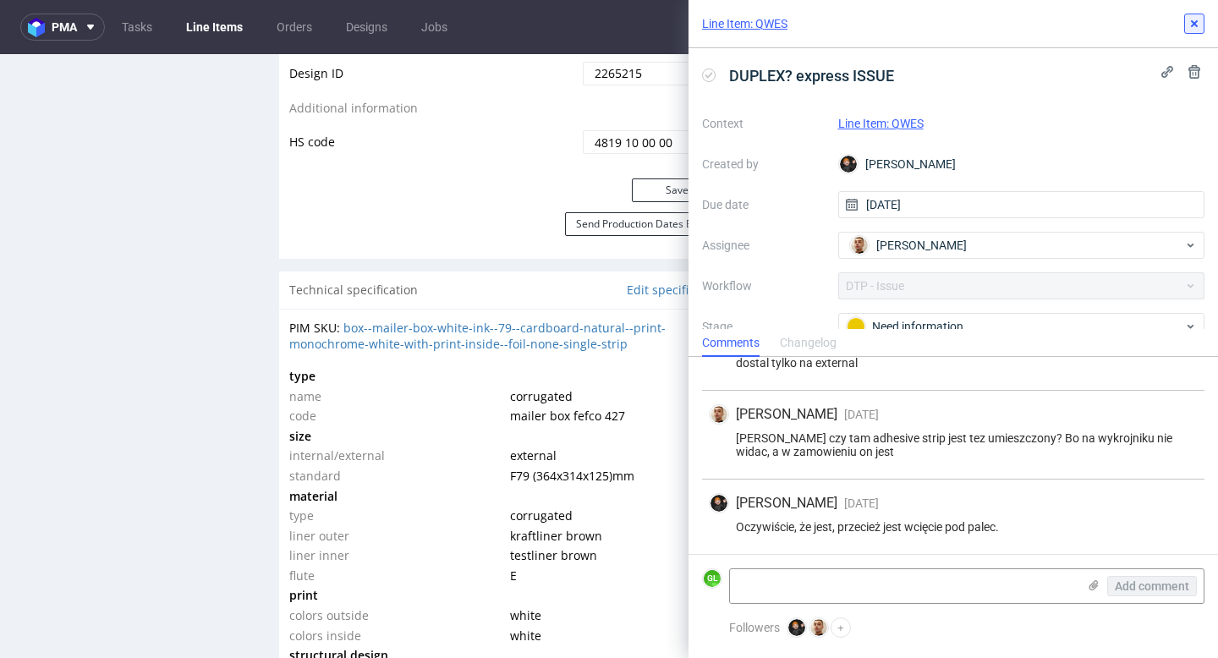
click at [1189, 24] on icon at bounding box center [1194, 24] width 14 height 14
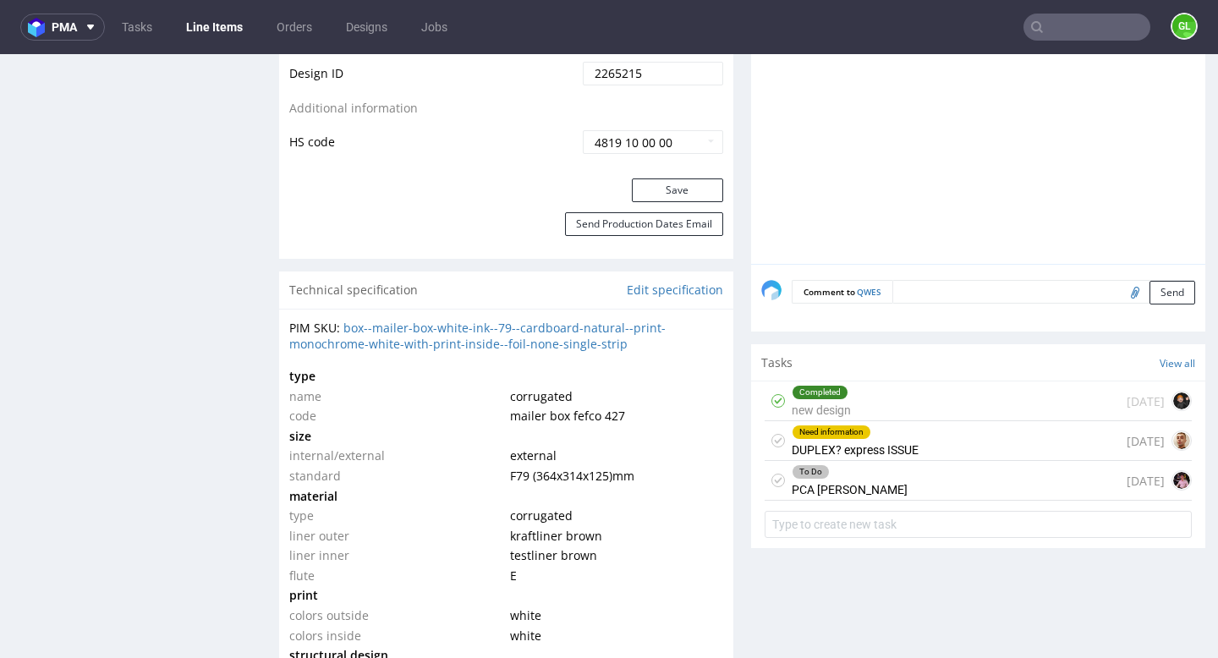
click at [953, 484] on div "To Do PCA REMINDER 1 day ago" at bounding box center [978, 481] width 427 height 40
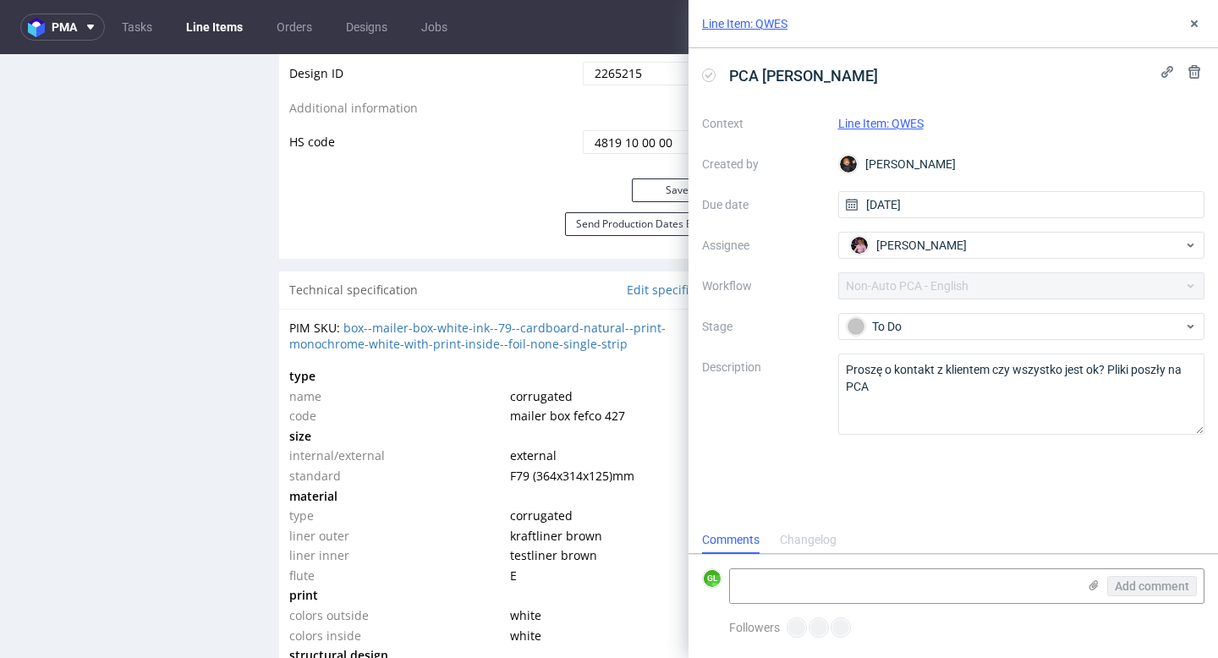
scroll to position [14, 0]
click at [1194, 21] on icon at bounding box center [1194, 24] width 14 height 14
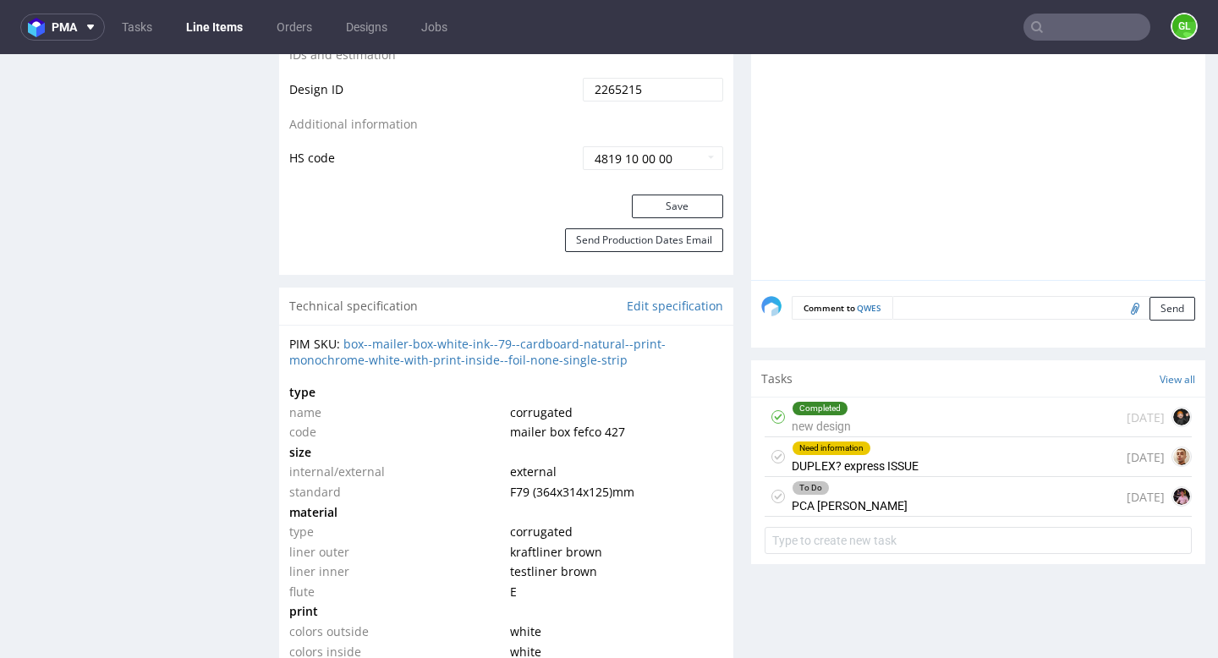
scroll to position [1197, 0]
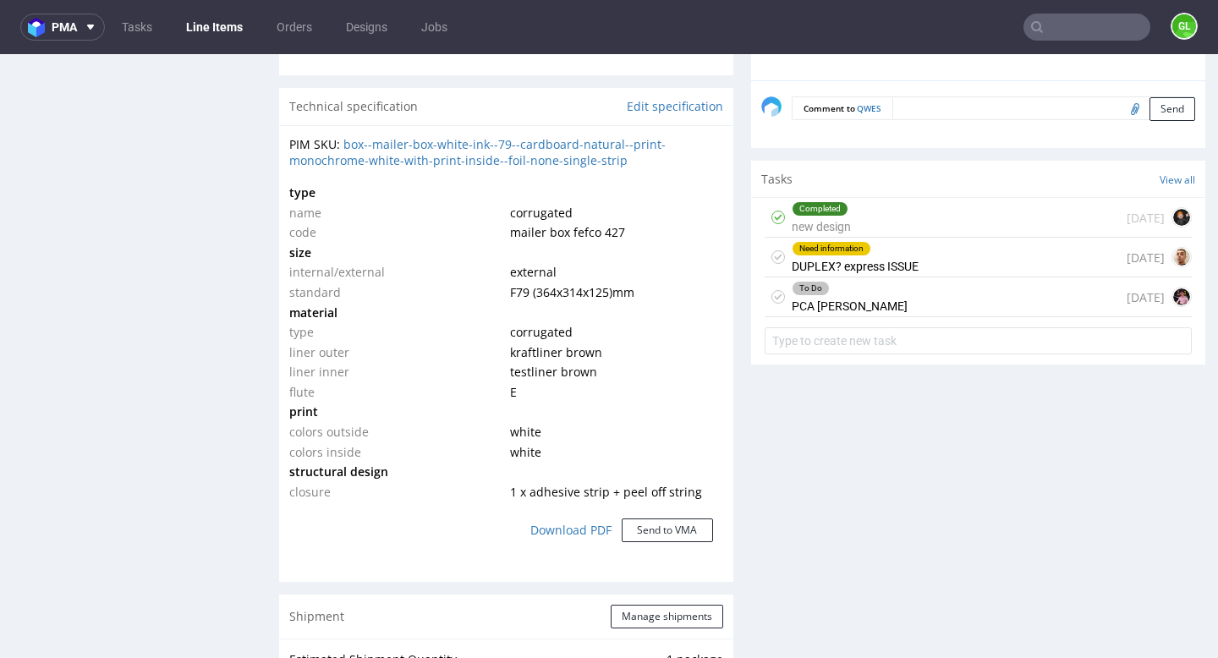
click at [1003, 233] on div "Completed new design 13 days ago" at bounding box center [978, 218] width 427 height 40
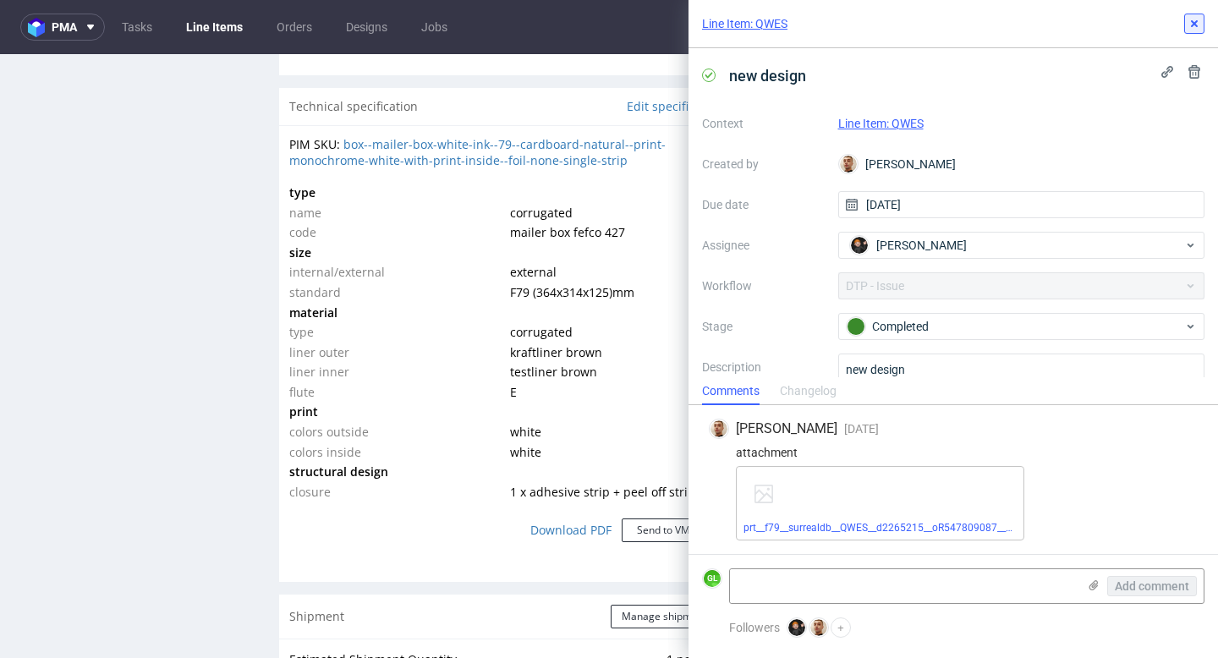
click at [1191, 27] on icon at bounding box center [1194, 24] width 14 height 14
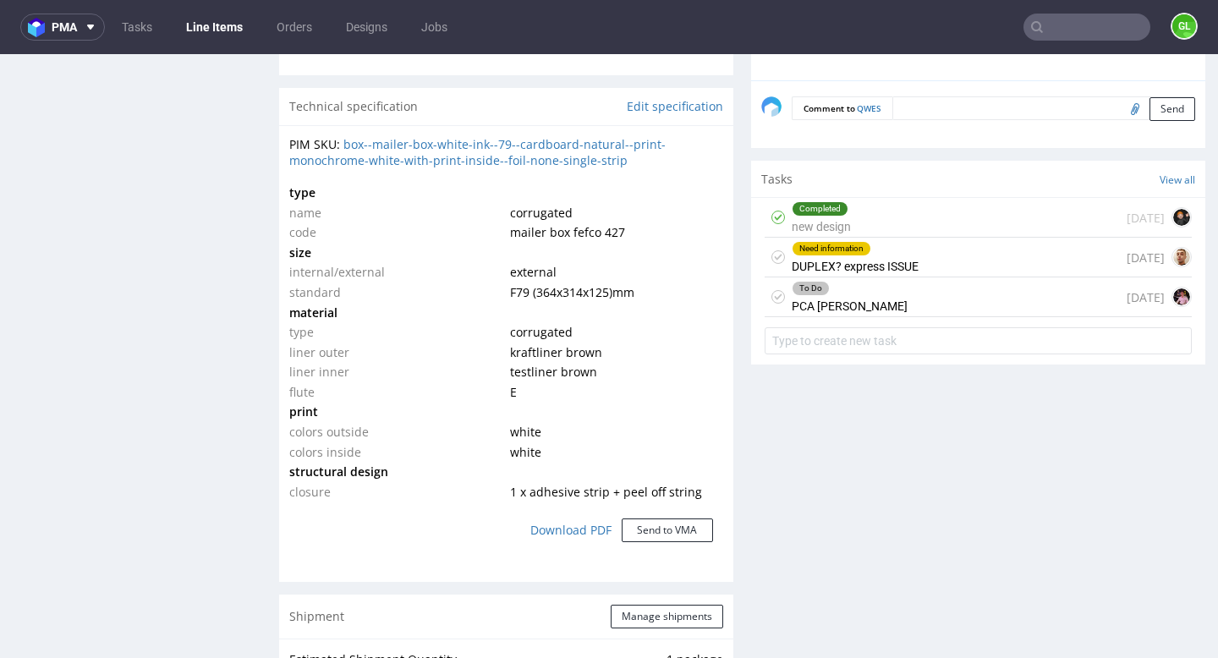
click at [1005, 269] on div "Need information DUPLEX? express ISSUE 7 days ago" at bounding box center [978, 258] width 427 height 40
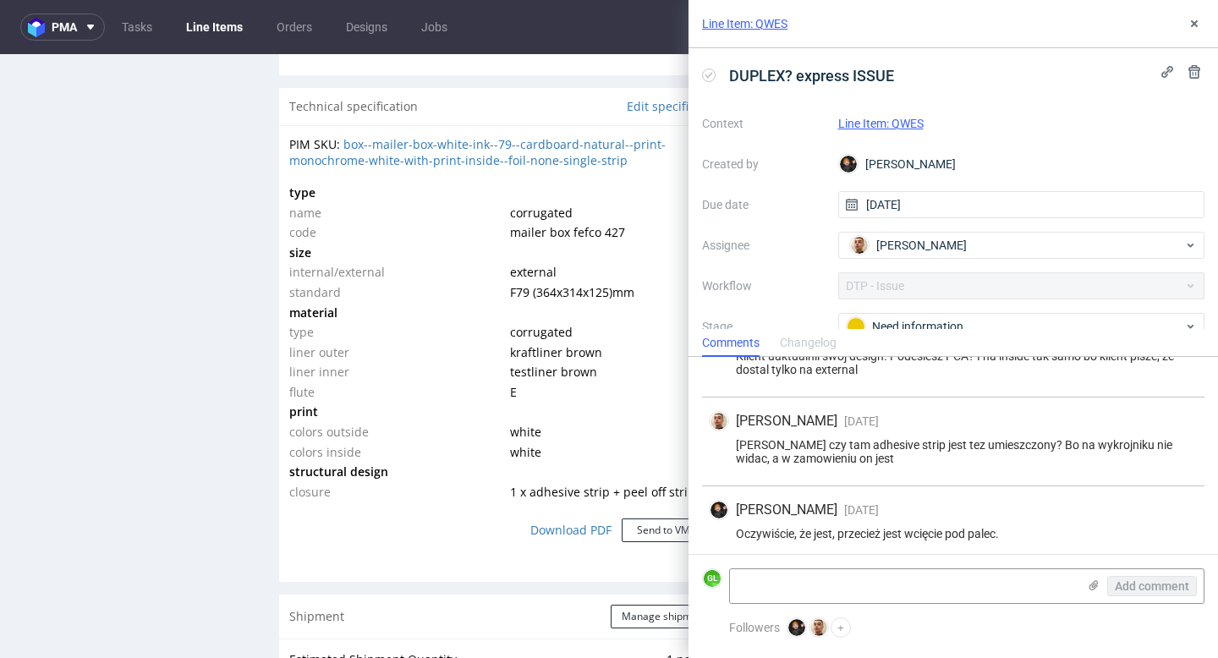
scroll to position [348, 0]
click at [1195, 25] on use at bounding box center [1194, 23] width 7 height 7
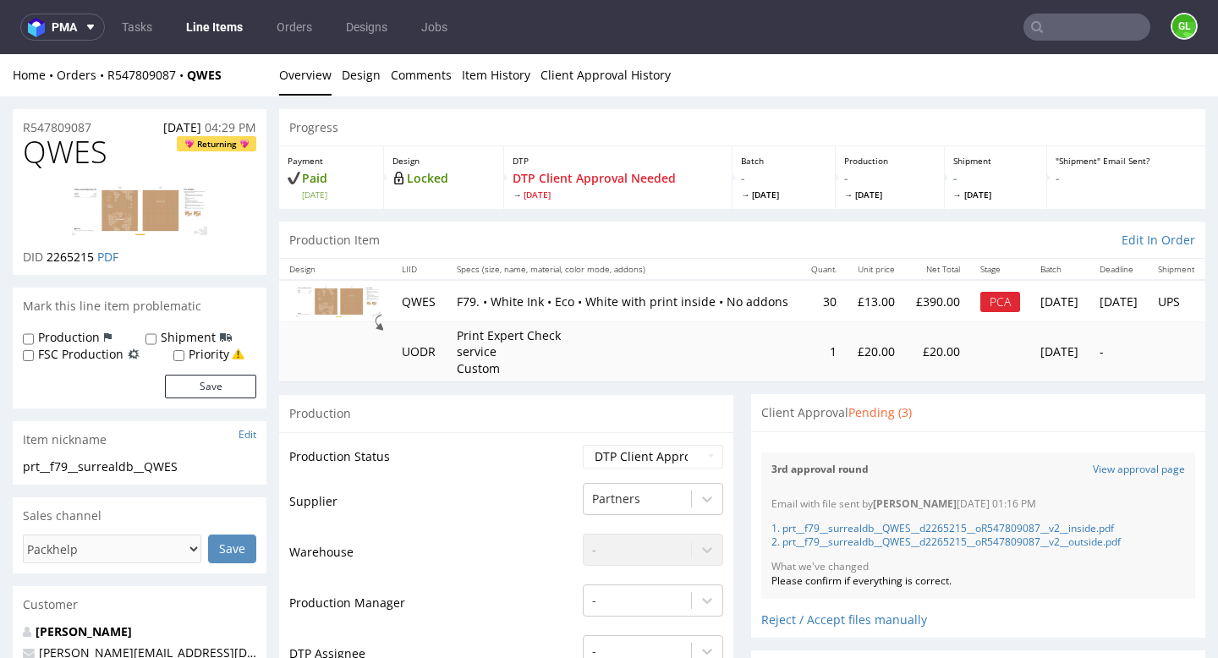
click at [1062, 24] on input "text" at bounding box center [1086, 27] width 127 height 27
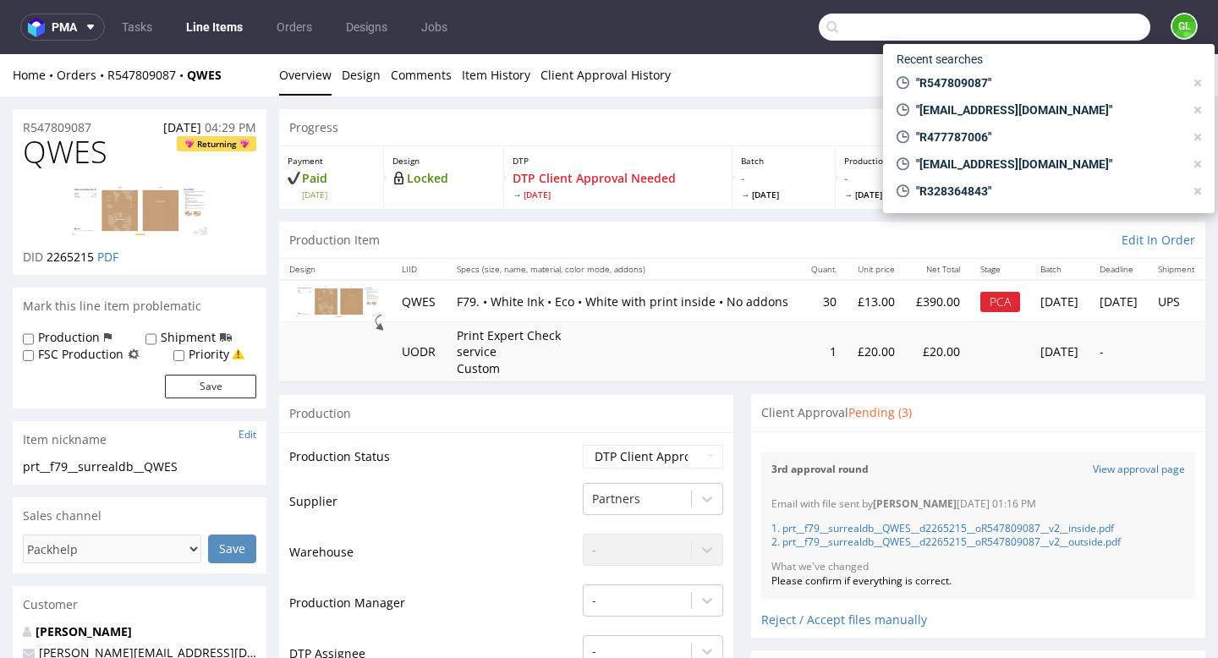
paste input "R773224277"
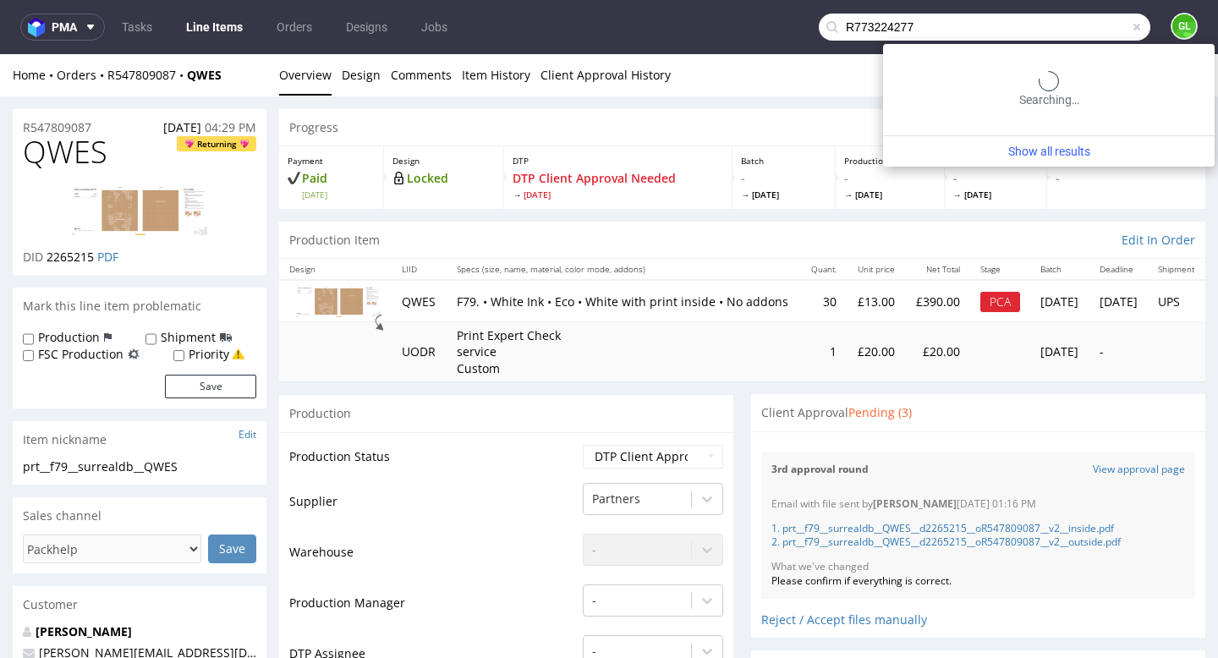
type input "R773224277"
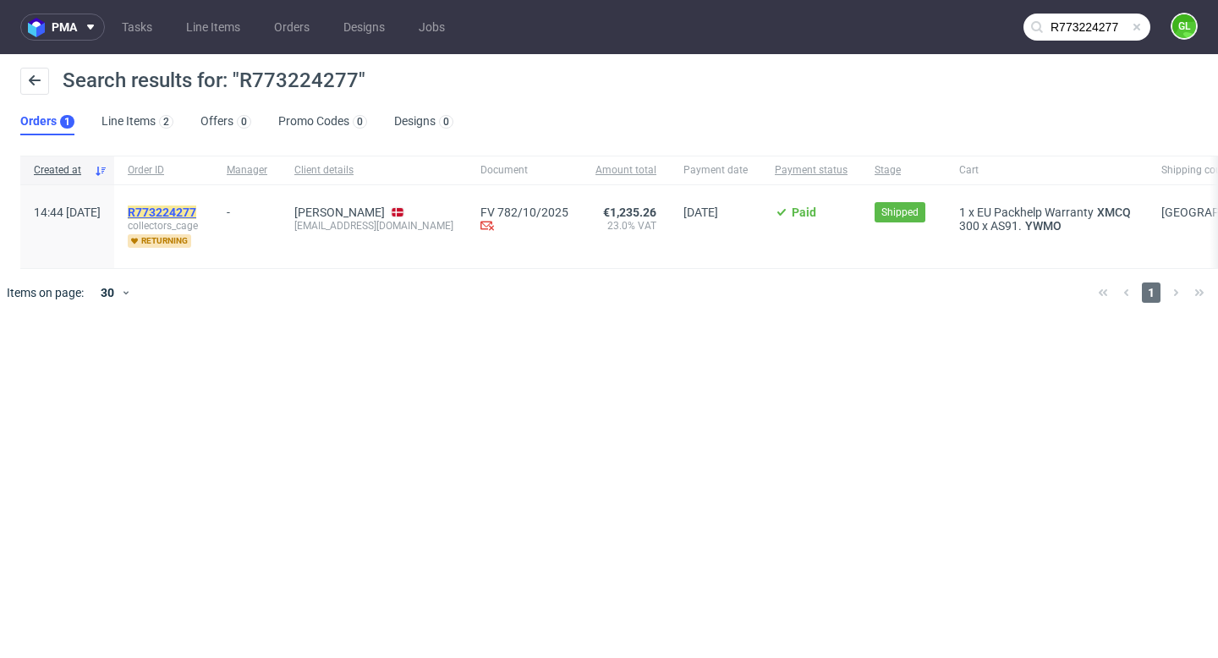
click at [196, 208] on mark "R773224277" at bounding box center [162, 213] width 69 height 14
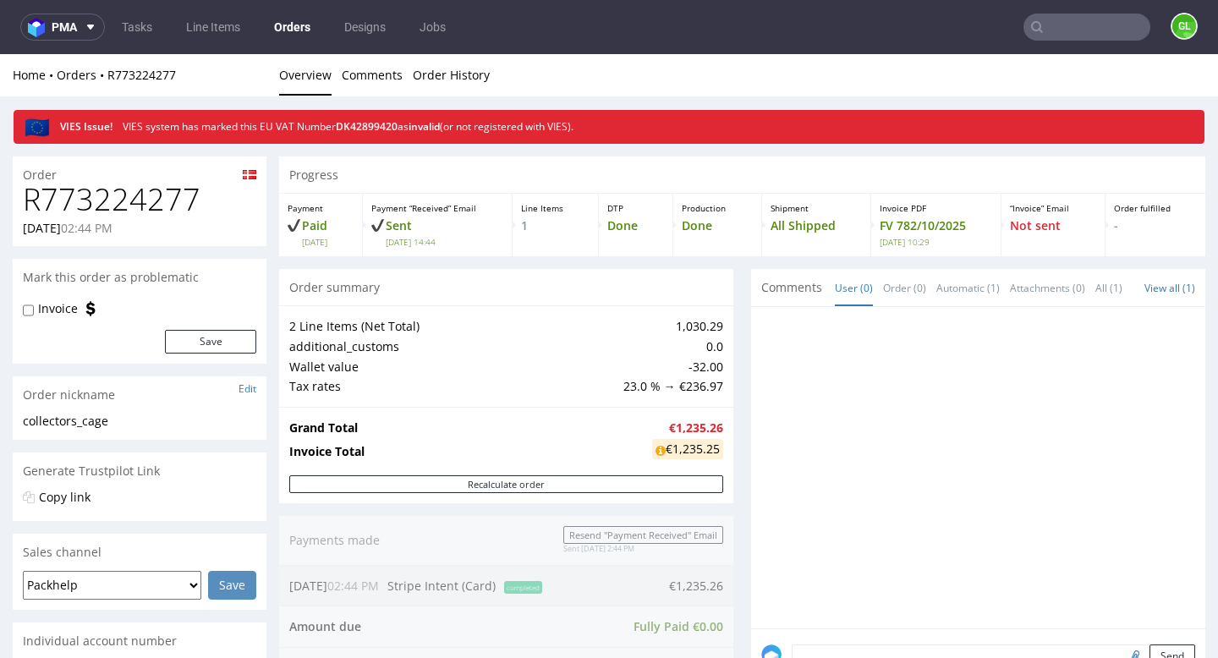
click at [1100, 22] on input "text" at bounding box center [1086, 27] width 127 height 27
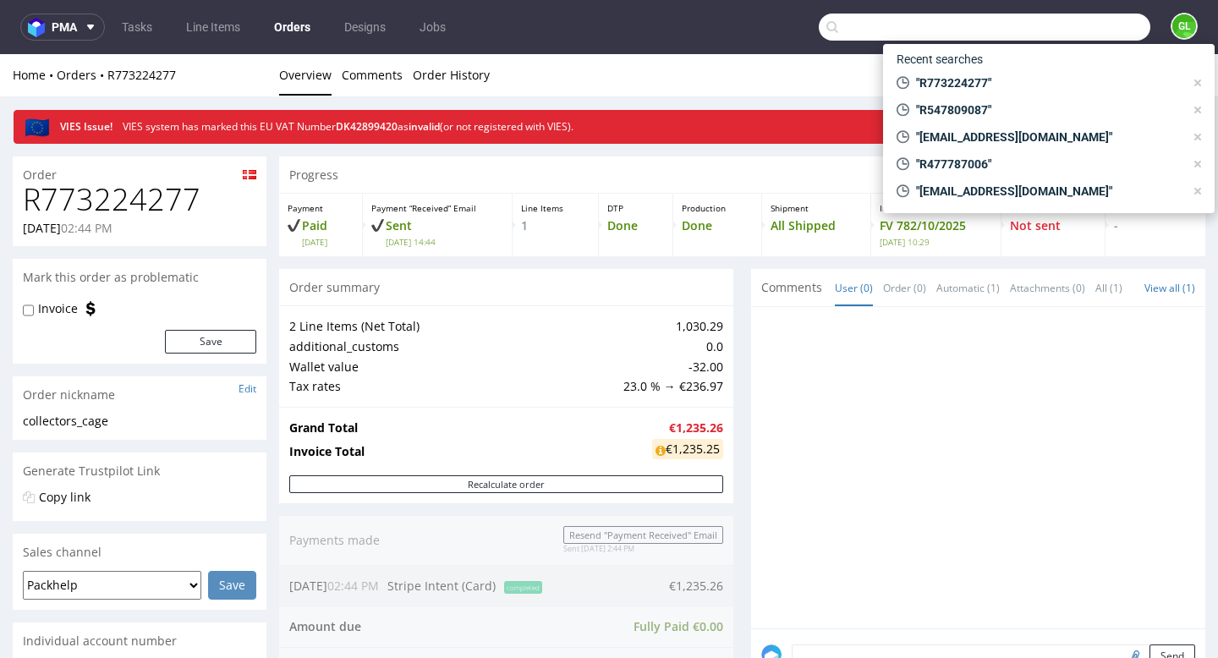
paste input "R661675184"
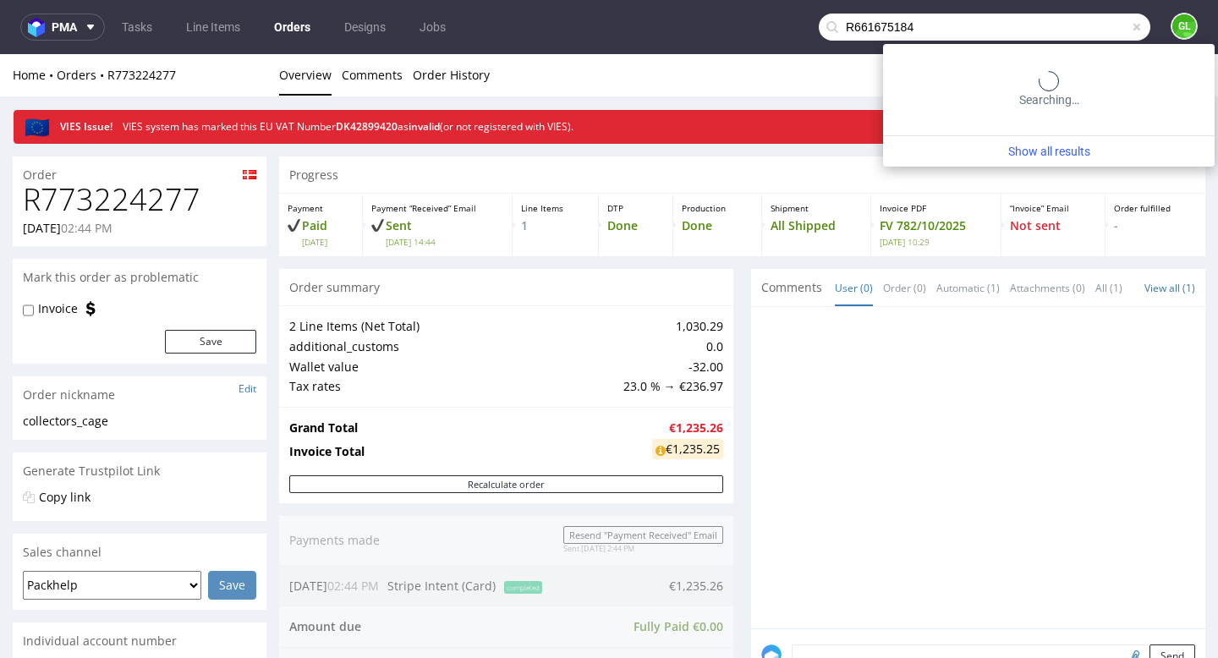
type input "R661675184"
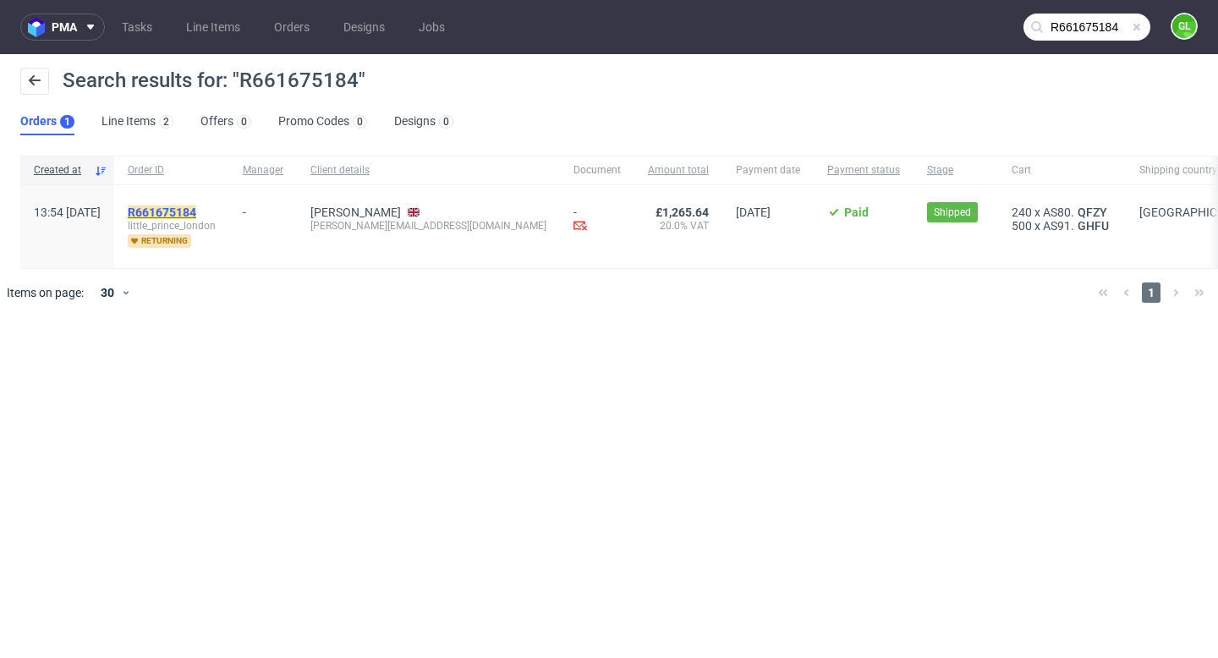
click at [196, 212] on mark "R661675184" at bounding box center [162, 213] width 69 height 14
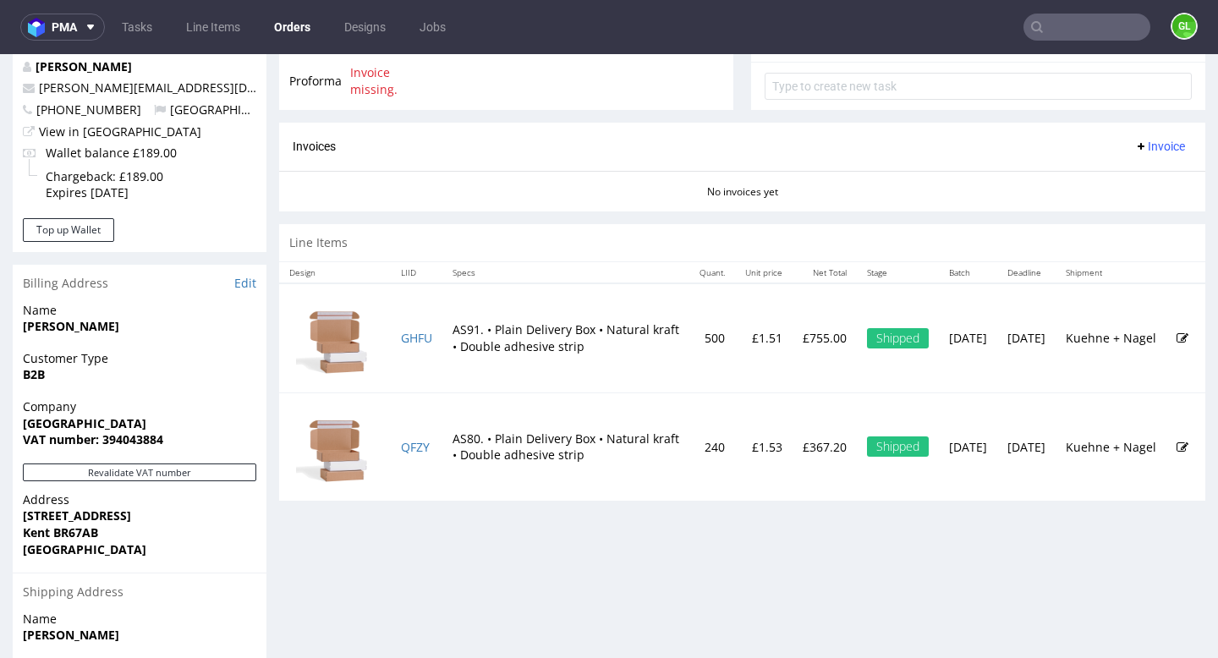
scroll to position [756, 0]
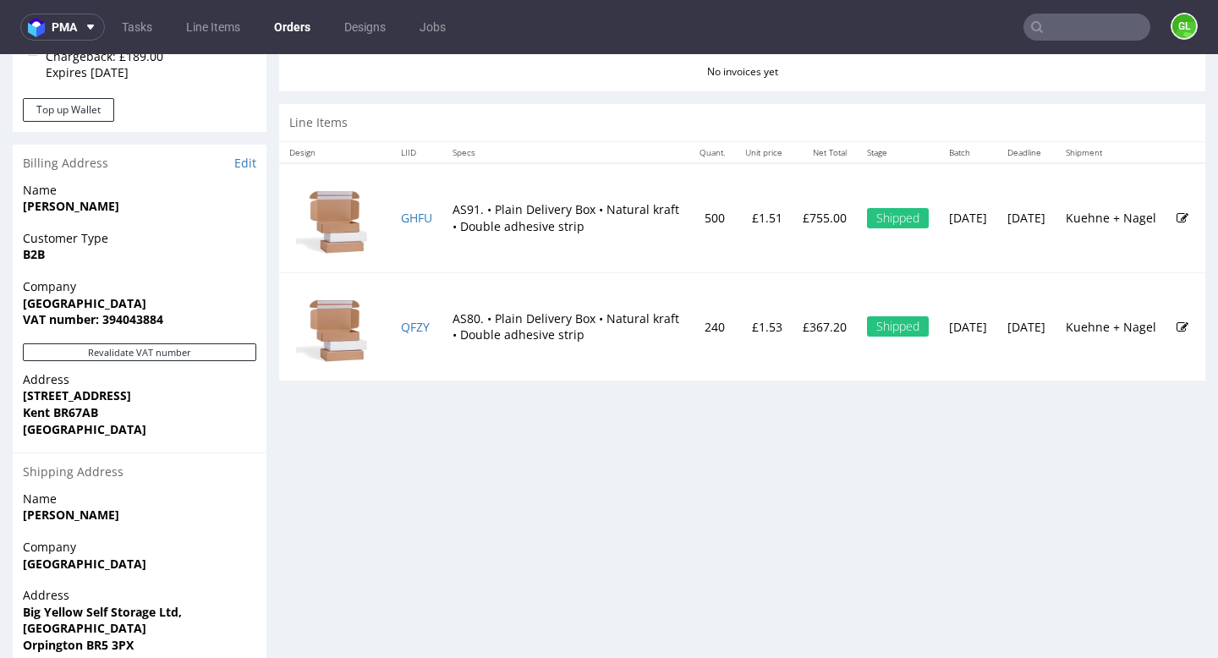
click at [419, 334] on td "QFZY" at bounding box center [417, 326] width 52 height 108
click at [419, 335] on link "QFZY" at bounding box center [415, 327] width 29 height 16
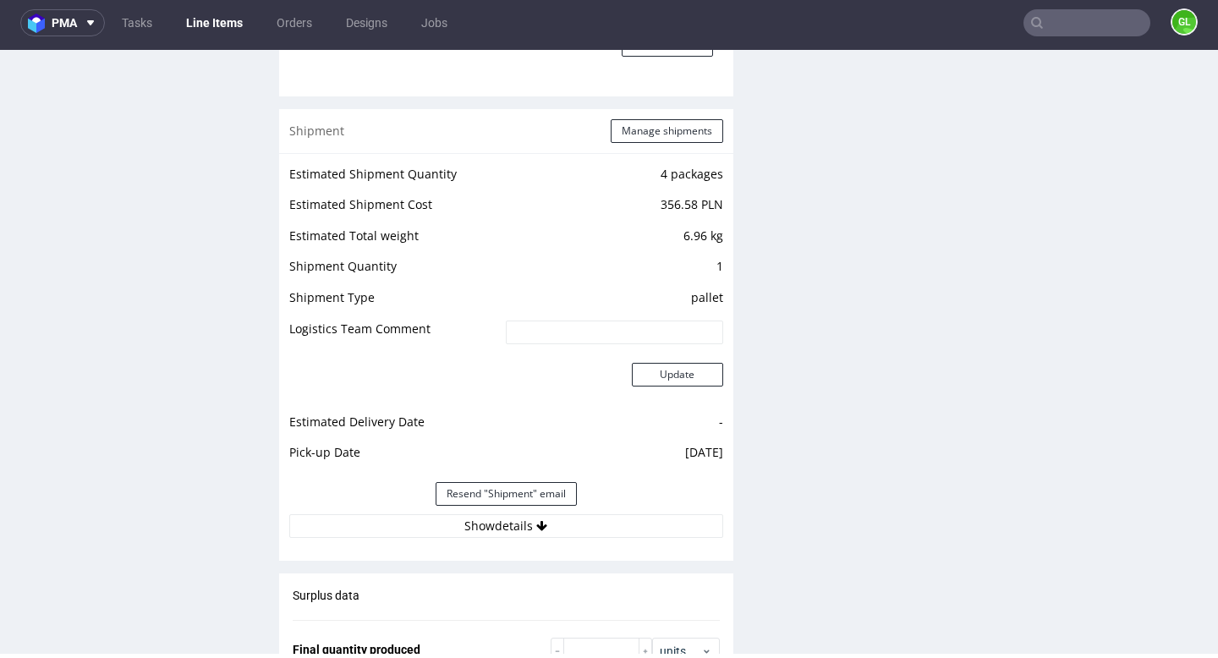
scroll to position [1703, 0]
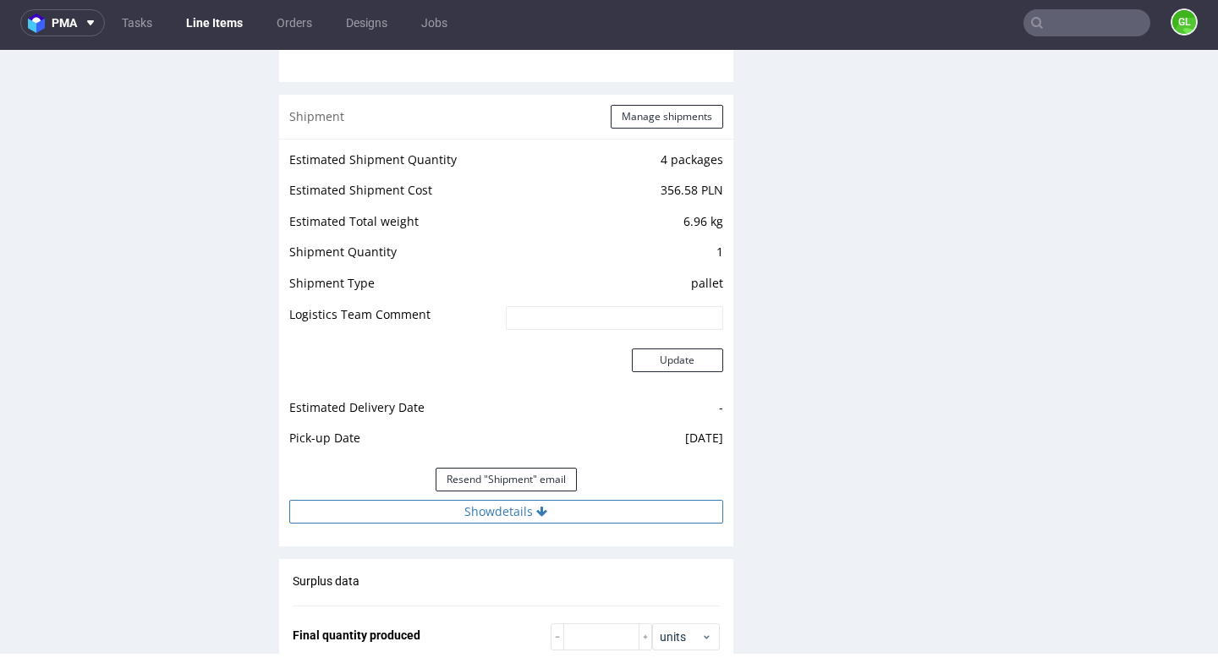
click at [510, 509] on button "Show details" at bounding box center [506, 512] width 434 height 24
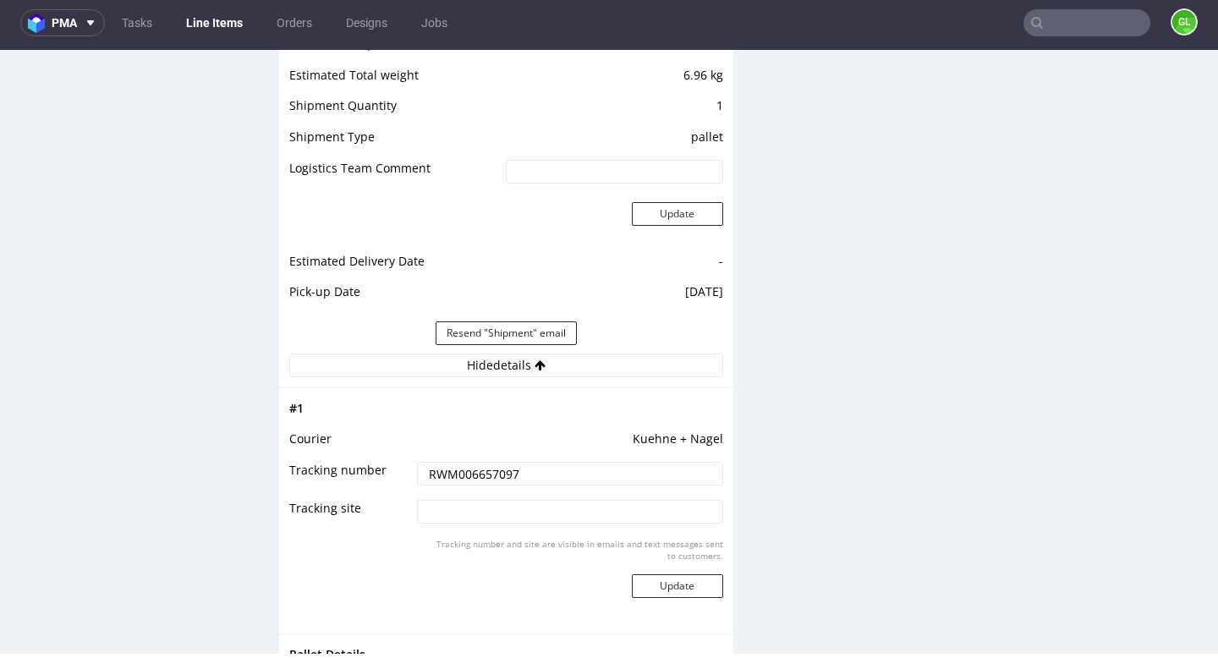
scroll to position [1871, 0]
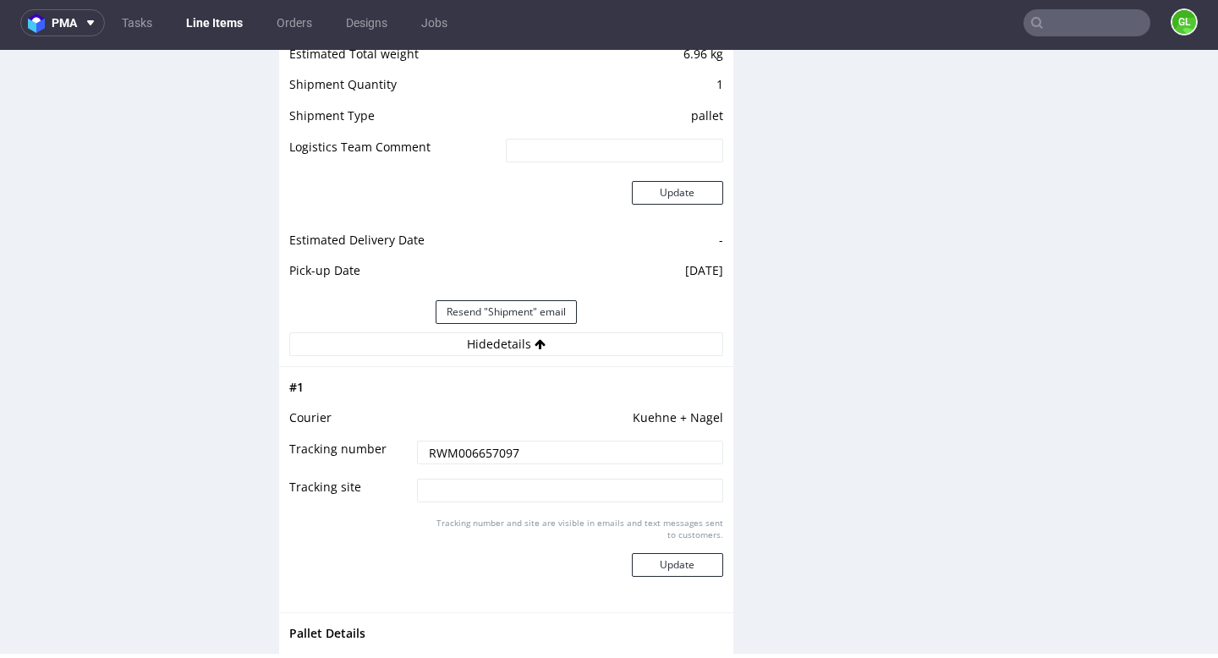
click at [579, 460] on input "RWM006657097" at bounding box center [569, 453] width 305 height 24
drag, startPoint x: 535, startPoint y: 452, endPoint x: 412, endPoint y: 455, distance: 123.5
click at [417, 455] on input "RWM006657097" at bounding box center [569, 453] width 305 height 24
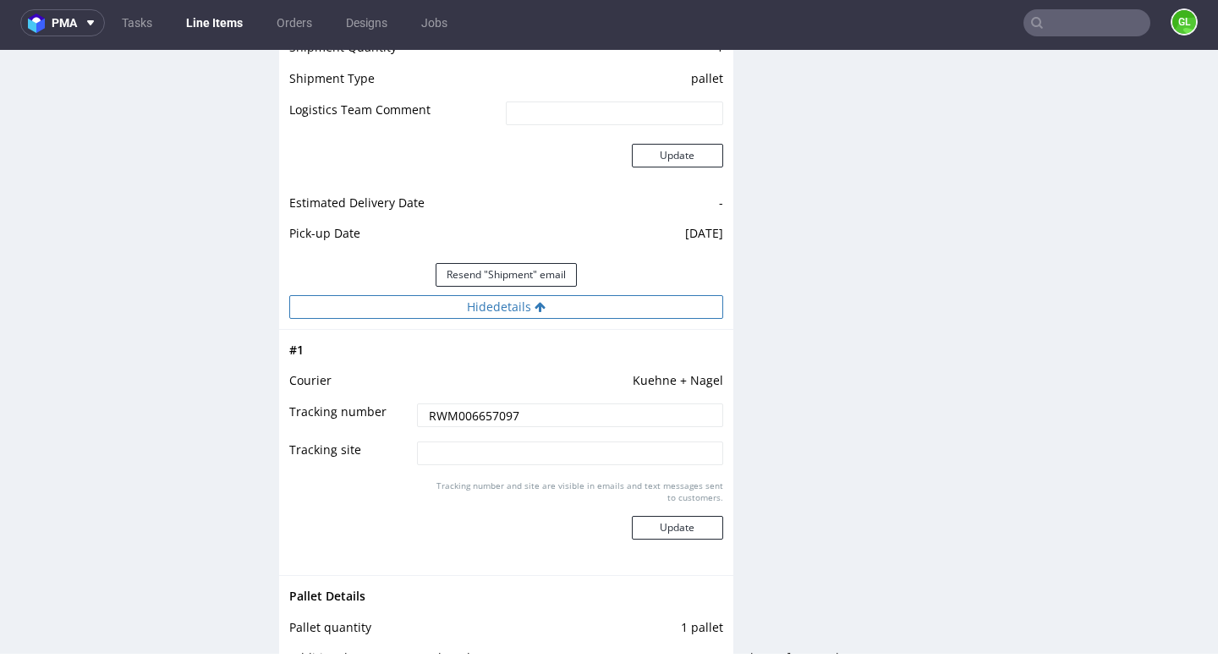
scroll to position [1921, 0]
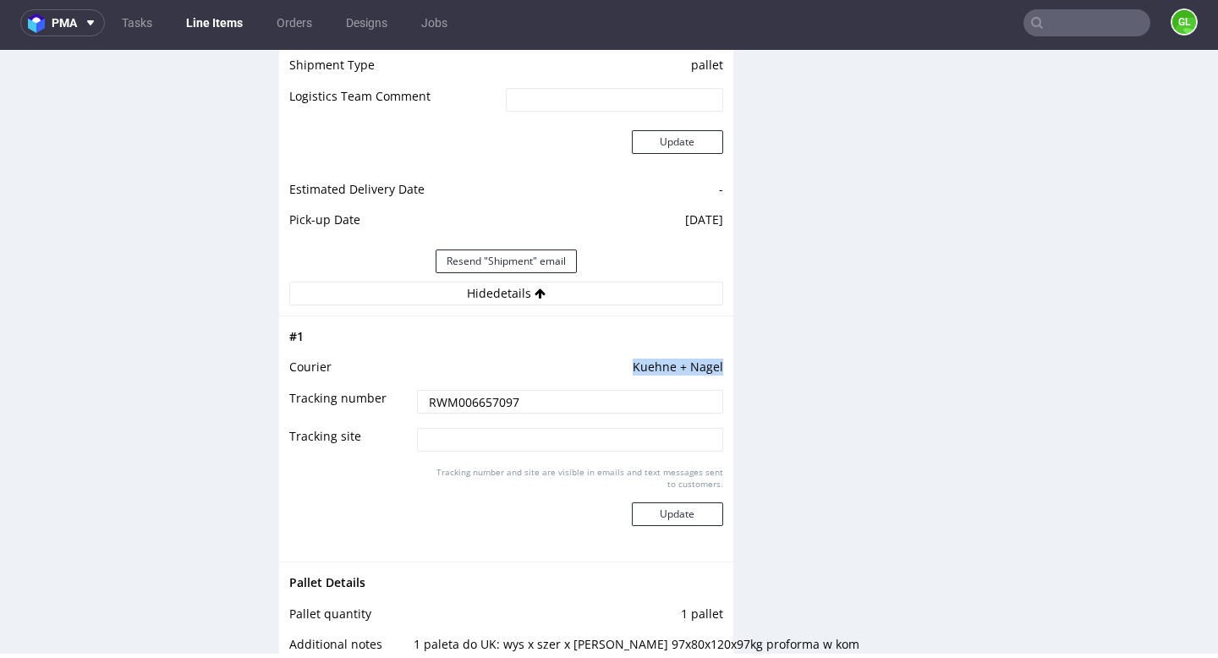
drag, startPoint x: 631, startPoint y: 364, endPoint x: 715, endPoint y: 364, distance: 84.6
click at [715, 364] on div "# 1 Courier Kuehne + Nagel Tracking number RWM006657097 Tracking site Tracking …" at bounding box center [506, 438] width 454 height 246
copy td "Kuehne + Nagel"
click at [1069, 28] on input "text" at bounding box center [1086, 22] width 127 height 27
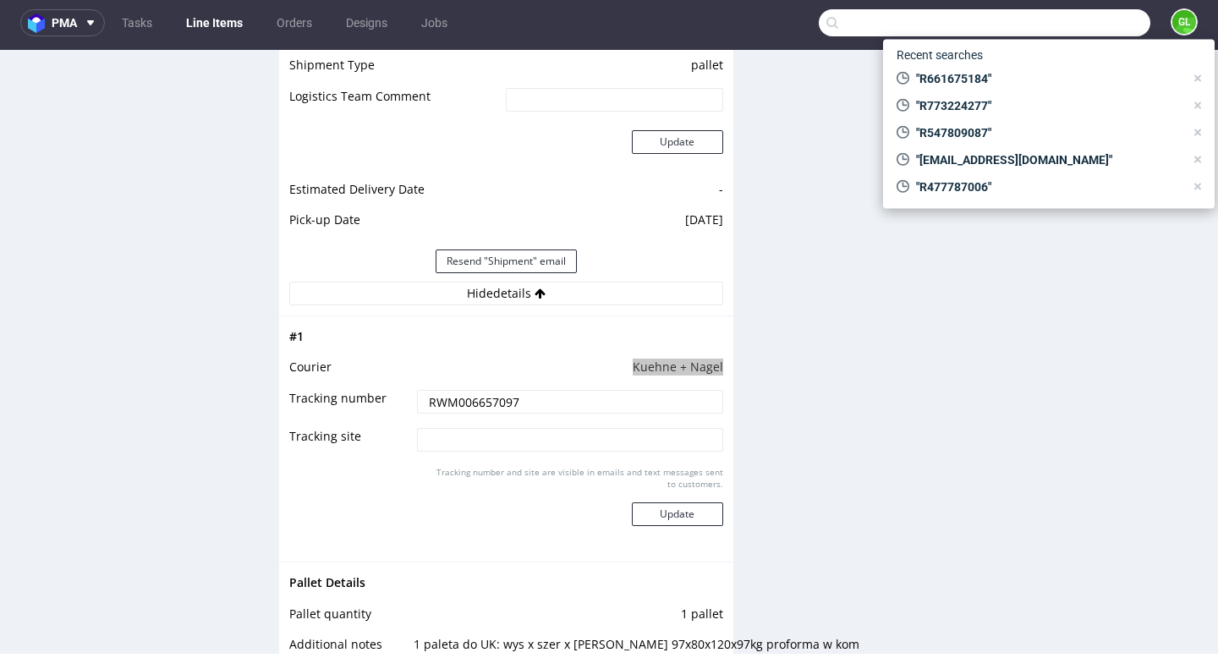
paste input "R974333139"
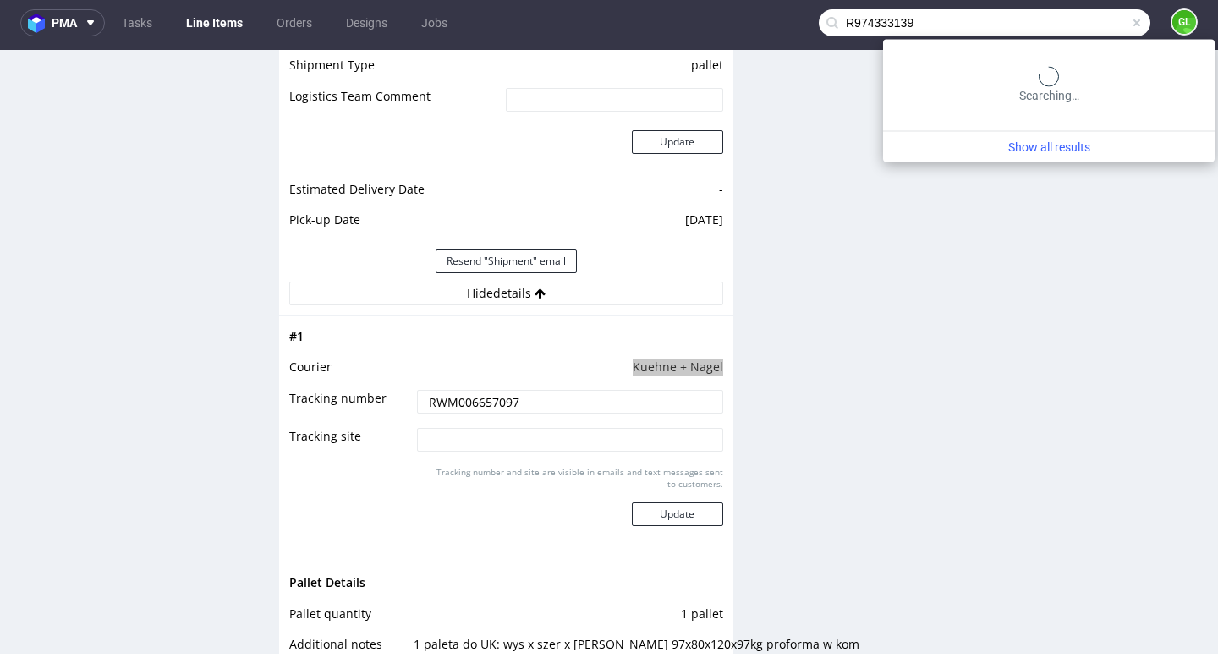
type input "R974333139"
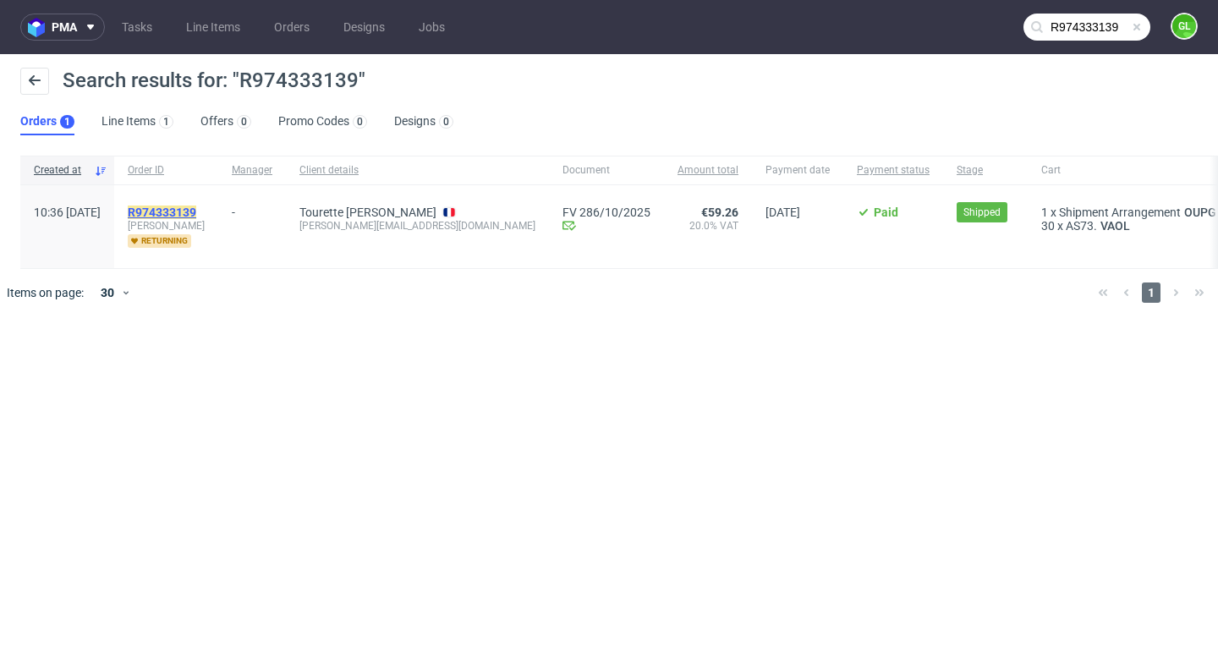
click at [196, 210] on mark "R974333139" at bounding box center [162, 213] width 69 height 14
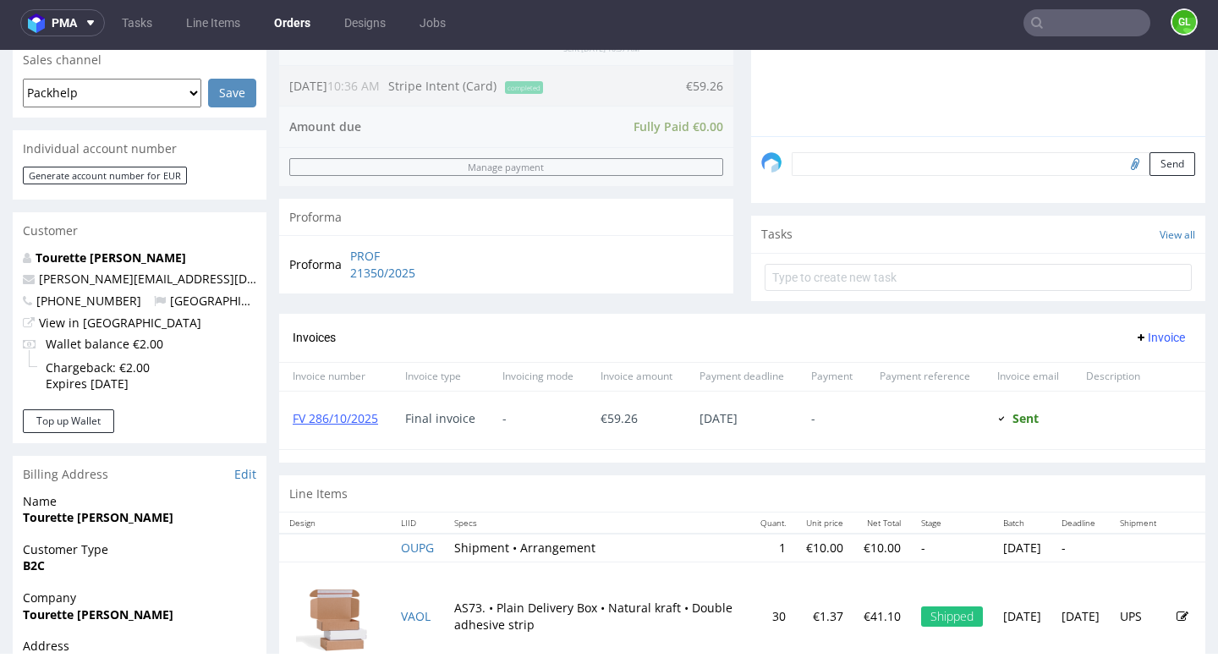
scroll to position [506, 0]
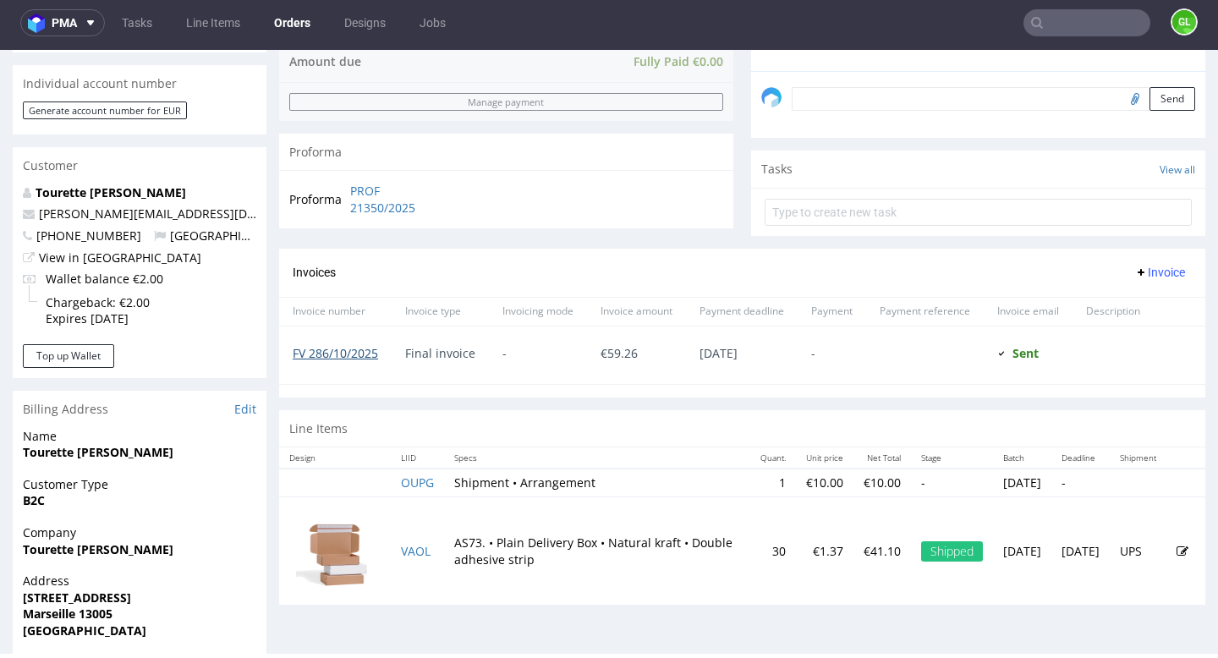
click at [348, 361] on link "FV 286/10/2025" at bounding box center [335, 353] width 85 height 16
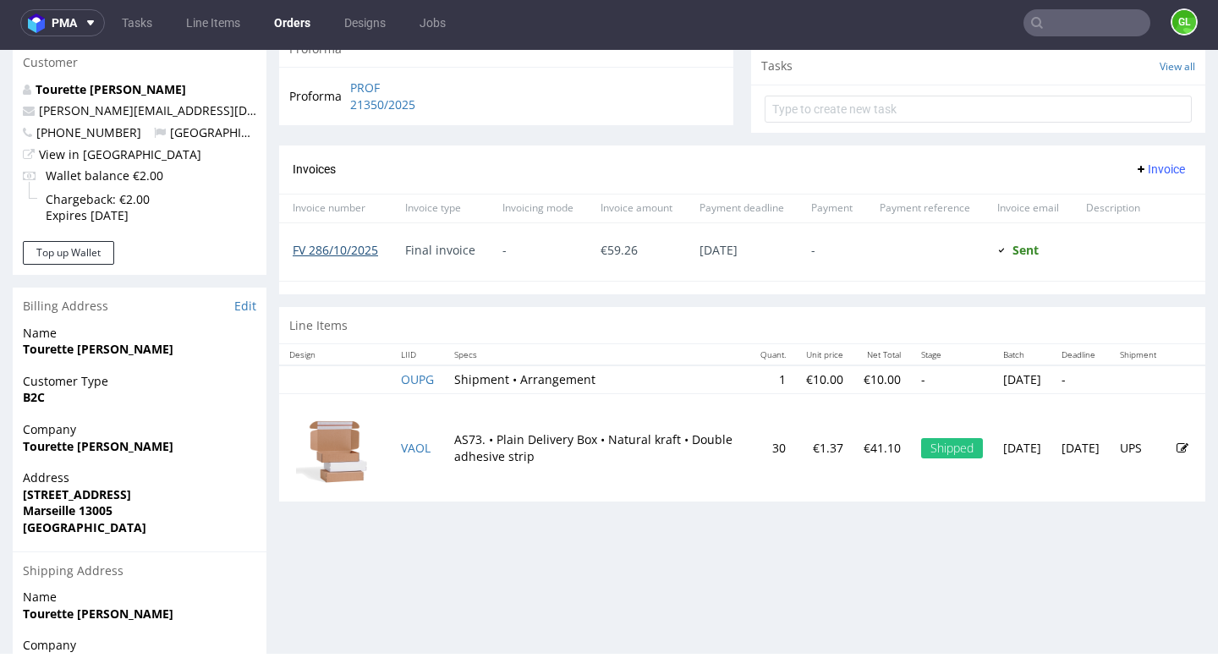
scroll to position [741, 0]
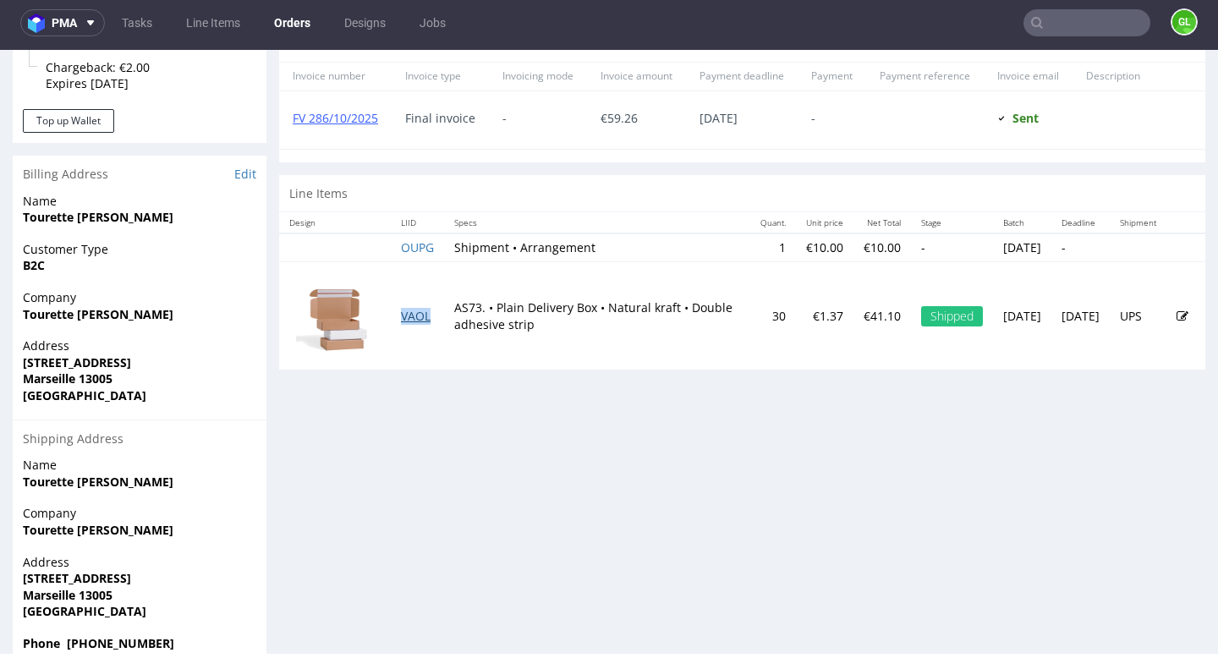
click at [419, 324] on link "VAOL" at bounding box center [416, 316] width 30 height 16
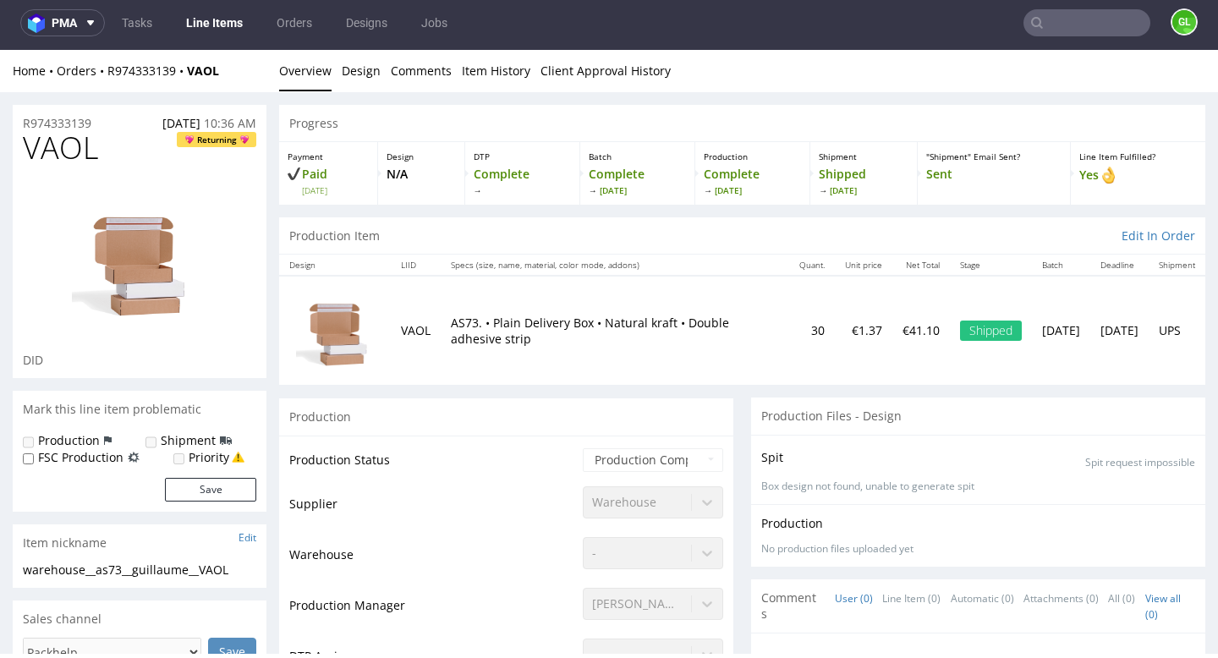
click at [1061, 30] on input "text" at bounding box center [1086, 22] width 127 height 27
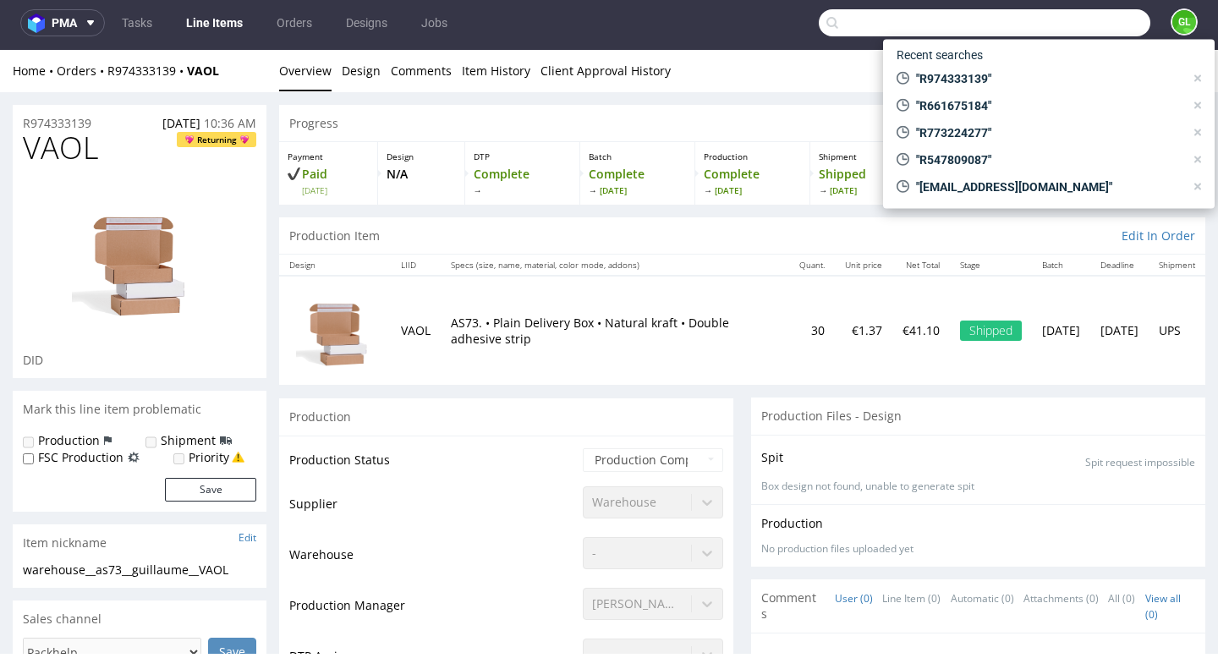
paste input "R661675184"
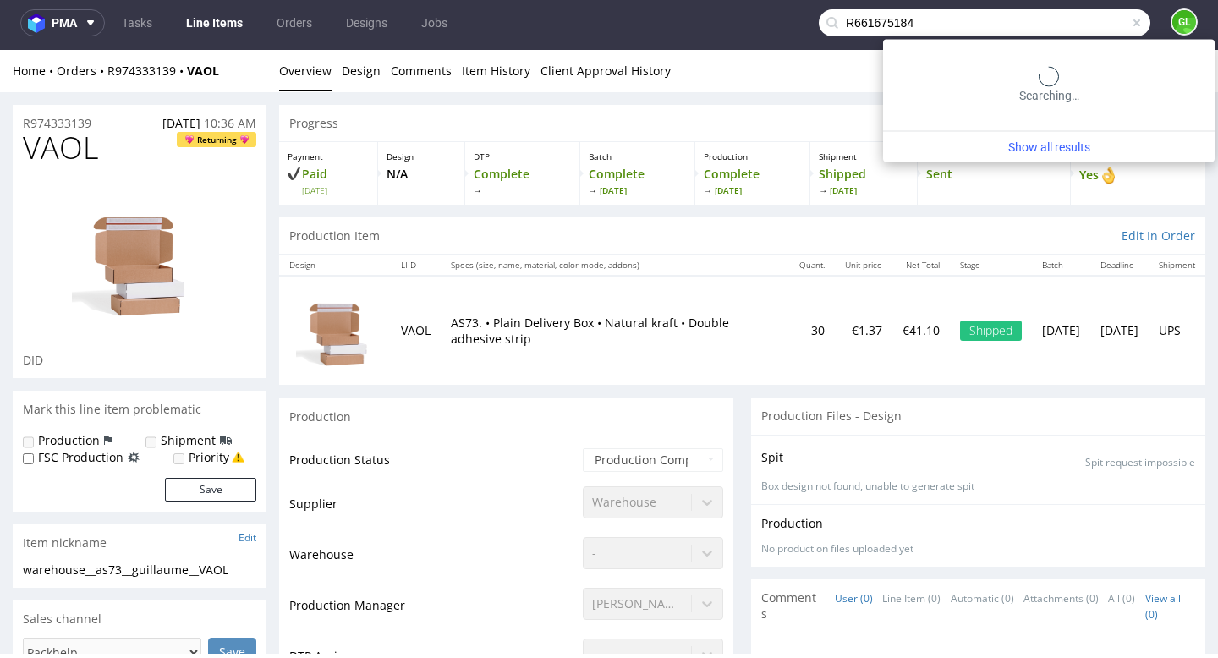
type input "R661675184"
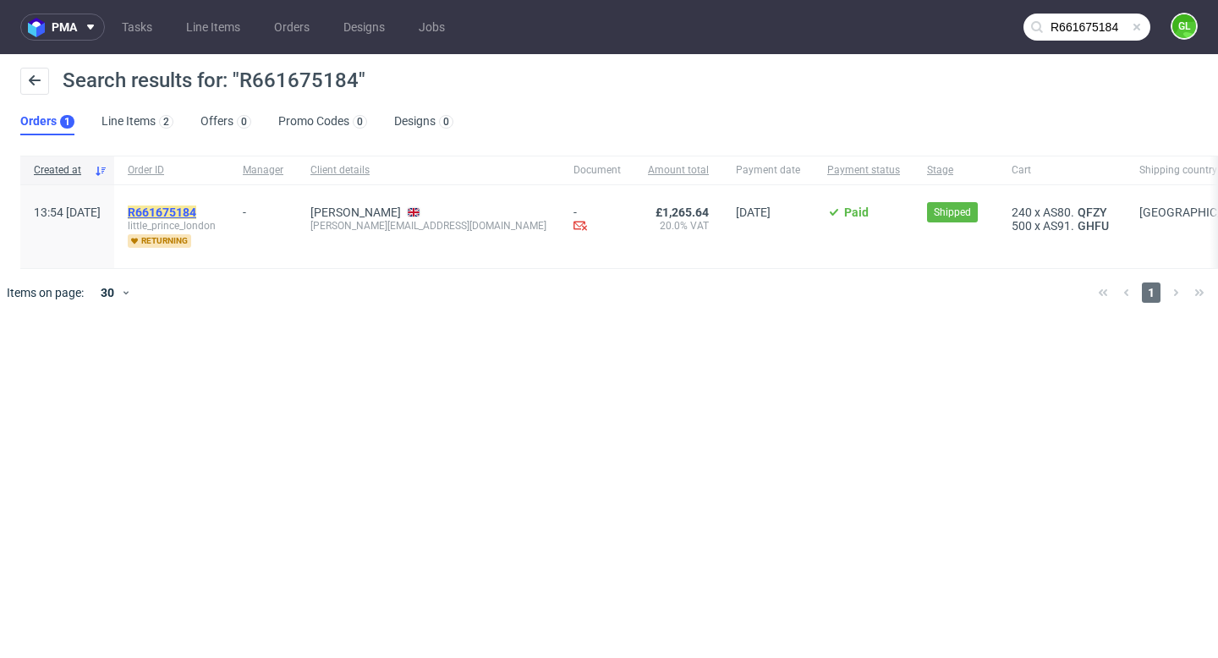
click at [196, 213] on mark "R661675184" at bounding box center [162, 213] width 69 height 14
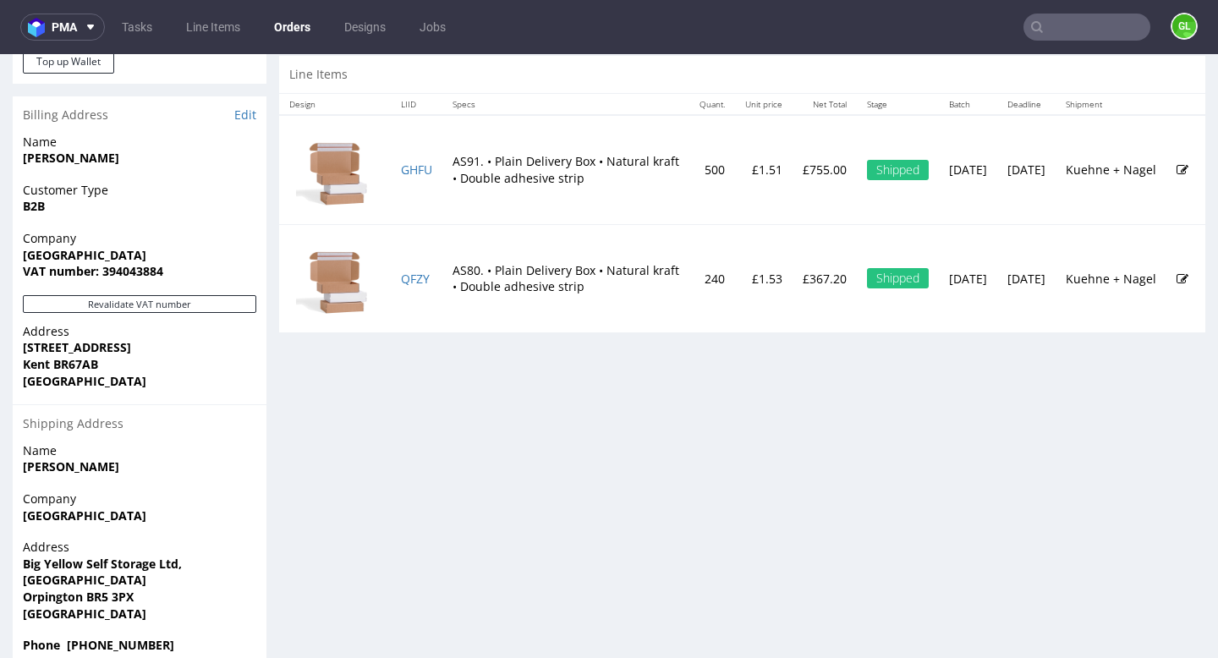
scroll to position [865, 0]
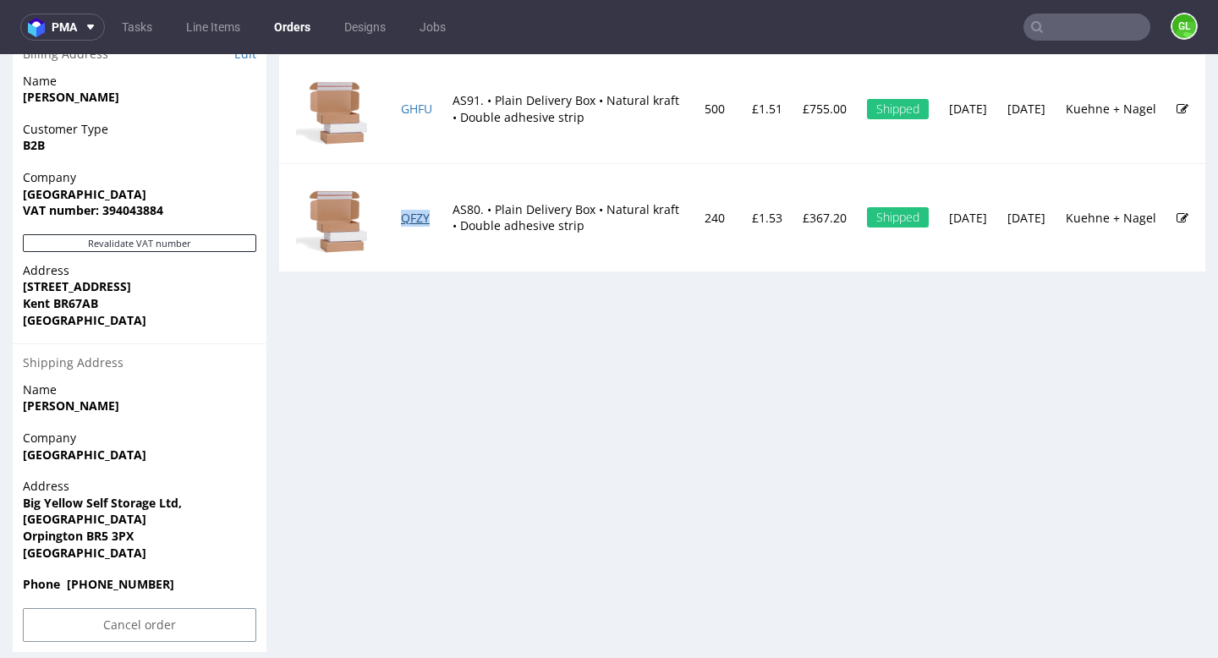
click at [410, 226] on link "QFZY" at bounding box center [415, 218] width 29 height 16
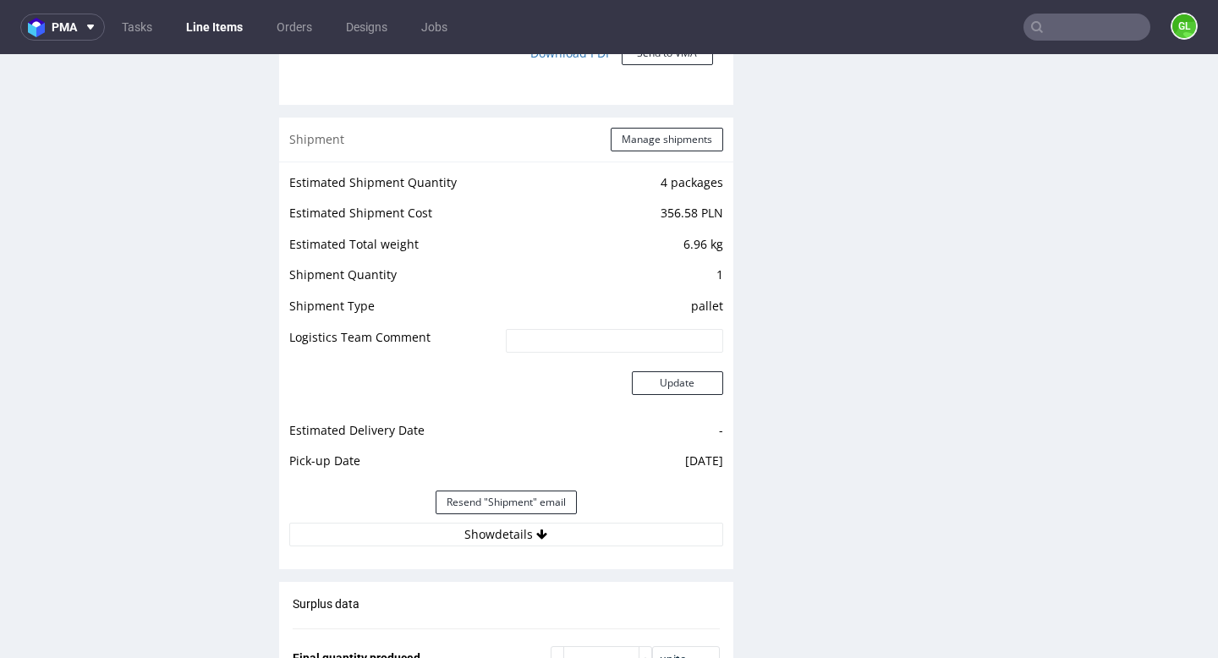
scroll to position [1692, 0]
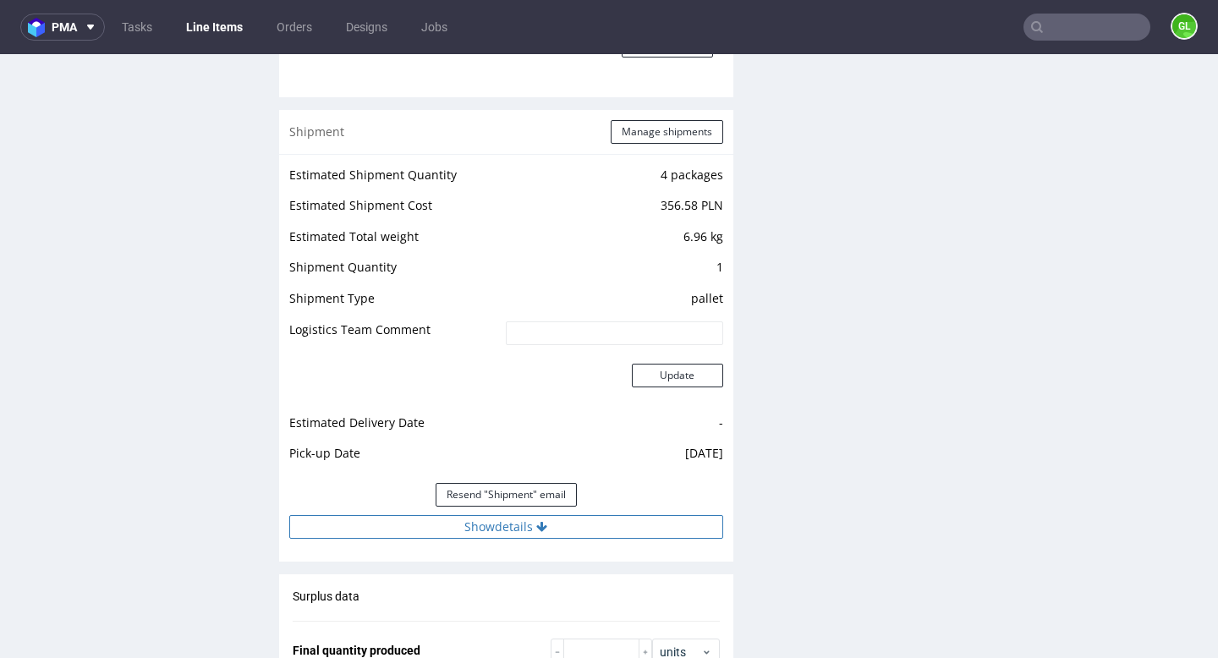
click at [527, 536] on button "Show details" at bounding box center [506, 527] width 434 height 24
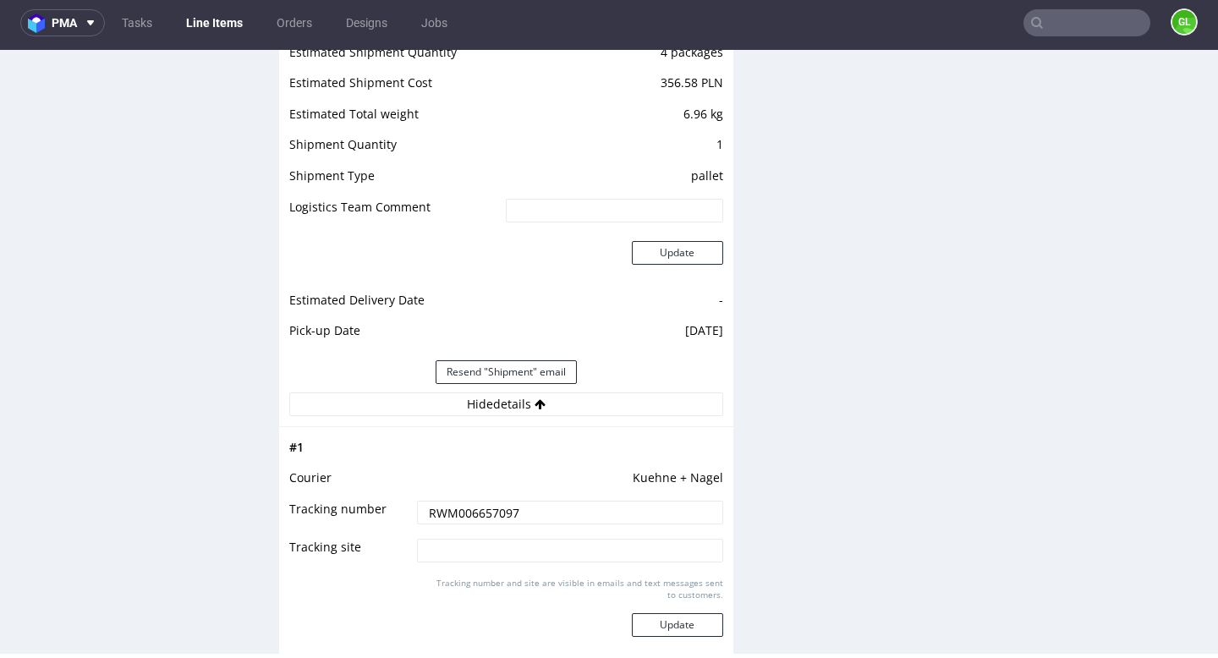
scroll to position [1816, 0]
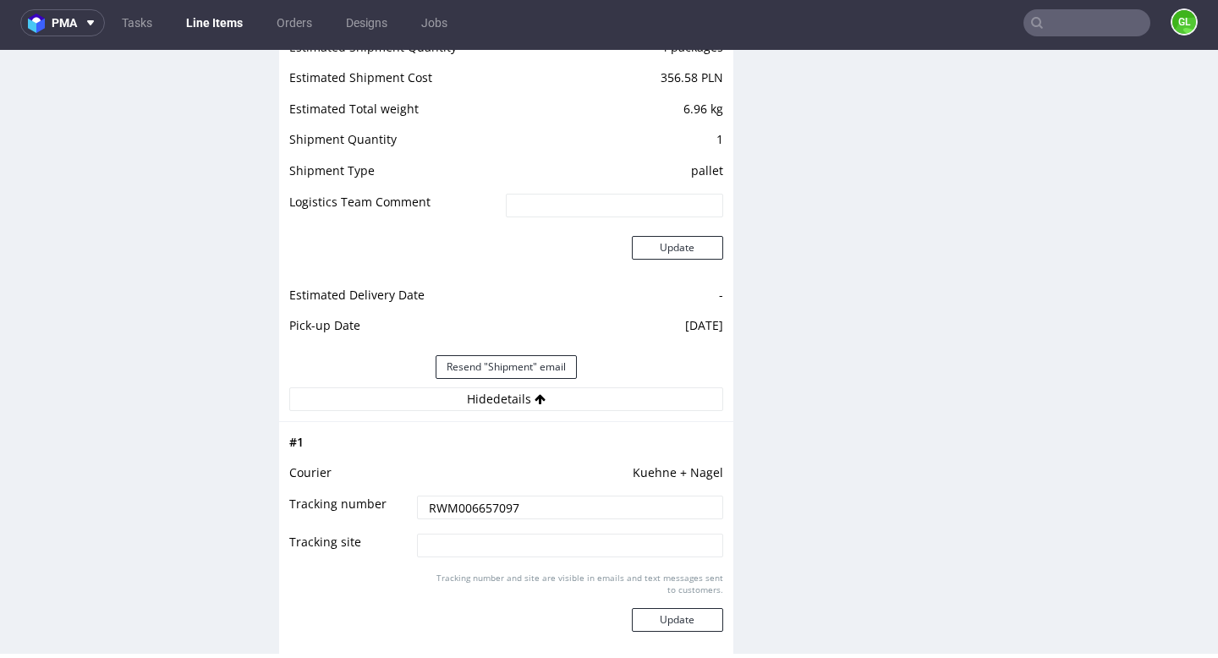
drag, startPoint x: 541, startPoint y: 506, endPoint x: 378, endPoint y: 496, distance: 163.5
click at [378, 496] on tr "Tracking number RWM006657097" at bounding box center [506, 513] width 434 height 38
click at [1132, 33] on div at bounding box center [1086, 22] width 127 height 27
click at [1091, 30] on input "text" at bounding box center [1086, 22] width 127 height 27
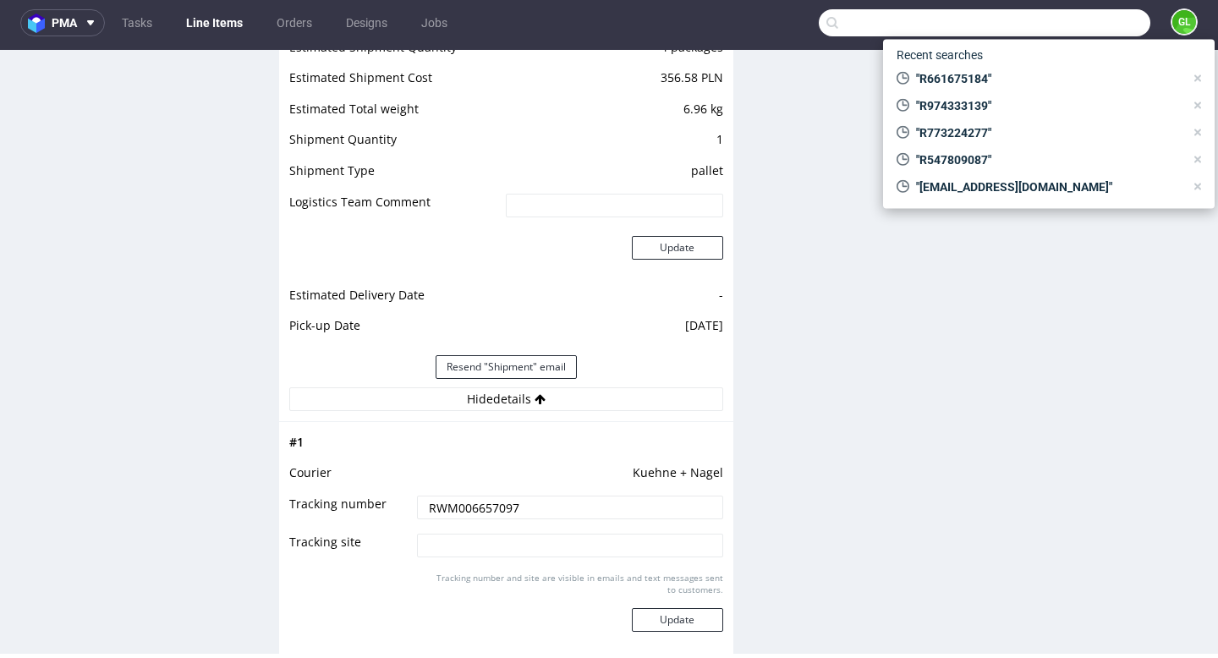
paste input "R413945074"
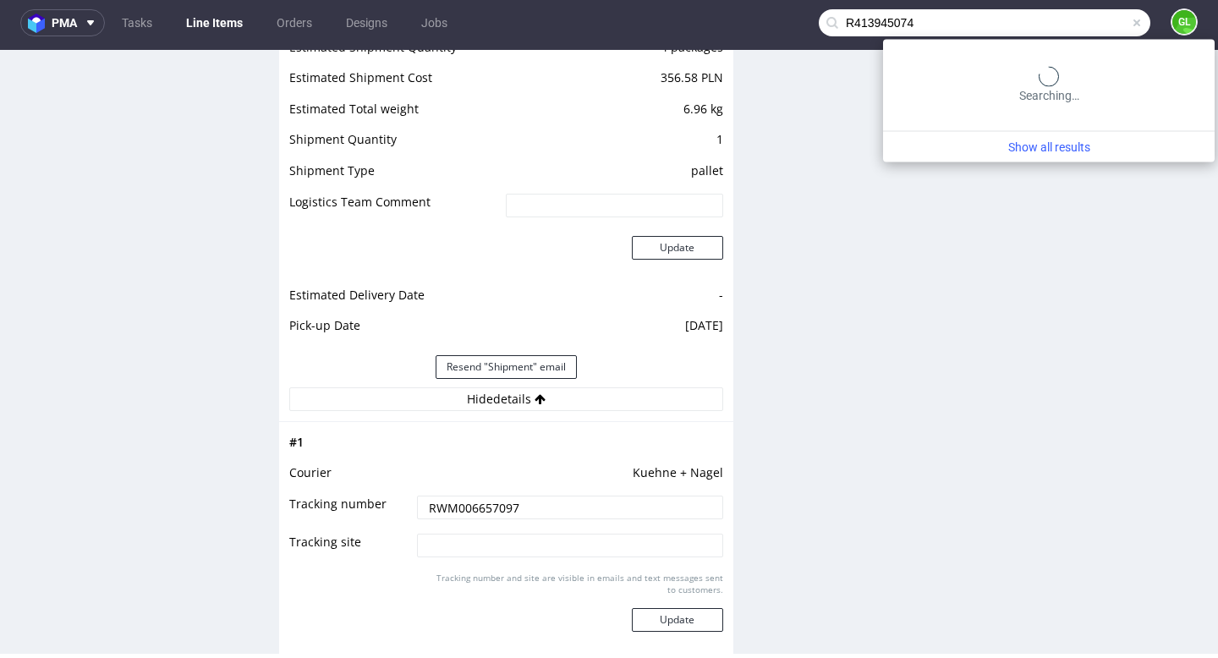
type input "R413945074"
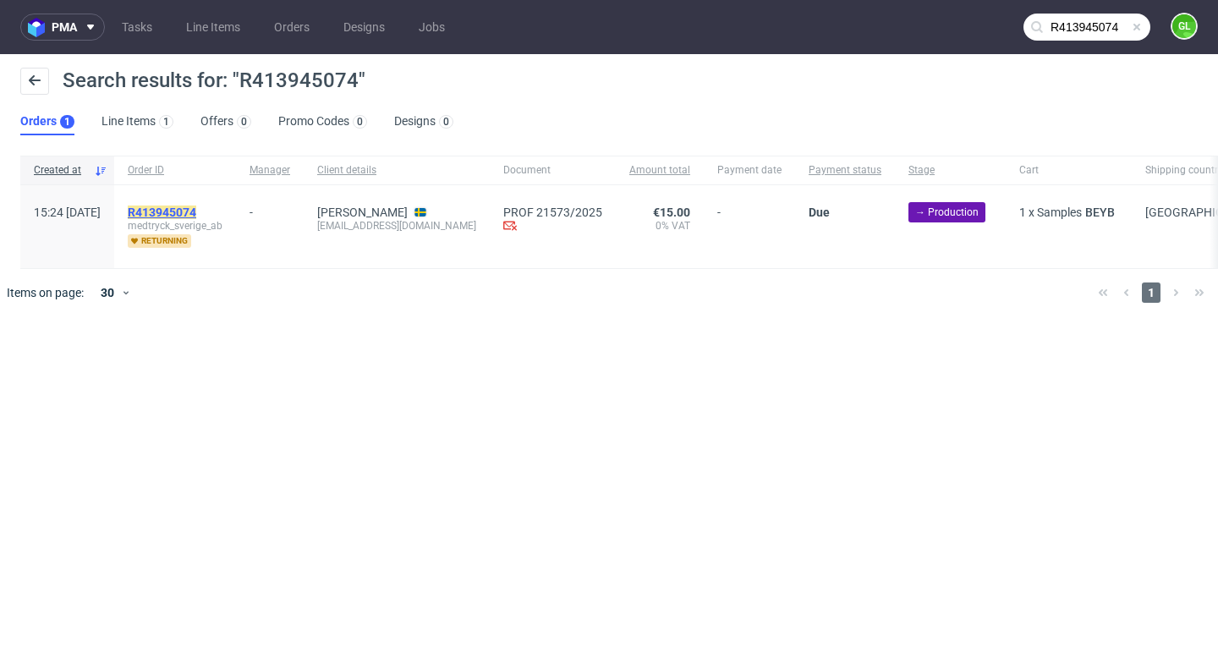
click at [196, 209] on mark "R413945074" at bounding box center [162, 213] width 69 height 14
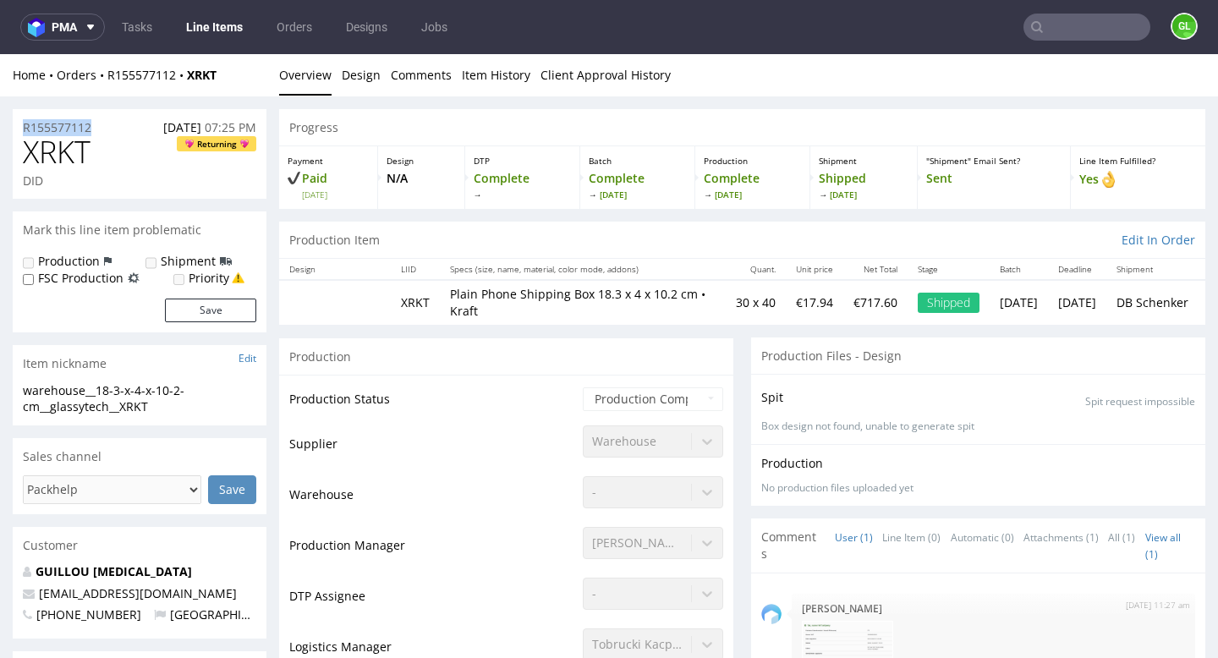
drag, startPoint x: 96, startPoint y: 125, endPoint x: 15, endPoint y: 126, distance: 81.2
click at [15, 126] on div "R155577112 [DATE] 07:25 PM" at bounding box center [140, 122] width 254 height 27
copy p "R155577112"
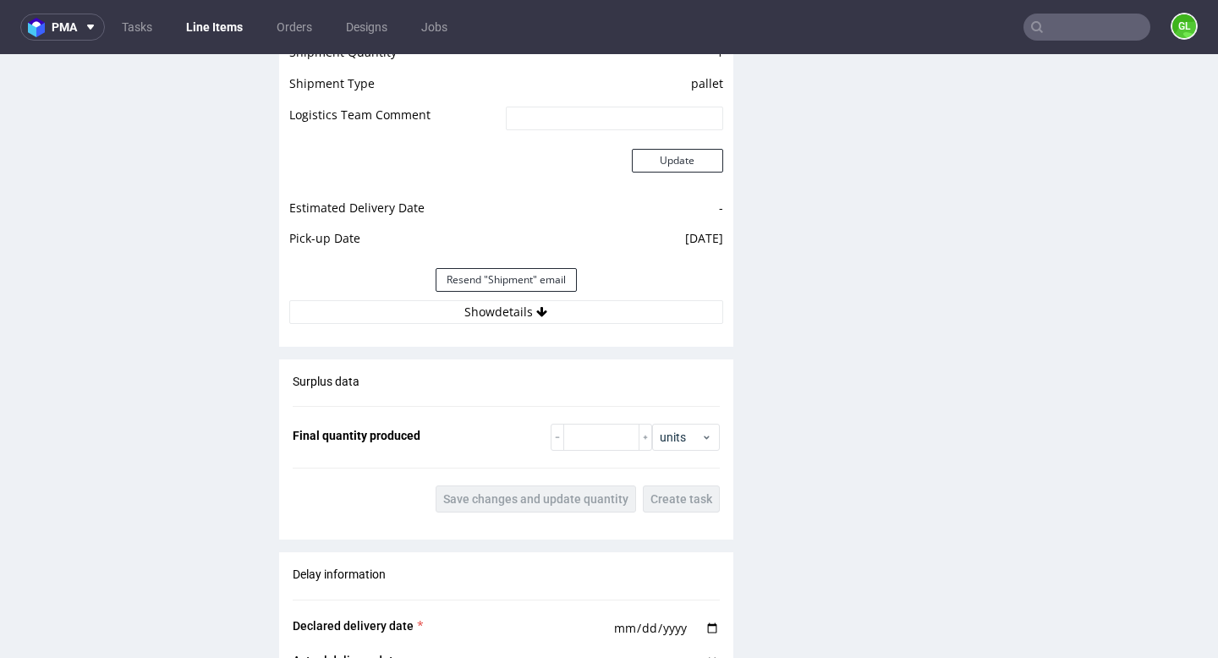
scroll to position [1935, 0]
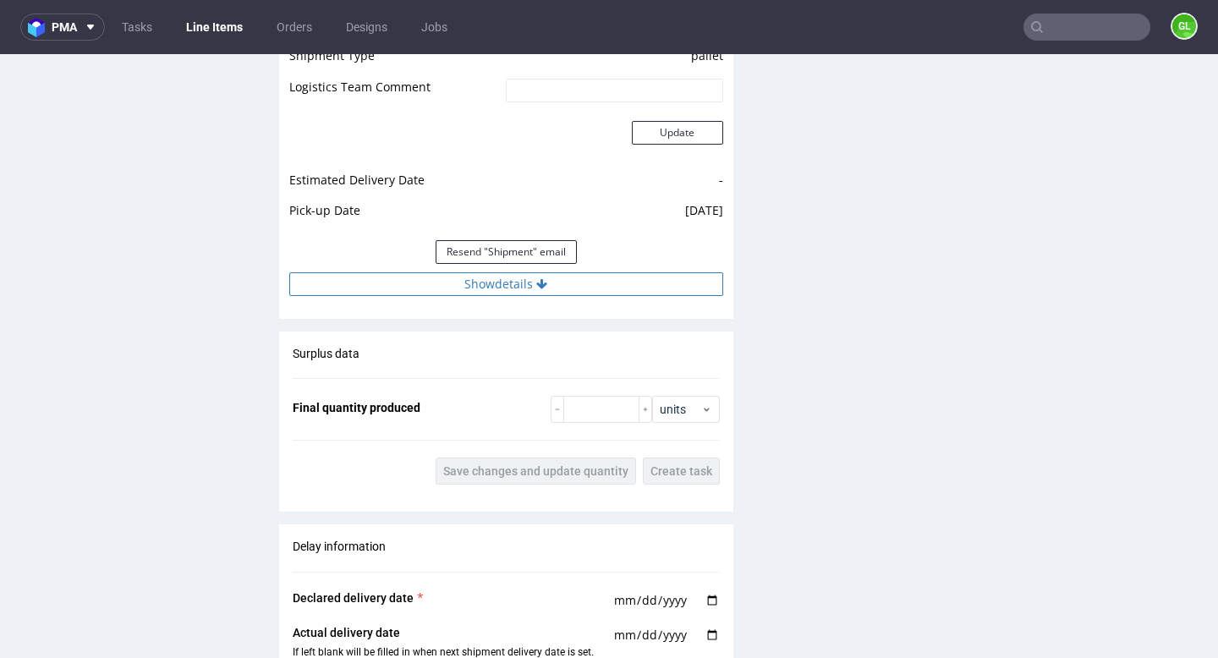
click at [518, 283] on button "Show details" at bounding box center [506, 284] width 434 height 24
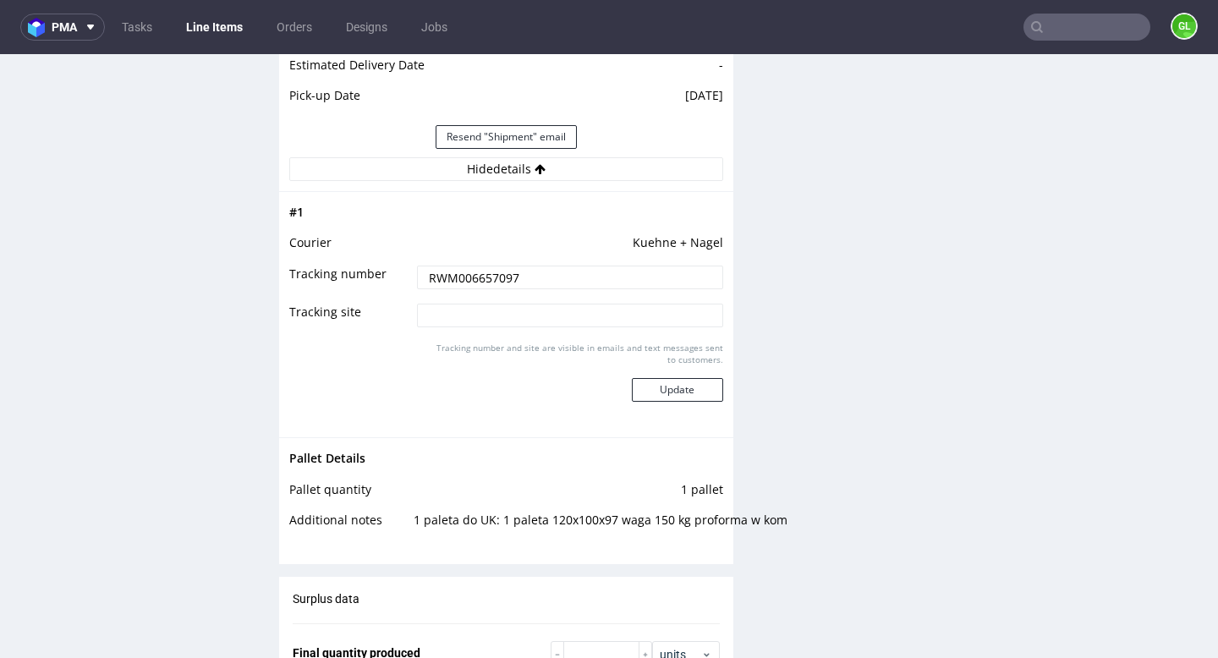
scroll to position [2053, 0]
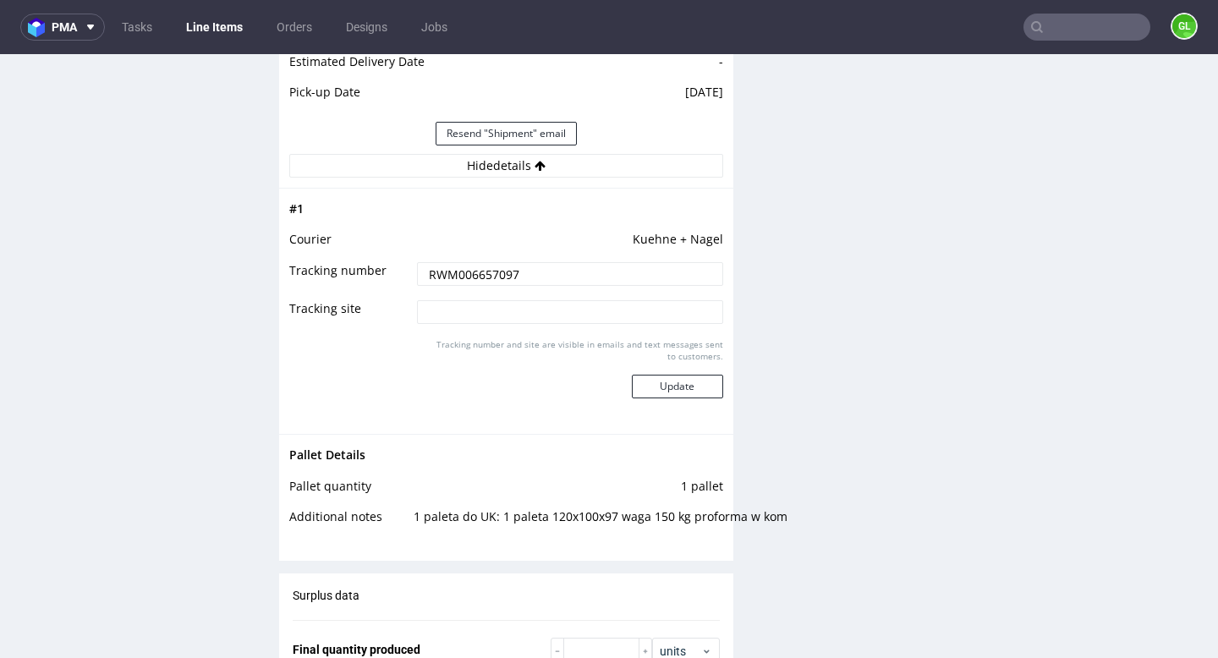
click at [553, 277] on input "RWM006657097" at bounding box center [569, 274] width 305 height 24
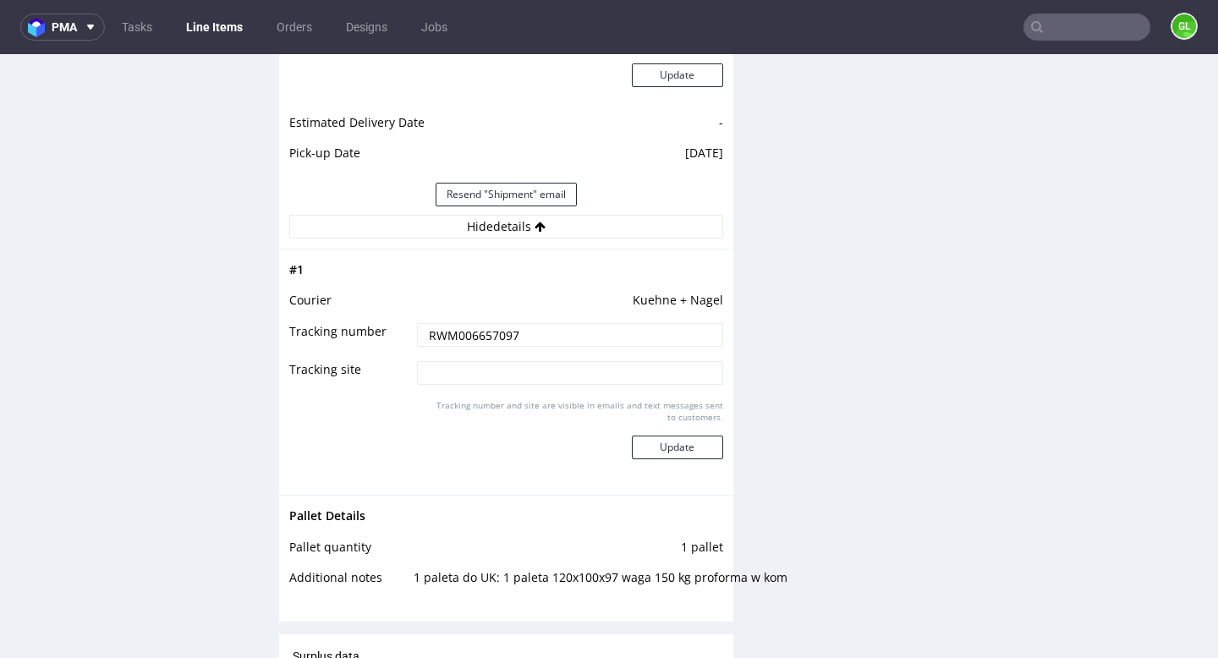
scroll to position [1985, 0]
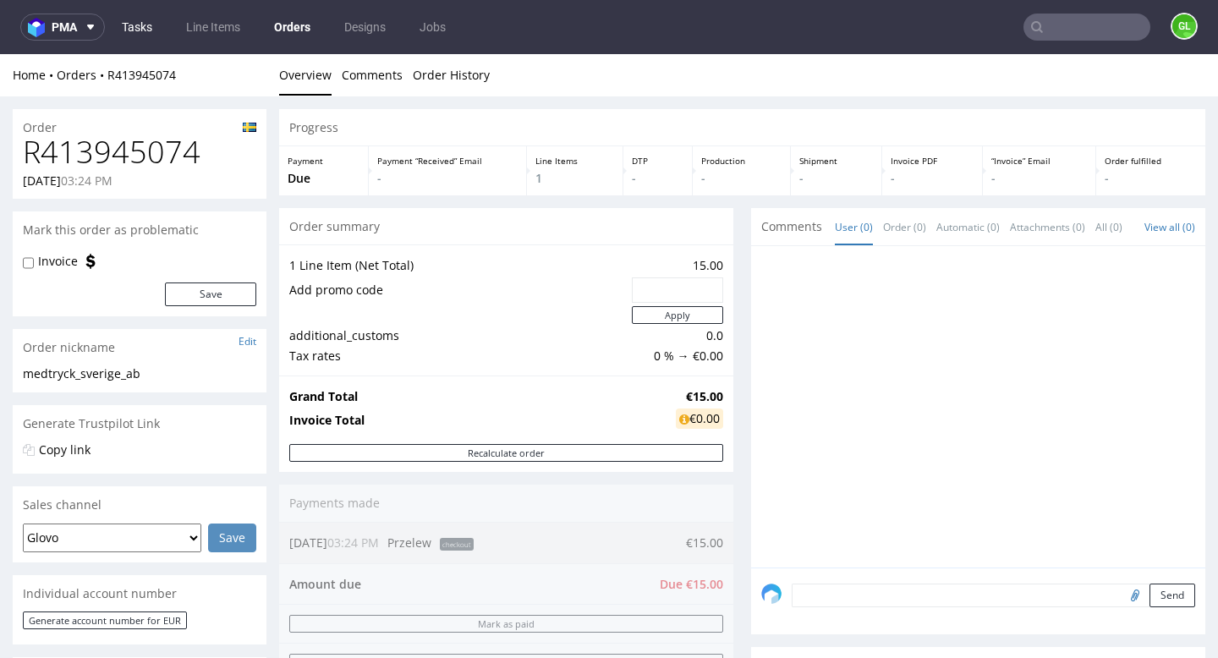
click at [150, 28] on link "Tasks" at bounding box center [137, 27] width 51 height 27
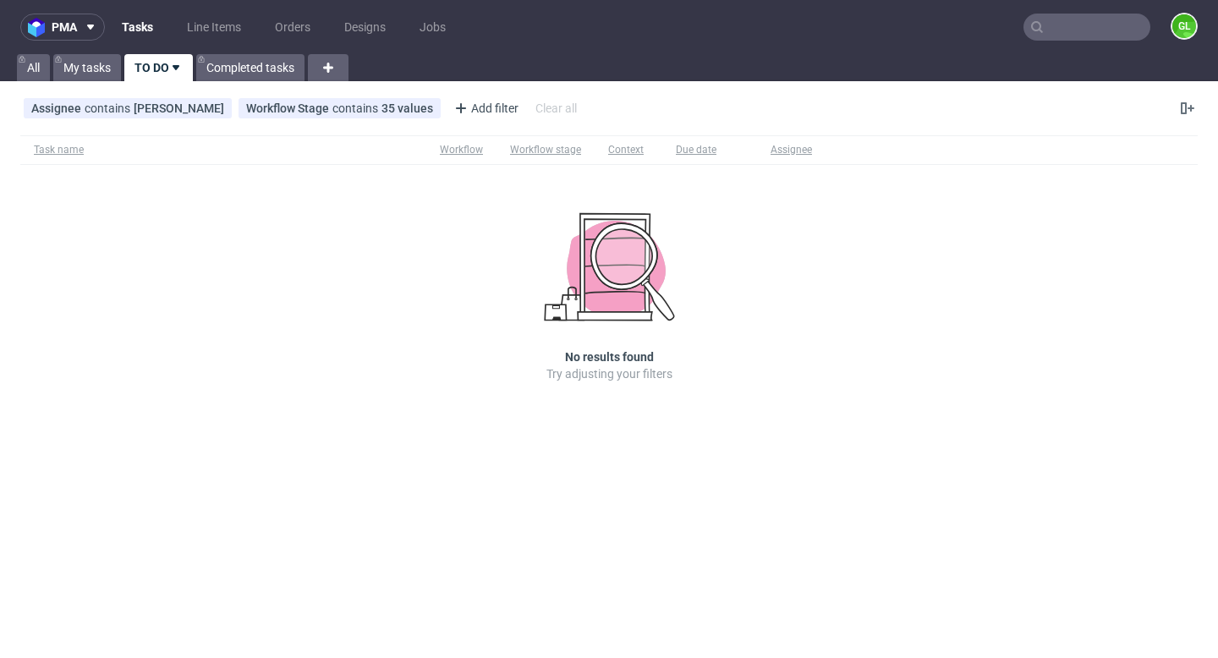
click at [1068, 32] on input "text" at bounding box center [1086, 27] width 127 height 27
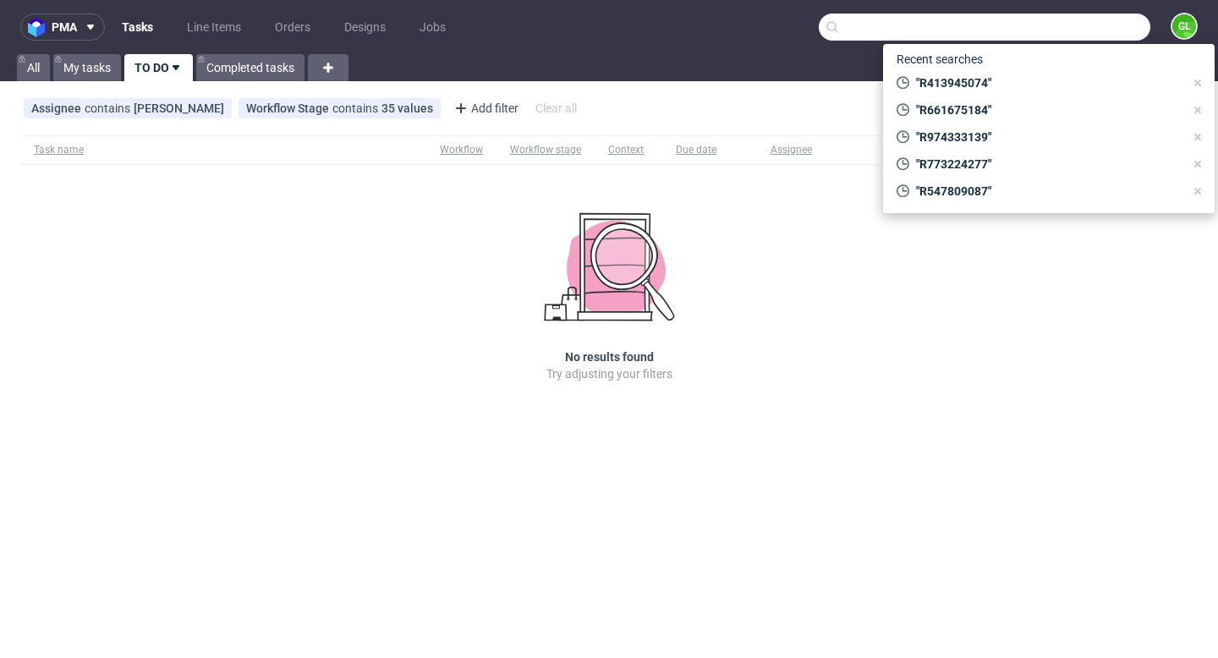
paste input "guillaume.tourette@hotmail.fr"
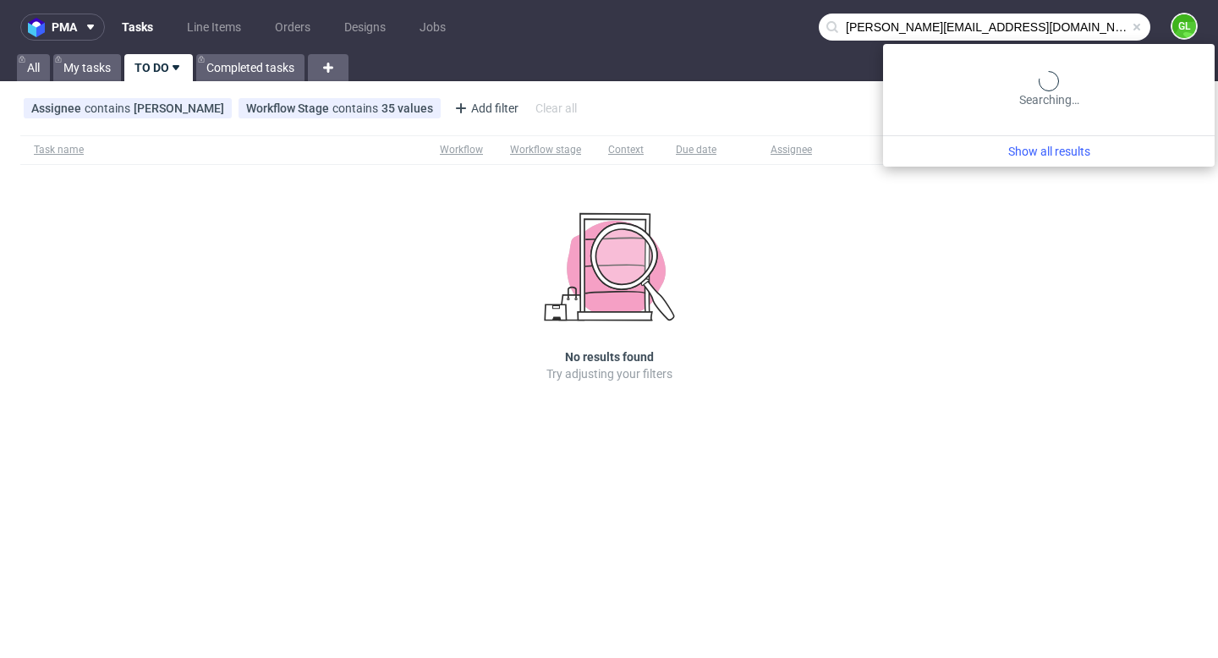
type input "guillaume.tourette@hotmail.fr"
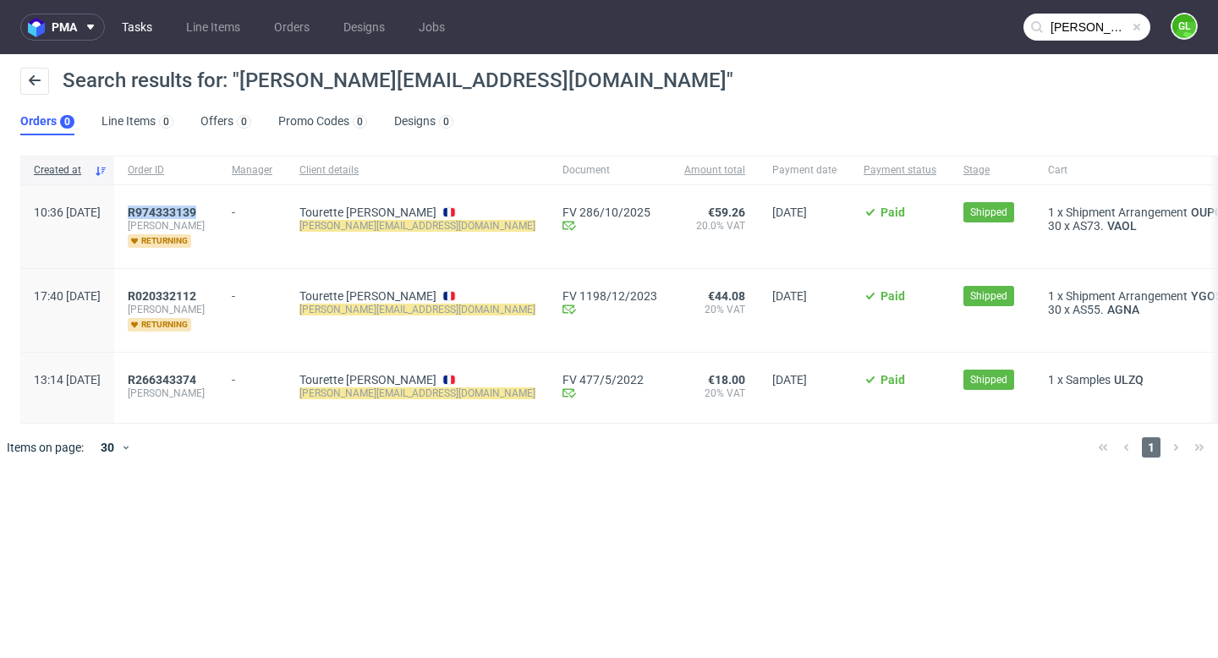
click at [130, 28] on link "Tasks" at bounding box center [137, 27] width 51 height 27
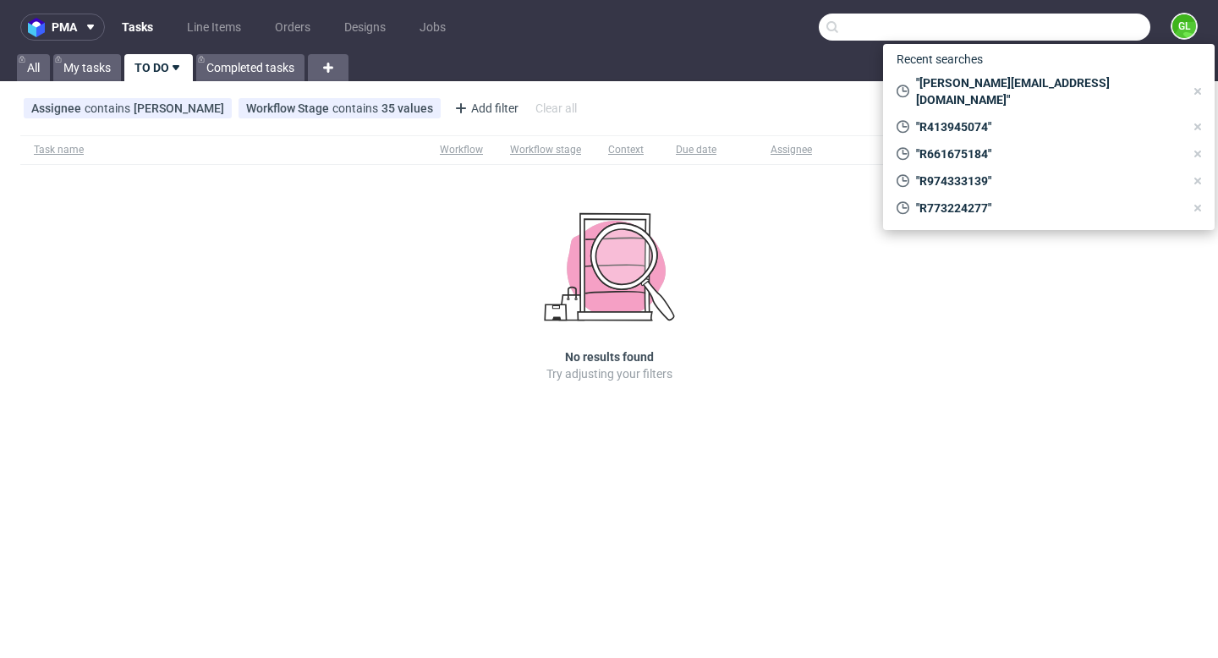
click at [1072, 29] on input "text" at bounding box center [985, 27] width 332 height 27
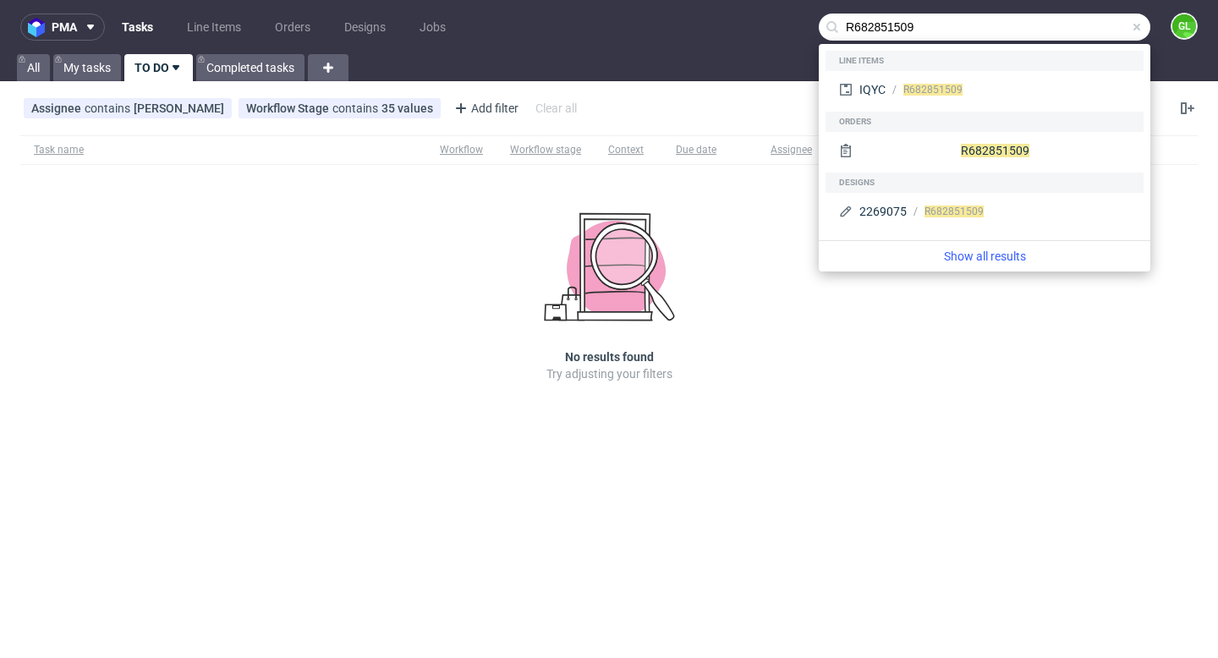
type input "R682851509"
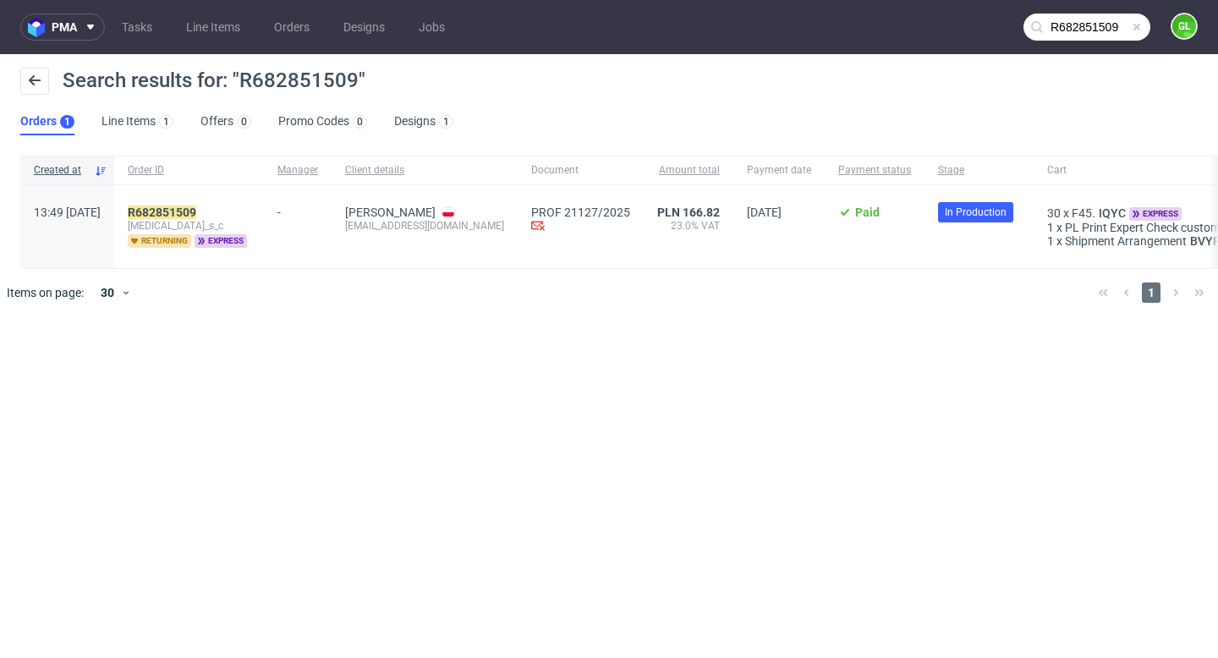
click at [1138, 28] on span at bounding box center [1137, 27] width 14 height 14
click at [1093, 26] on input "text" at bounding box center [1086, 27] width 127 height 27
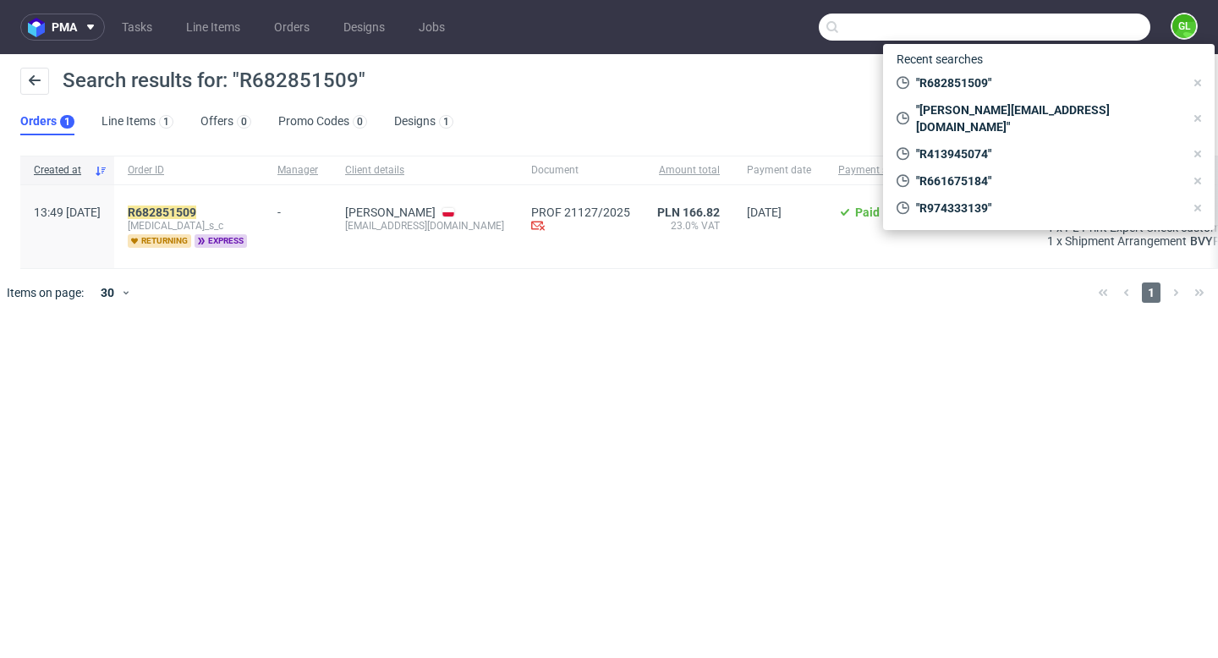
paste input "R328364843"
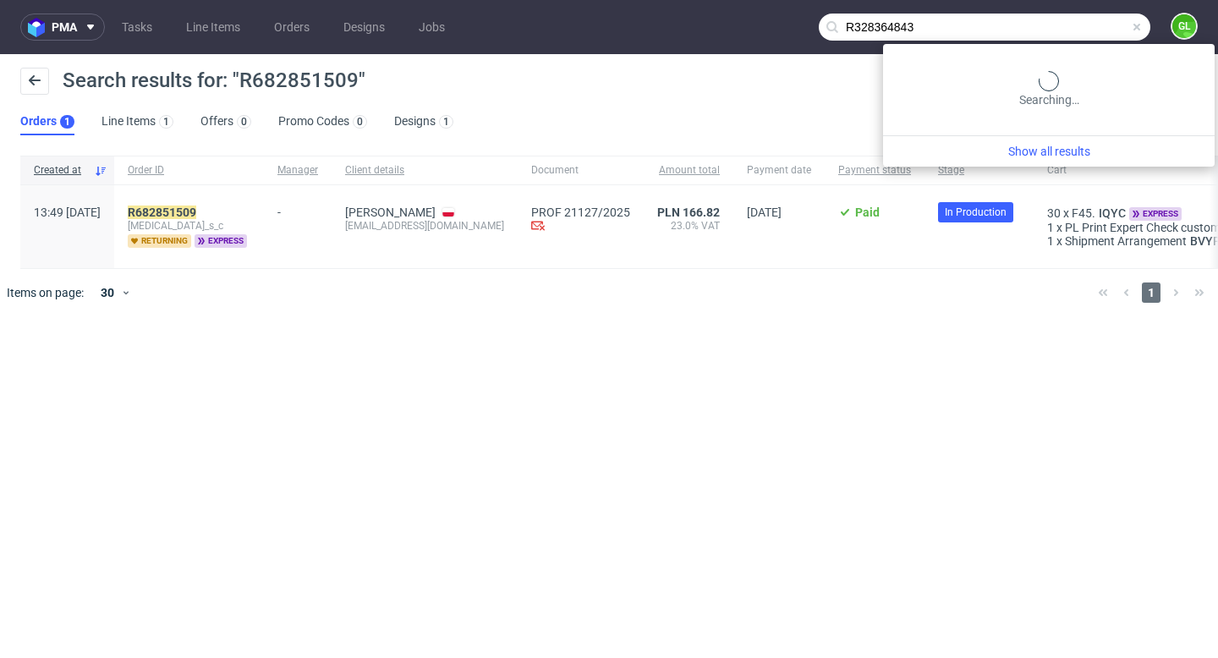
type input "R328364843"
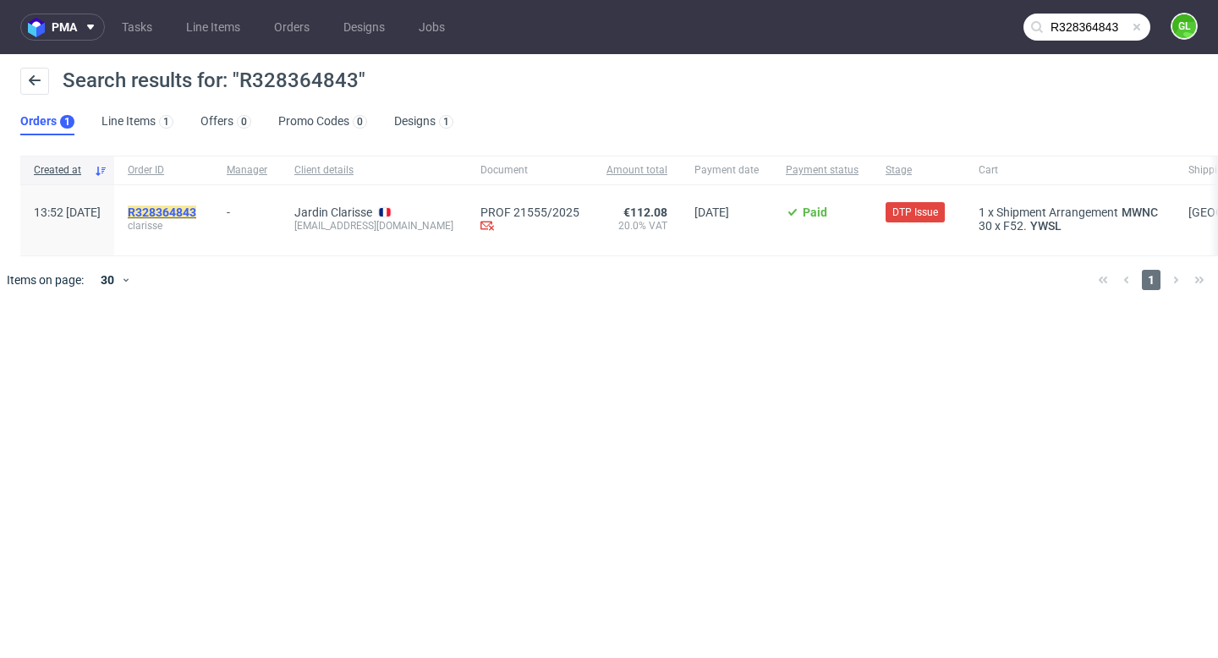
click at [196, 211] on mark "R328364843" at bounding box center [162, 213] width 69 height 14
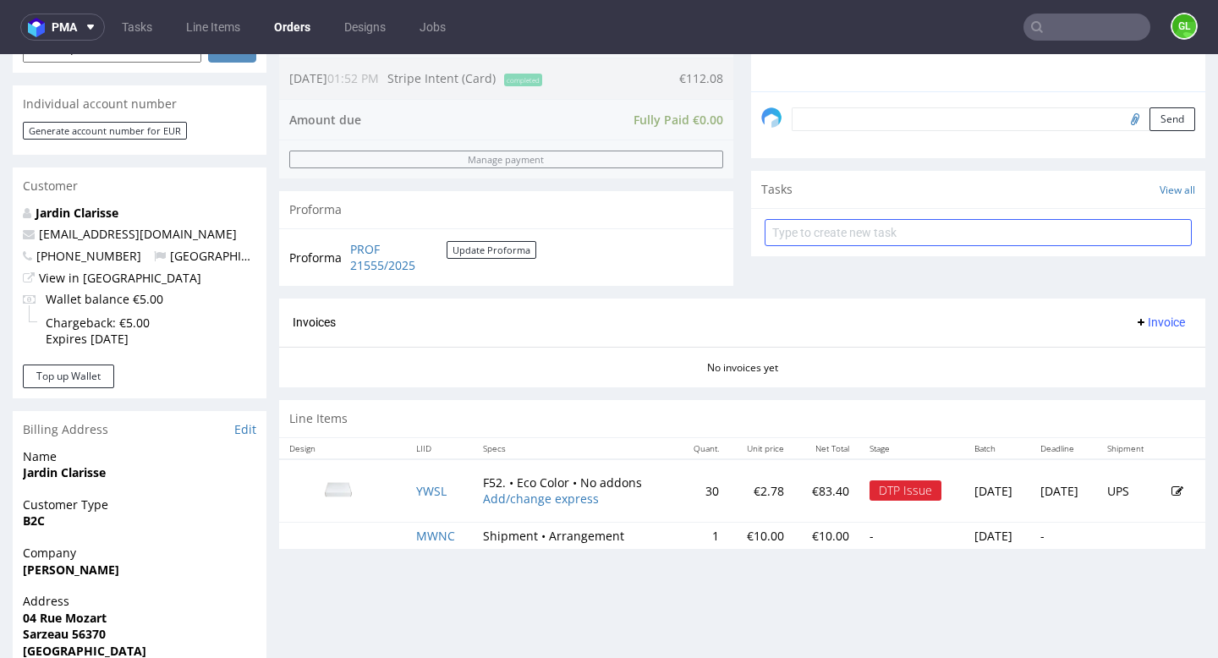
scroll to position [514, 0]
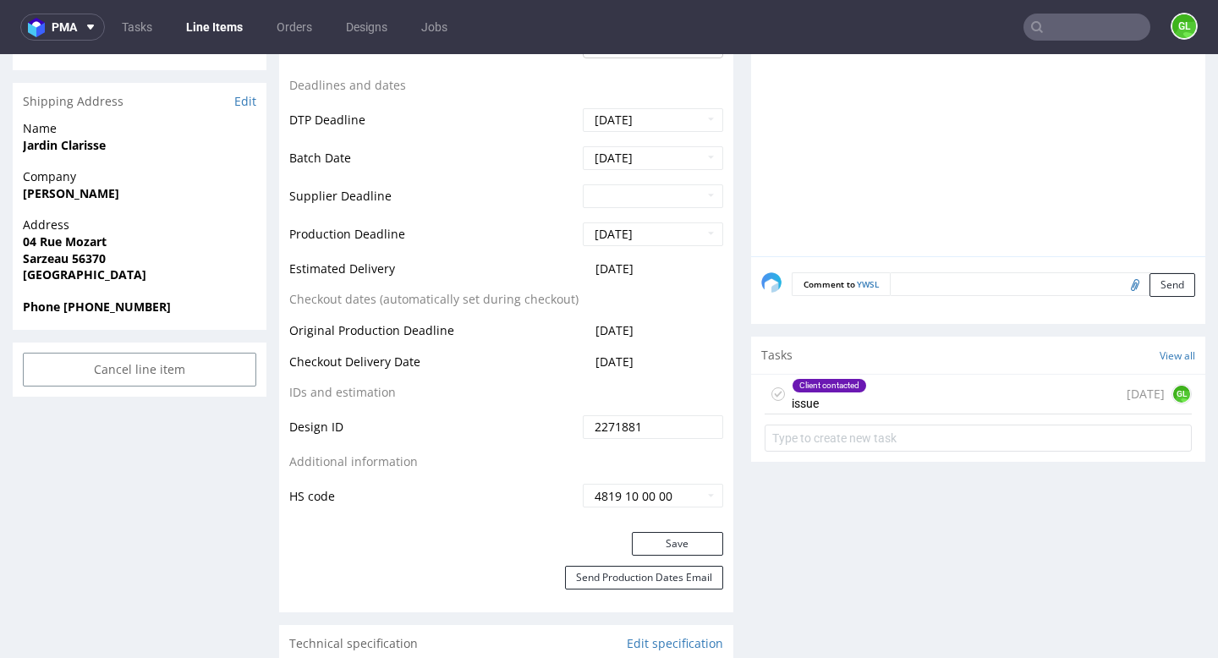
scroll to position [660, 0]
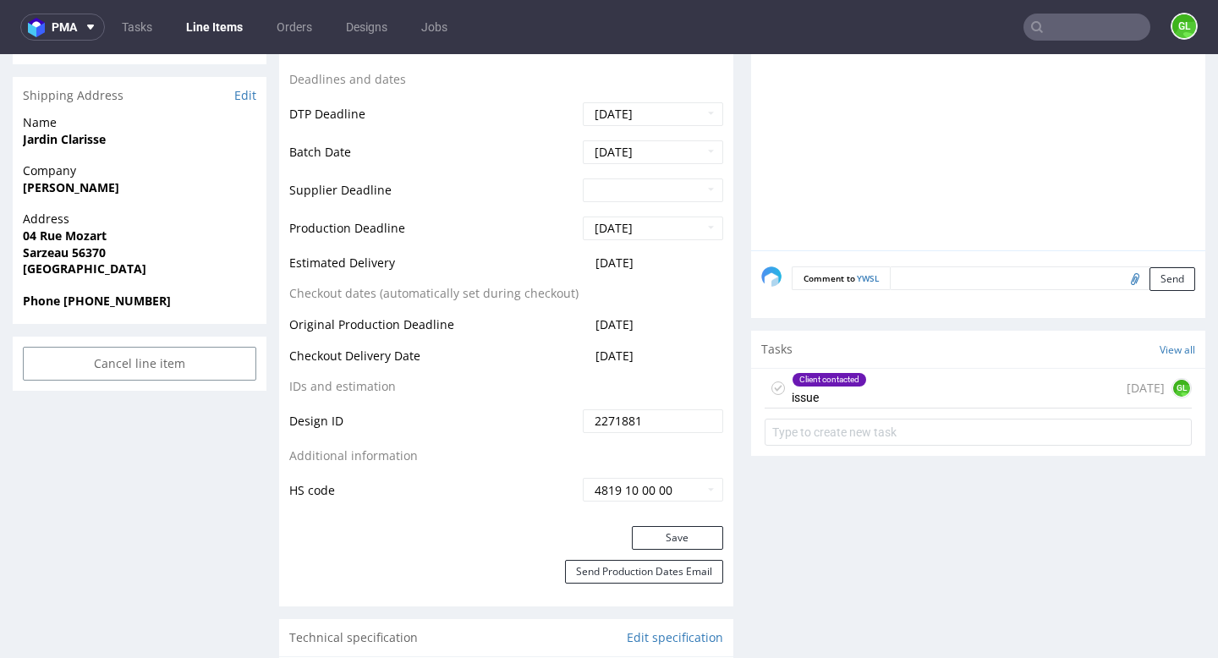
click at [910, 395] on div "Client contacted issue 4 days ago GL" at bounding box center [978, 389] width 427 height 40
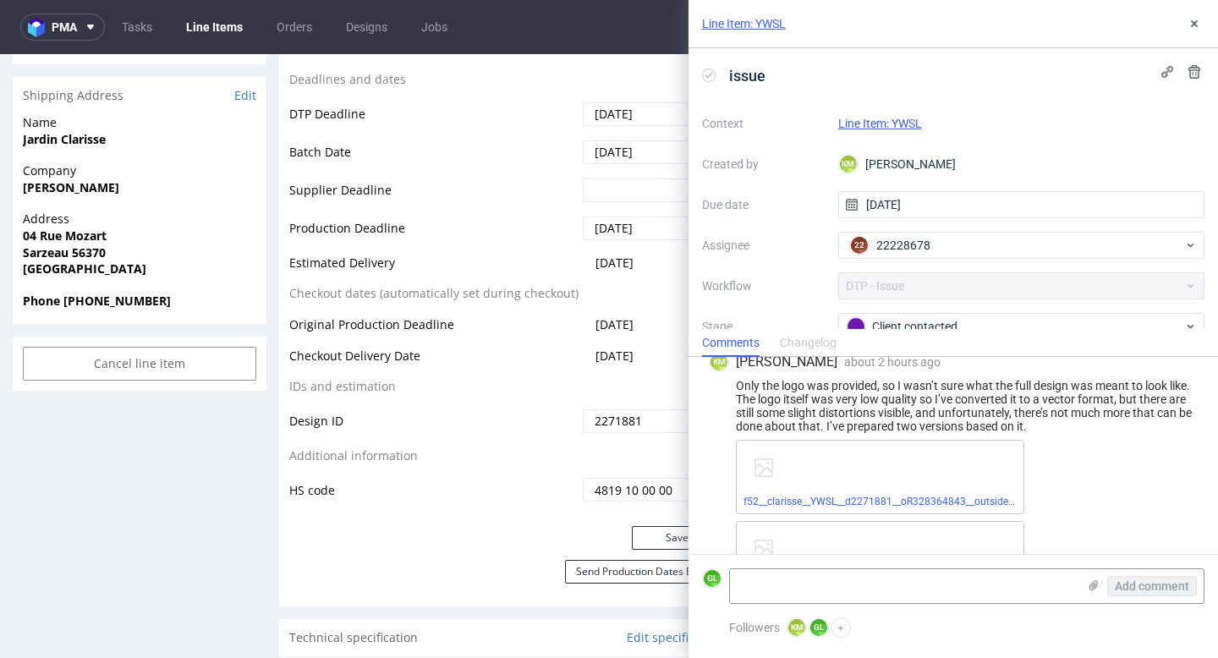
scroll to position [299, 0]
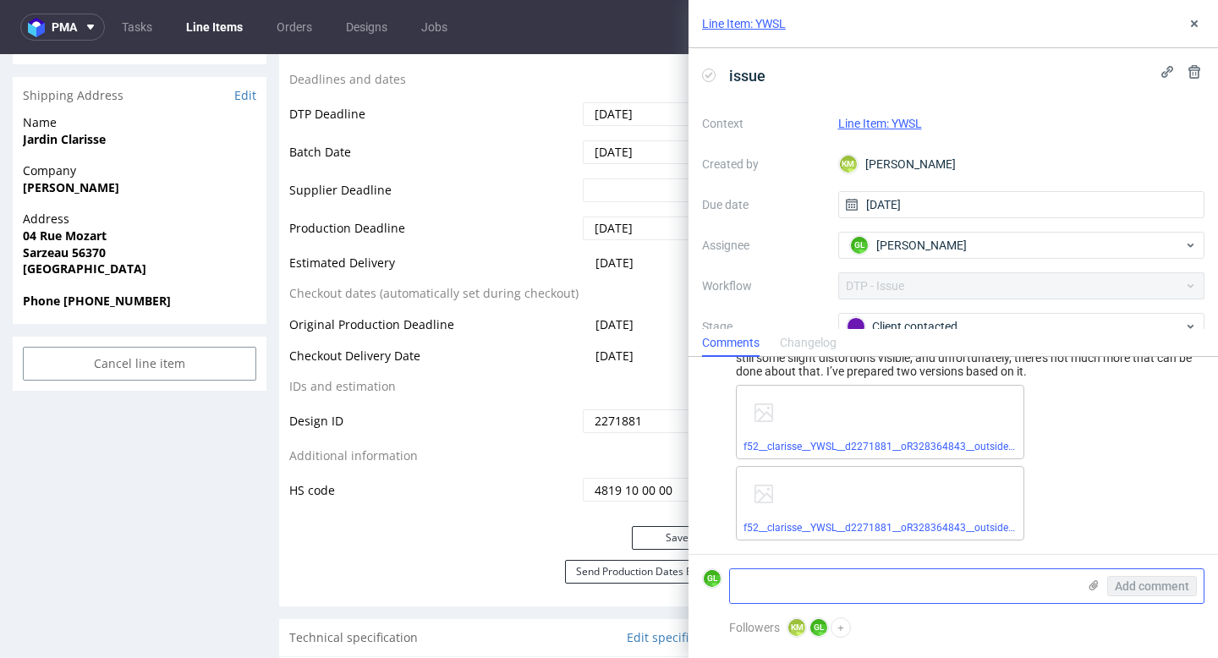
click at [981, 593] on textarea at bounding box center [903, 586] width 347 height 34
type textarea "Client choose :"
click at [1093, 585] on use at bounding box center [1093, 585] width 9 height 10
click at [0, 0] on input "file" at bounding box center [0, 0] width 0 height 0
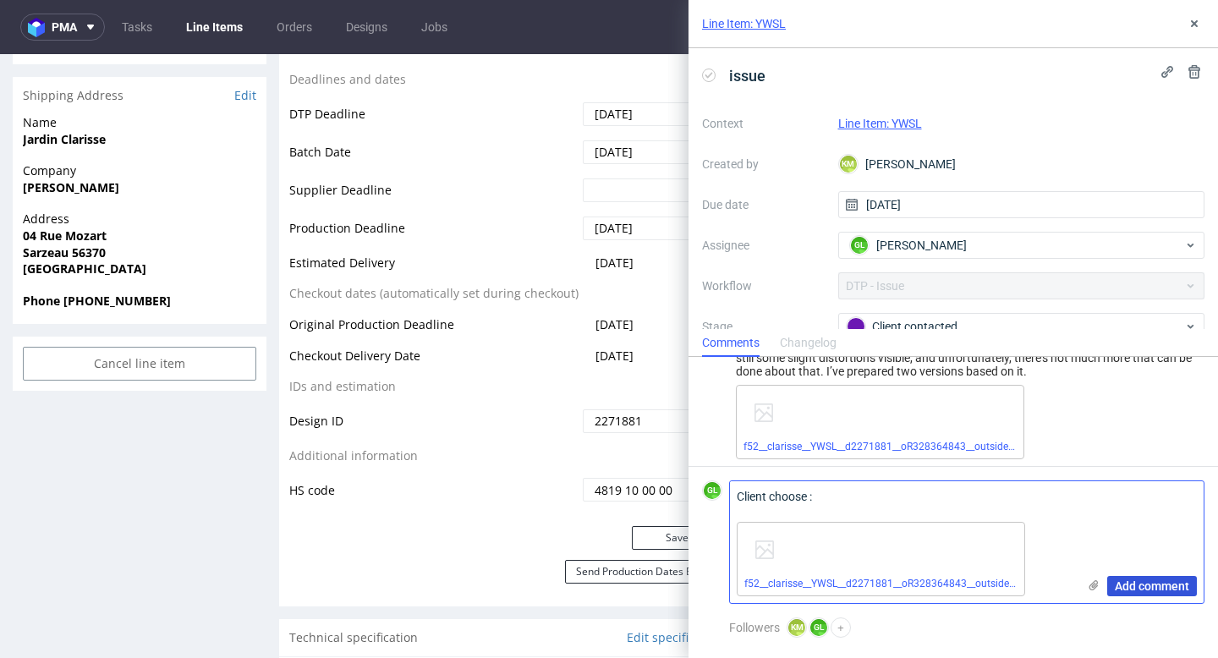
click at [1146, 585] on span "Add comment" at bounding box center [1152, 586] width 74 height 12
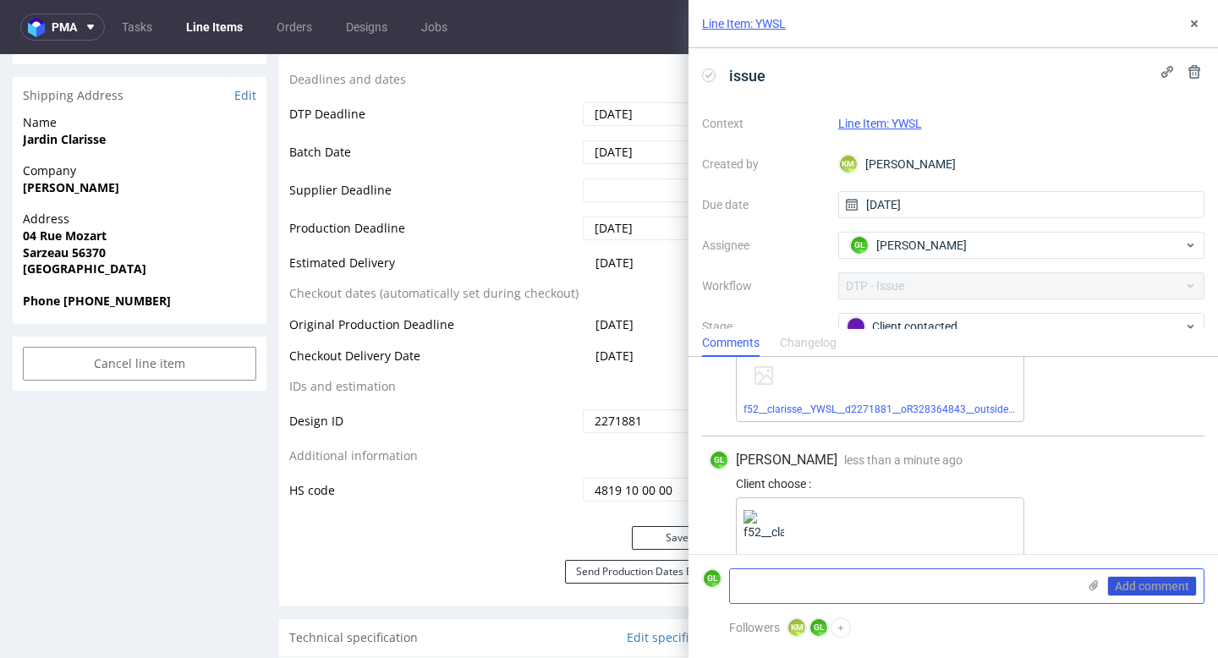
scroll to position [448, 0]
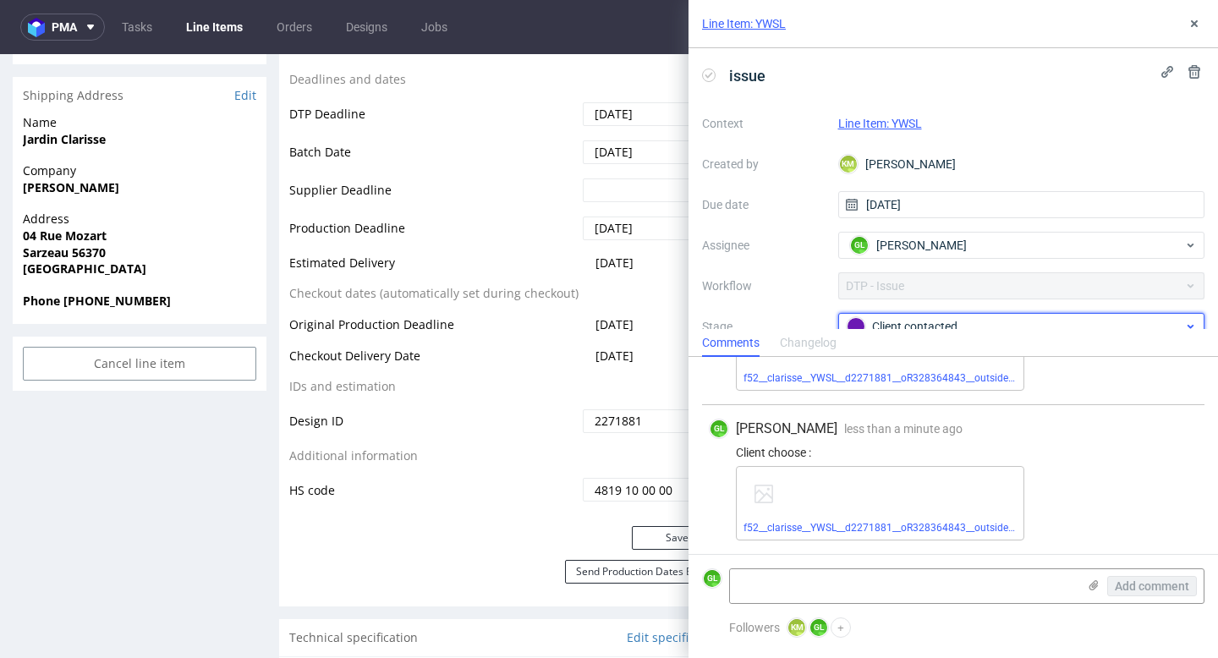
click at [1082, 323] on div "Client contacted" at bounding box center [1015, 326] width 337 height 19
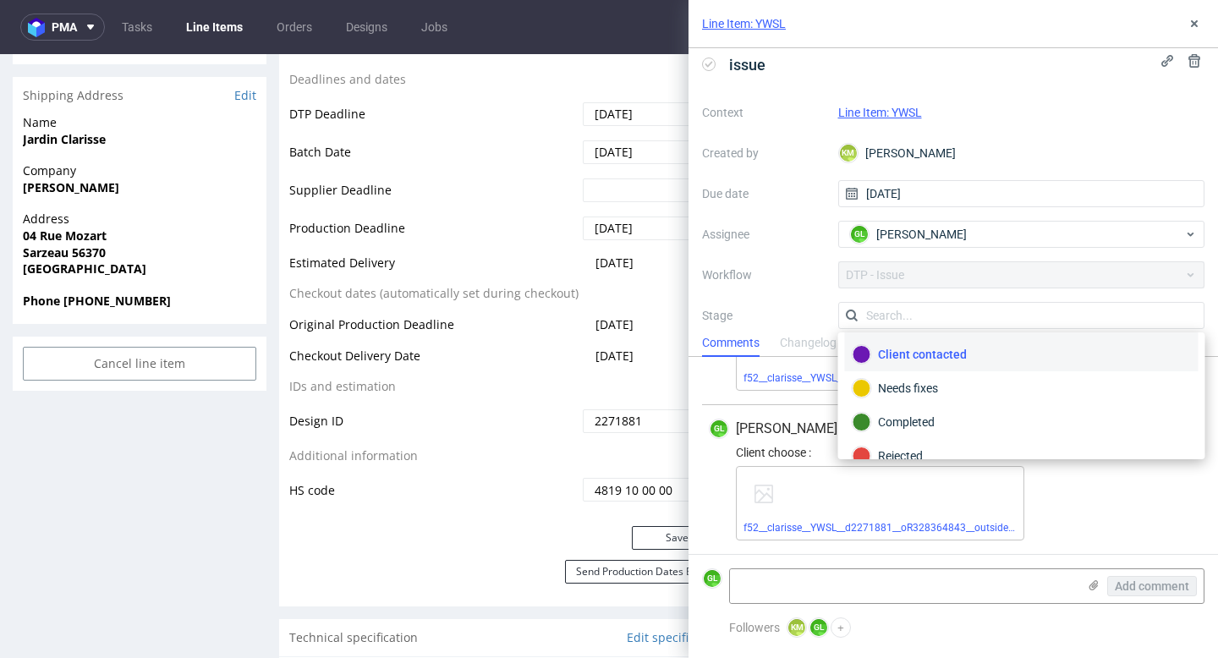
scroll to position [107, 0]
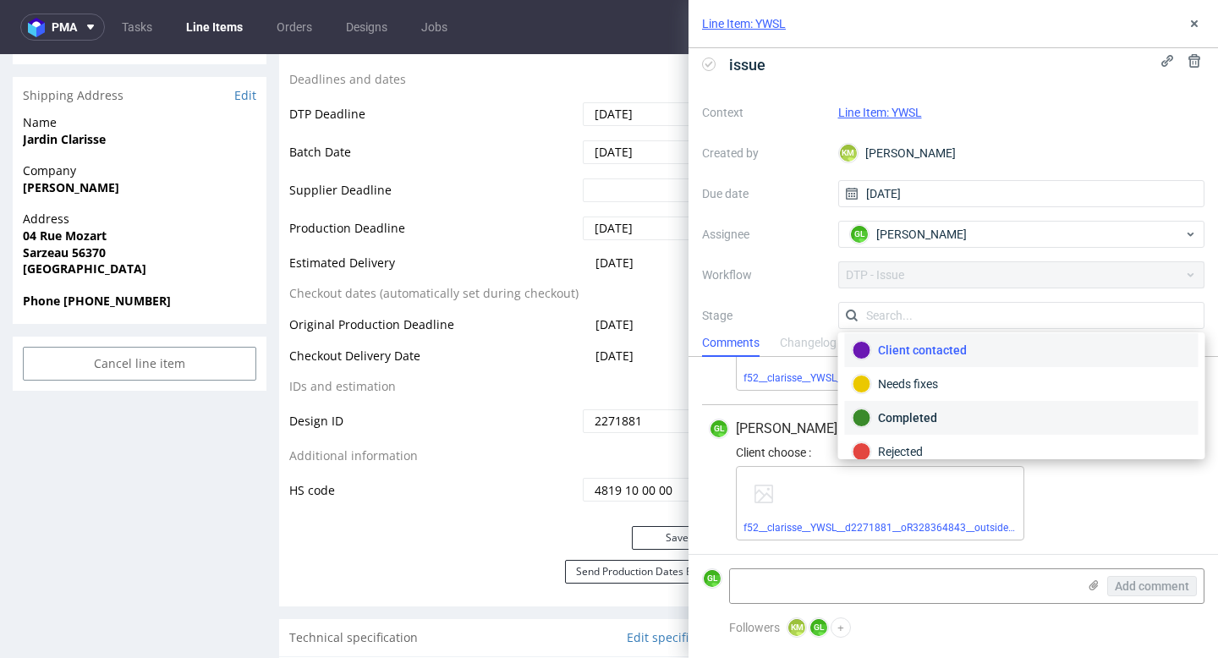
click at [948, 409] on div "Completed" at bounding box center [1021, 417] width 338 height 19
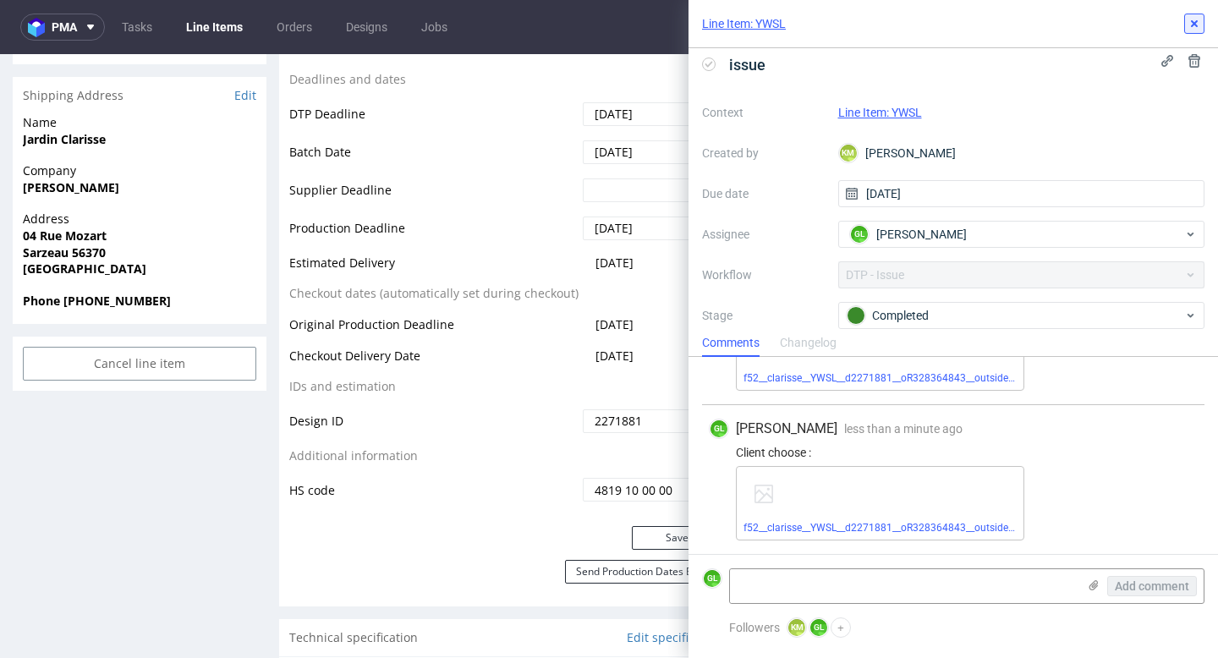
click at [1190, 16] on button at bounding box center [1194, 24] width 20 height 20
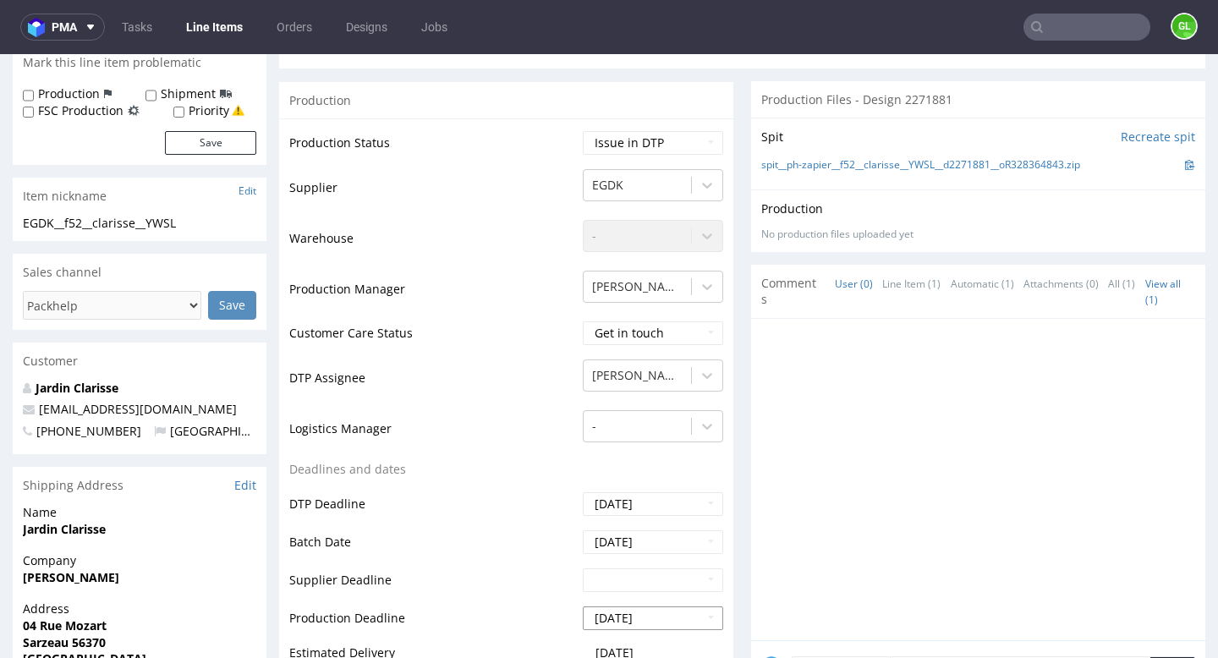
scroll to position [265, 0]
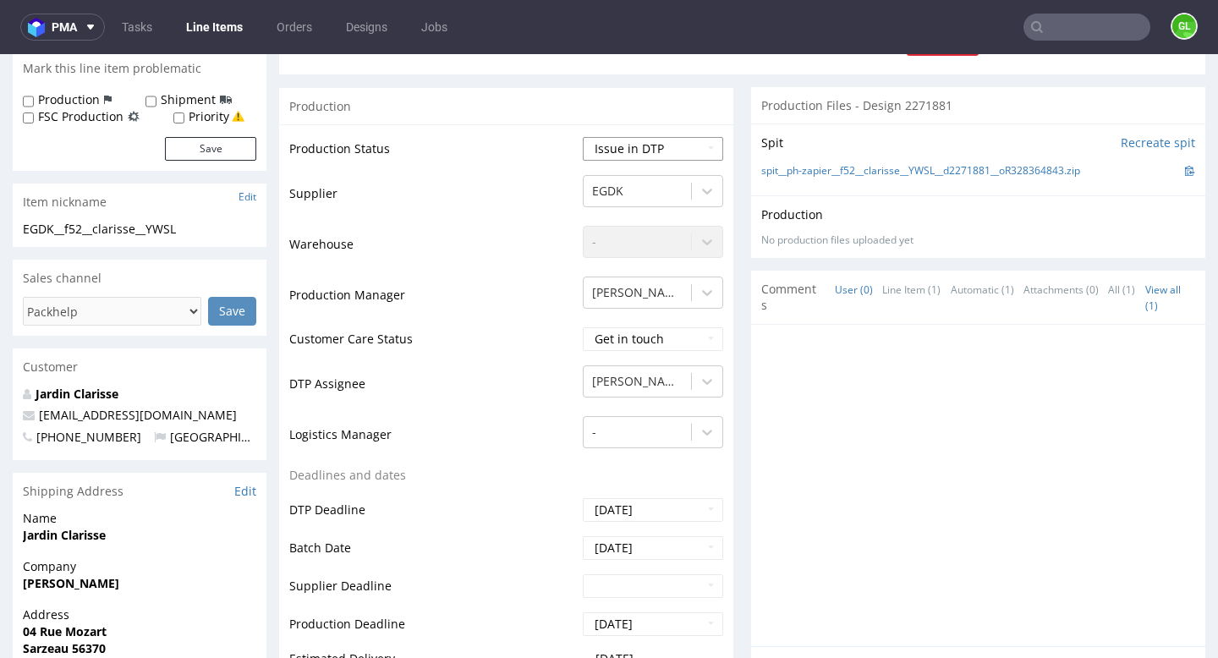
click at [689, 151] on select "Waiting for Artwork Waiting for Diecut Waiting for Mockup Waiting for DTP Waiti…" at bounding box center [653, 149] width 140 height 24
select select "back_for_dtp"
click at [583, 137] on select "Waiting for Artwork Waiting for Diecut Waiting for Mockup Waiting for DTP Waiti…" at bounding box center [653, 149] width 140 height 24
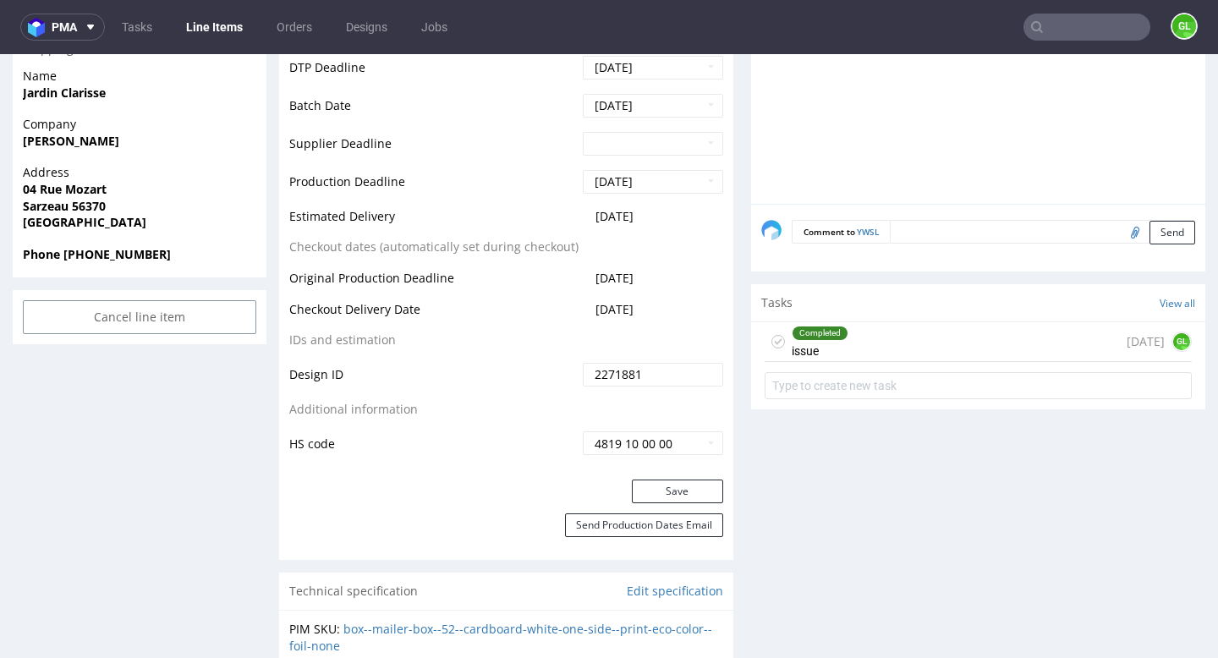
scroll to position [863, 0]
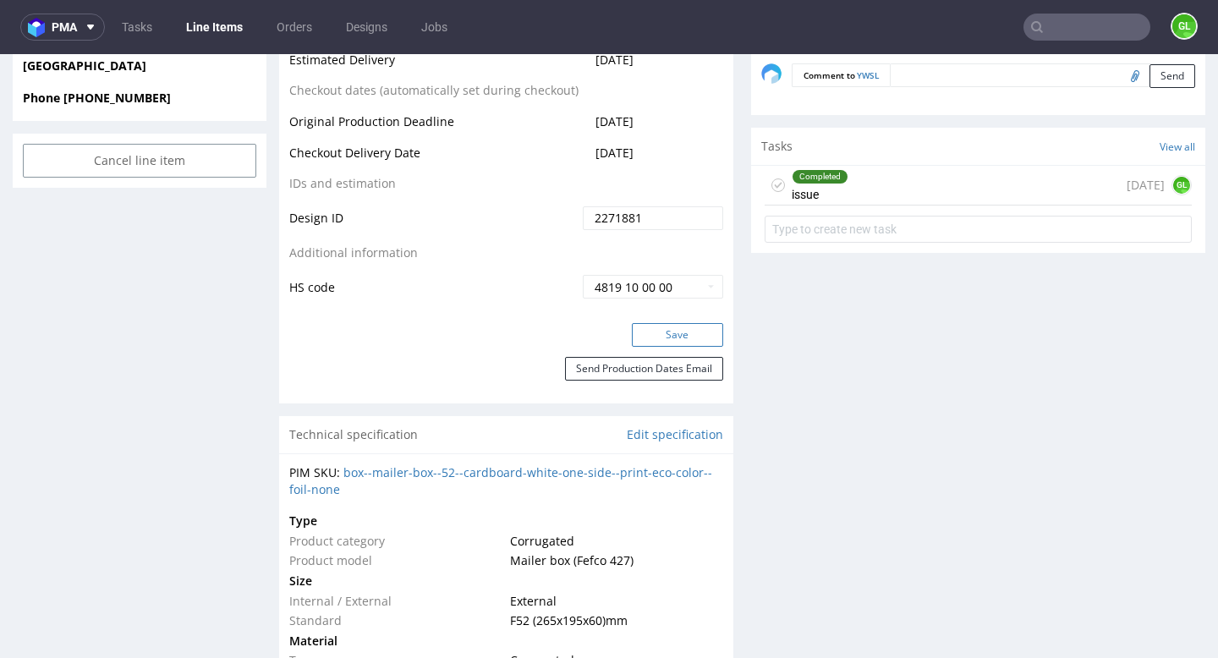
click at [655, 340] on button "Save" at bounding box center [677, 335] width 91 height 24
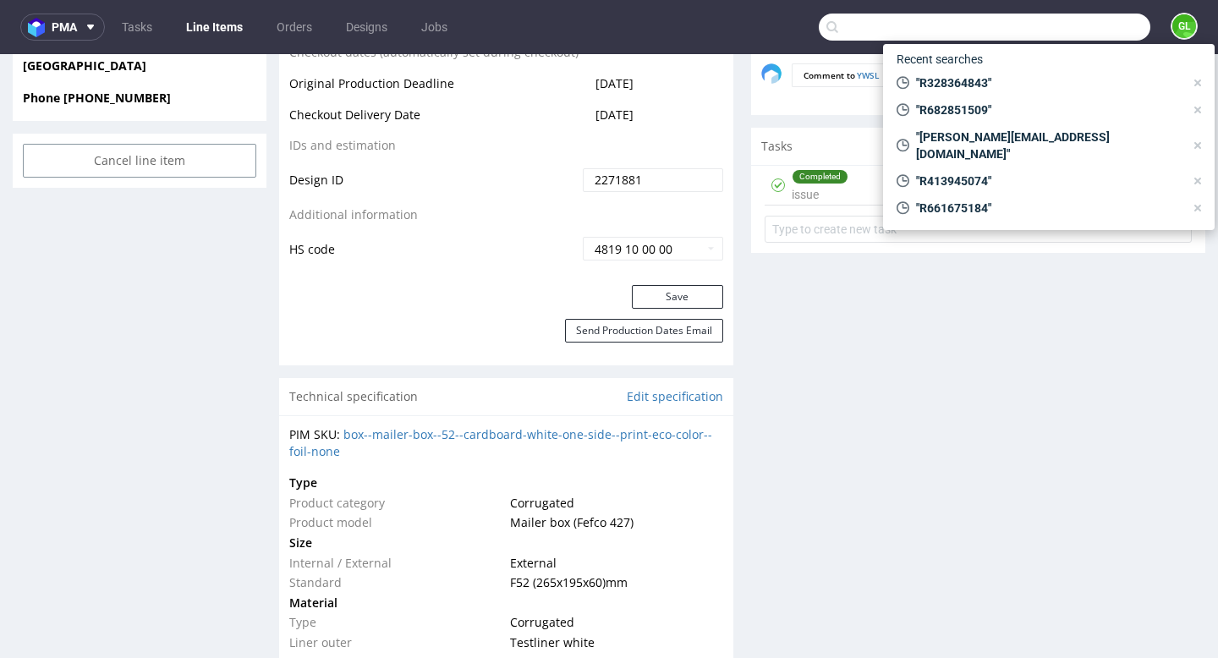
click at [1053, 25] on input "text" at bounding box center [985, 27] width 332 height 27
paste input "R592498958"
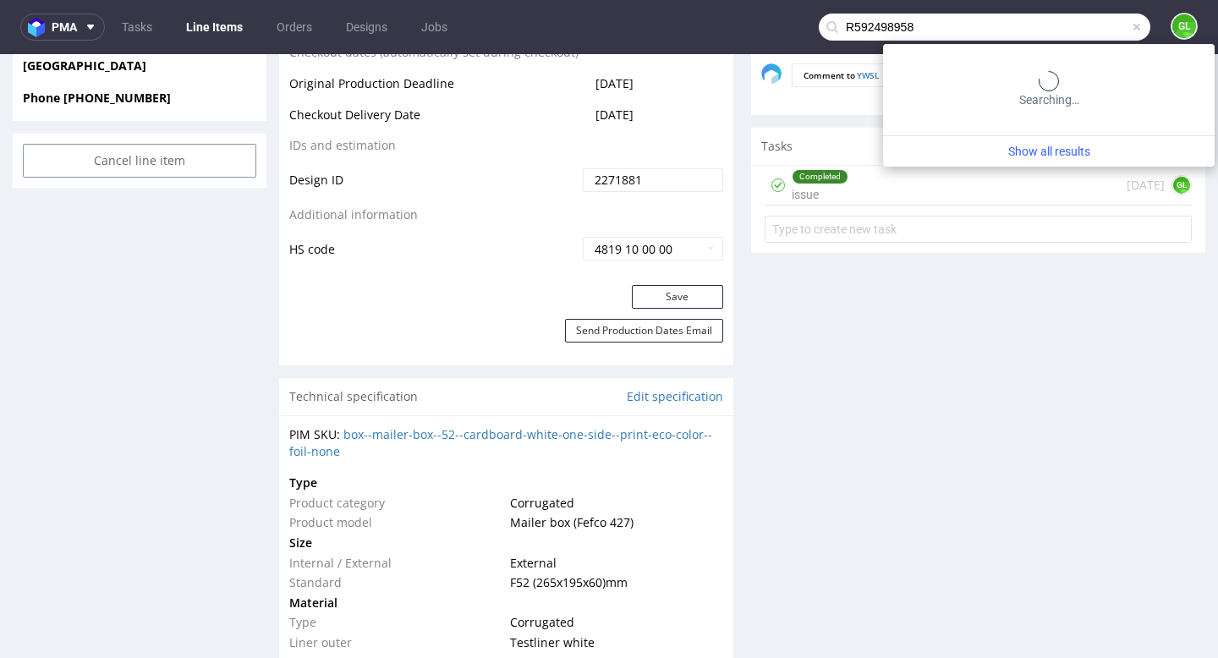
type input "R592498958"
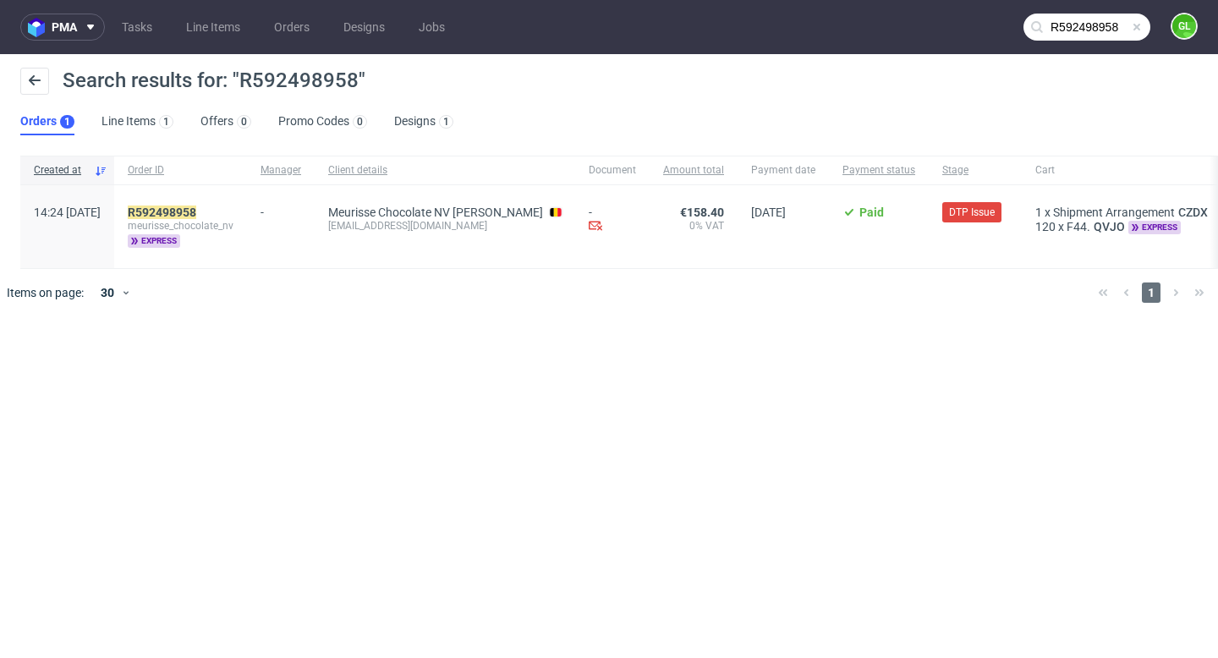
click at [188, 223] on span "meurisse_chocolate_nv" at bounding box center [181, 226] width 106 height 14
click at [196, 206] on mark "R592498958" at bounding box center [162, 213] width 69 height 14
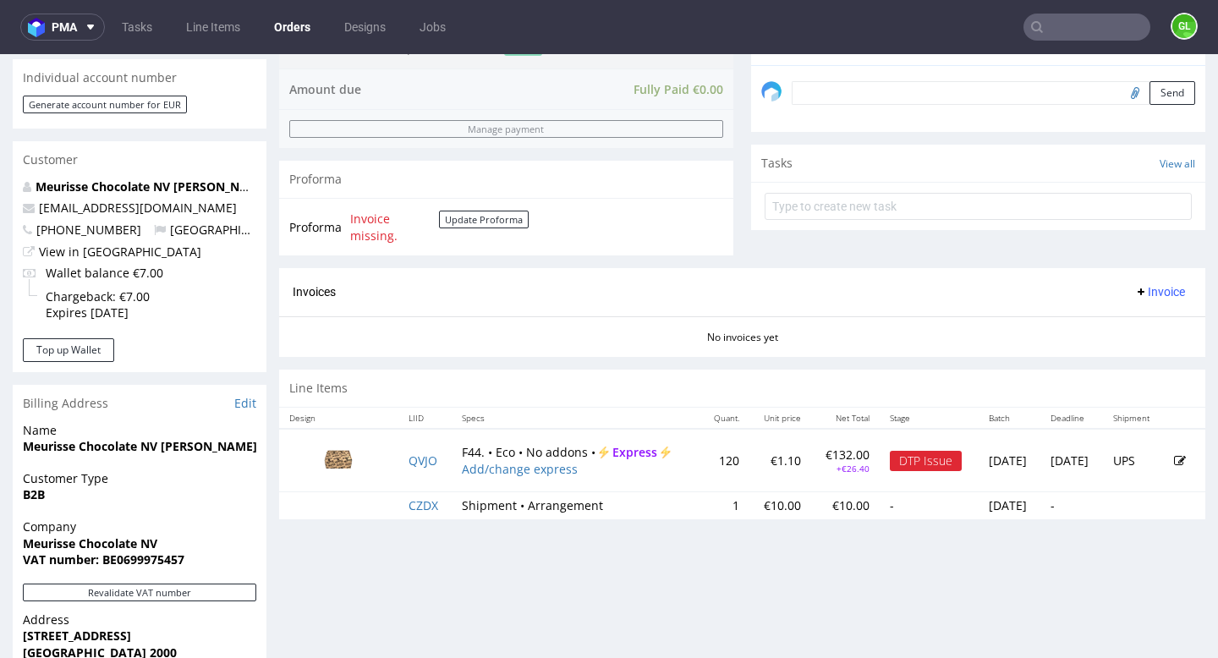
scroll to position [758, 0]
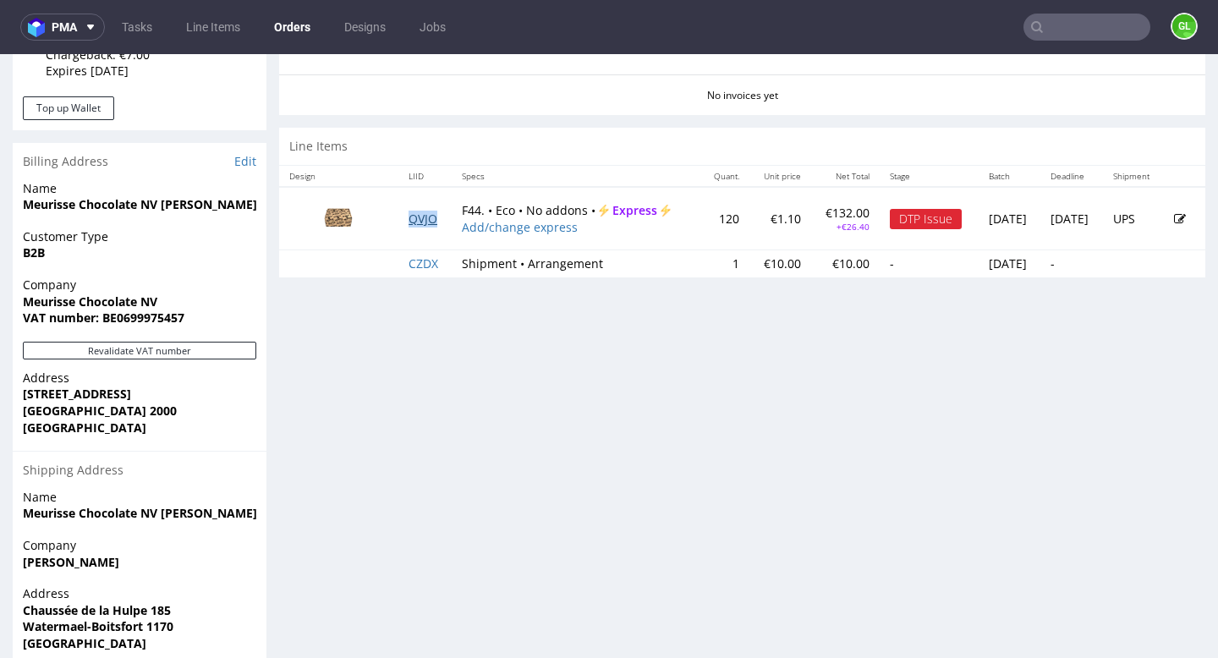
click at [418, 222] on link "QVJO" at bounding box center [422, 219] width 29 height 16
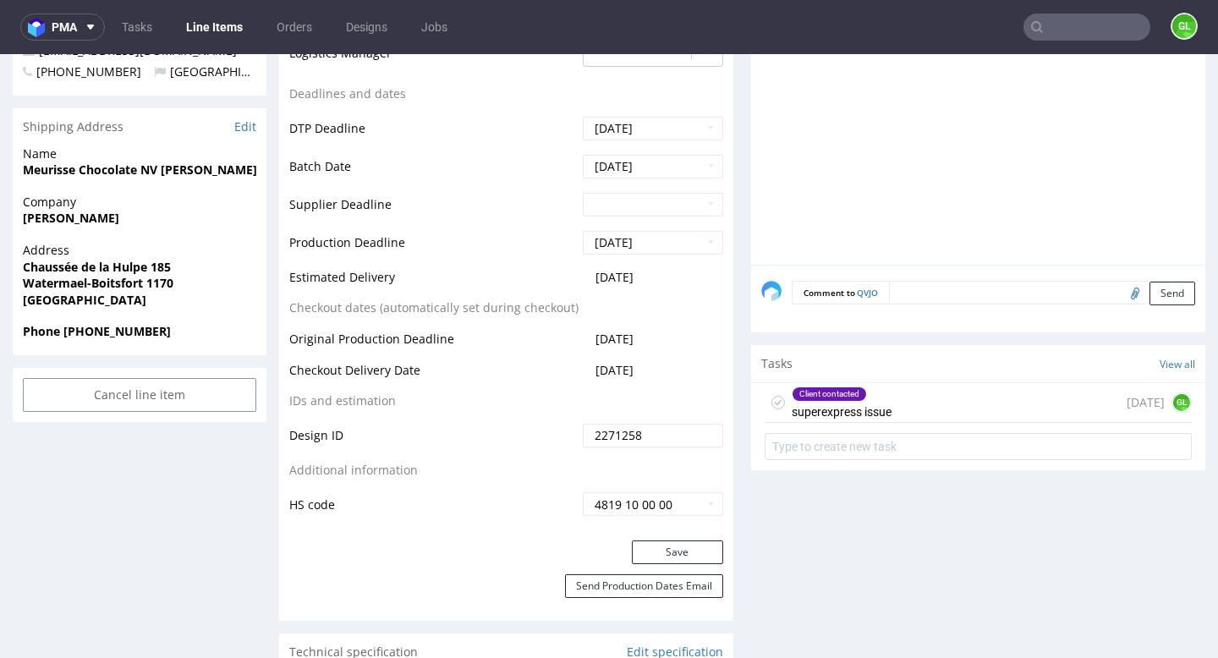
scroll to position [695, 0]
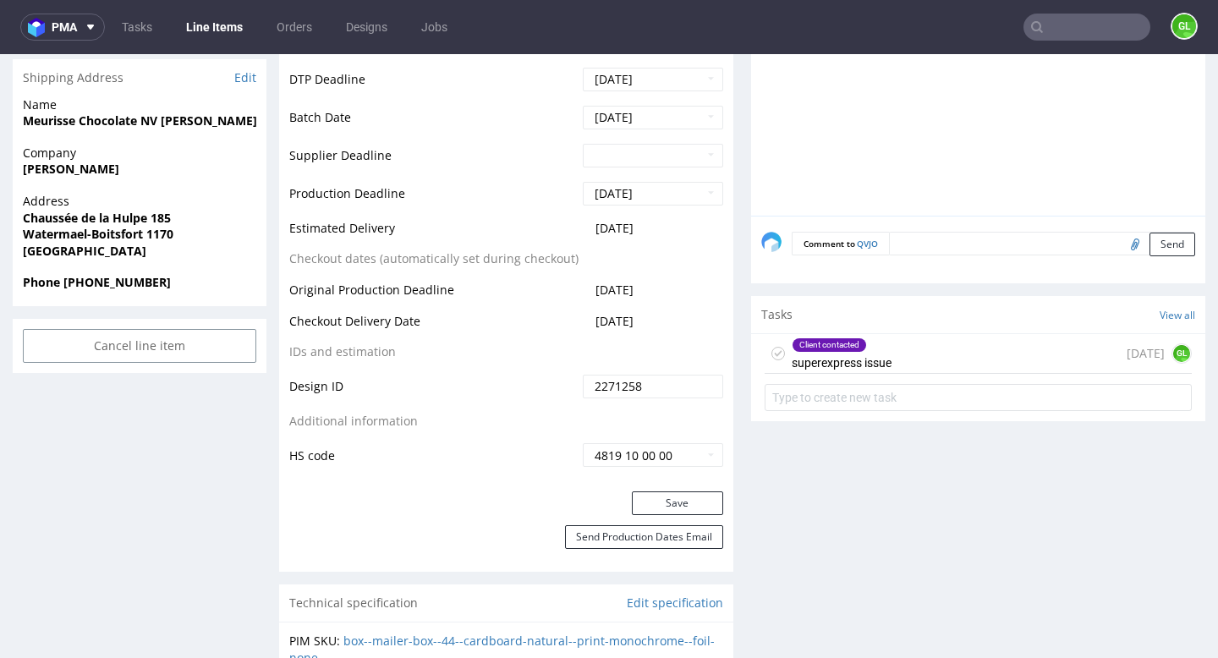
click at [897, 351] on div "Client contacted superexpress issue 8 days ago GL" at bounding box center [978, 354] width 427 height 40
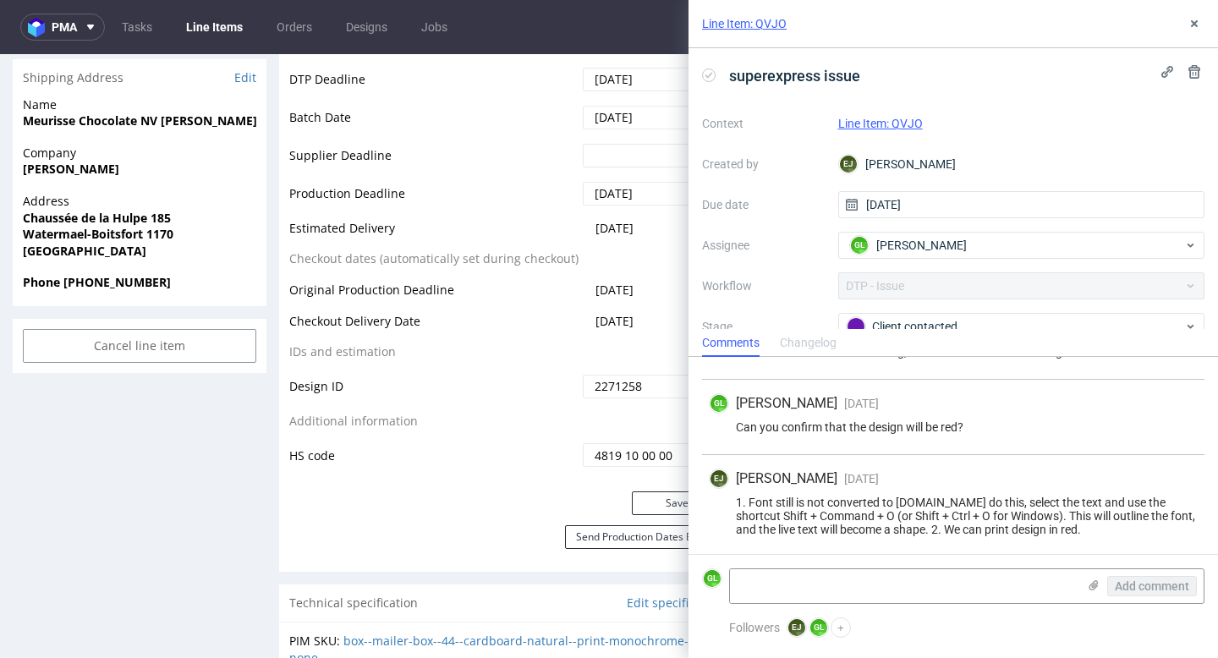
scroll to position [430, 0]
click at [1092, 585] on use at bounding box center [1093, 585] width 9 height 10
click at [0, 0] on input "file" at bounding box center [0, 0] width 0 height 0
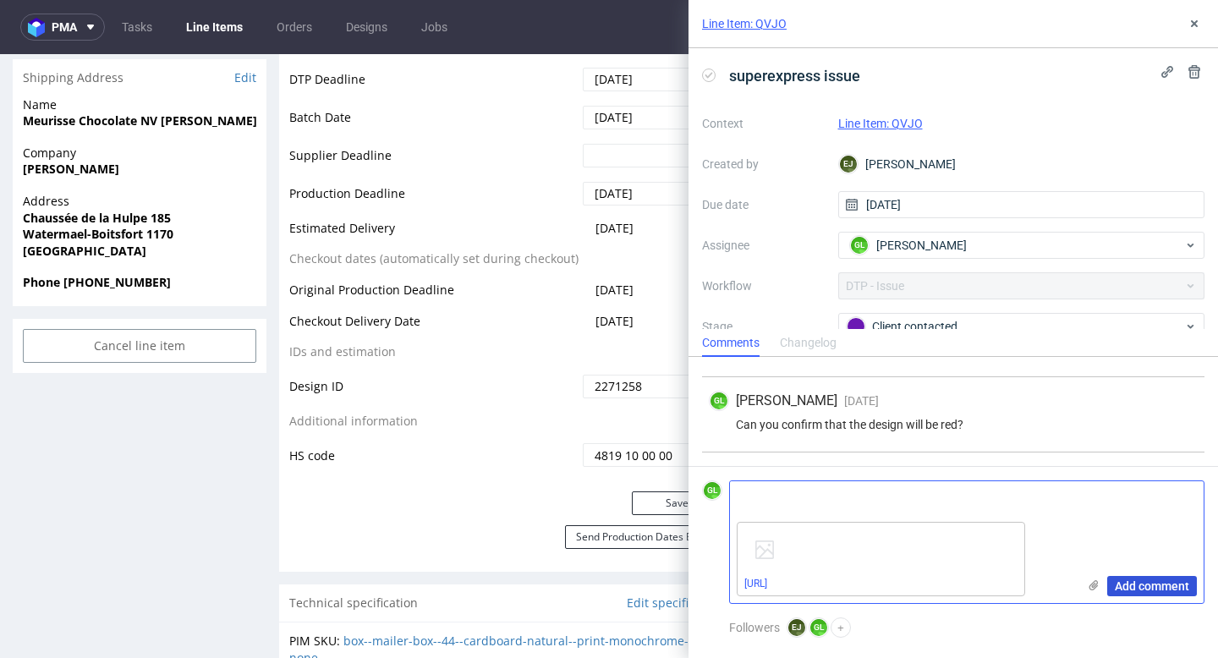
click at [1123, 584] on span "Add comment" at bounding box center [1152, 586] width 74 height 12
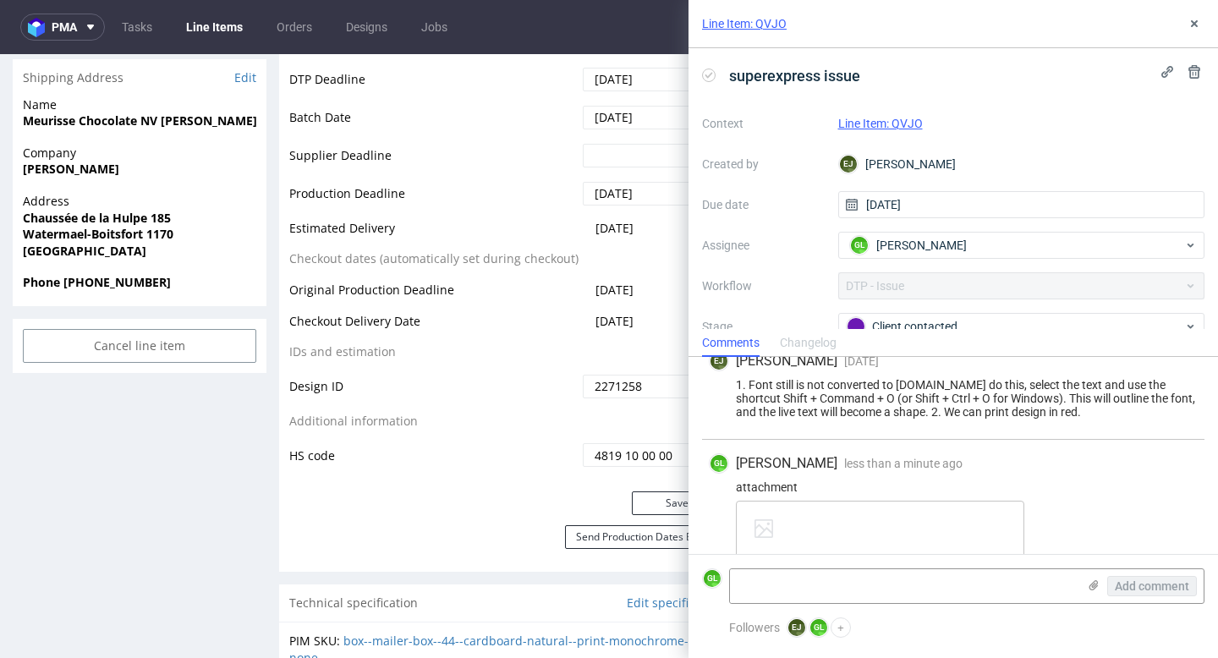
scroll to position [579, 0]
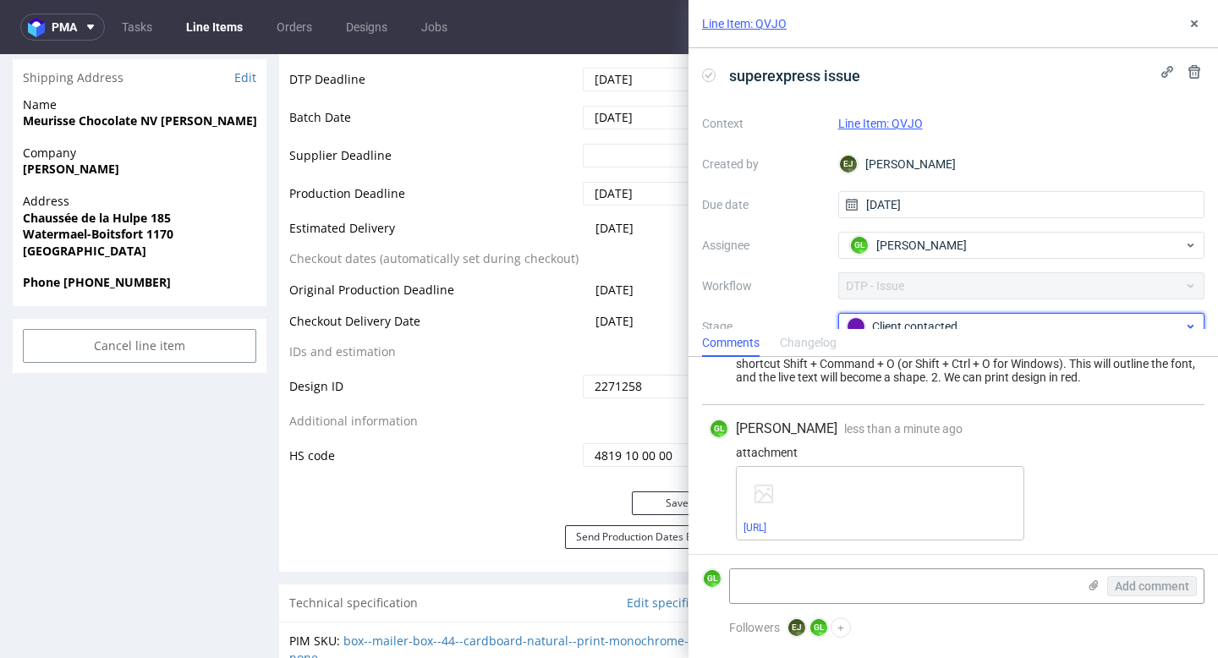
click at [993, 322] on div "Client contacted" at bounding box center [1015, 326] width 337 height 19
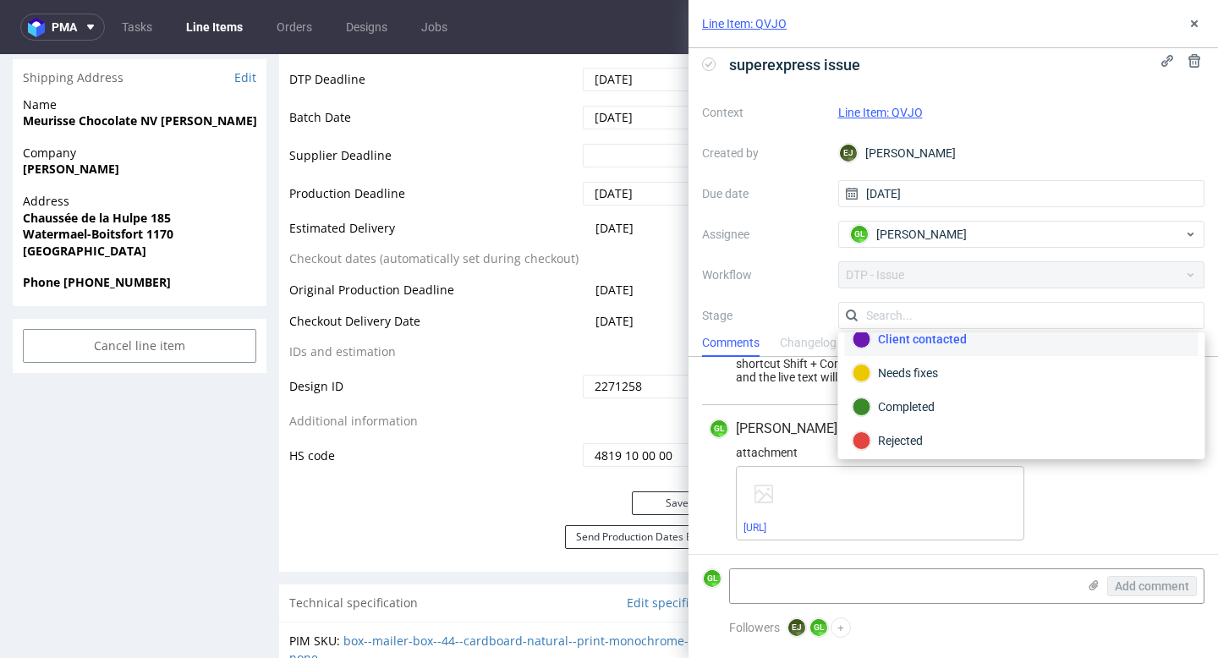
scroll to position [123, 0]
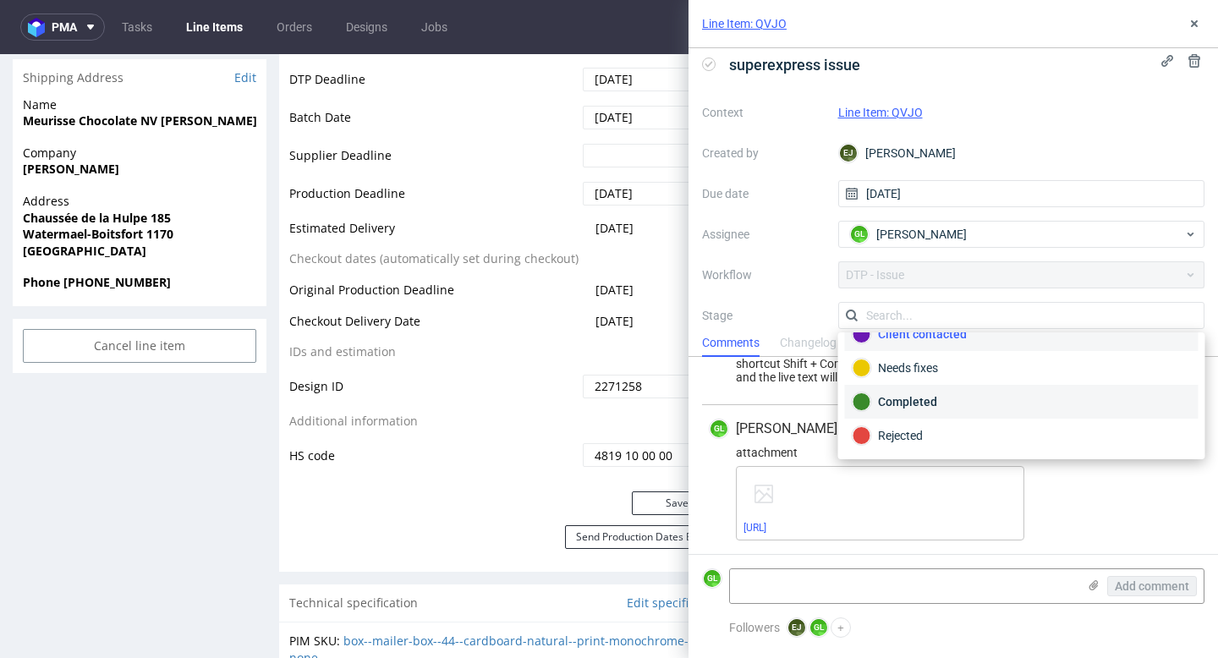
click at [945, 401] on div "Completed" at bounding box center [1021, 401] width 338 height 19
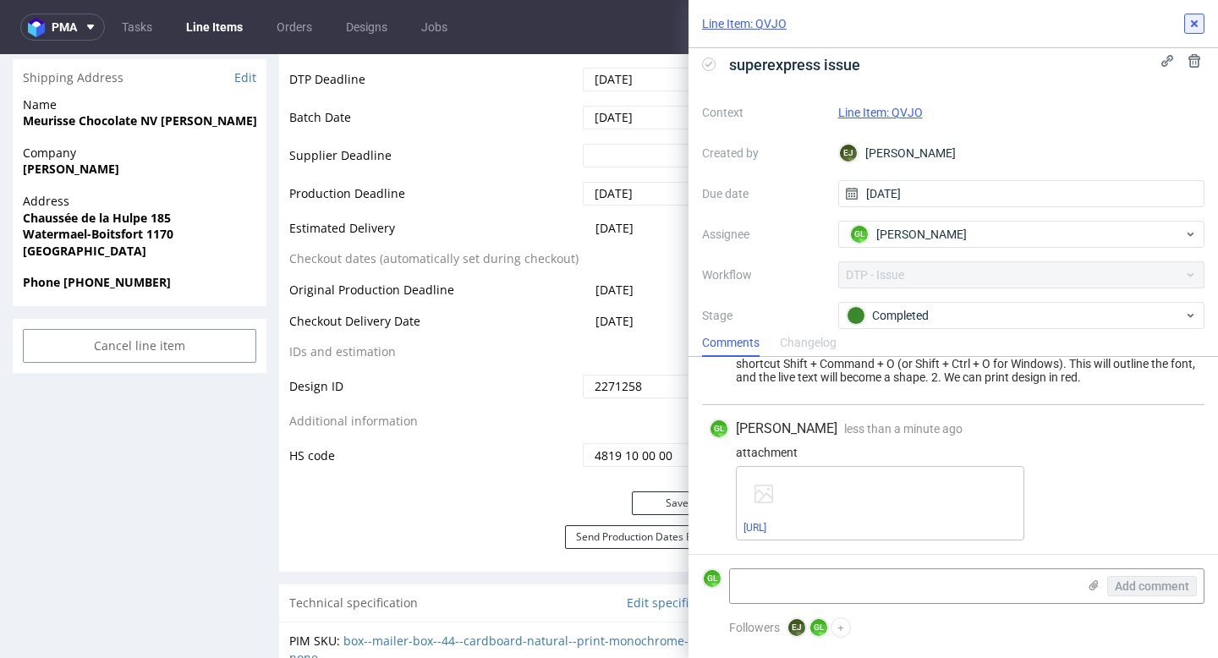
click at [1193, 27] on icon at bounding box center [1194, 24] width 14 height 14
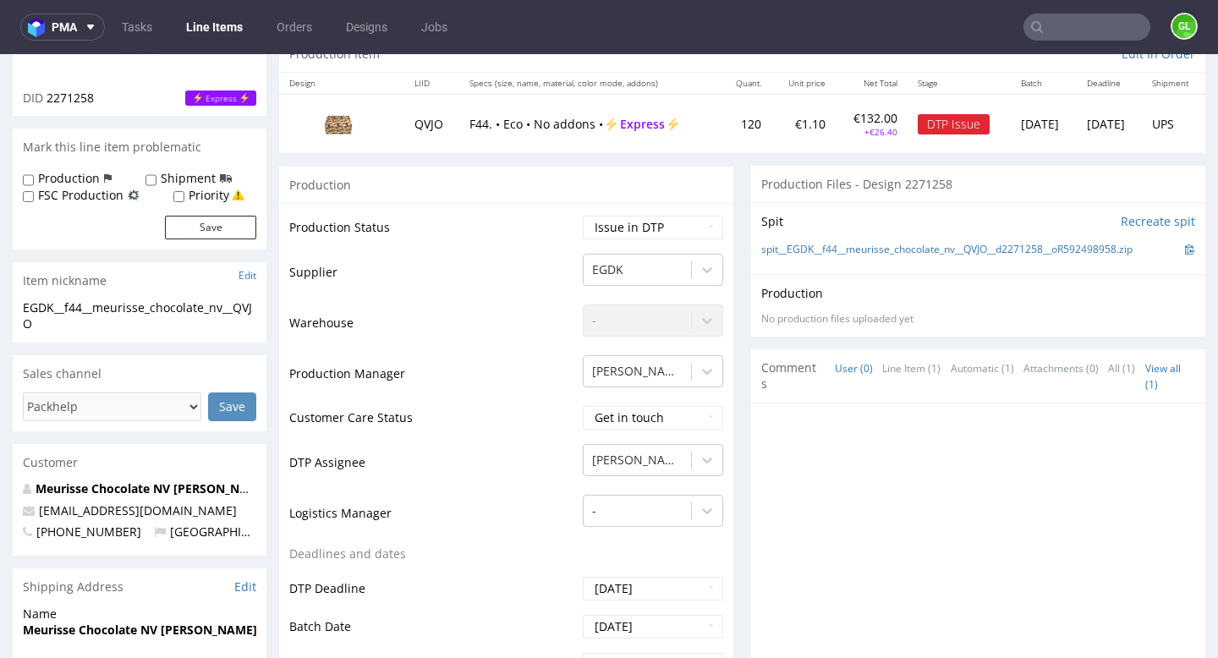
scroll to position [113, 0]
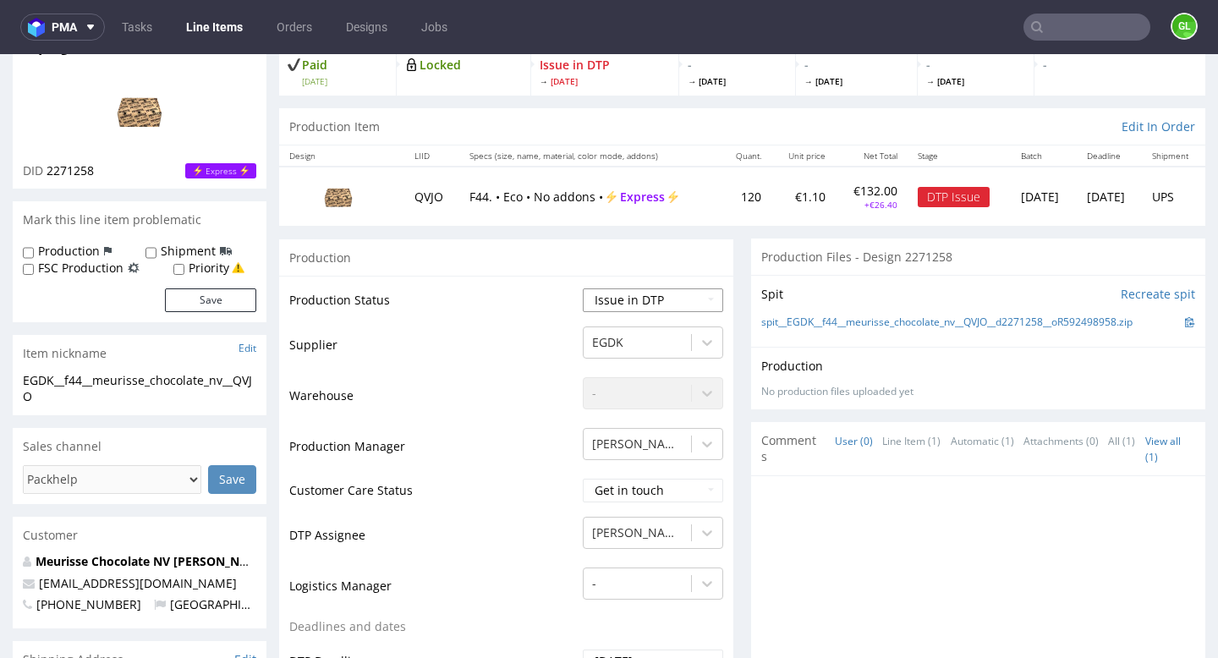
click at [655, 290] on select "Waiting for Artwork Waiting for Diecut Waiting for Mockup Waiting for DTP Waiti…" at bounding box center [653, 300] width 140 height 24
select select "back_for_dtp"
click at [583, 288] on select "Waiting for Artwork Waiting for Diecut Waiting for Mockup Waiting for DTP Waiti…" at bounding box center [653, 300] width 140 height 24
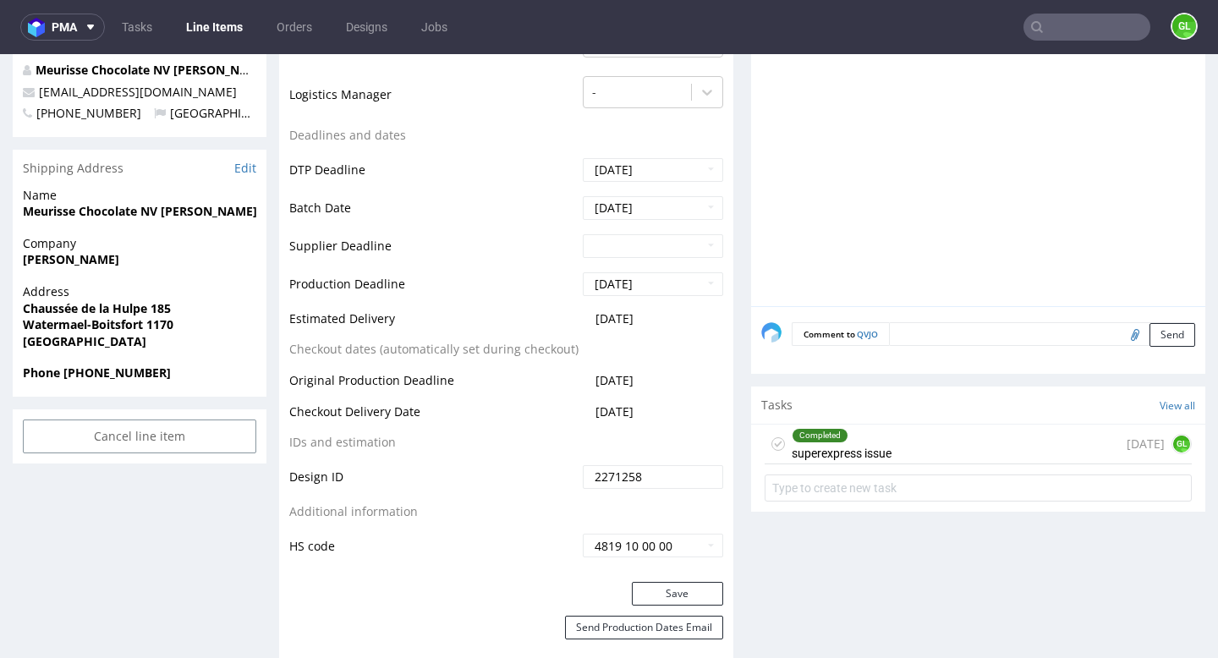
scroll to position [641, 0]
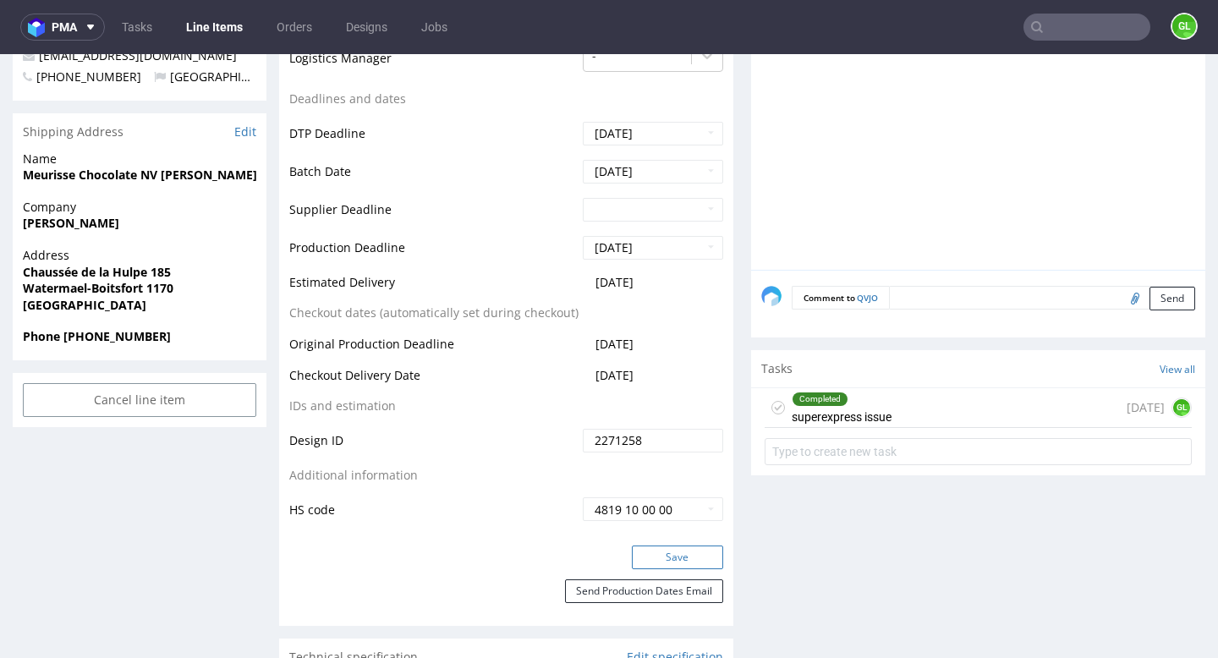
click at [702, 561] on button "Save" at bounding box center [677, 557] width 91 height 24
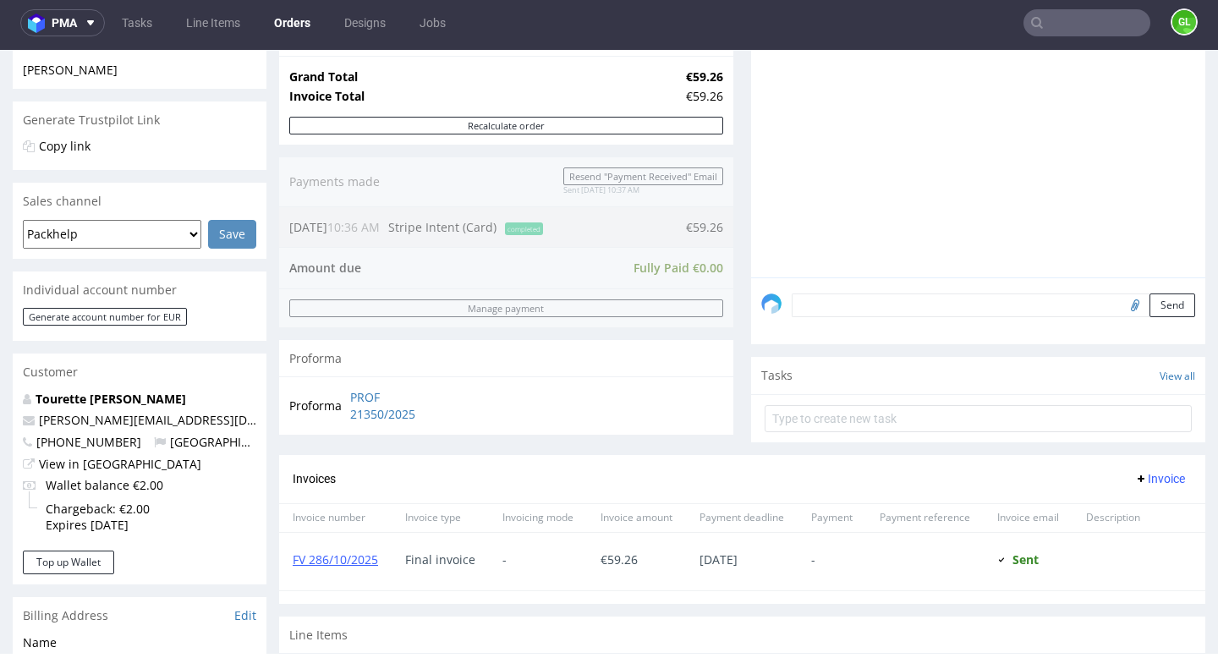
scroll to position [318, 0]
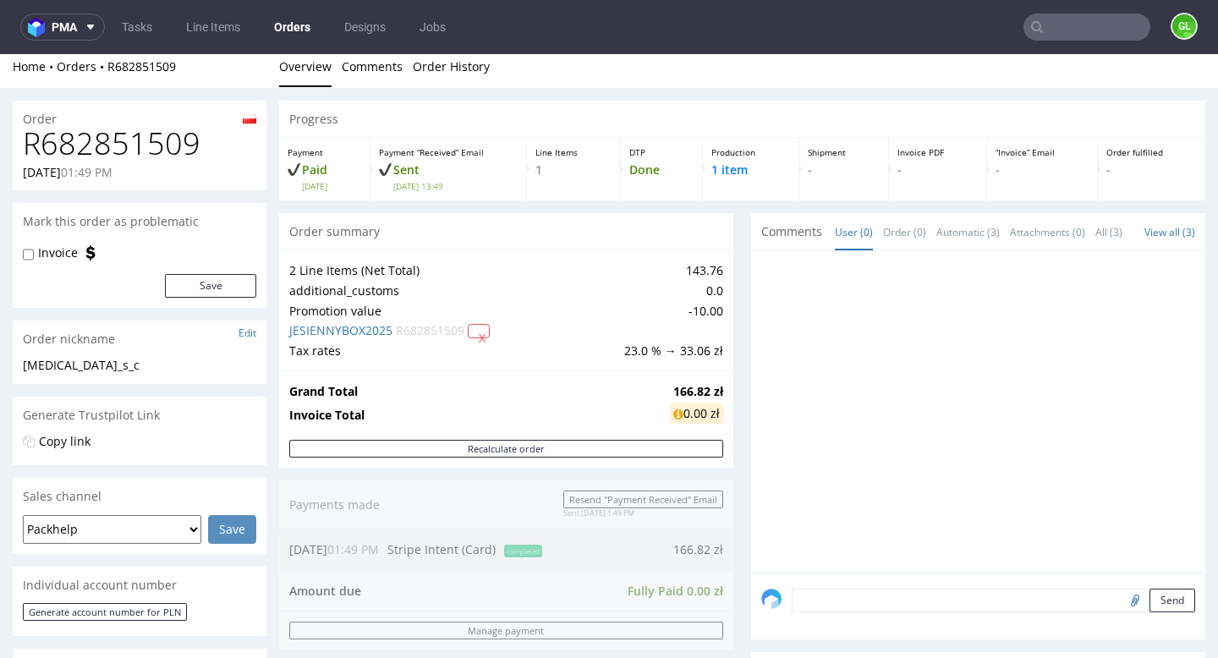
scroll to position [6, 0]
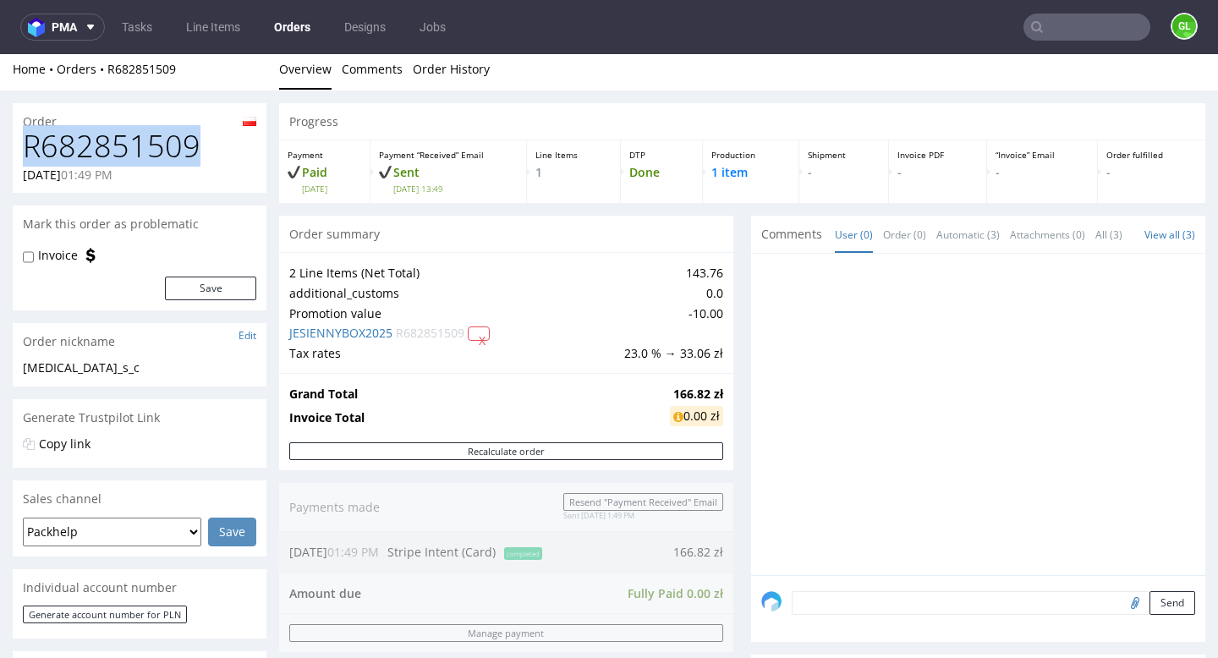
drag, startPoint x: 24, startPoint y: 145, endPoint x: 203, endPoint y: 152, distance: 179.4
click at [203, 152] on h1 "R682851509" at bounding box center [139, 146] width 233 height 34
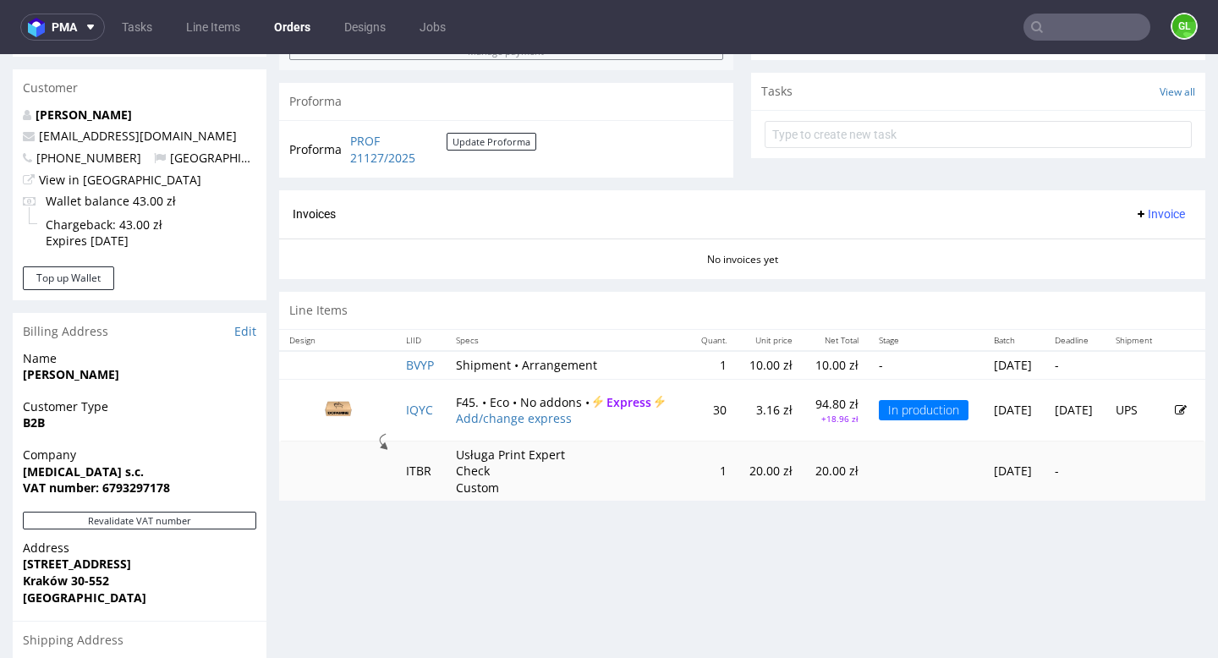
scroll to position [589, 0]
click at [414, 414] on link "IQYC" at bounding box center [419, 409] width 27 height 16
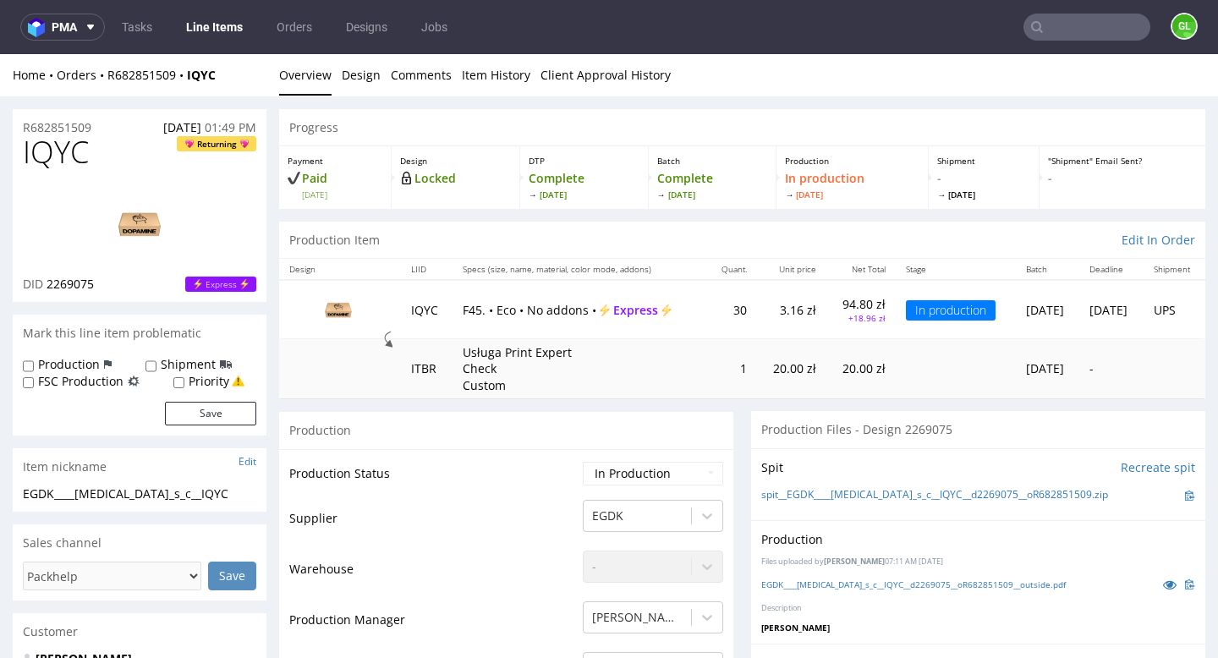
scroll to position [70, 0]
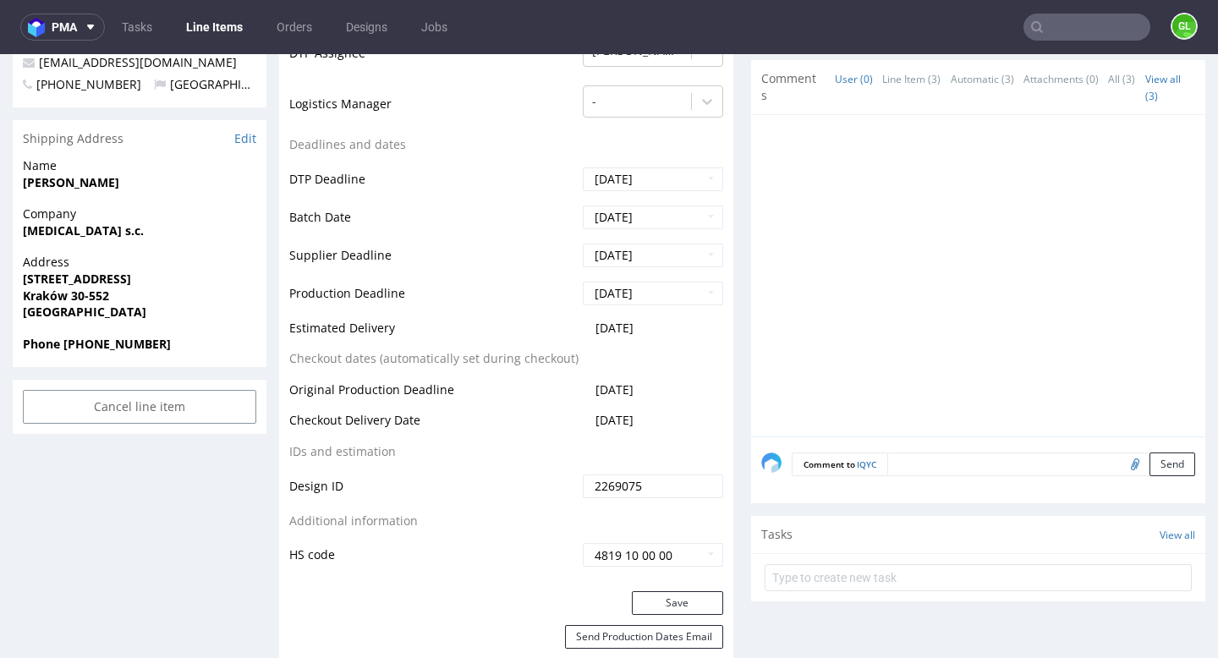
scroll to position [623, 0]
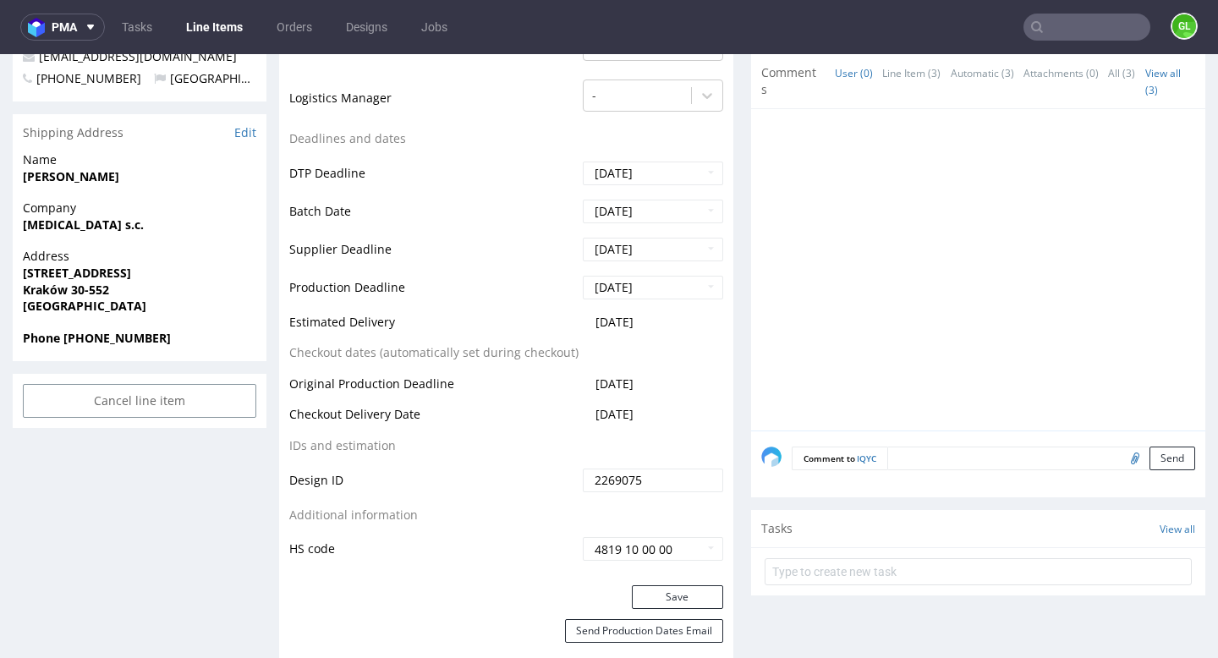
drag, startPoint x: 669, startPoint y: 319, endPoint x: 581, endPoint y: 321, distance: 88.0
click at [581, 321] on td "[DATE]" at bounding box center [650, 327] width 145 height 31
click at [722, 352] on div "Production Status Waiting for Artwork Waiting for Diecut Waiting for Mockup Wai…" at bounding box center [506, 205] width 454 height 759
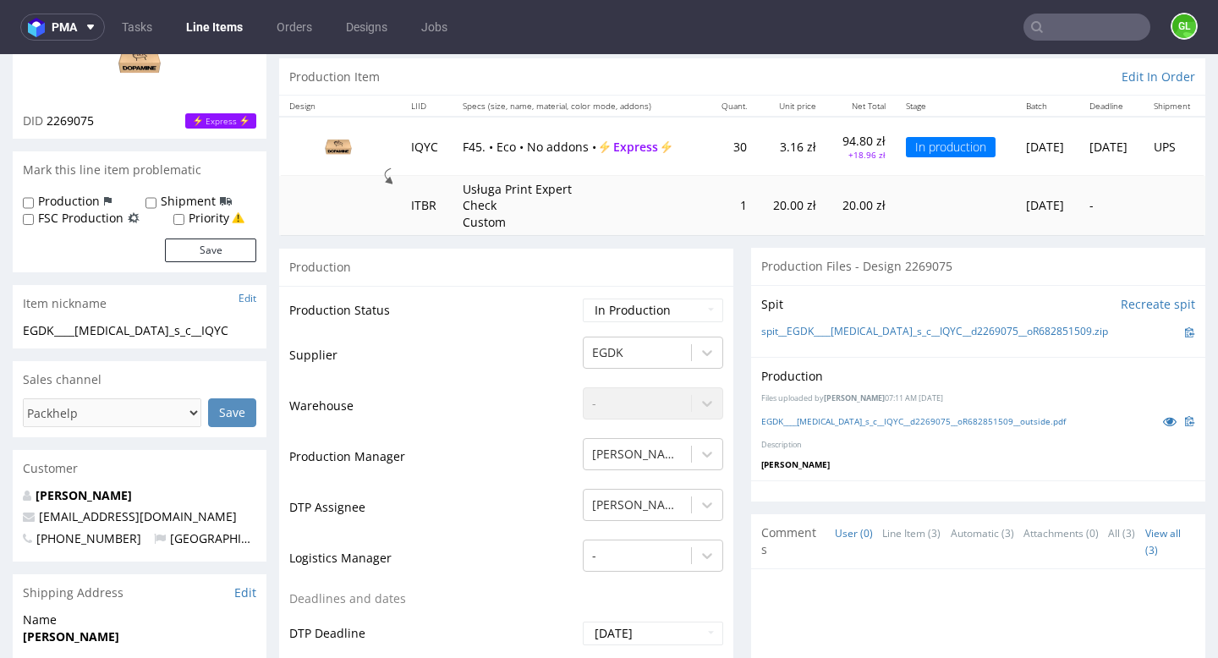
scroll to position [0, 0]
